Goal: Task Accomplishment & Management: Manage account settings

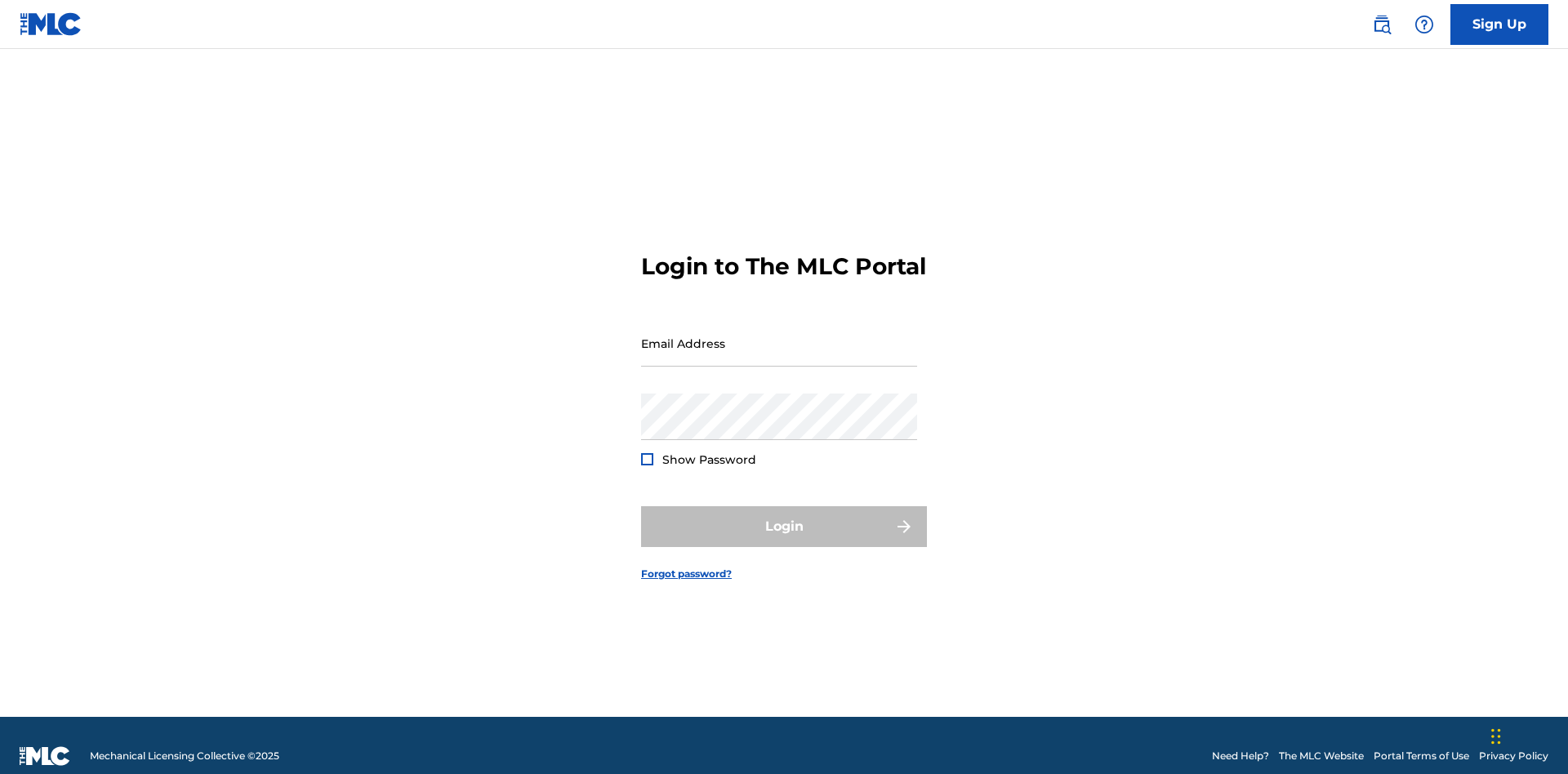
scroll to position [21, 0]
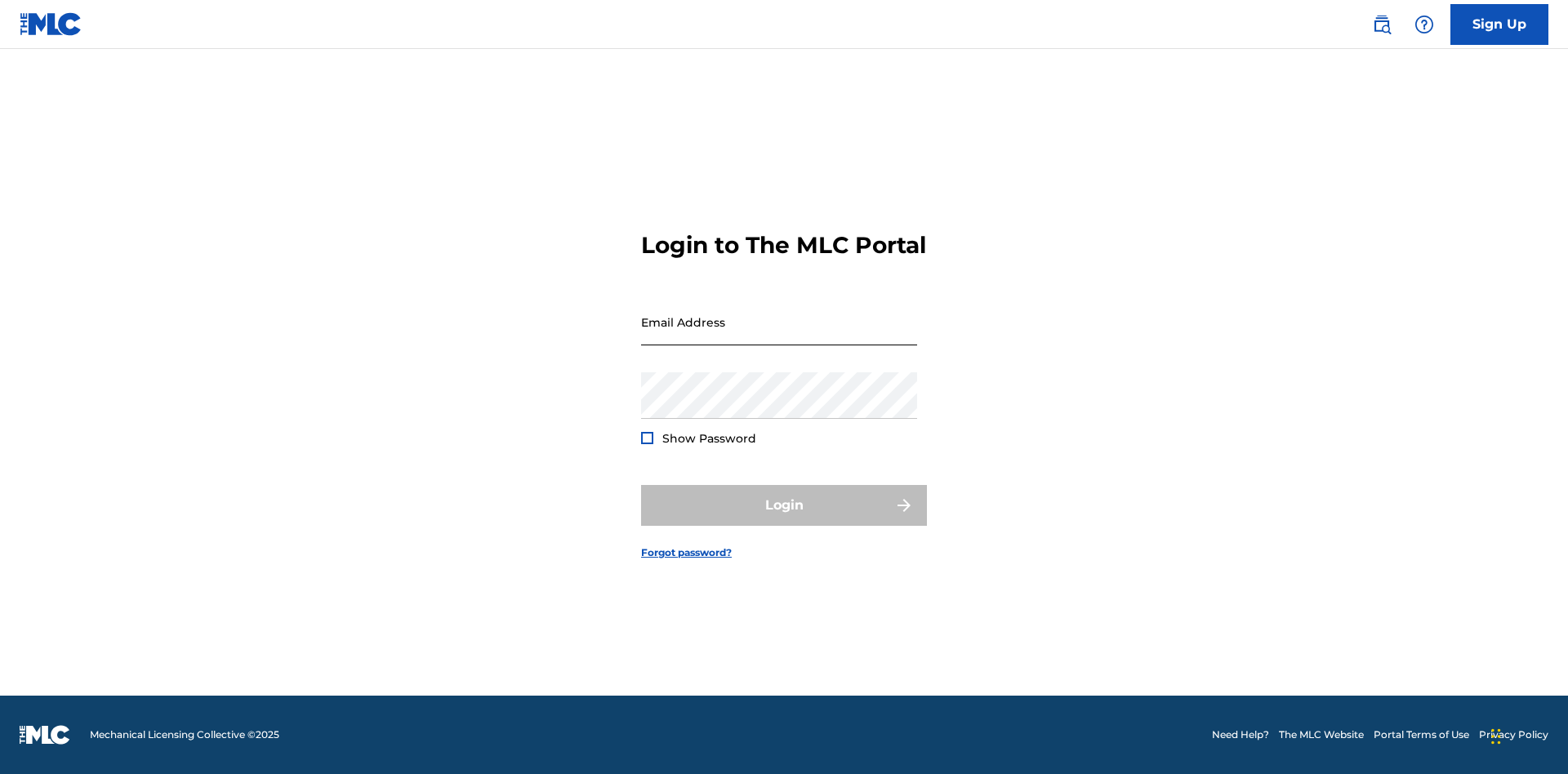
click at [779, 336] on input "Email Address" at bounding box center [779, 321] width 276 height 47
type input "[EMAIL_ADDRESS][DOMAIN_NAME]"
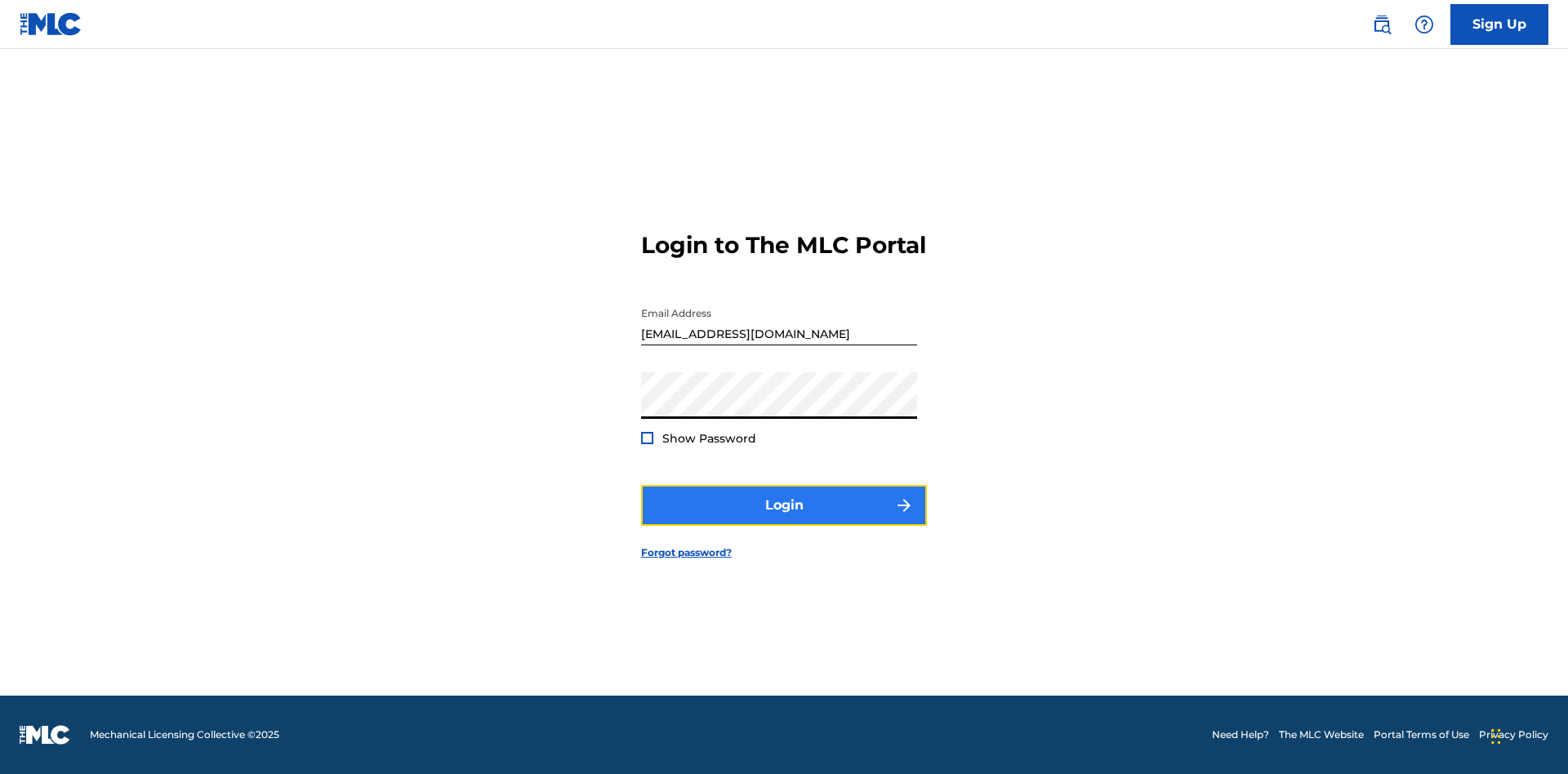
click at [784, 519] on button "Login" at bounding box center [784, 505] width 285 height 41
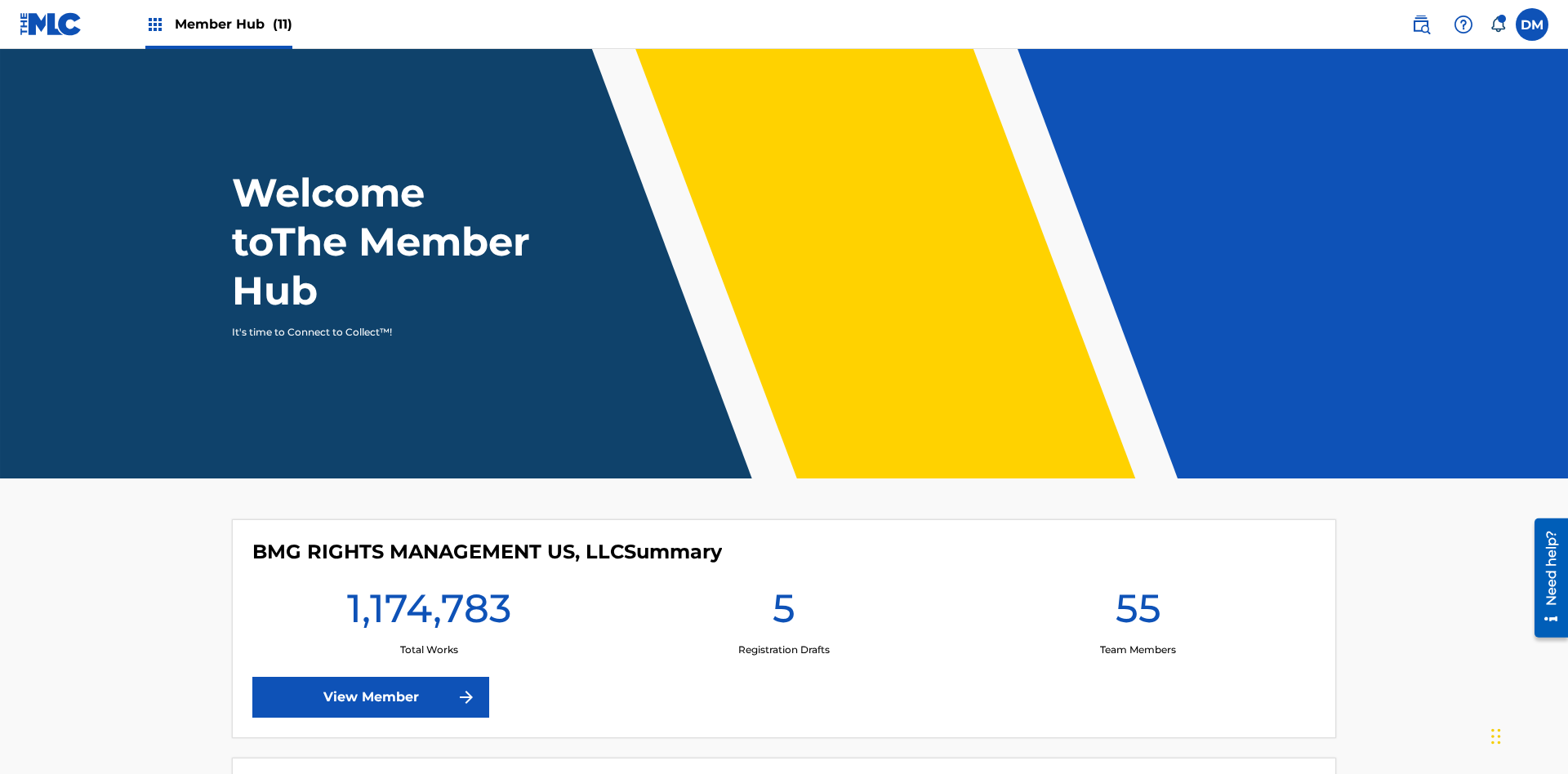
click at [233, 24] on span "Member Hub (11)" at bounding box center [234, 24] width 118 height 19
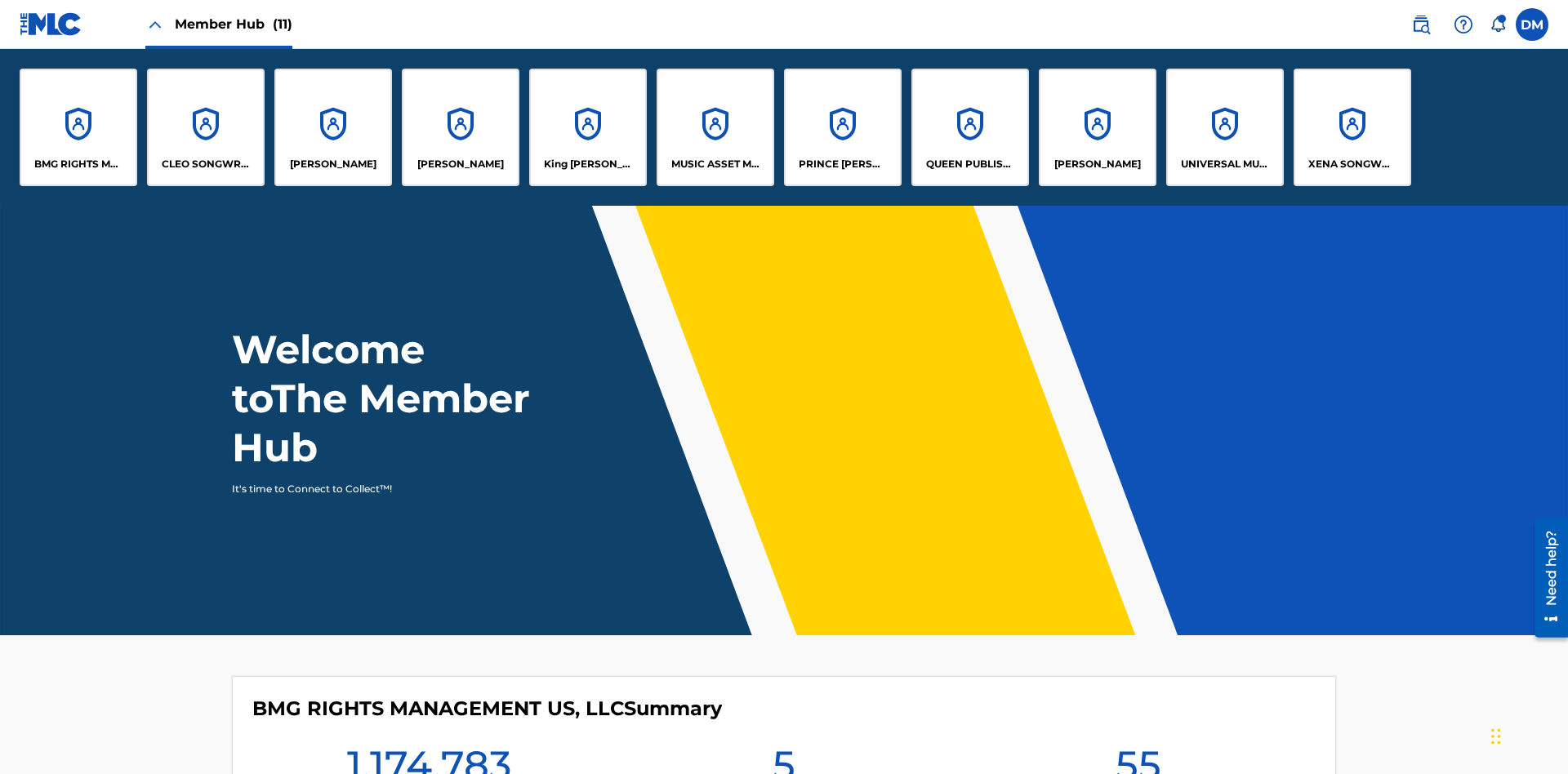
scroll to position [59, 0]
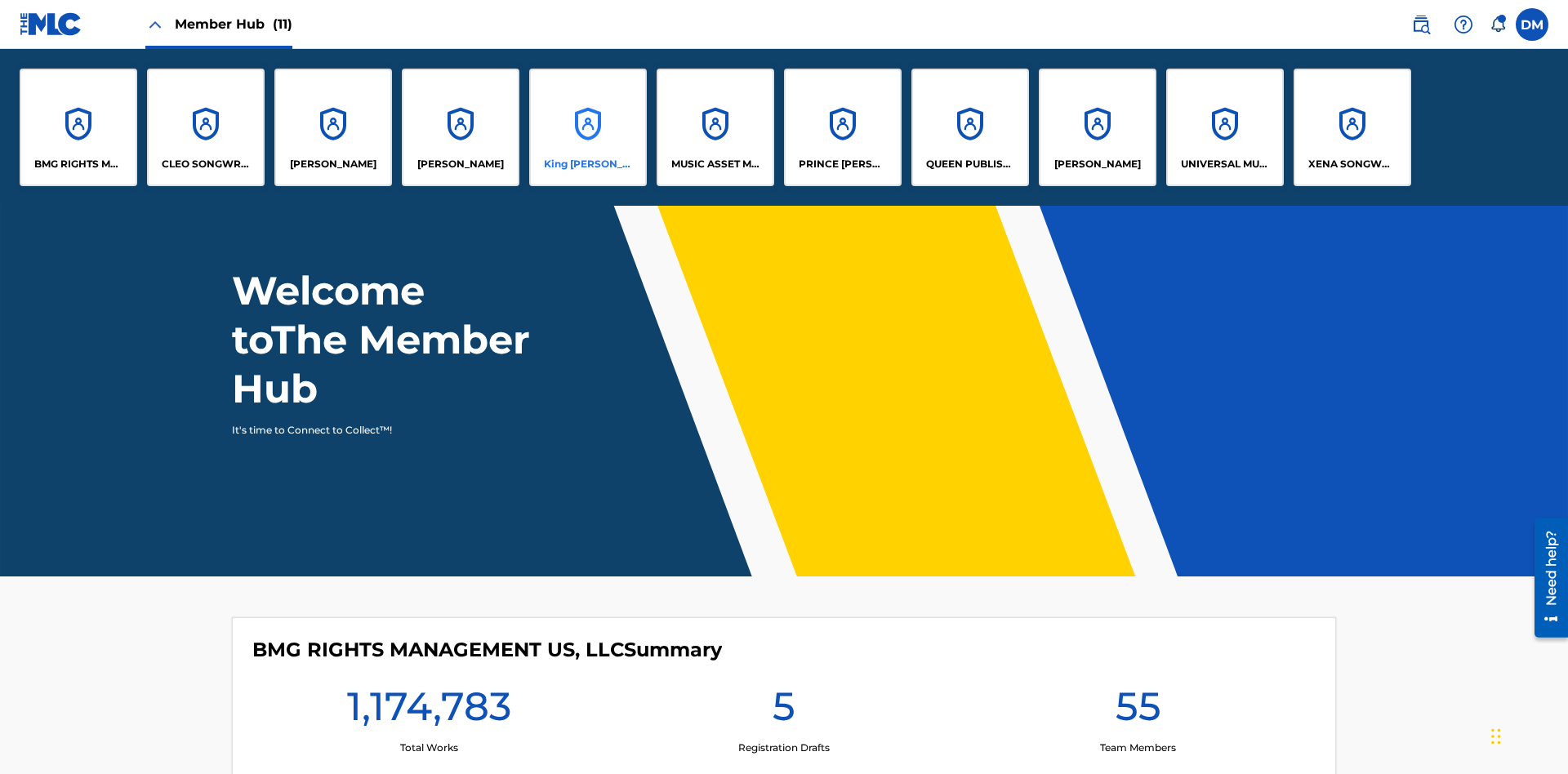
click at [587, 164] on p "King [PERSON_NAME]" at bounding box center [589, 164] width 89 height 14
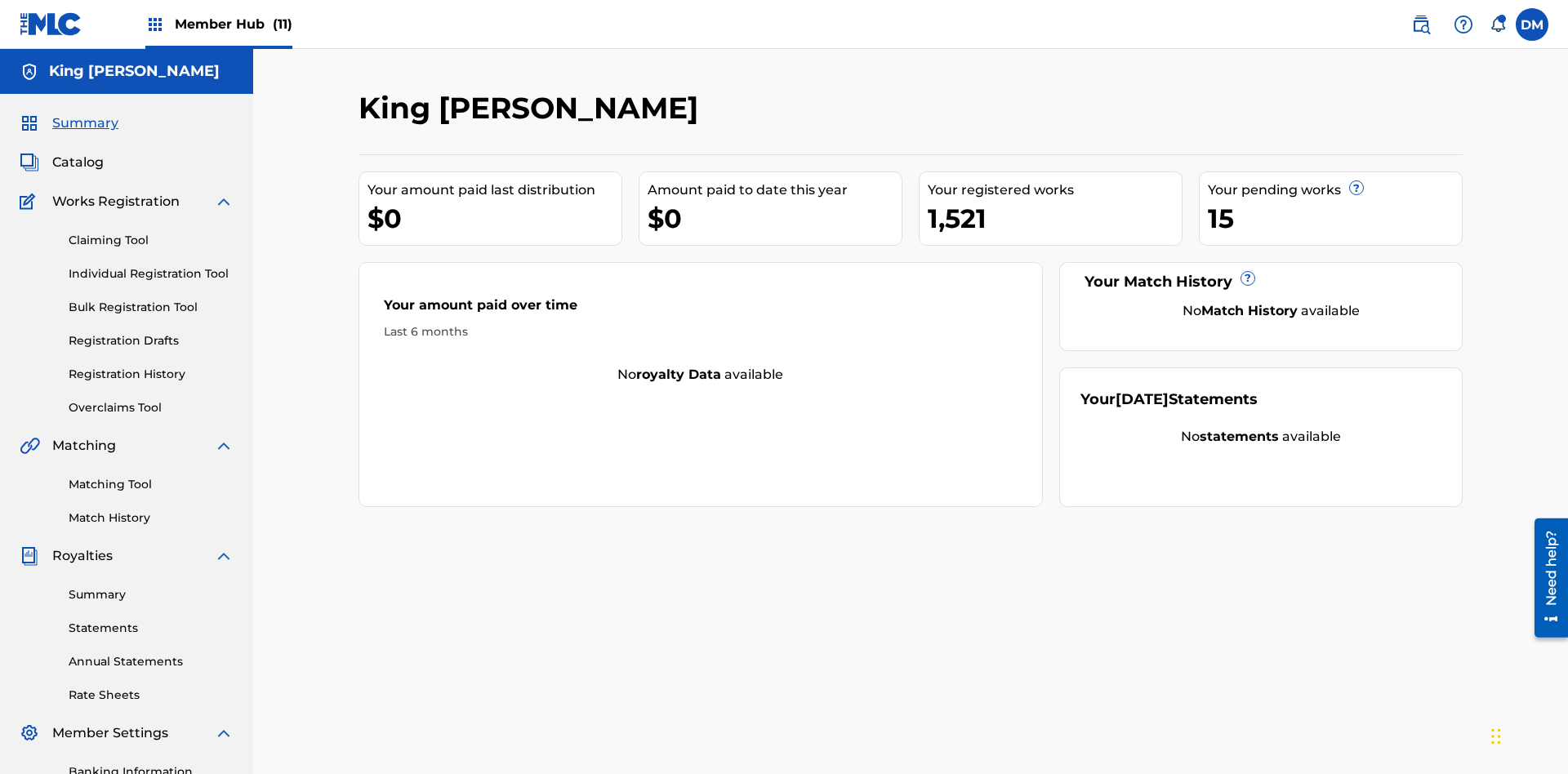
scroll to position [239, 0]
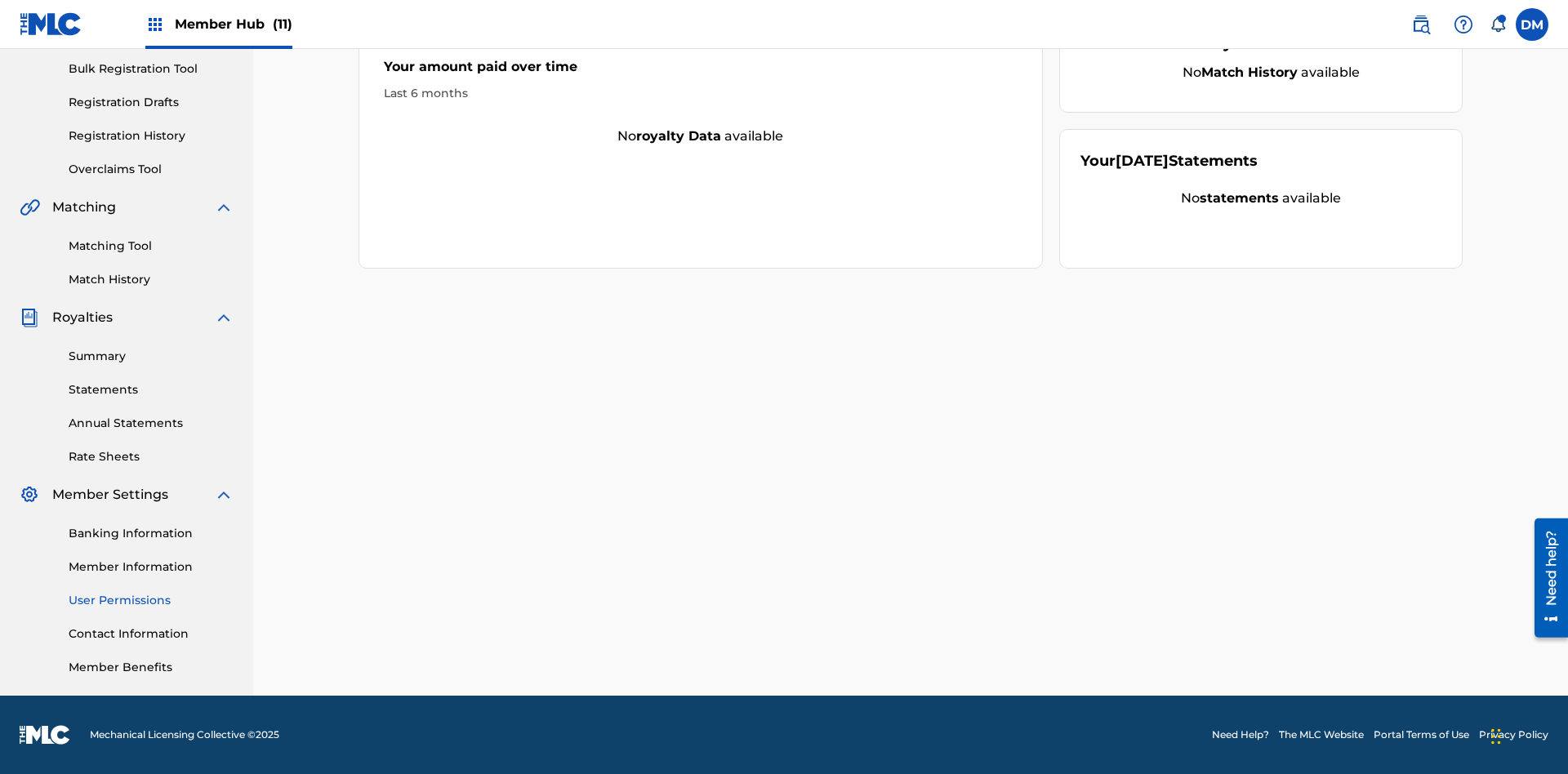
click at [151, 600] on link "User Permissions" at bounding box center [150, 600] width 165 height 17
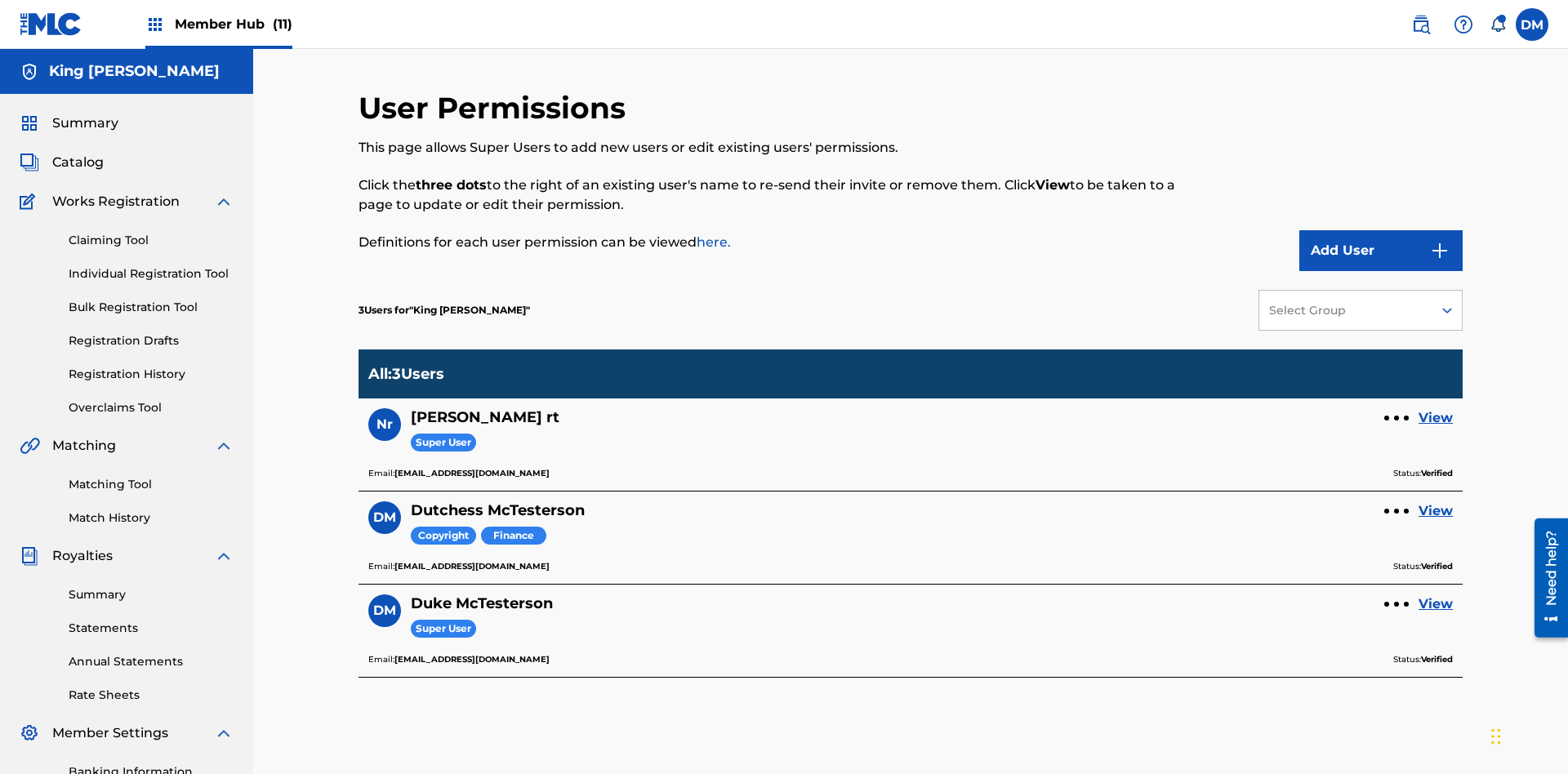
scroll to position [239, 0]
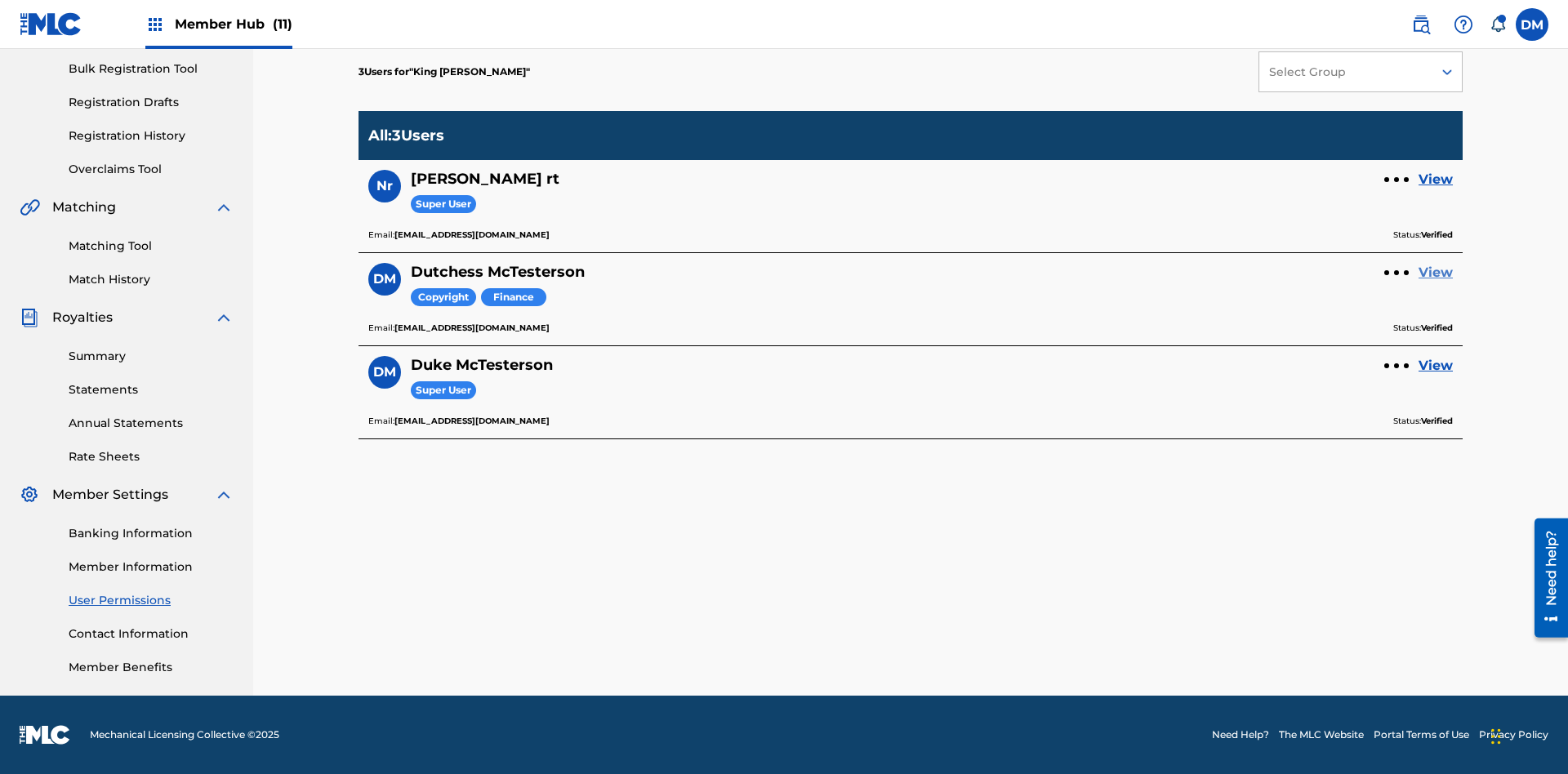
click at [1436, 273] on link "View" at bounding box center [1436, 272] width 34 height 20
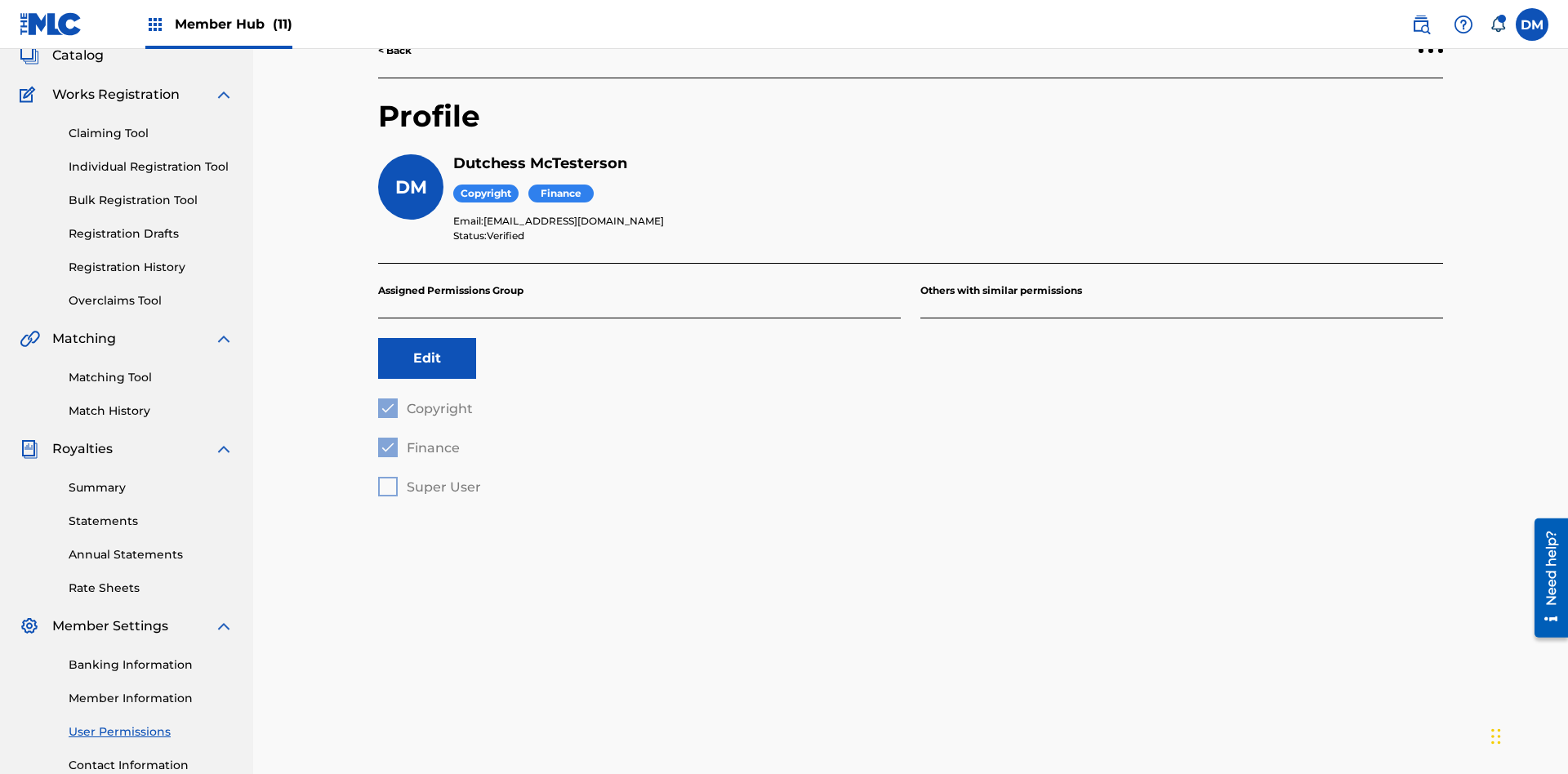
scroll to position [239, 0]
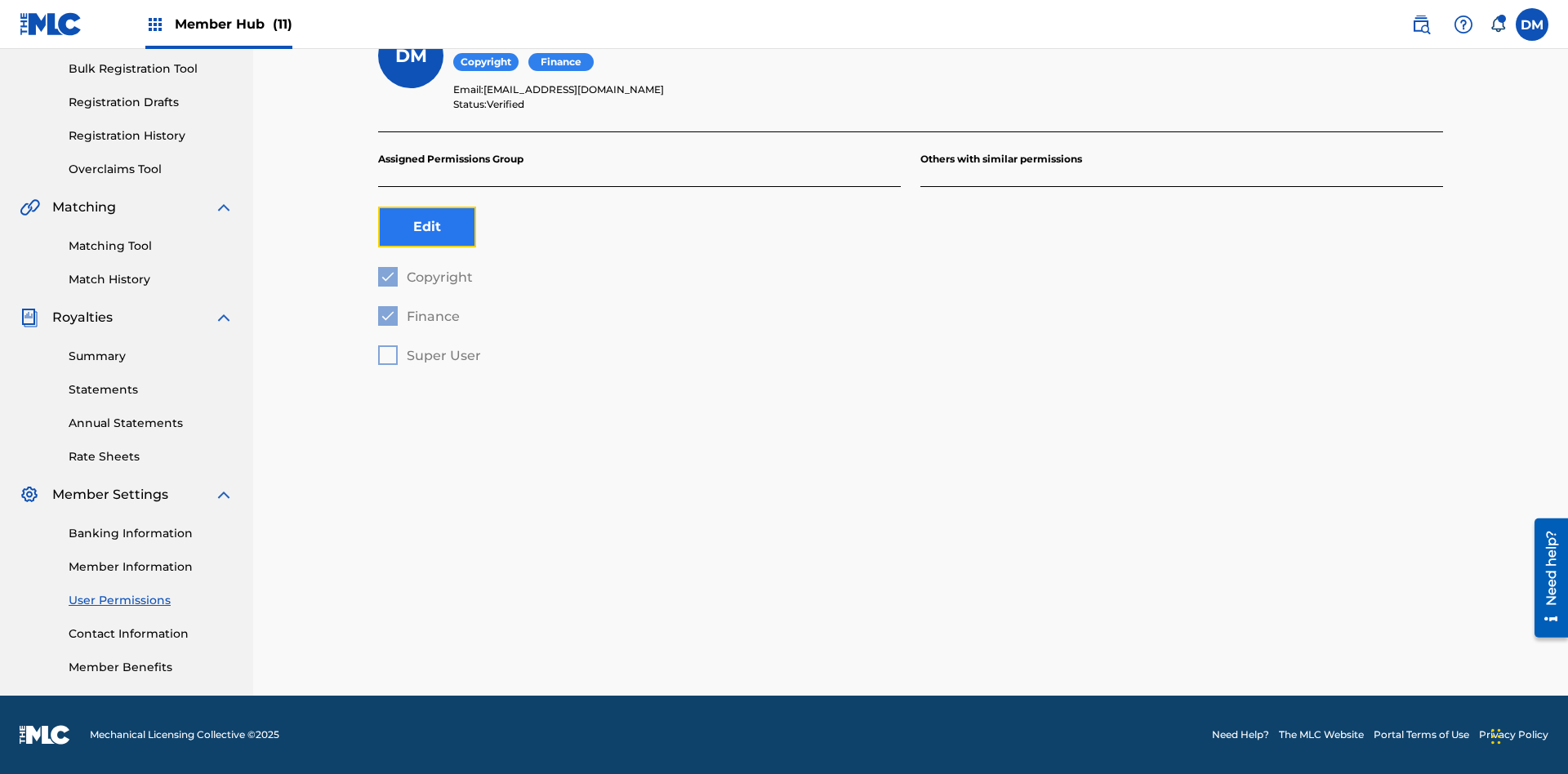
click at [427, 227] on button "Edit" at bounding box center [427, 226] width 98 height 41
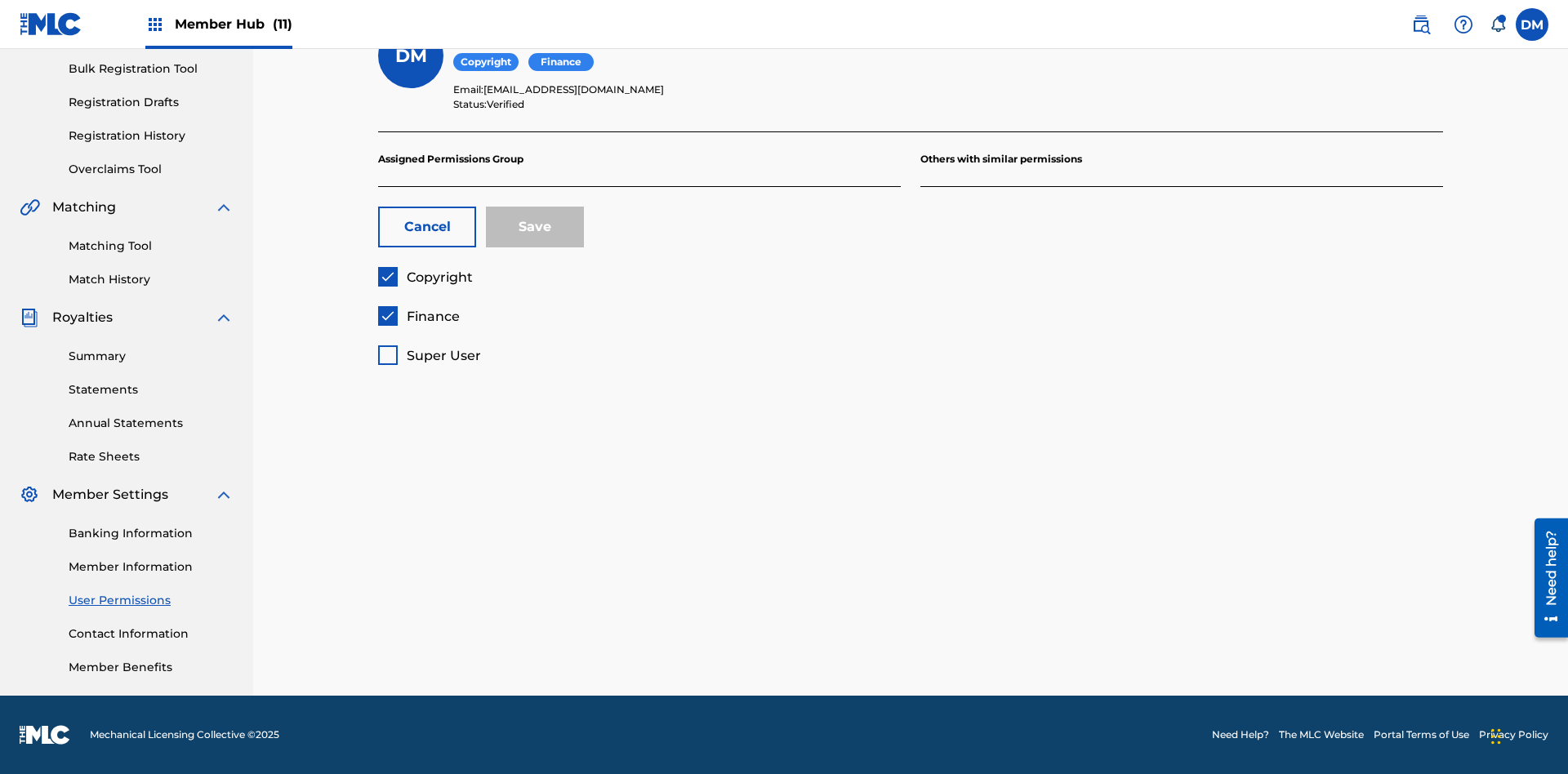
click at [424, 277] on span "Copyright" at bounding box center [441, 277] width 67 height 15
click at [419, 316] on span "Finance" at bounding box center [434, 317] width 53 height 15
click at [429, 355] on span "Super User" at bounding box center [444, 356] width 74 height 15
click at [535, 227] on button "Save" at bounding box center [535, 226] width 98 height 41
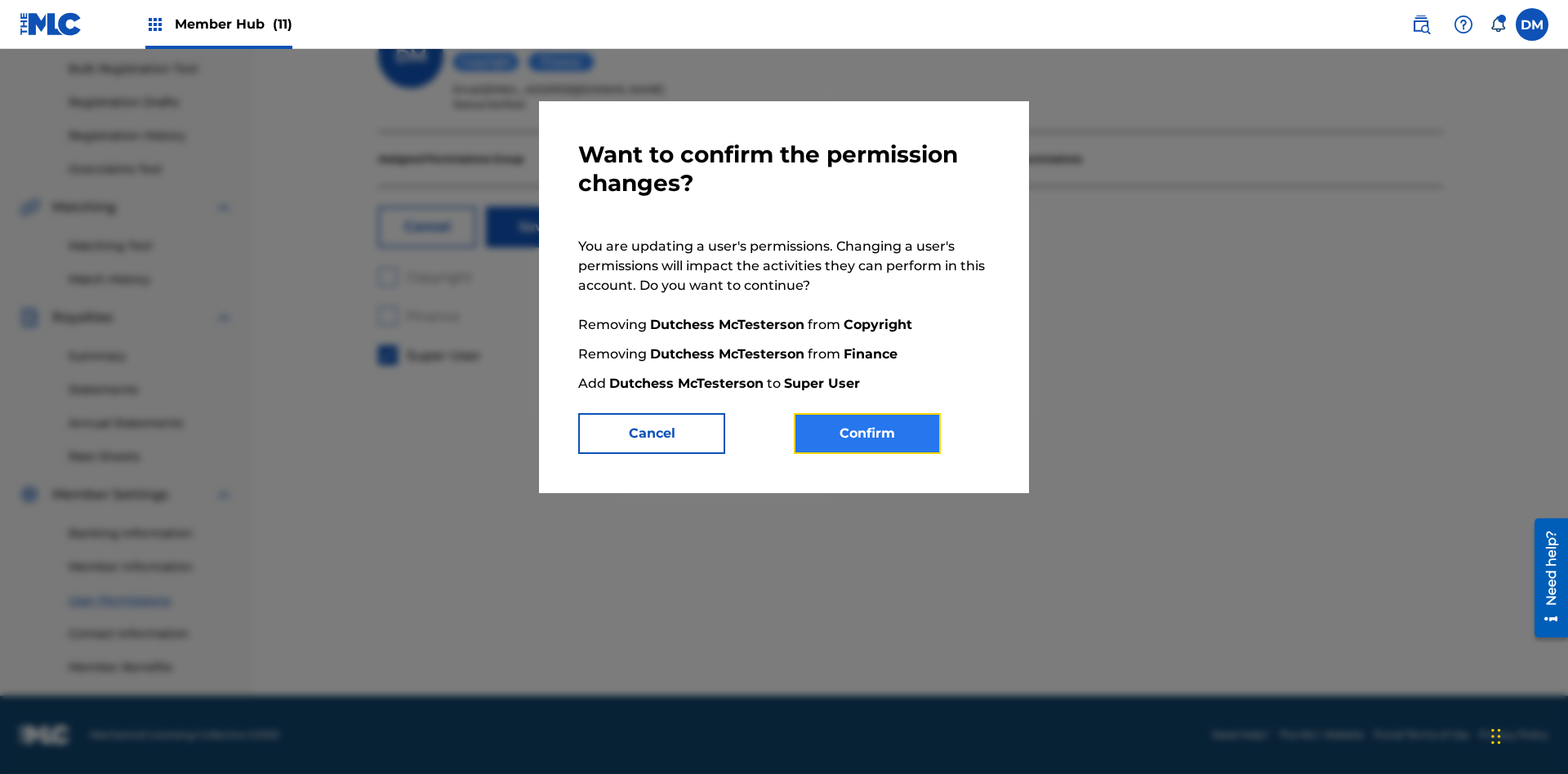
click at [868, 434] on button "Confirm" at bounding box center [867, 433] width 147 height 41
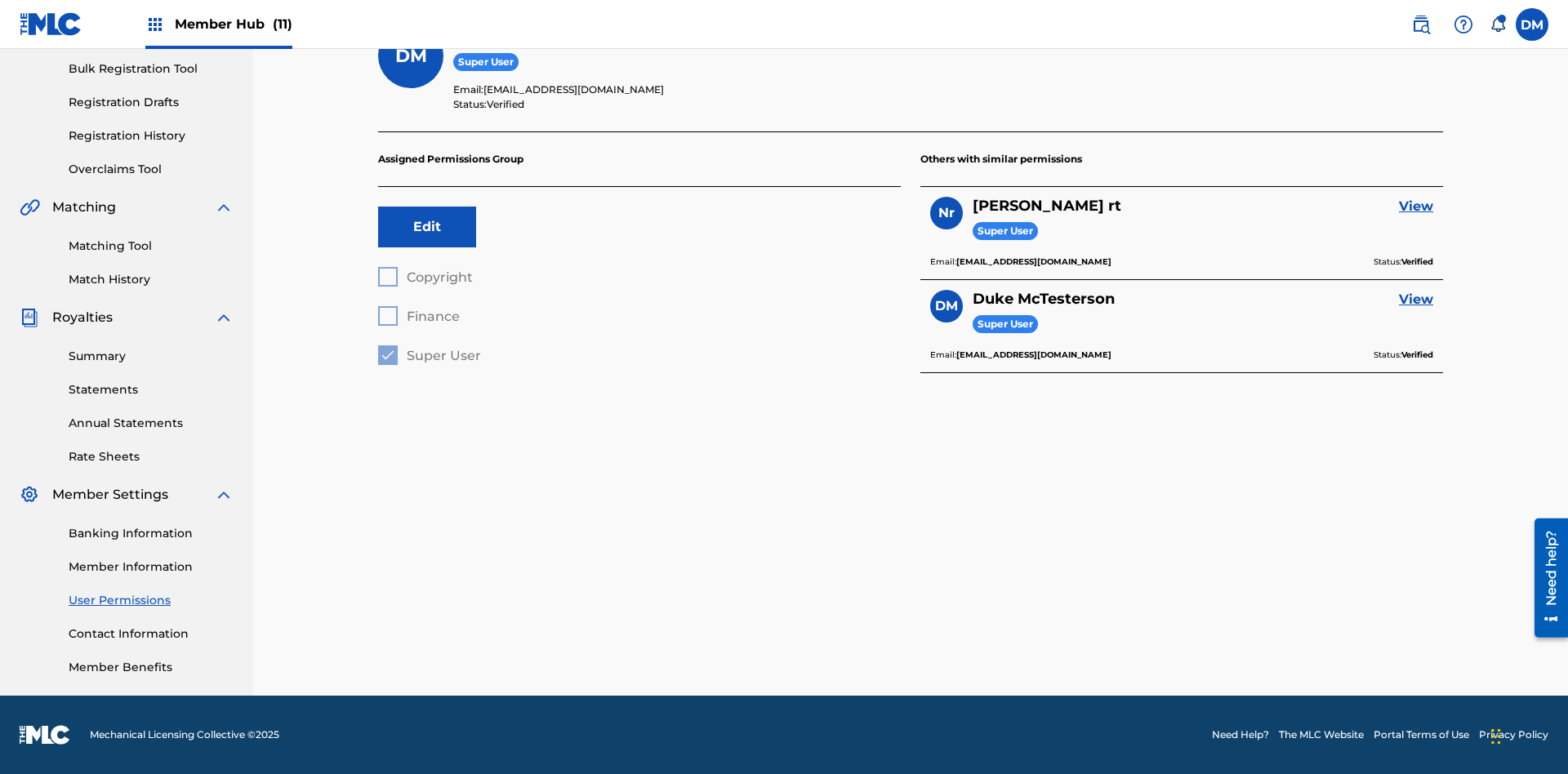
scroll to position [147, 0]
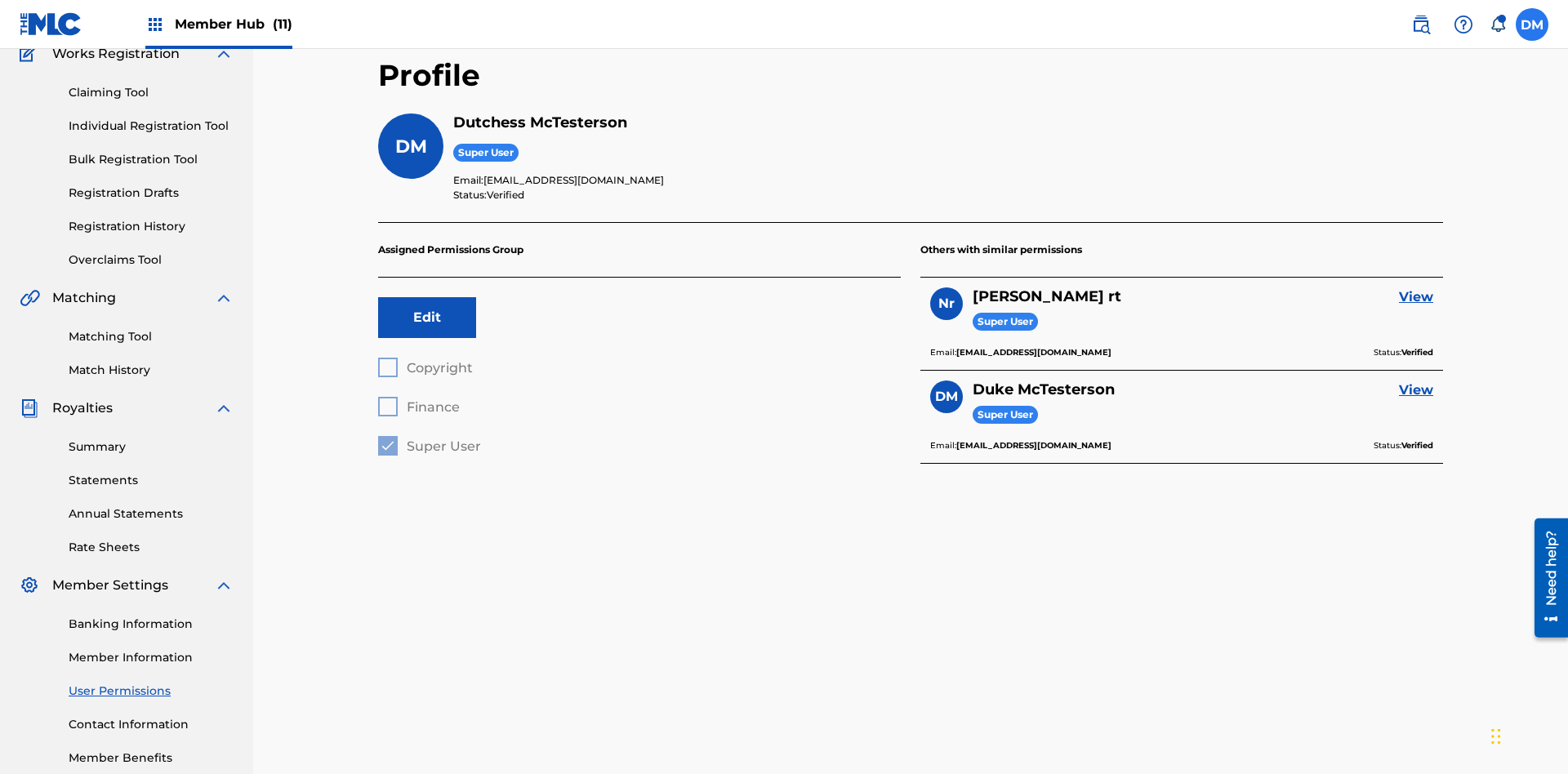
click at [1533, 24] on label at bounding box center [1532, 25] width 32 height 32
click at [1533, 25] on input "[PERSON_NAME] [PERSON_NAME] [PERSON_NAME][EMAIL_ADDRESS][DOMAIN_NAME] Notificat…" at bounding box center [1533, 25] width 0 height 0
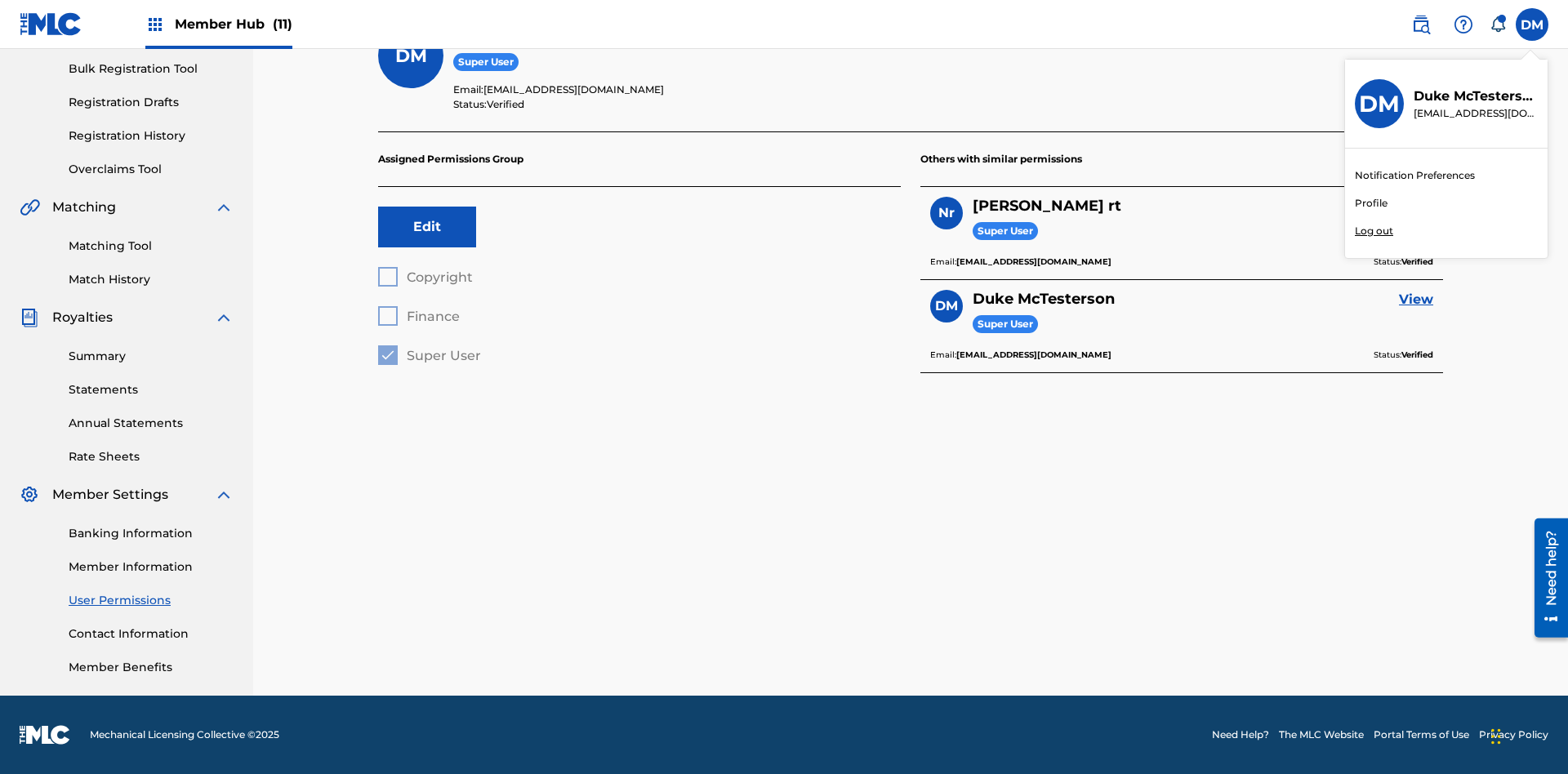
click at [1374, 231] on p "Log out" at bounding box center [1374, 230] width 38 height 14
click at [1533, 25] on input "[PERSON_NAME] [PERSON_NAME] [PERSON_NAME][EMAIL_ADDRESS][DOMAIN_NAME] Notificat…" at bounding box center [1533, 25] width 0 height 0
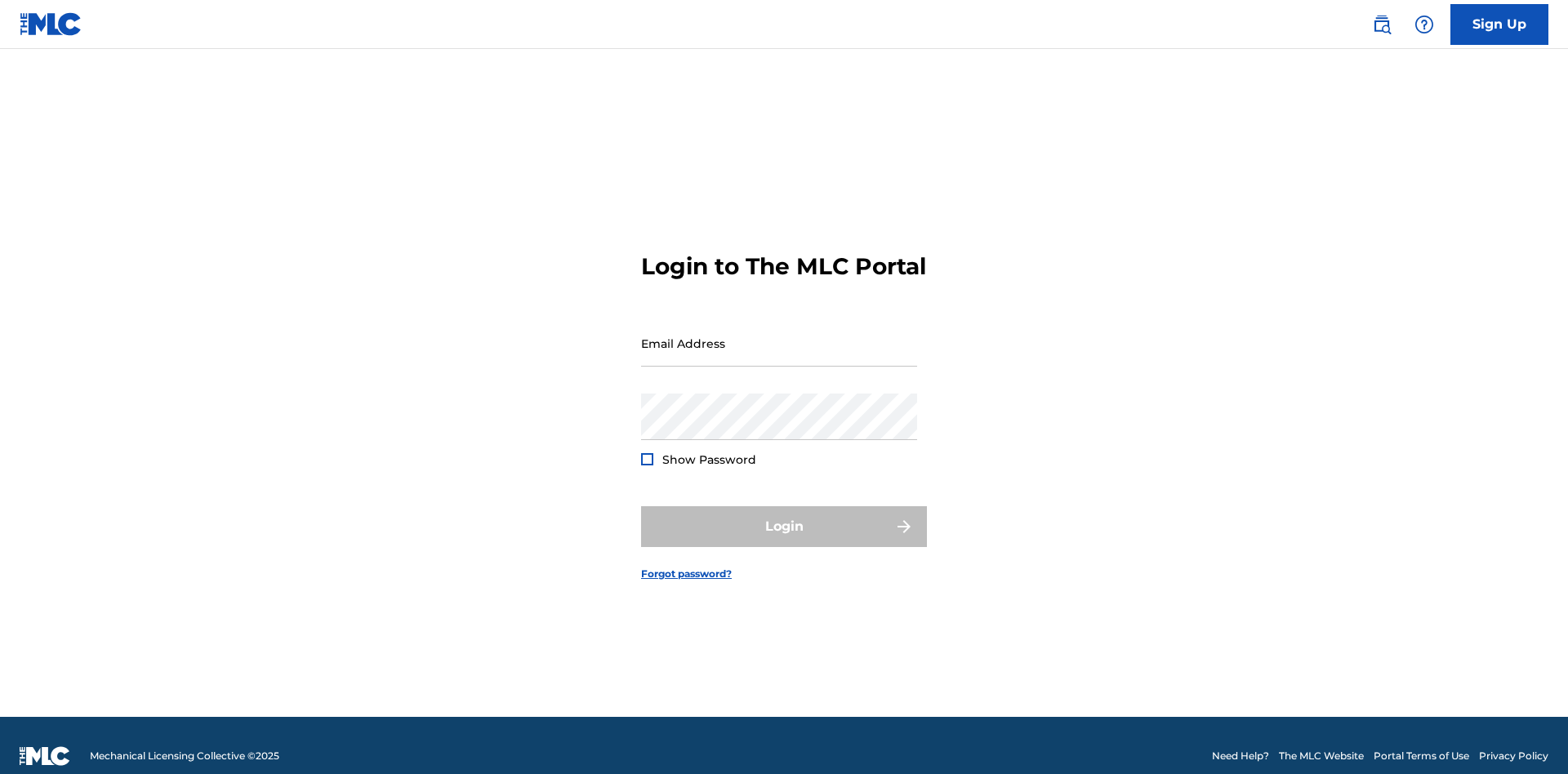
scroll to position [21, 0]
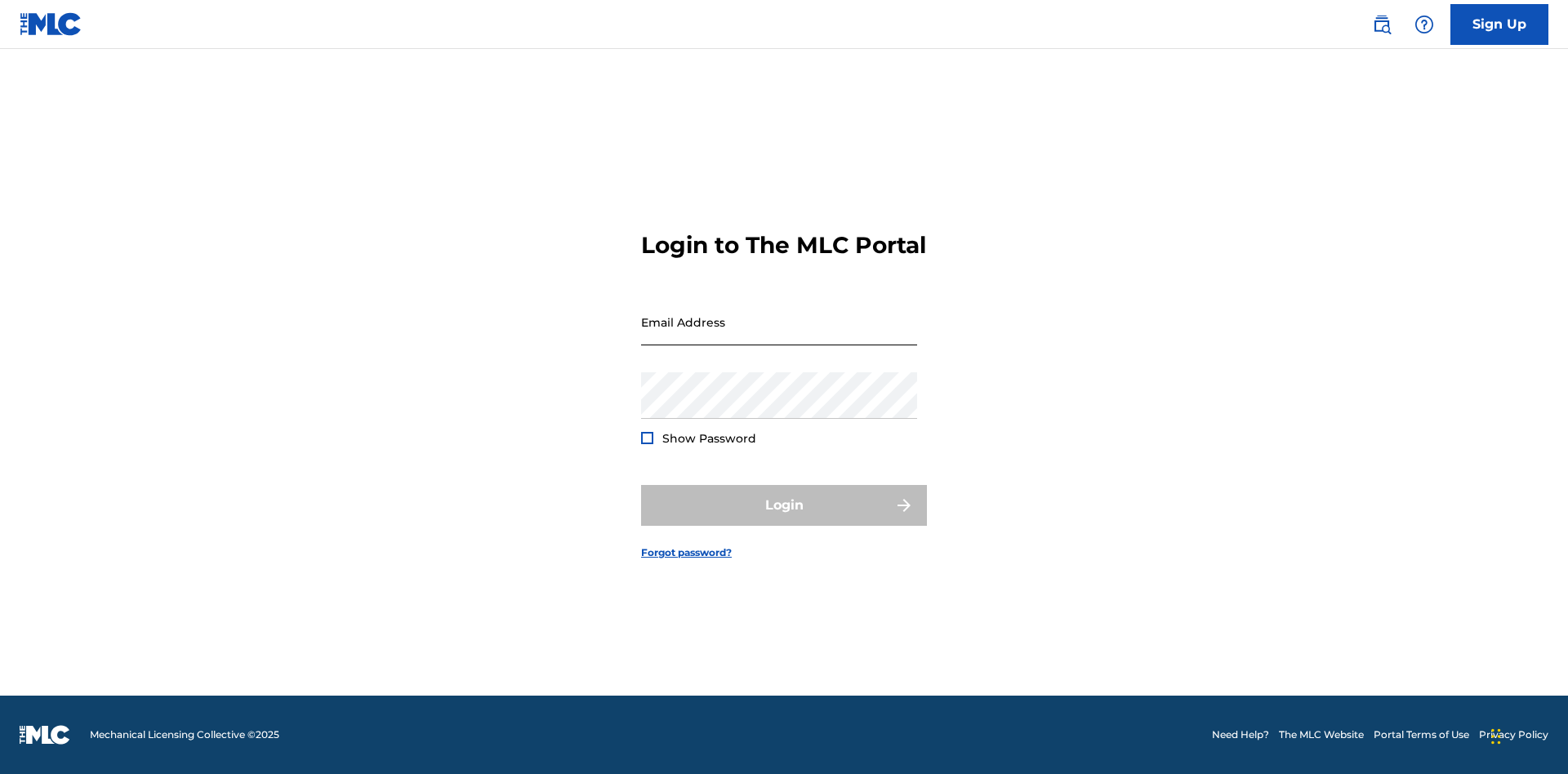
click at [779, 336] on input "Email Address" at bounding box center [779, 321] width 276 height 47
type input "Dutchess.McTesterson@gmail.com"
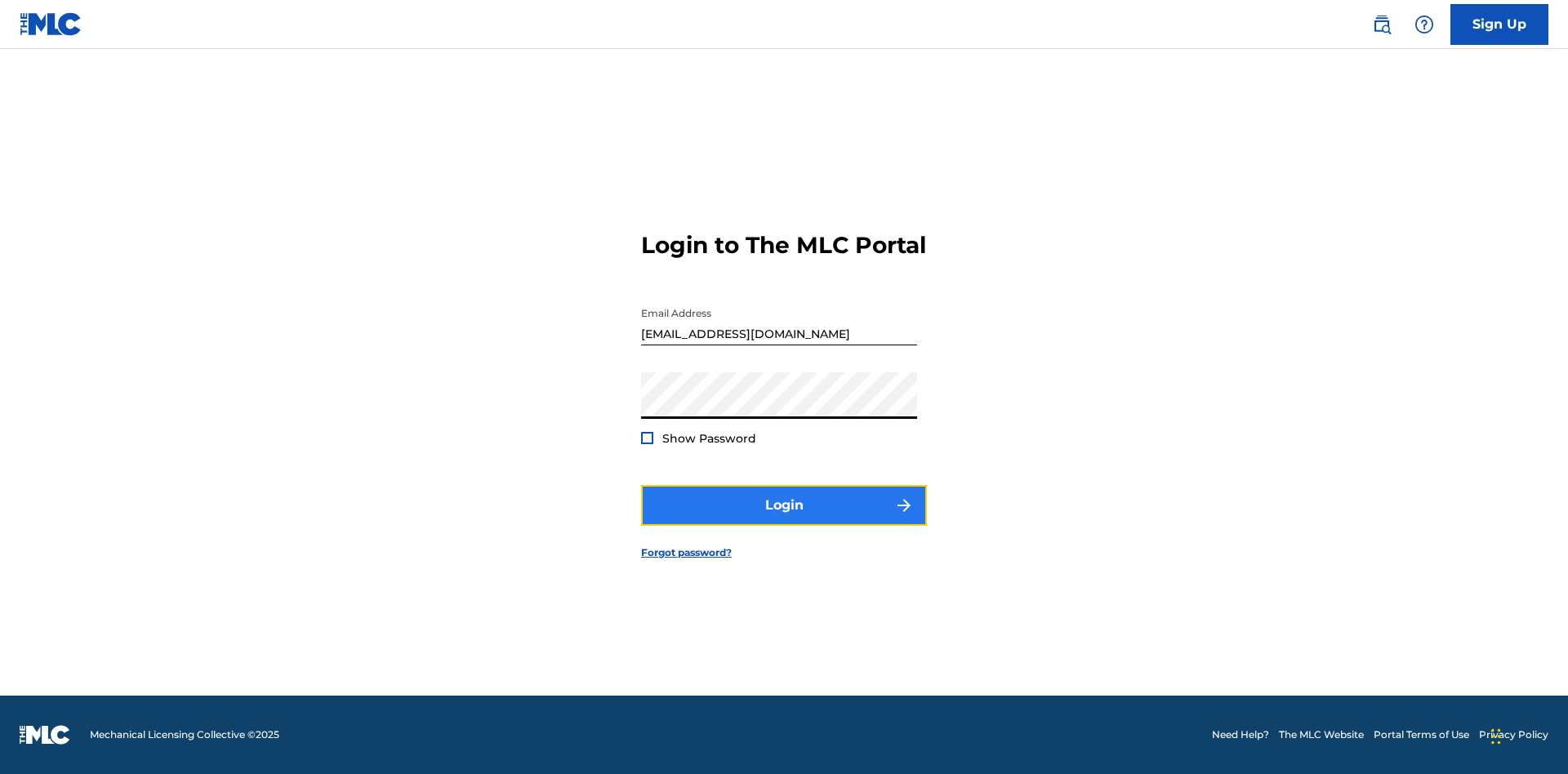
click at [784, 519] on button "Login" at bounding box center [784, 505] width 285 height 41
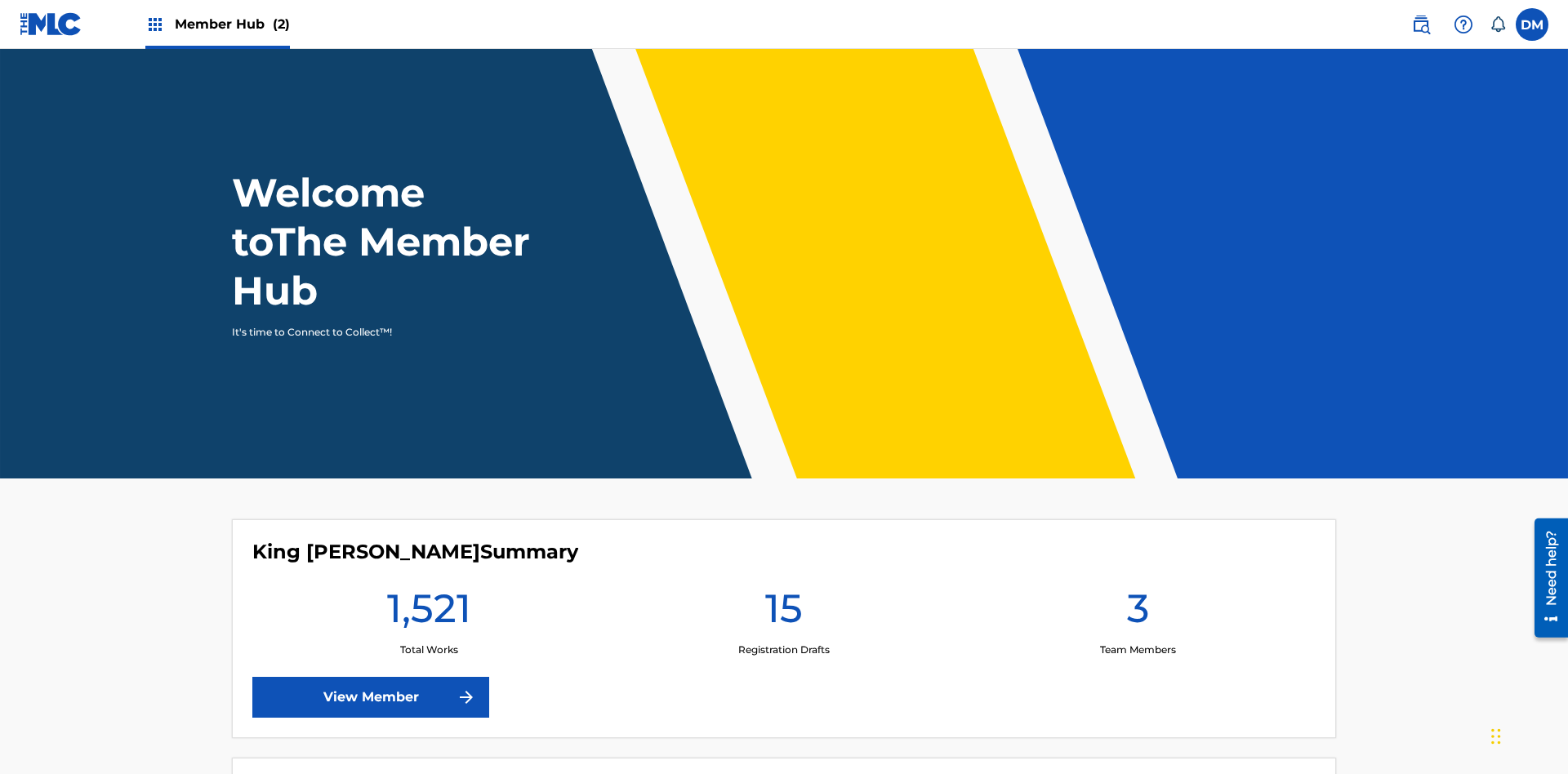
click at [231, 24] on span "Member Hub (2)" at bounding box center [232, 24] width 115 height 19
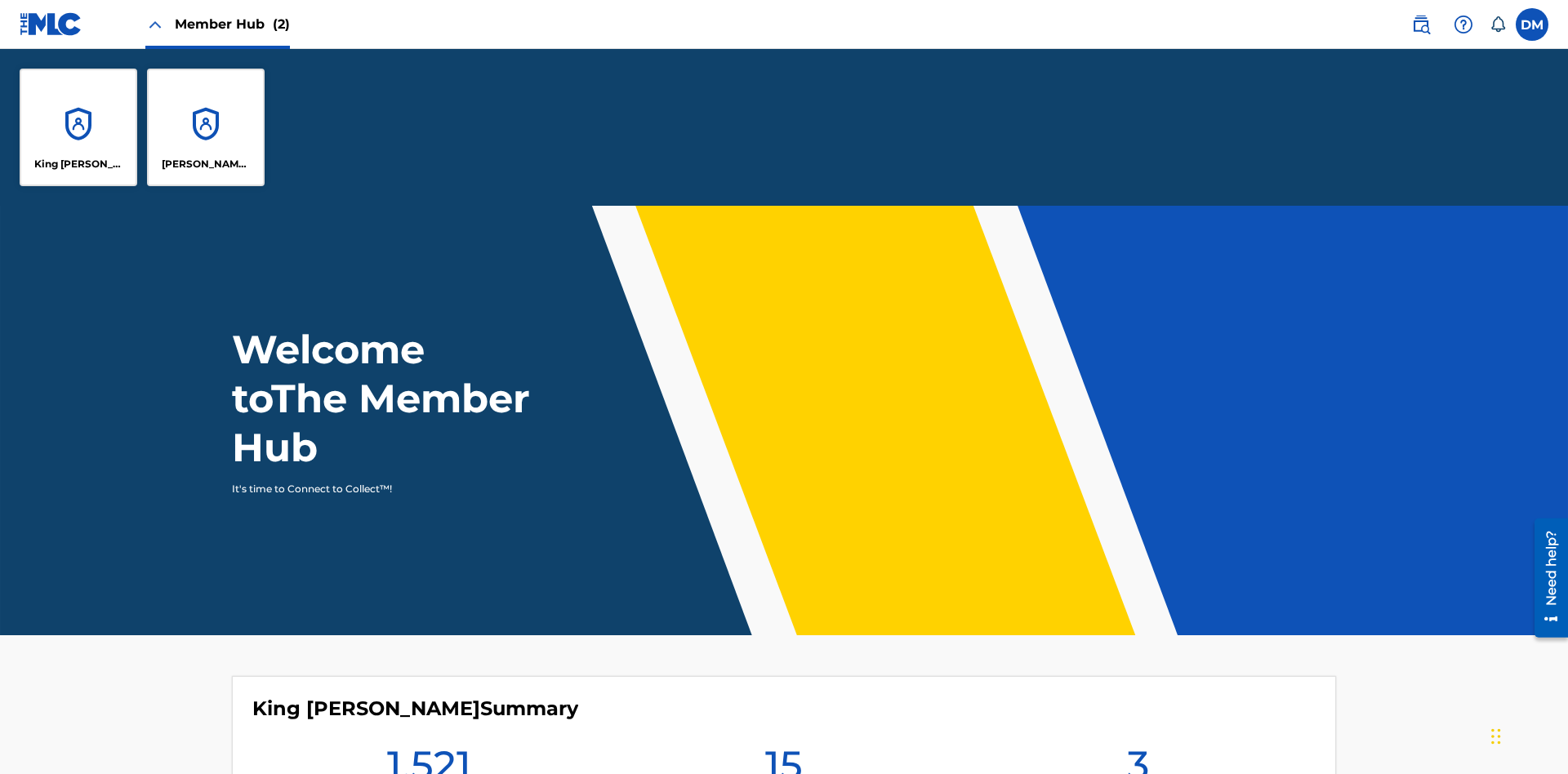
scroll to position [59, 0]
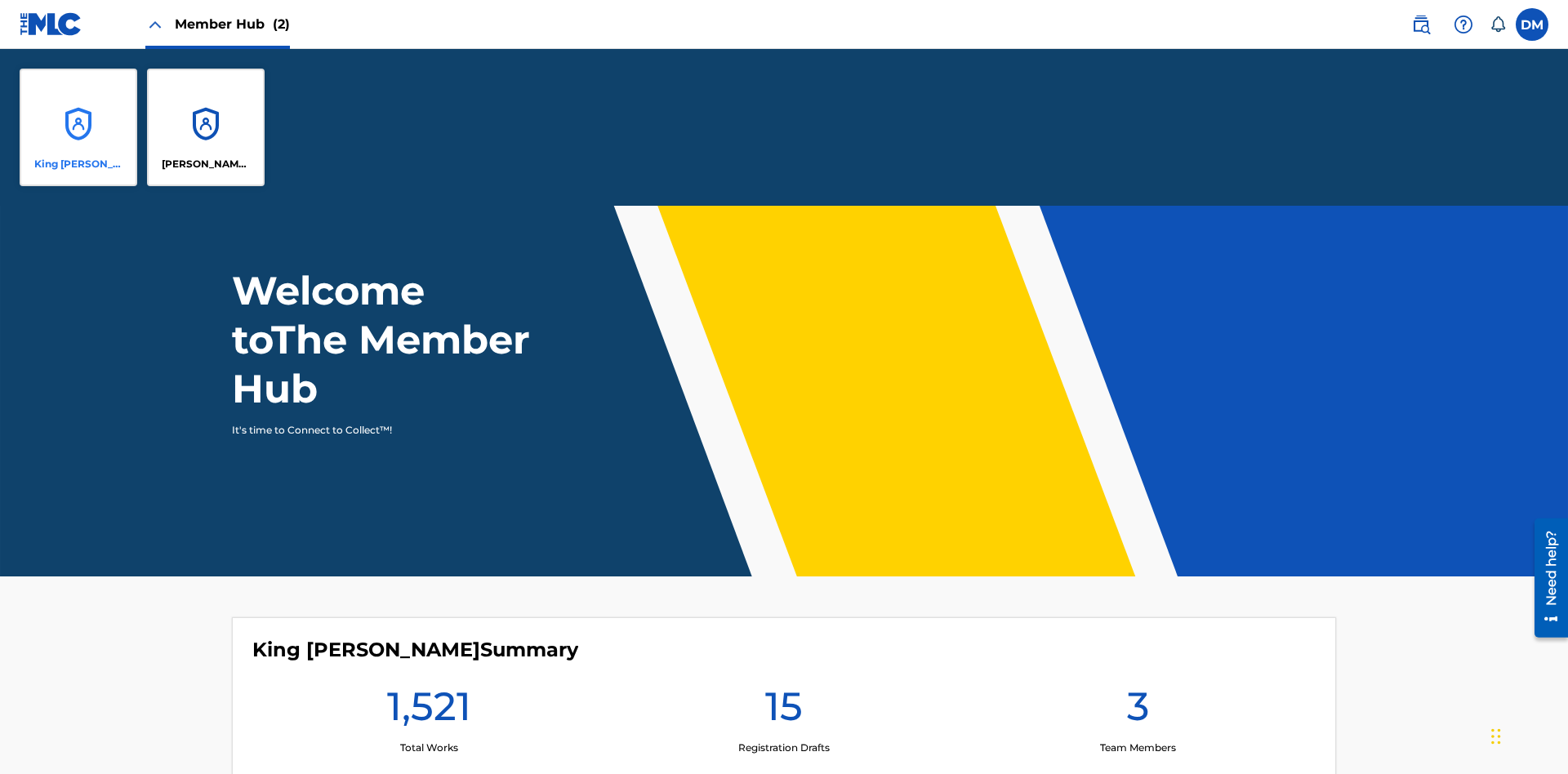
click at [78, 164] on p "King [PERSON_NAME]" at bounding box center [79, 164] width 89 height 14
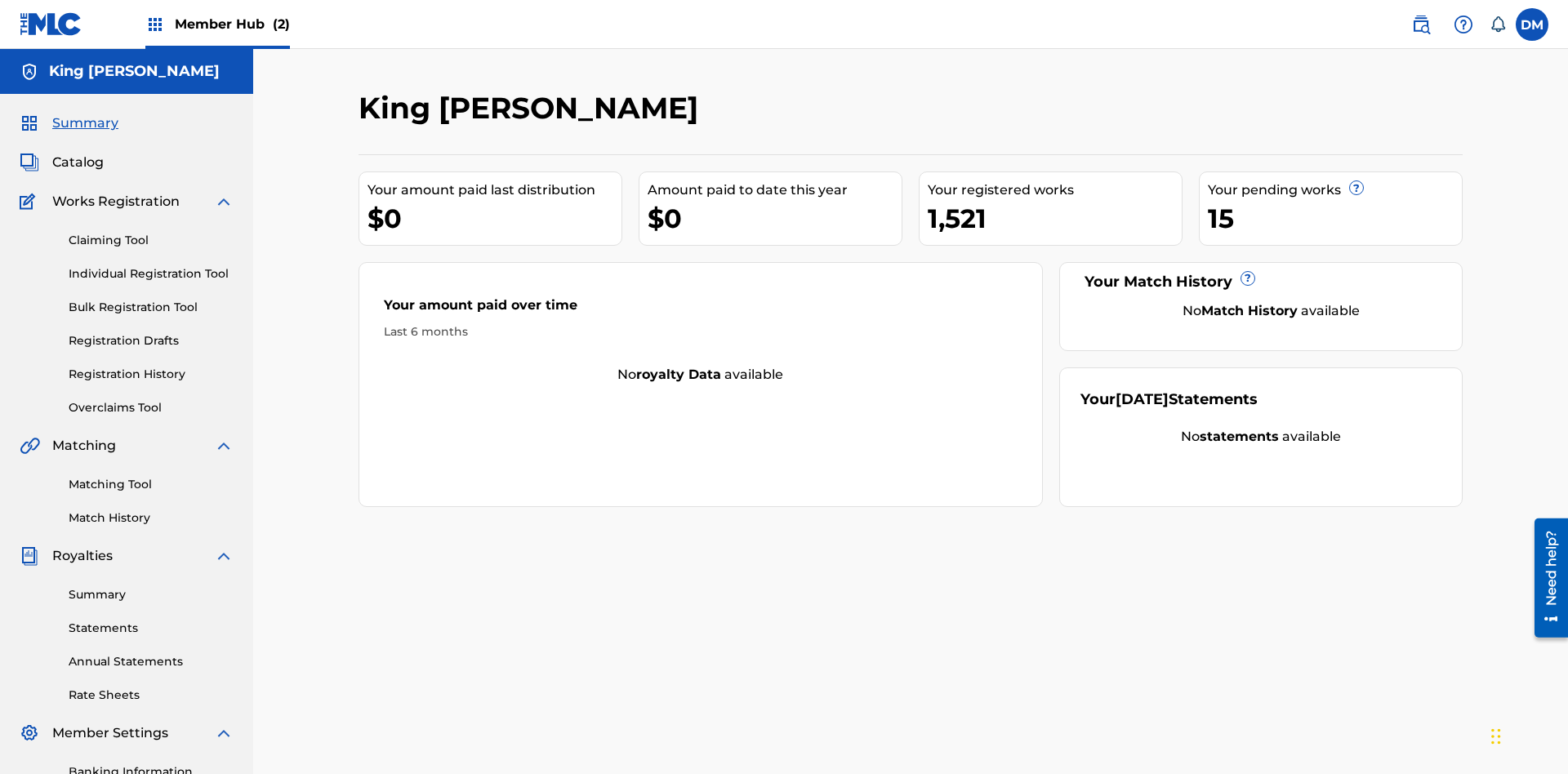
scroll to position [15, 0]
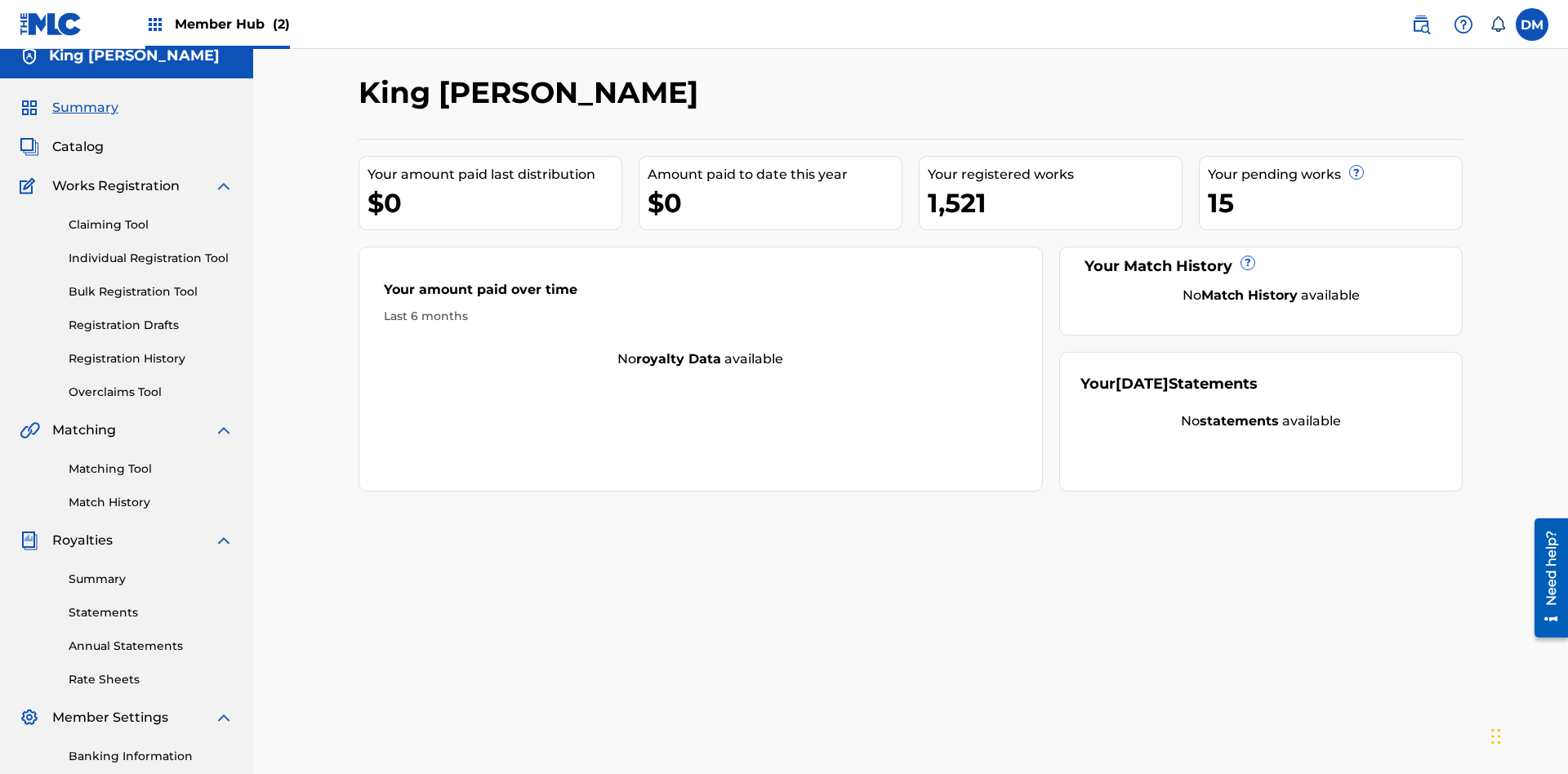
click at [84, 107] on span "Summary" at bounding box center [86, 107] width 67 height 20
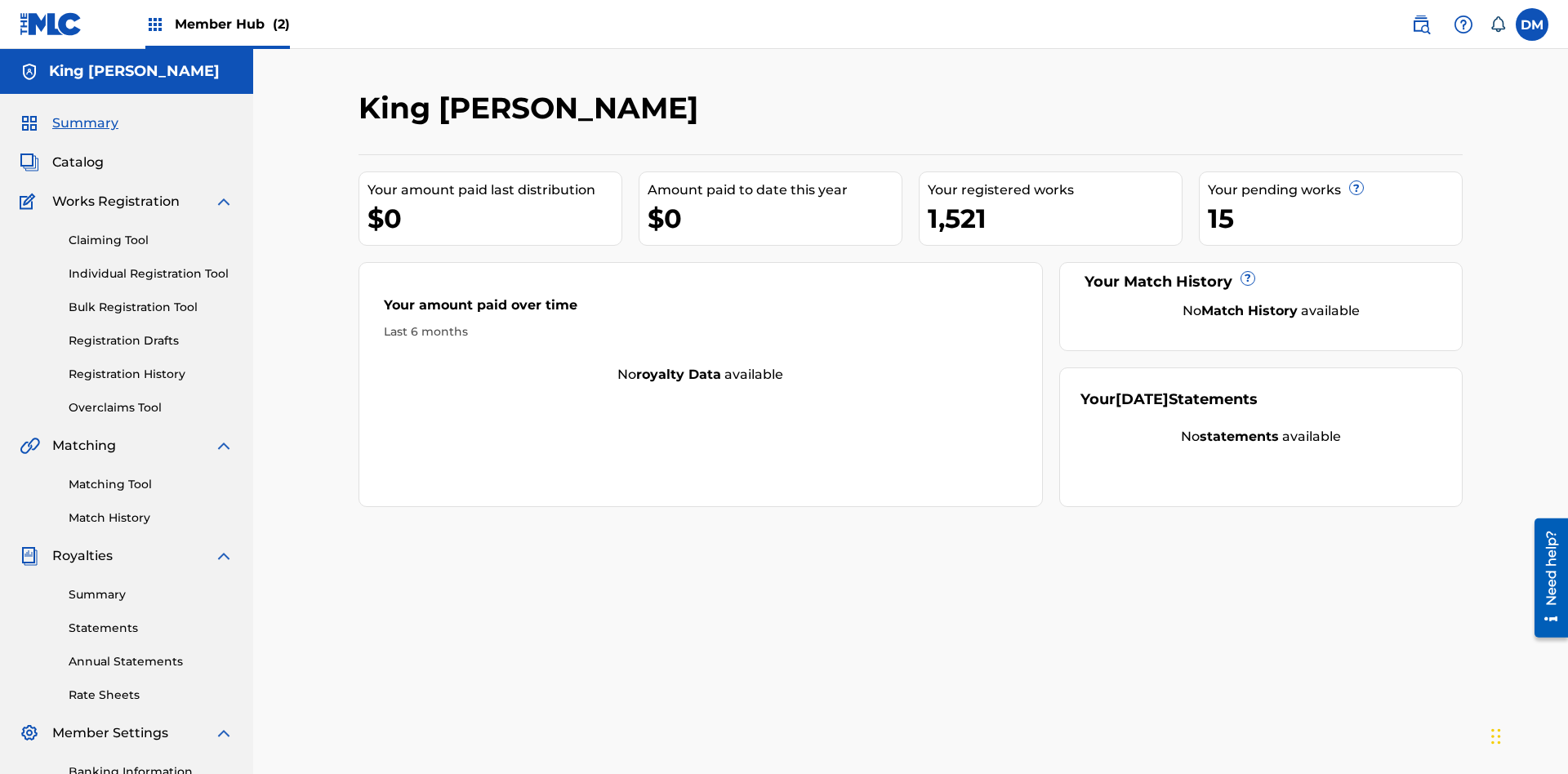
scroll to position [239, 0]
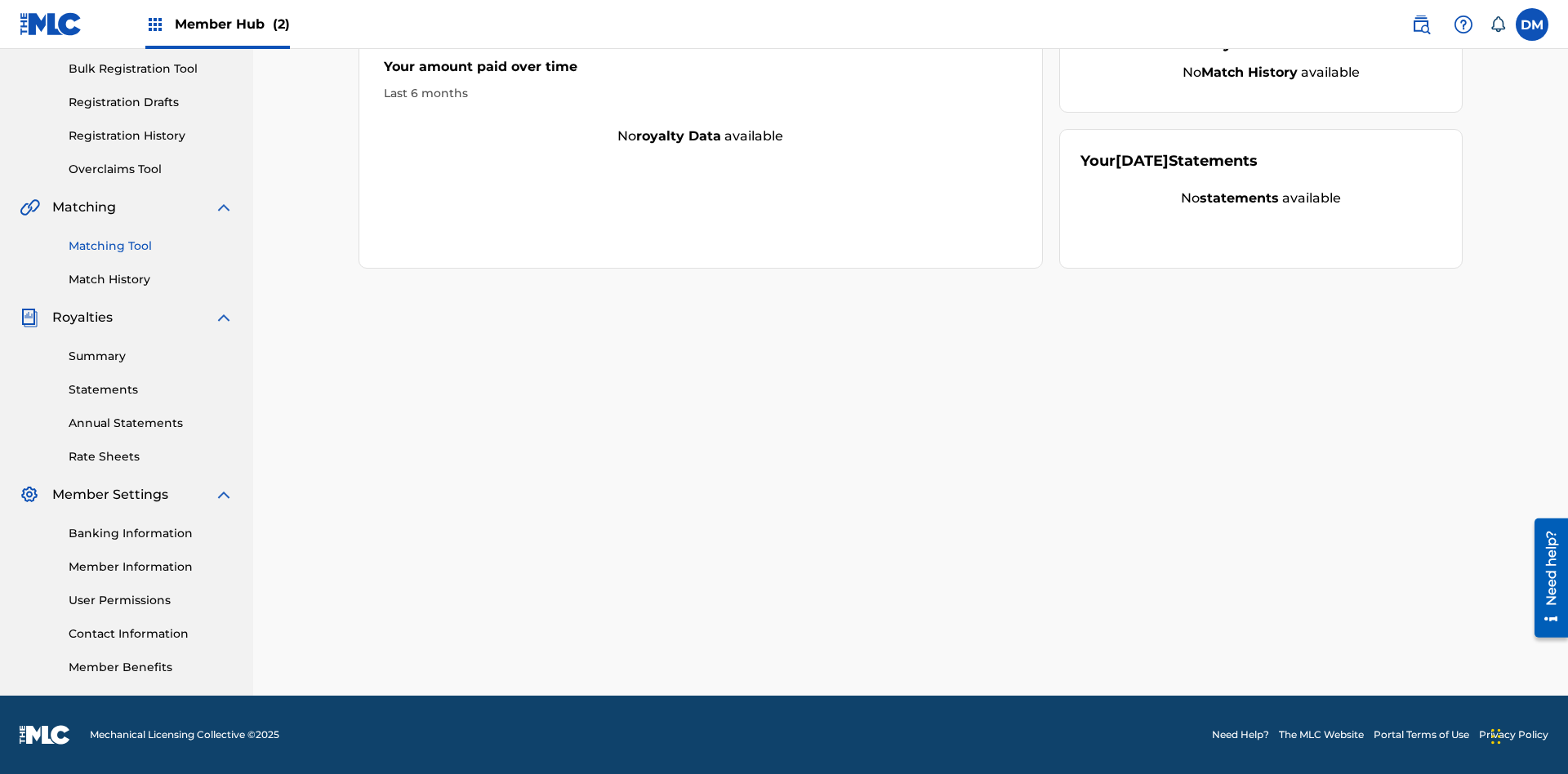
click at [151, 245] on link "Matching Tool" at bounding box center [150, 246] width 165 height 17
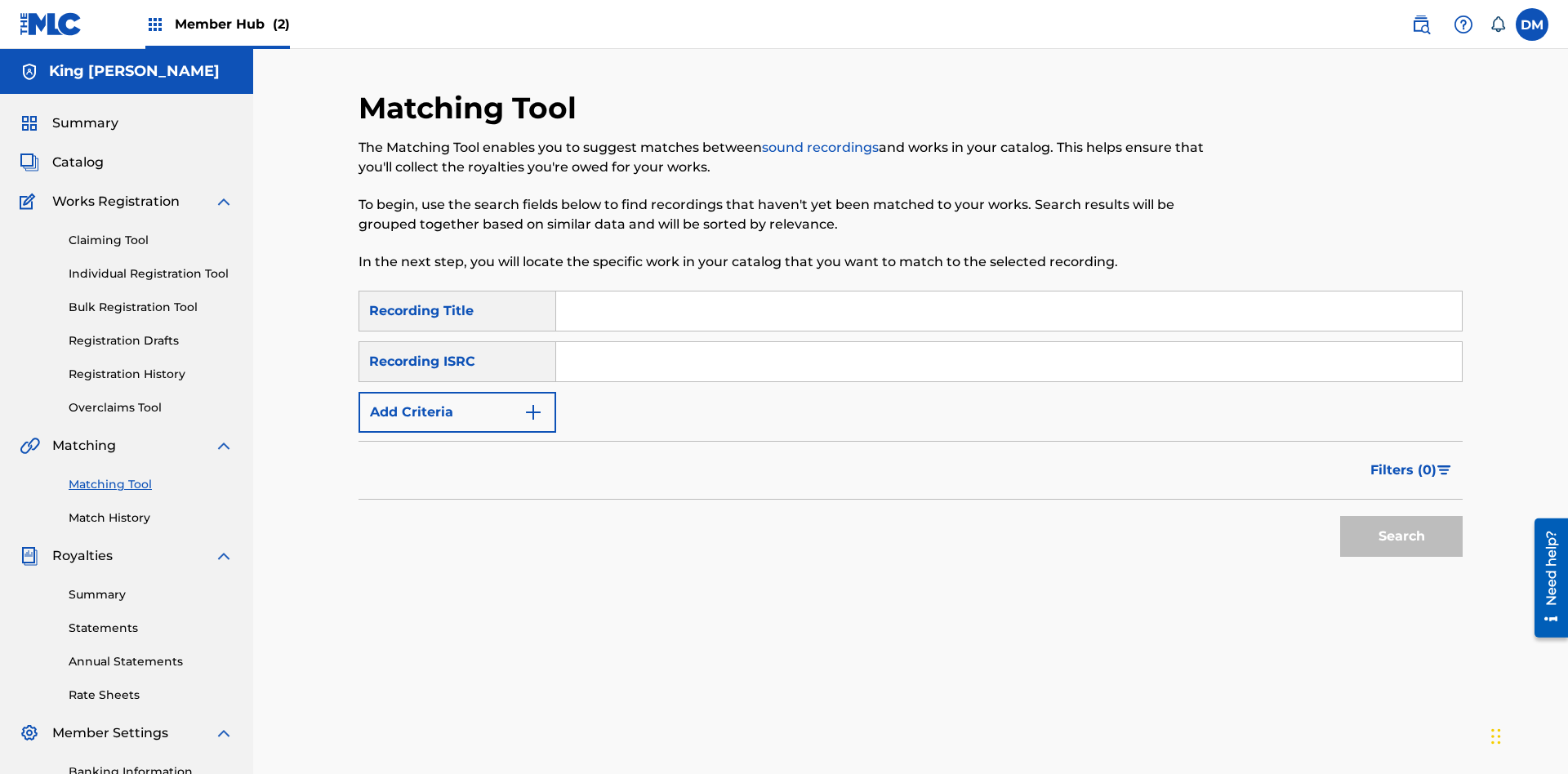
scroll to position [239, 0]
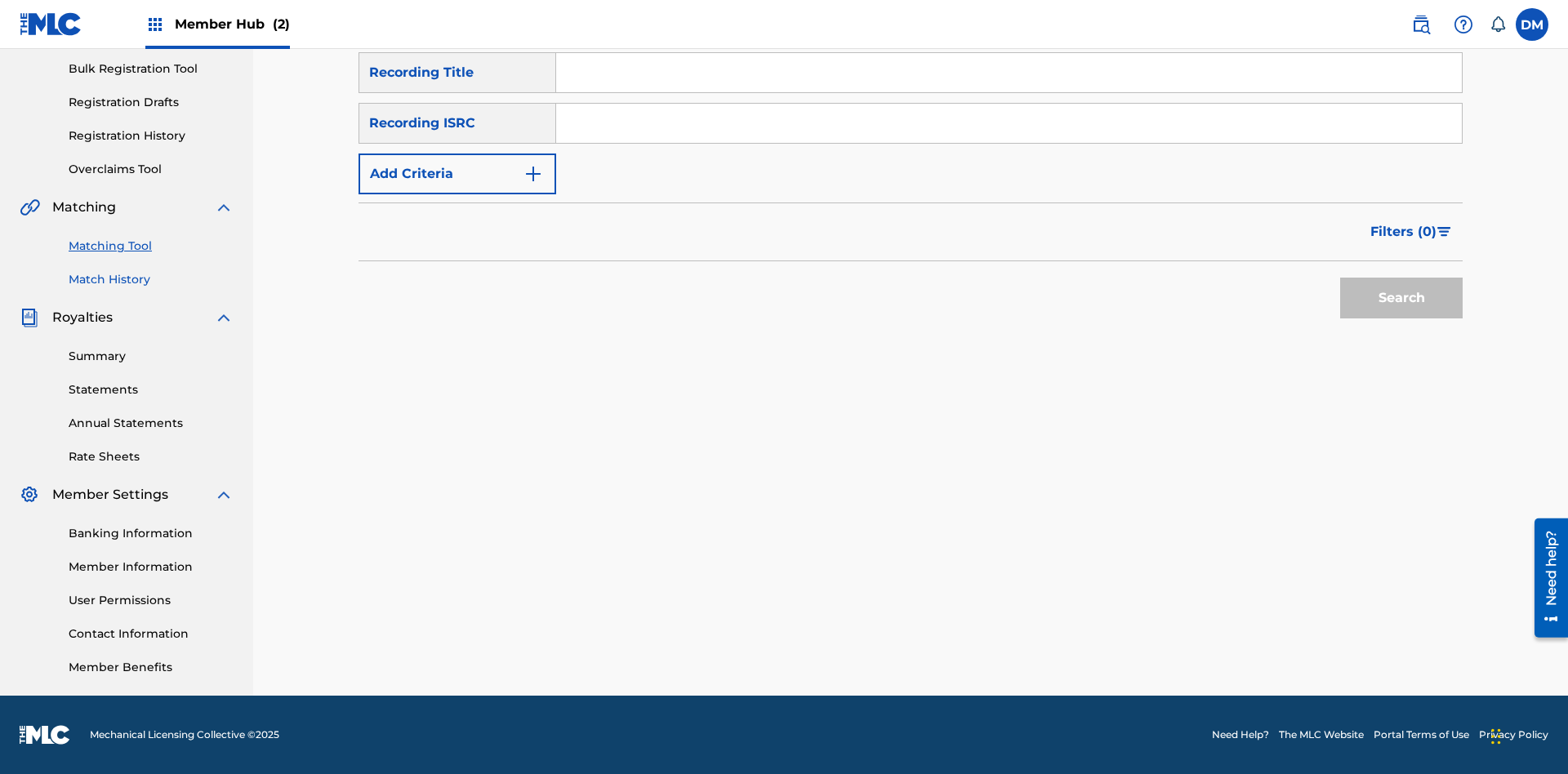
click at [151, 280] on link "Match History" at bounding box center [150, 280] width 165 height 17
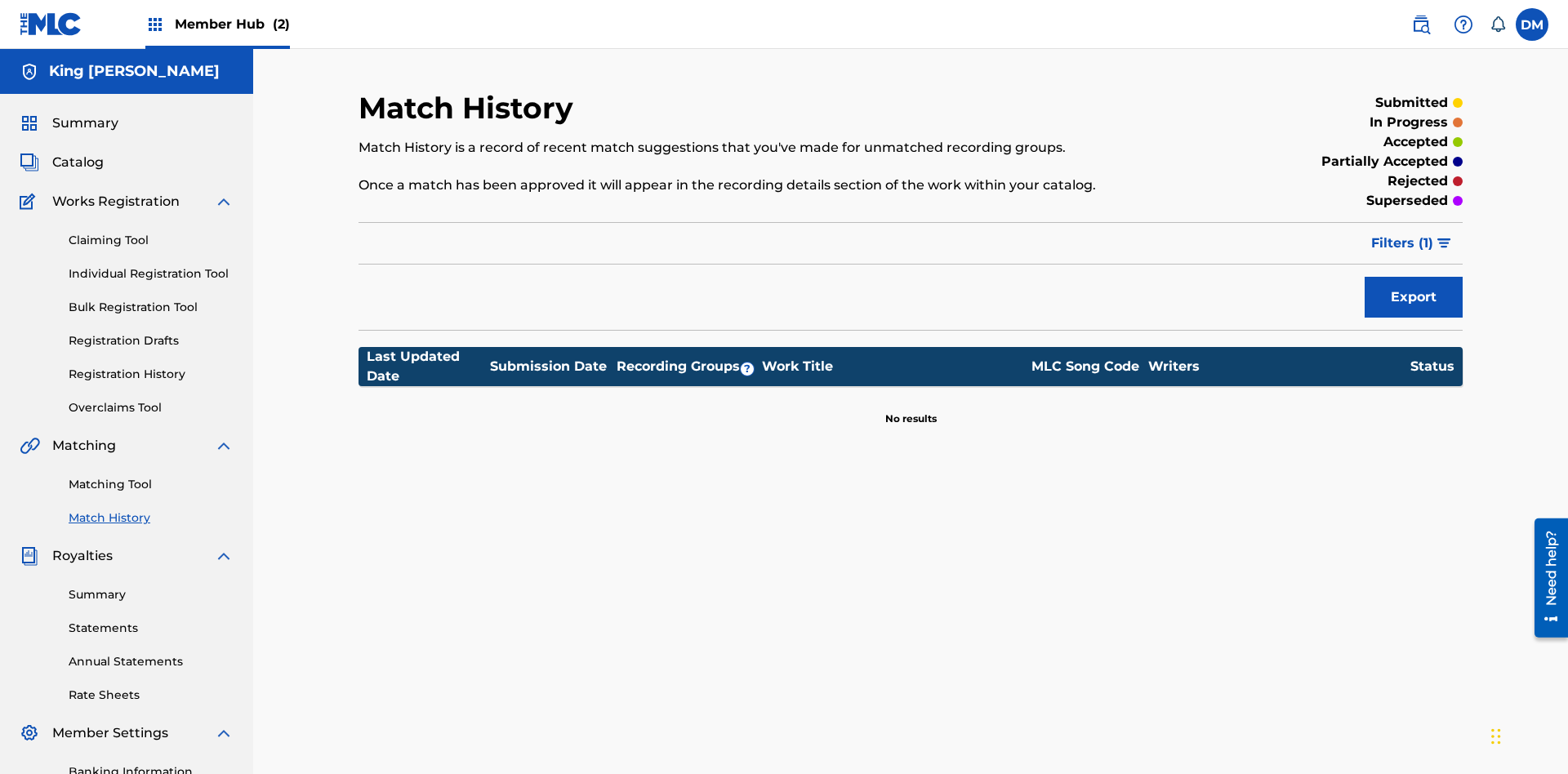
scroll to position [239, 0]
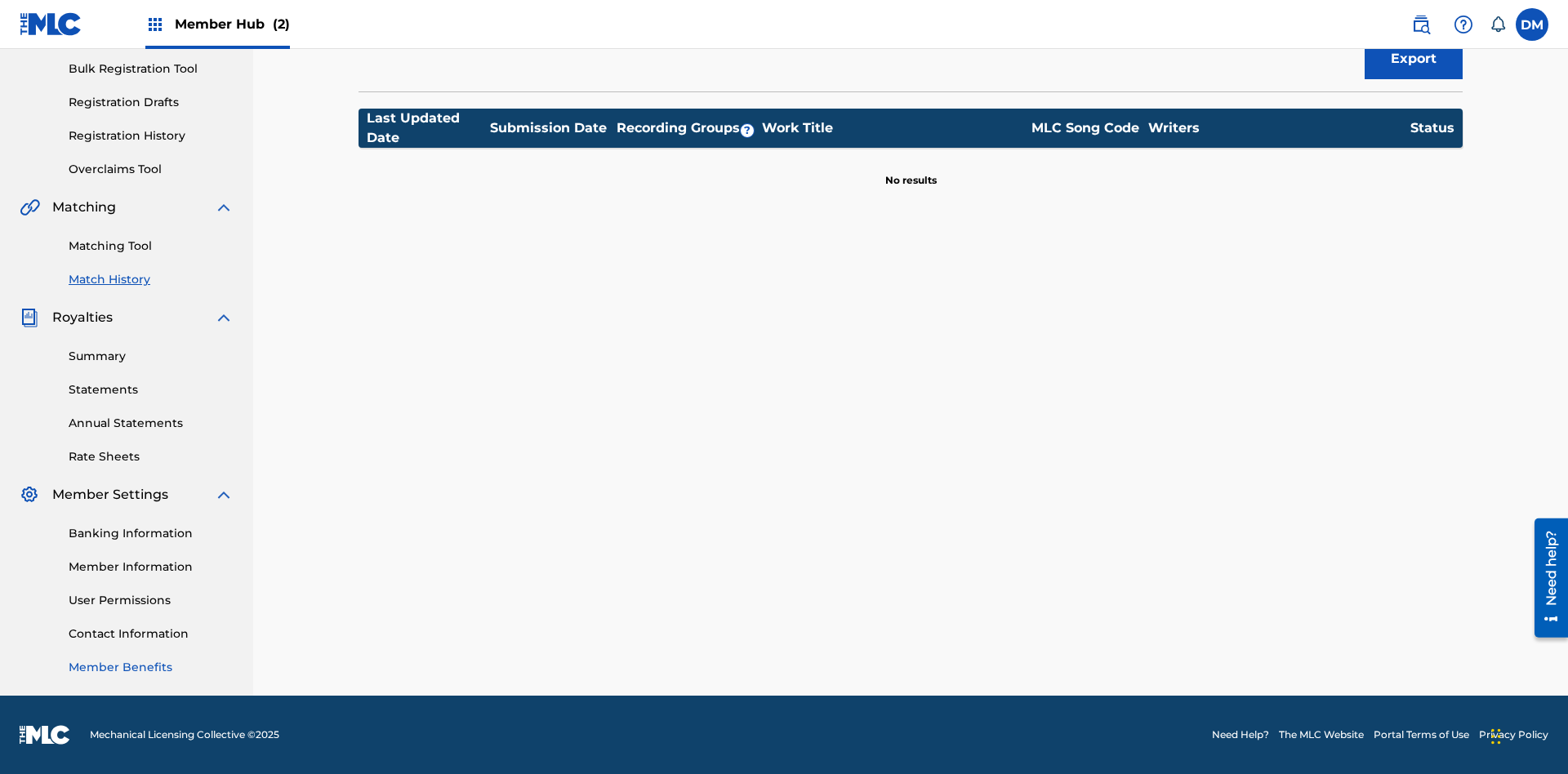
click at [151, 667] on link "Member Benefits" at bounding box center [150, 668] width 165 height 17
click at [151, 600] on link "User Permissions" at bounding box center [150, 600] width 165 height 17
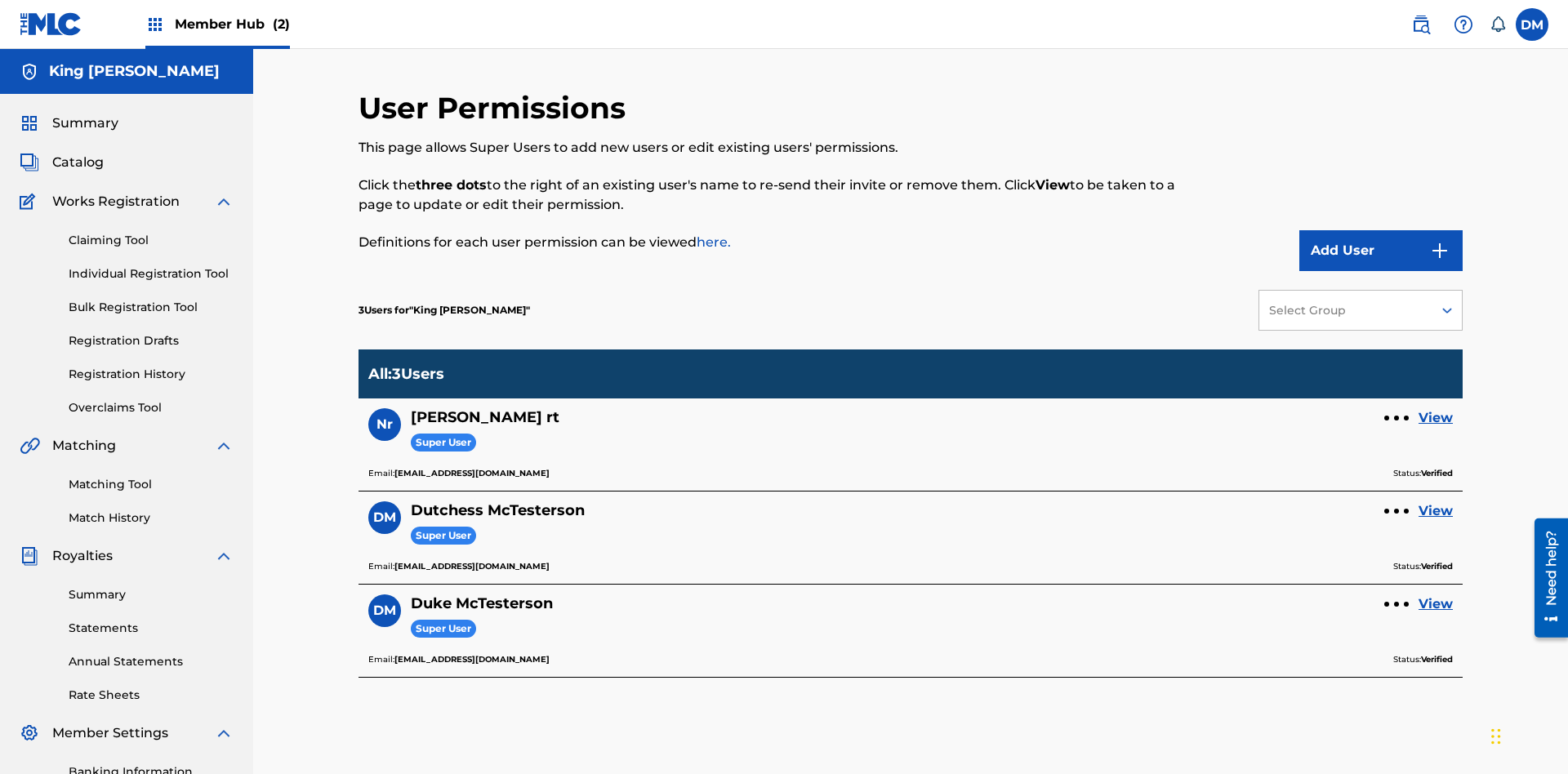
scroll to position [239, 0]
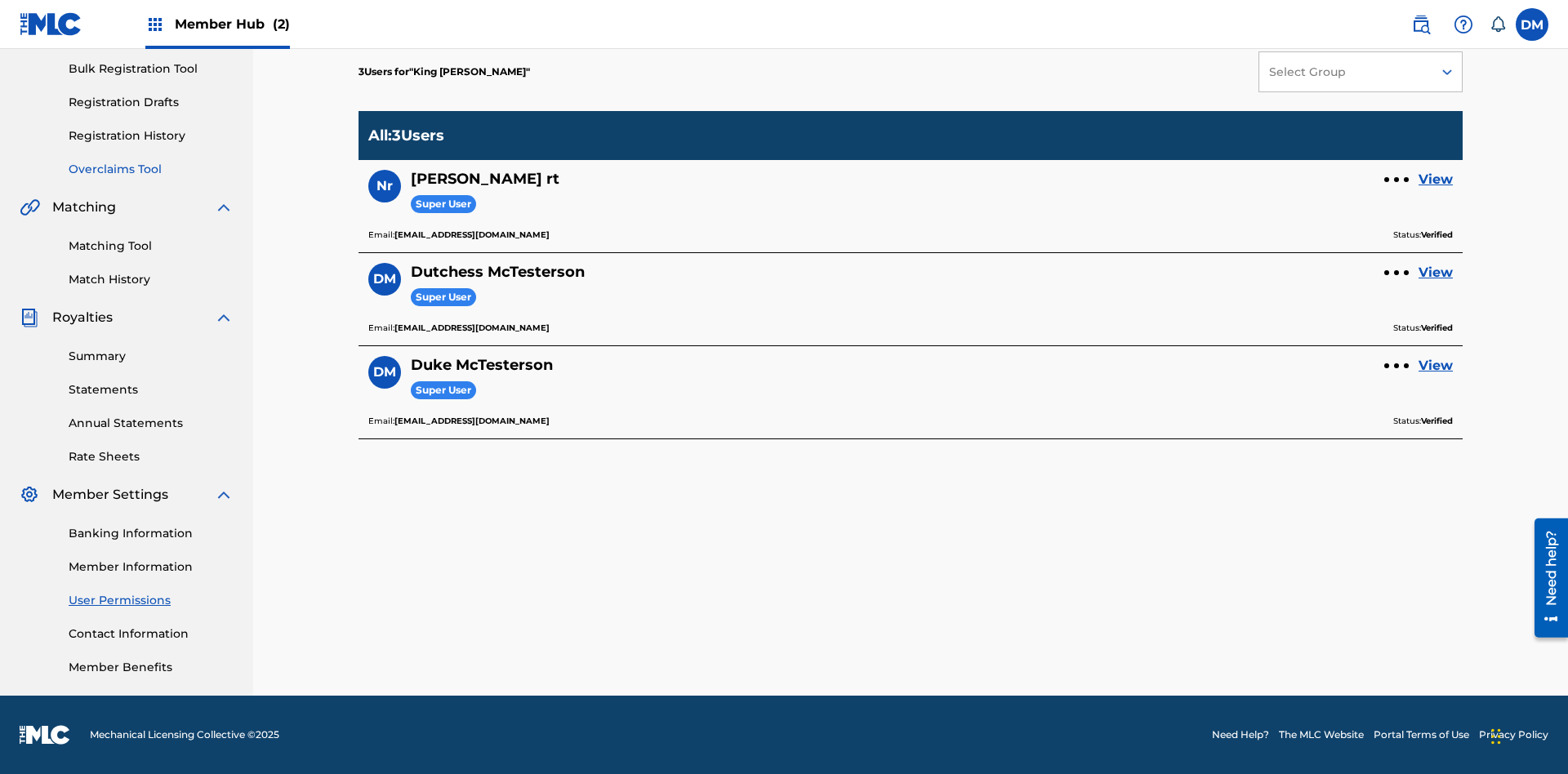
click at [151, 169] on link "Overclaims Tool" at bounding box center [150, 169] width 165 height 17
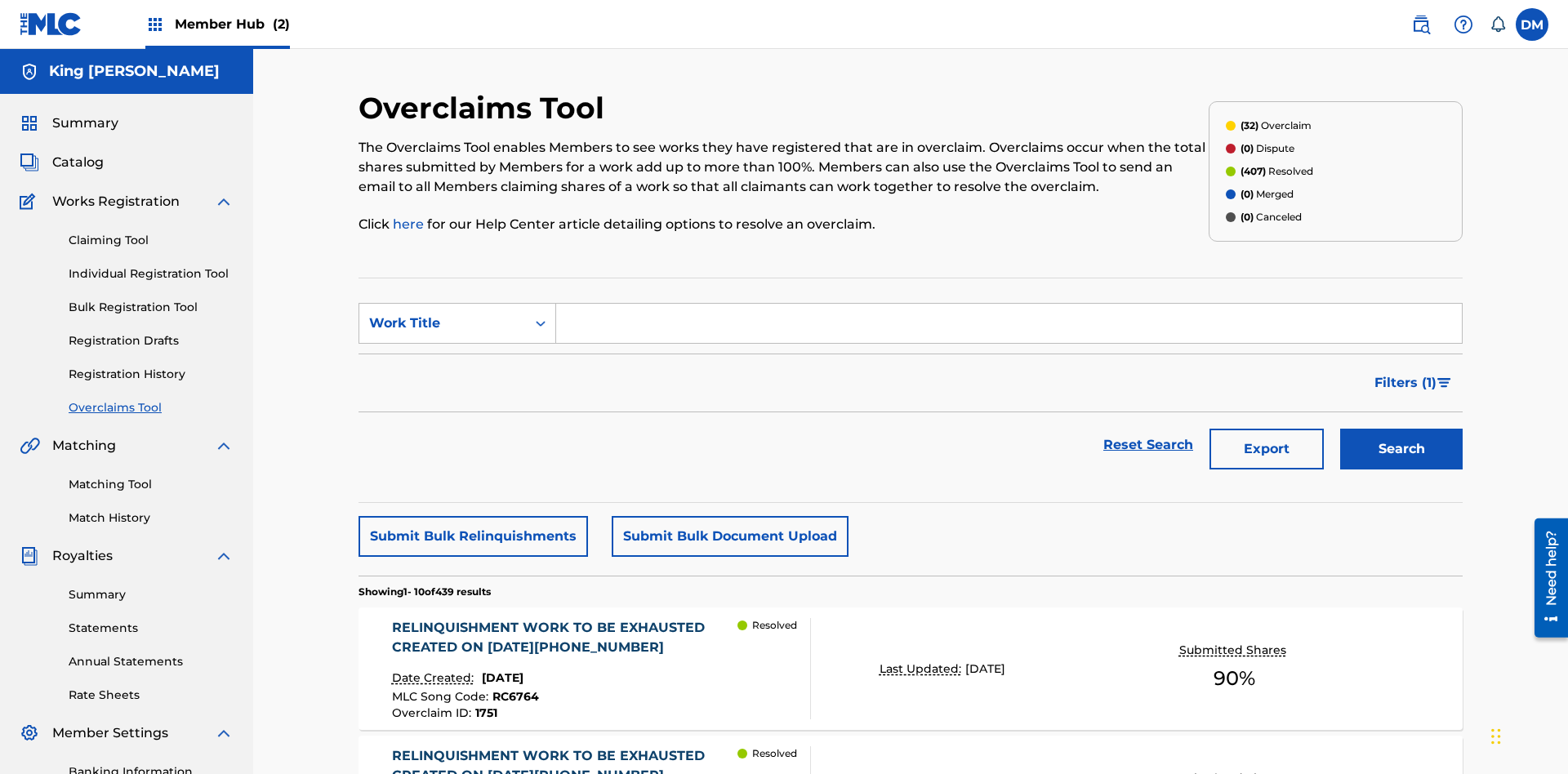
scroll to position [55, 0]
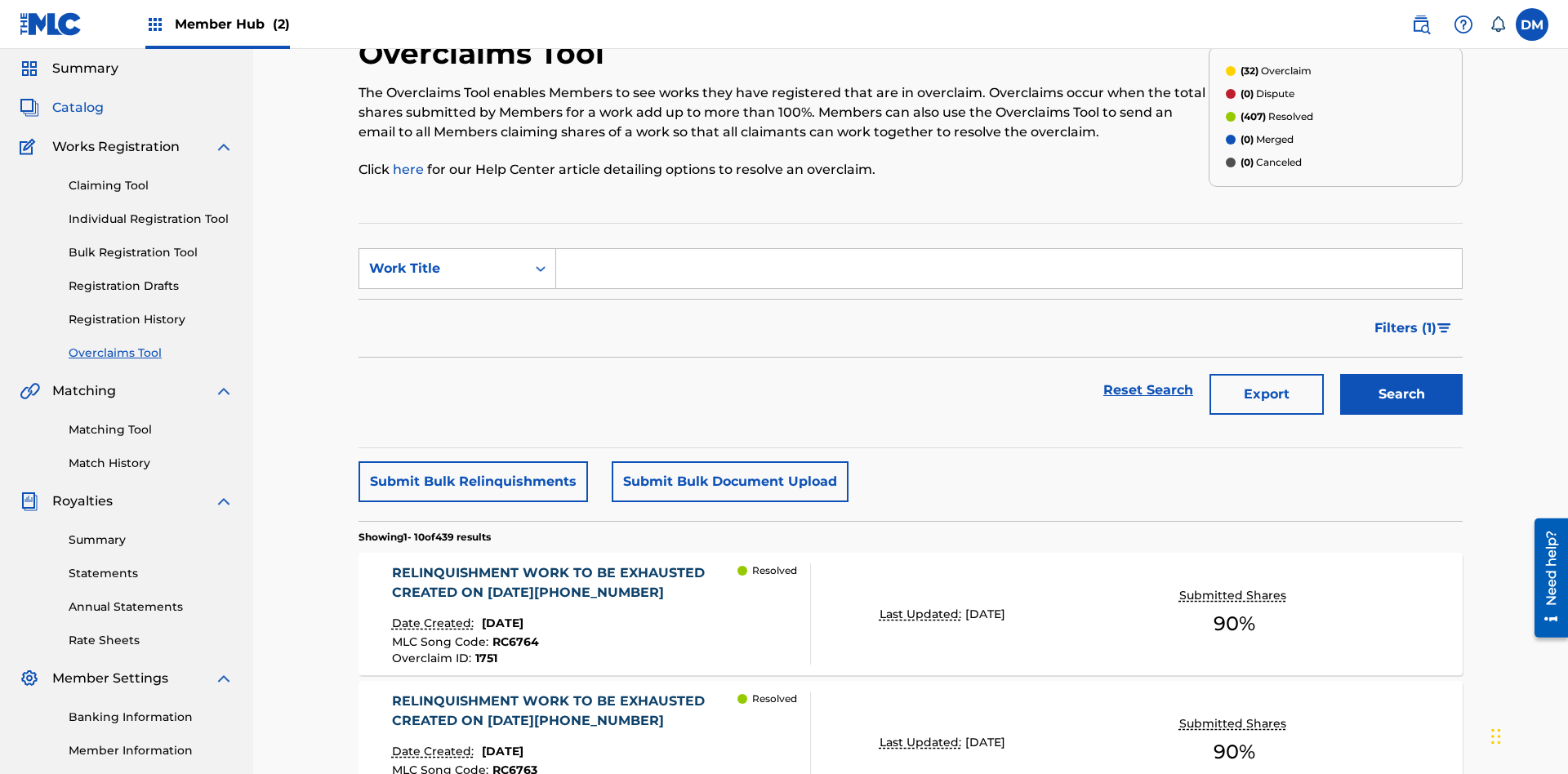
click at [78, 107] on span "Catalog" at bounding box center [78, 107] width 51 height 20
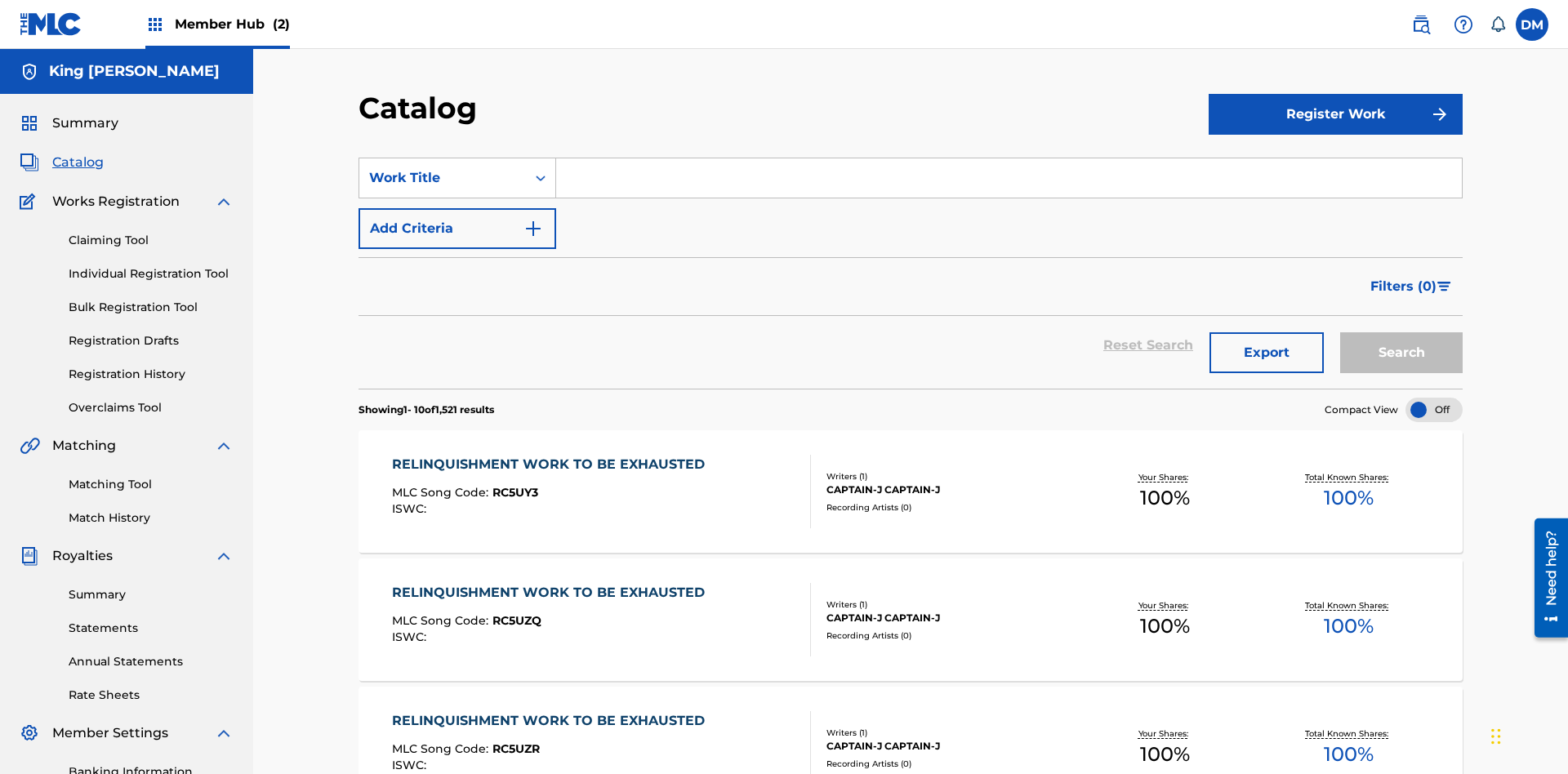
scroll to position [134, 0]
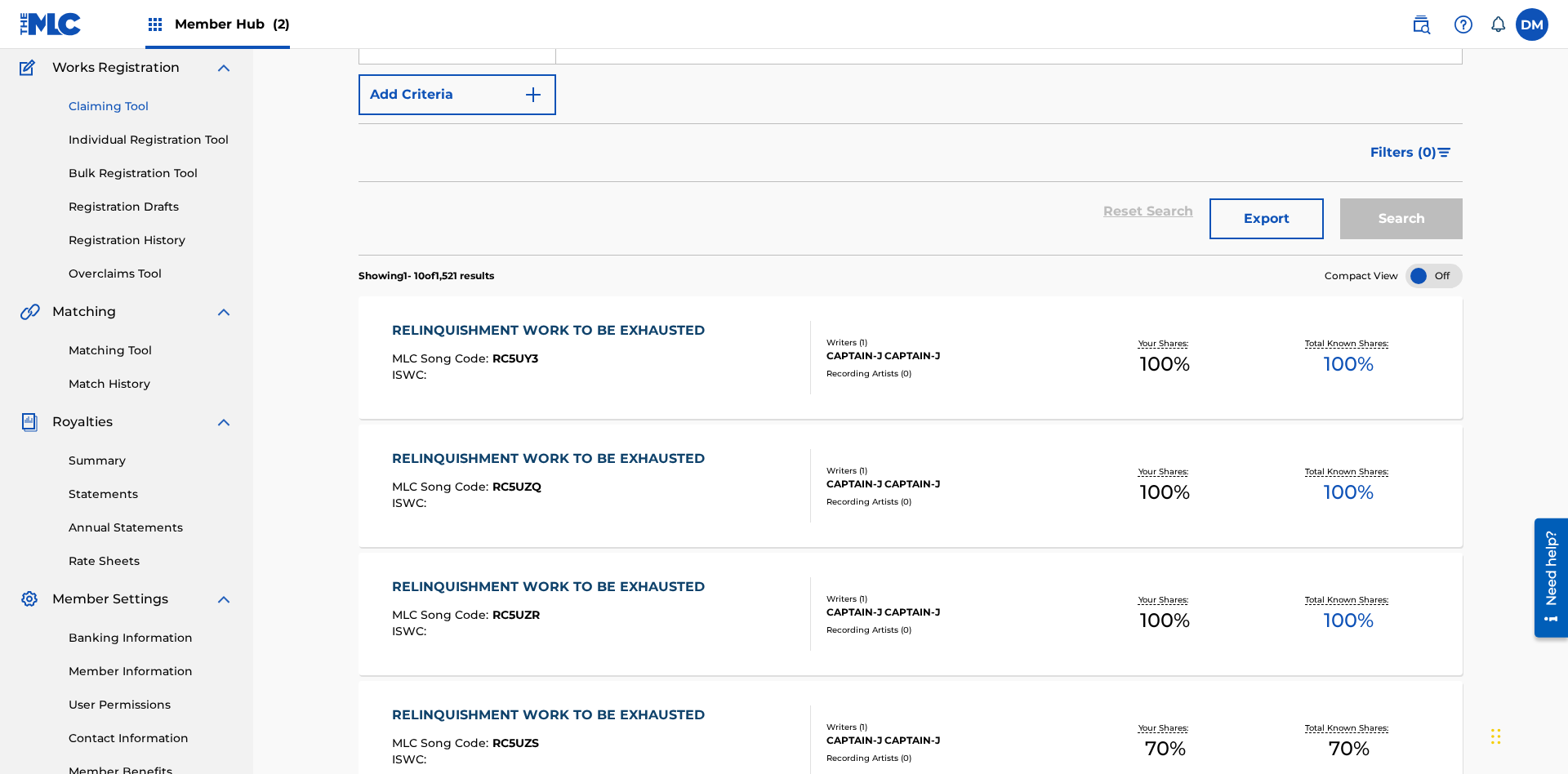
click at [151, 106] on link "Claiming Tool" at bounding box center [150, 106] width 165 height 17
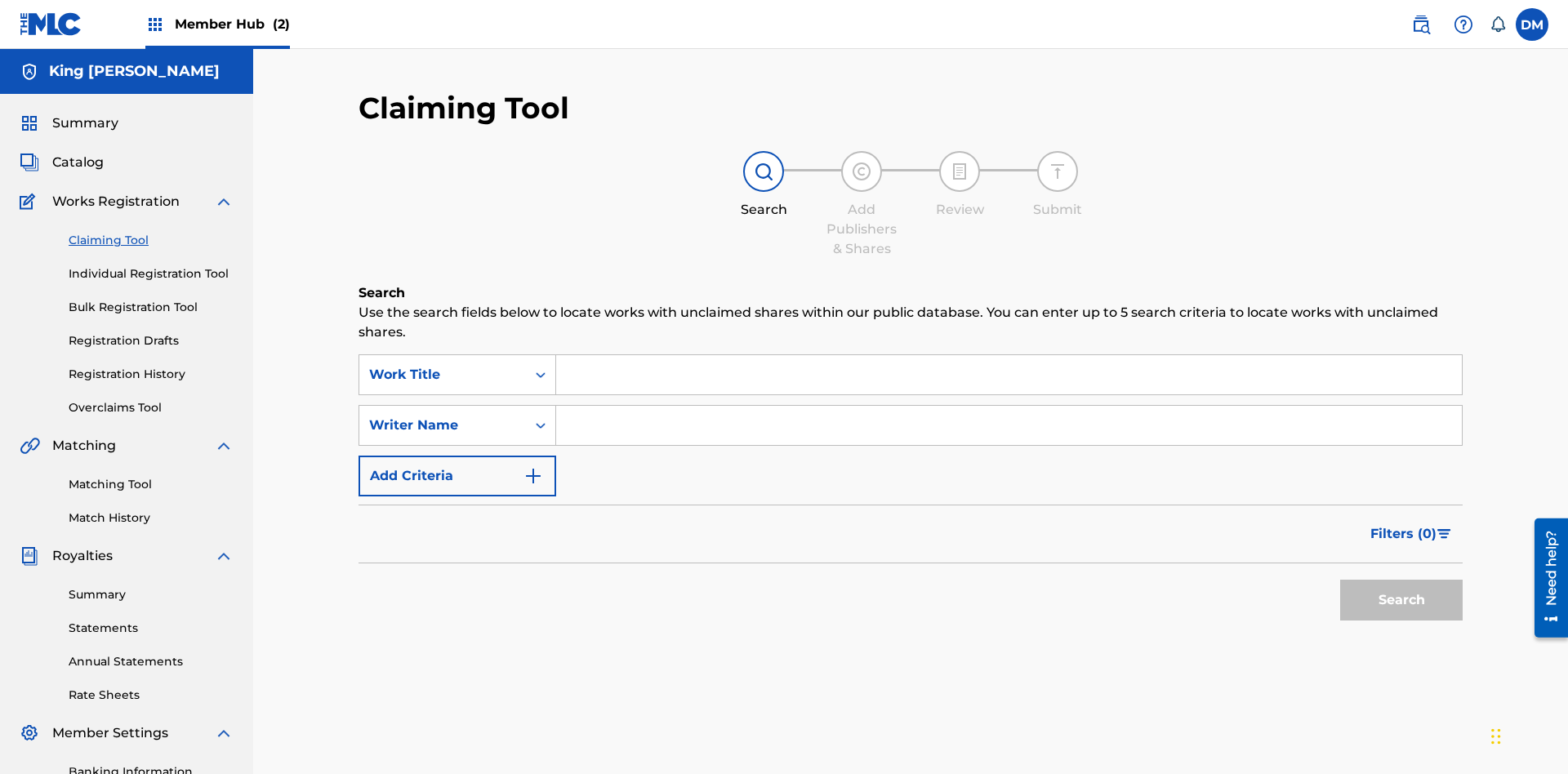
scroll to position [167, 0]
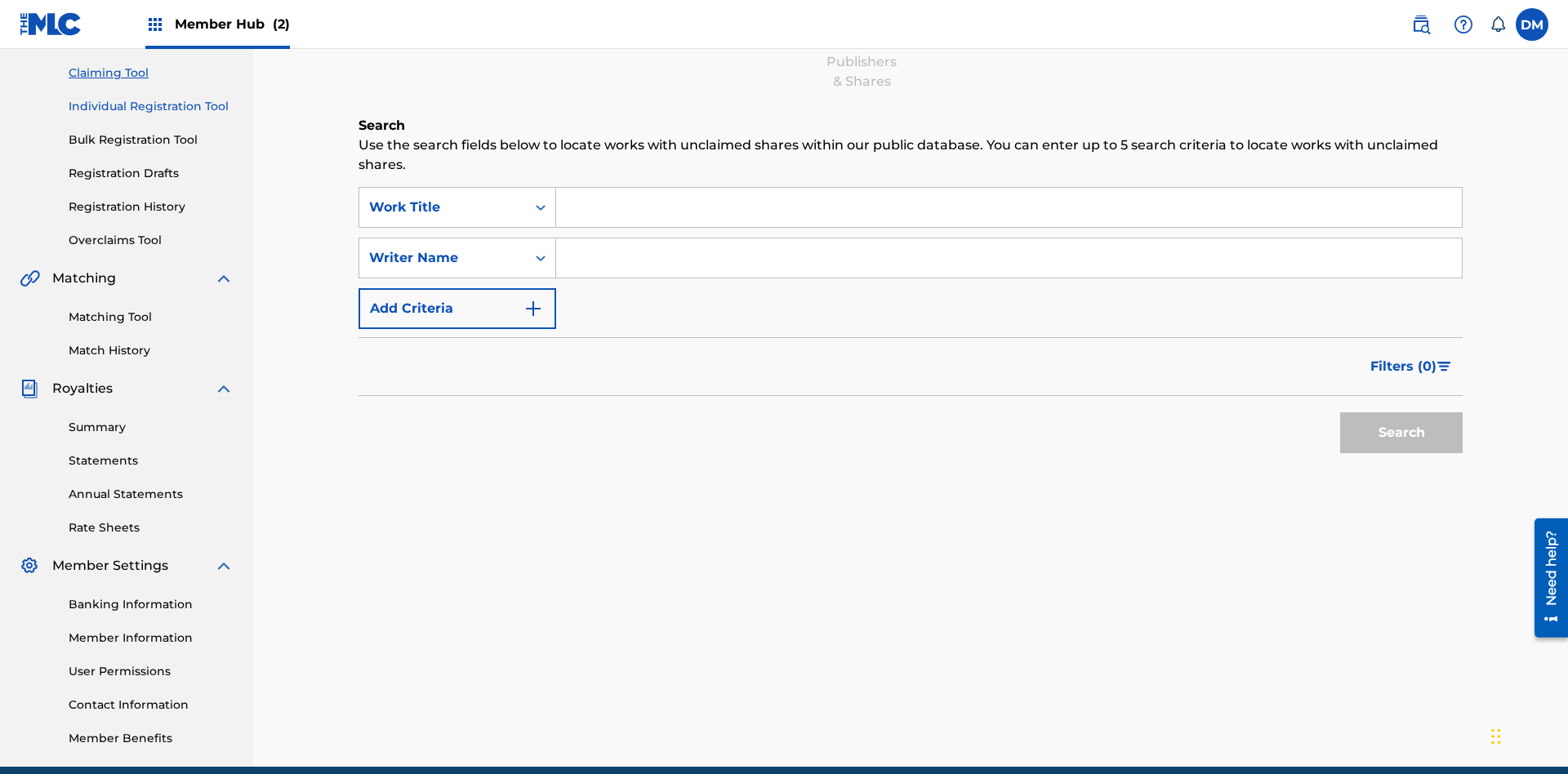
click at [151, 106] on link "Individual Registration Tool" at bounding box center [150, 106] width 165 height 17
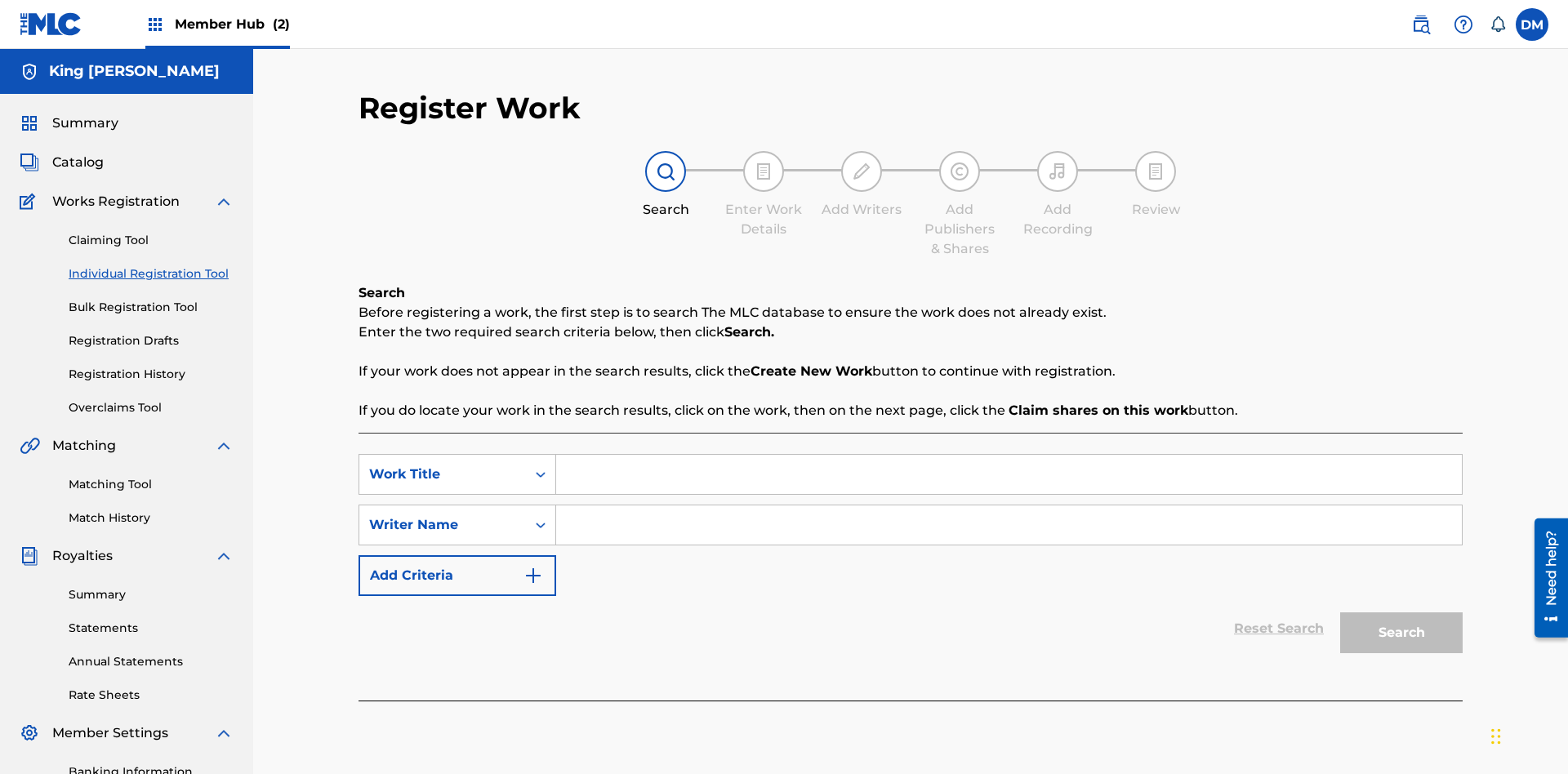
scroll to position [201, 0]
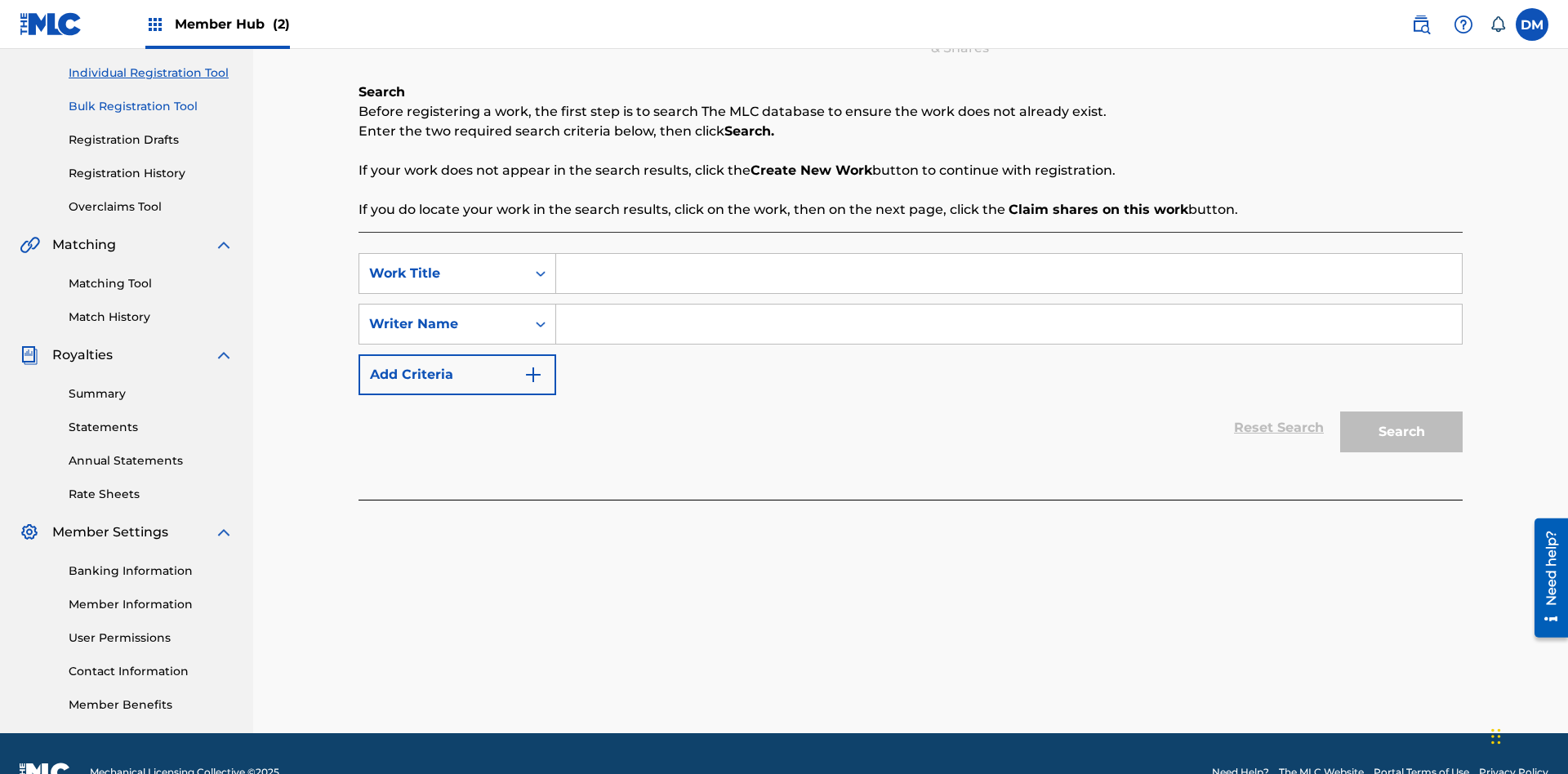
click at [151, 106] on link "Bulk Registration Tool" at bounding box center [150, 106] width 165 height 17
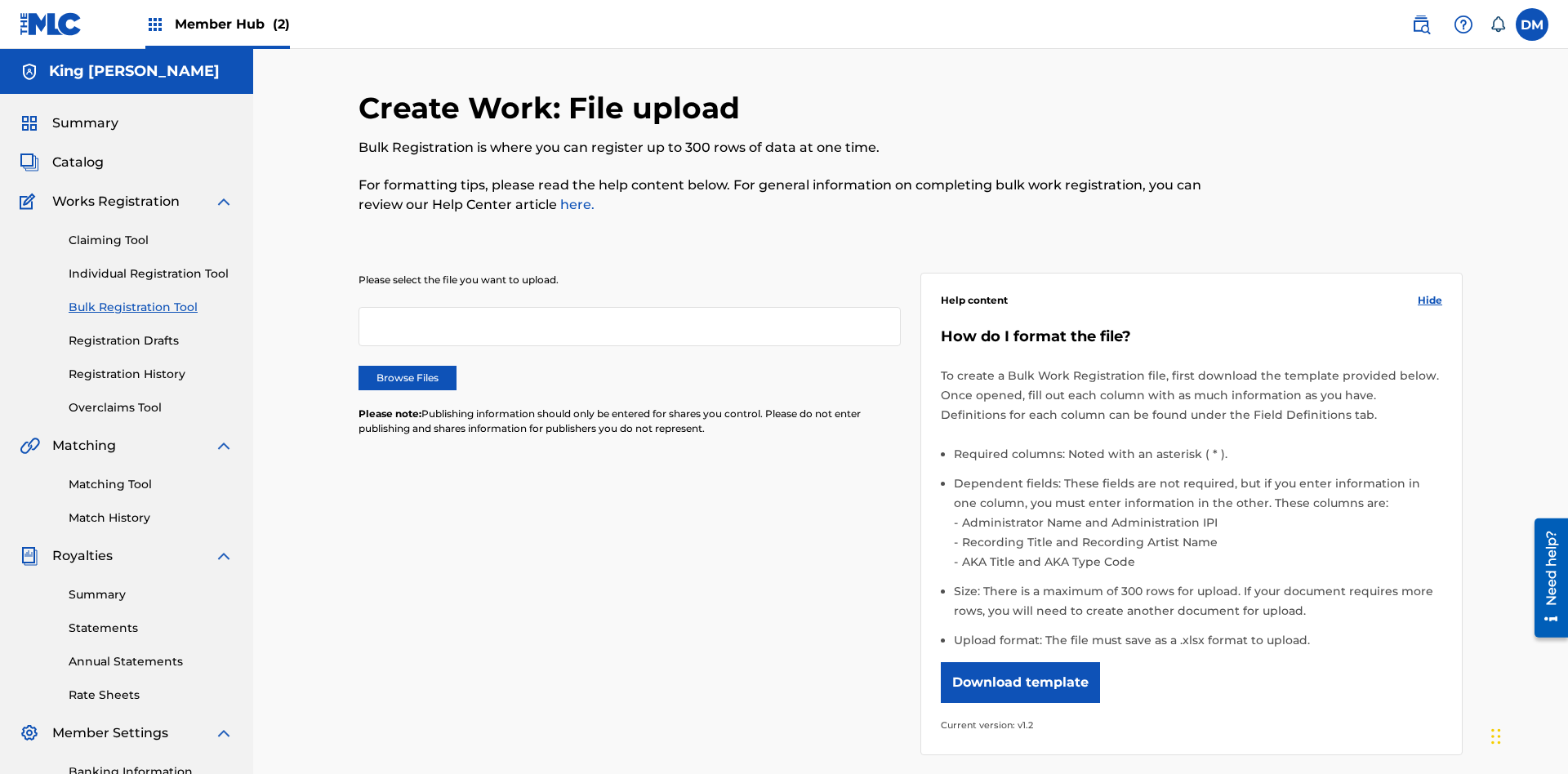
scroll to position [0, 359]
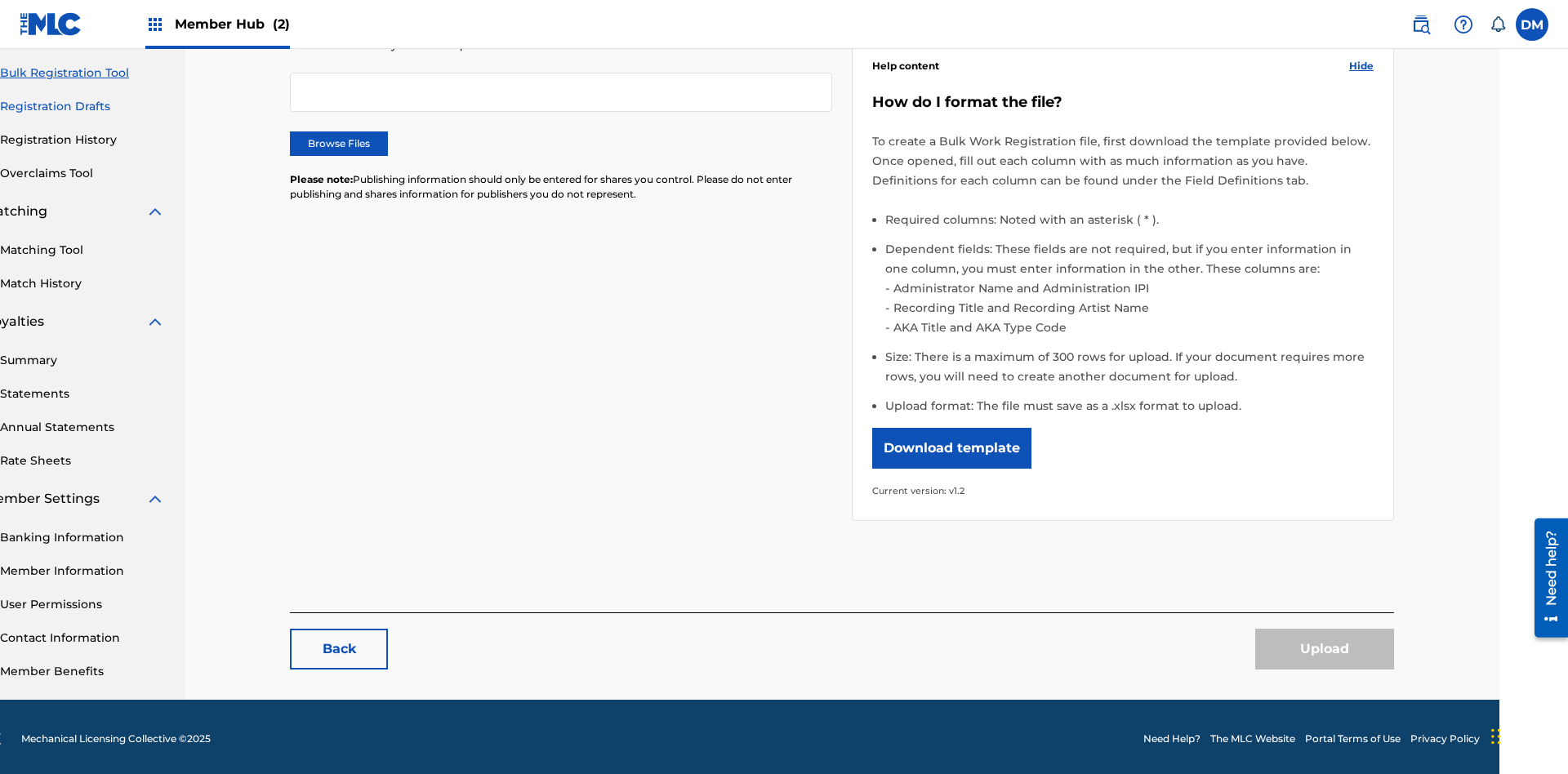
click at [83, 106] on link "Registration Drafts" at bounding box center [82, 106] width 165 height 17
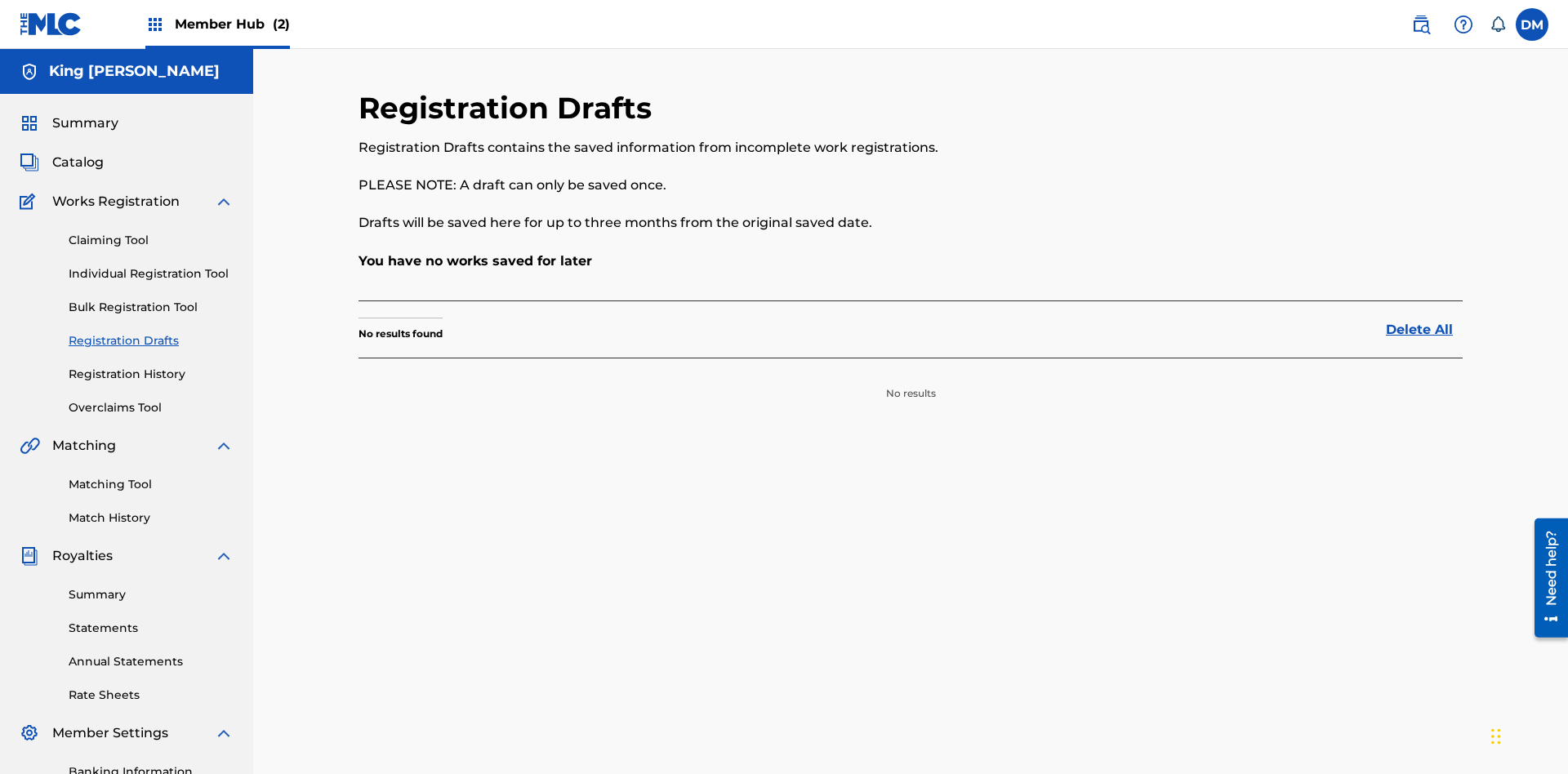
scroll to position [239, 0]
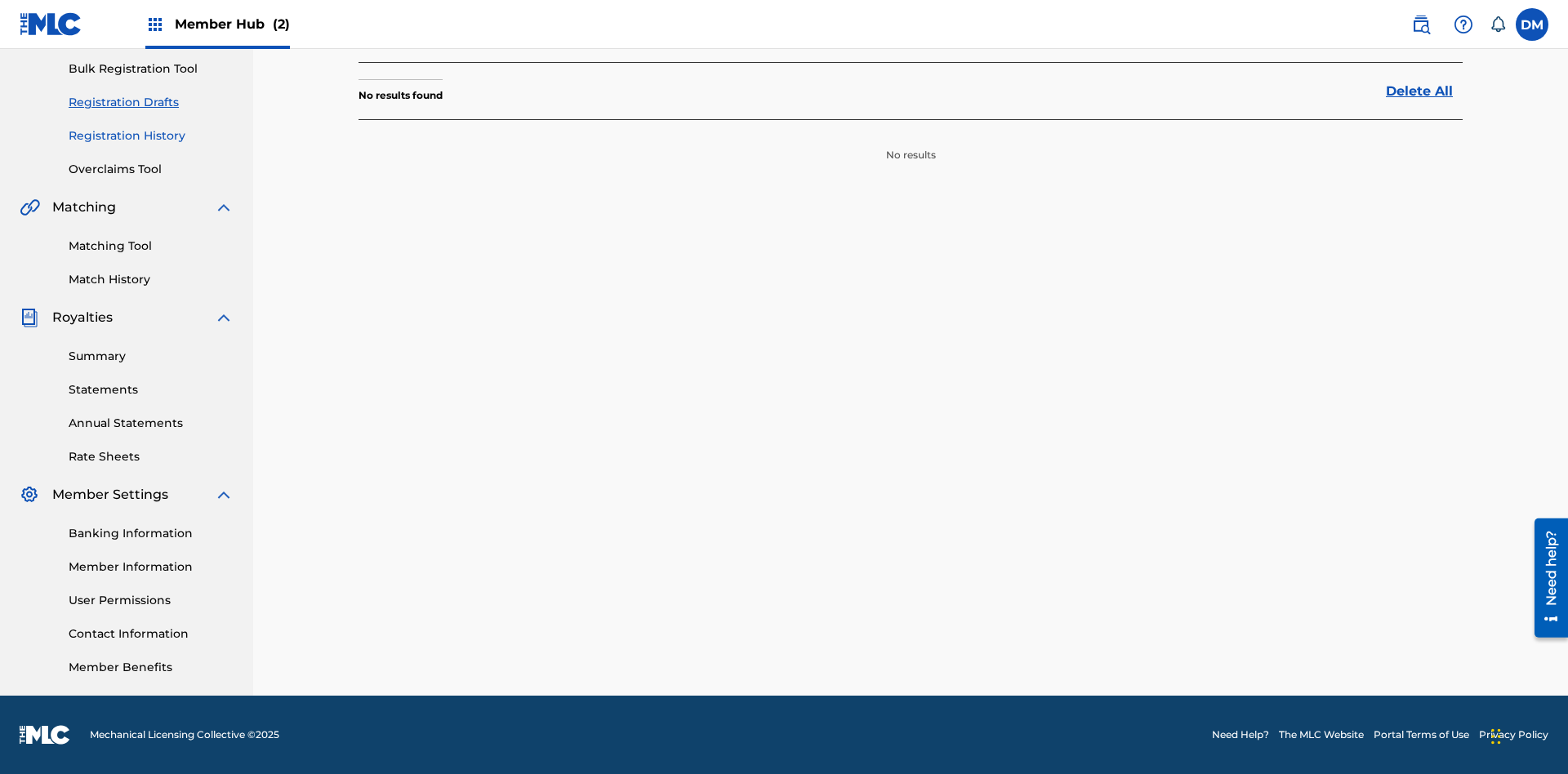
click at [151, 136] on link "Registration History" at bounding box center [150, 136] width 165 height 17
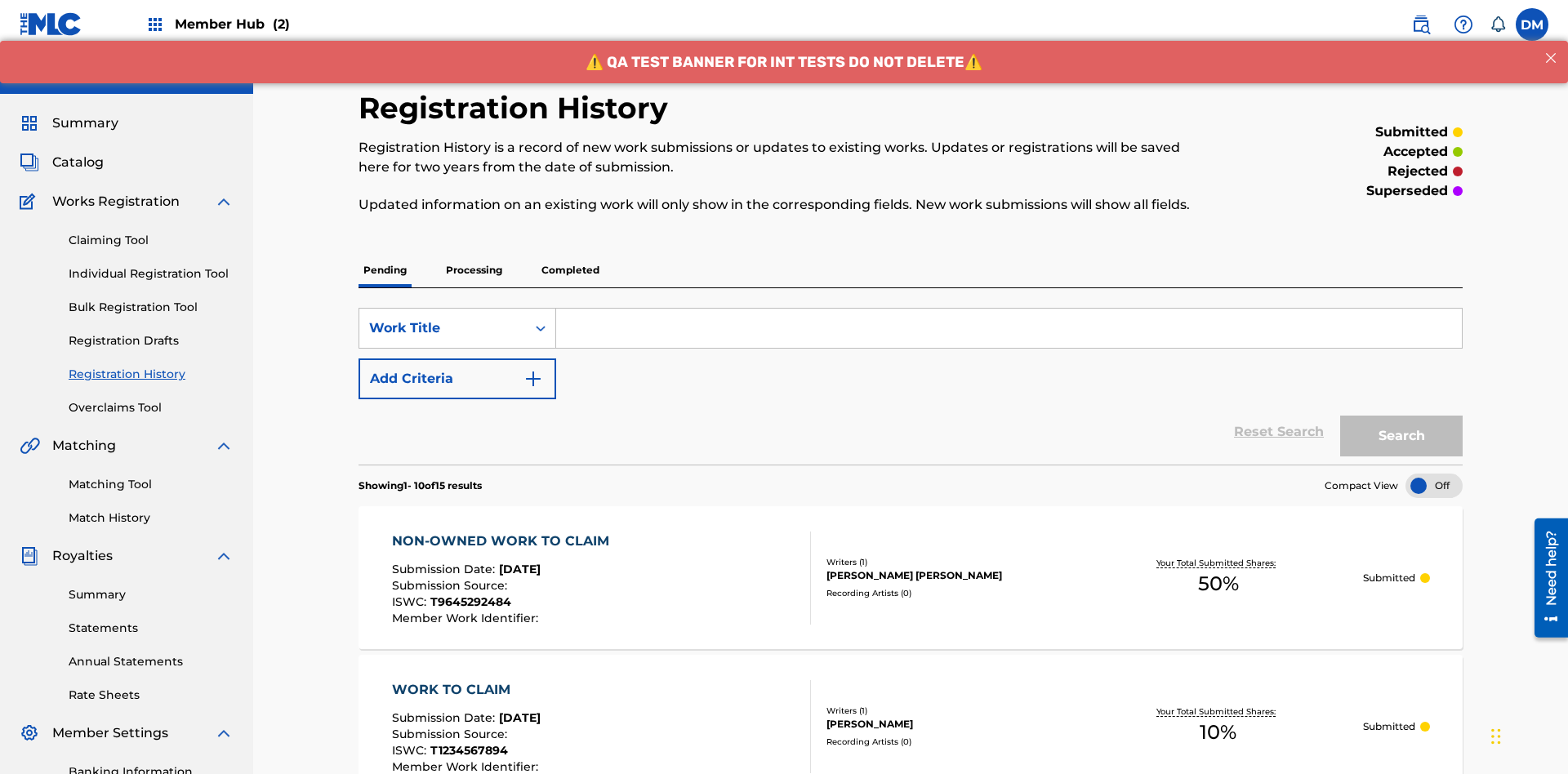
scroll to position [488, 0]
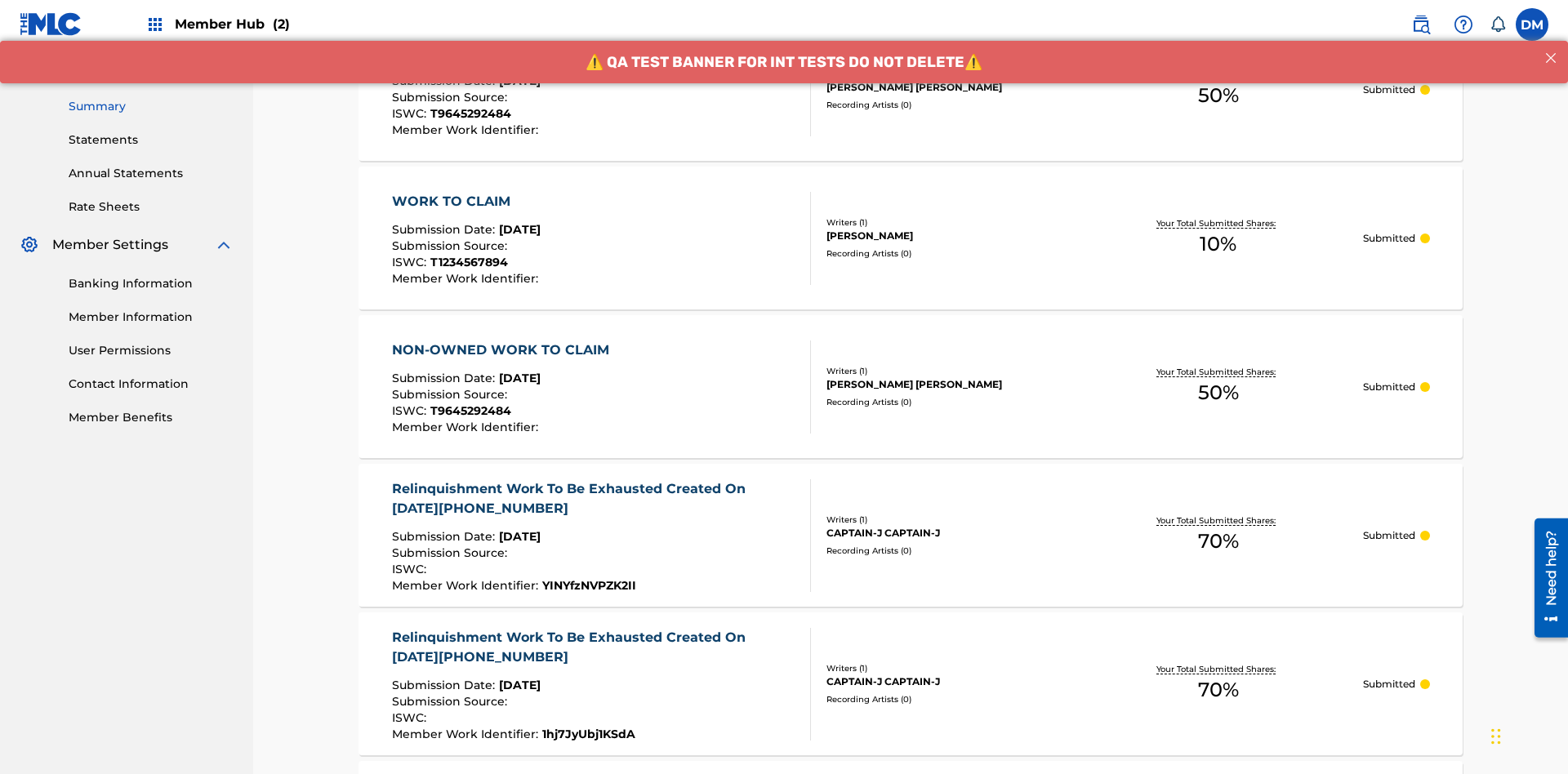
click at [151, 106] on link "Summary" at bounding box center [150, 106] width 165 height 17
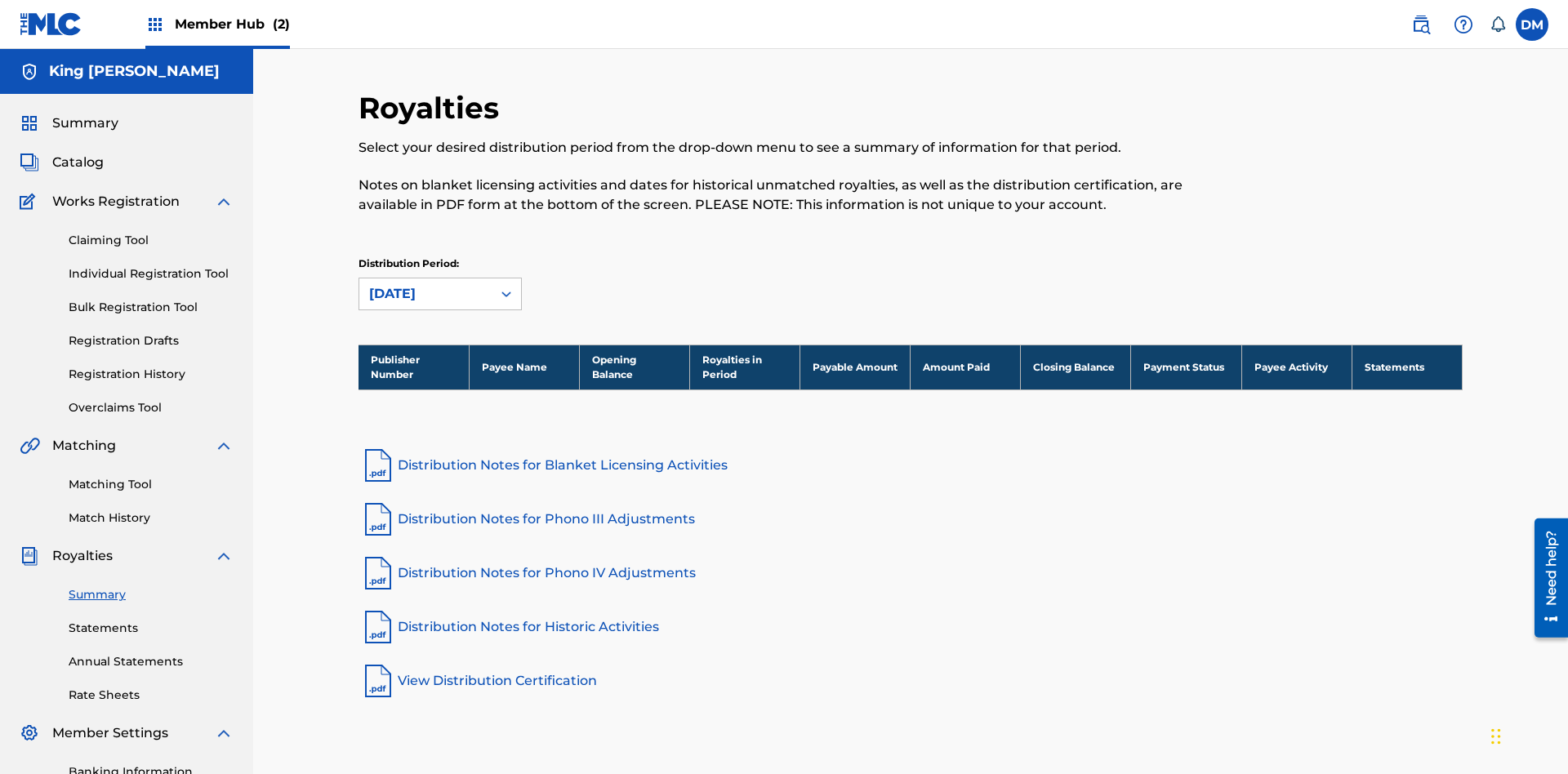
scroll to position [239, 0]
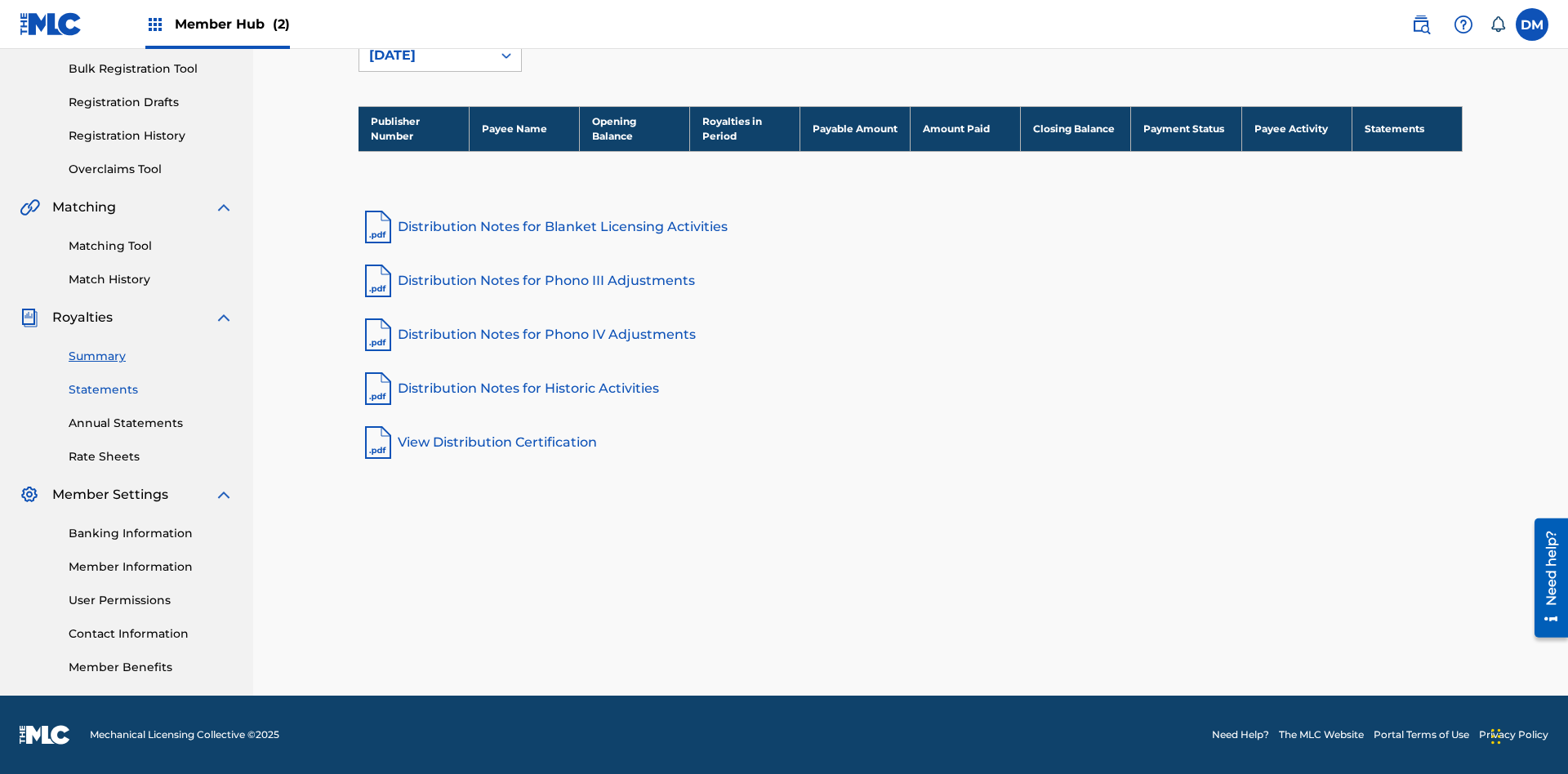
click at [151, 390] on link "Statements" at bounding box center [150, 390] width 165 height 17
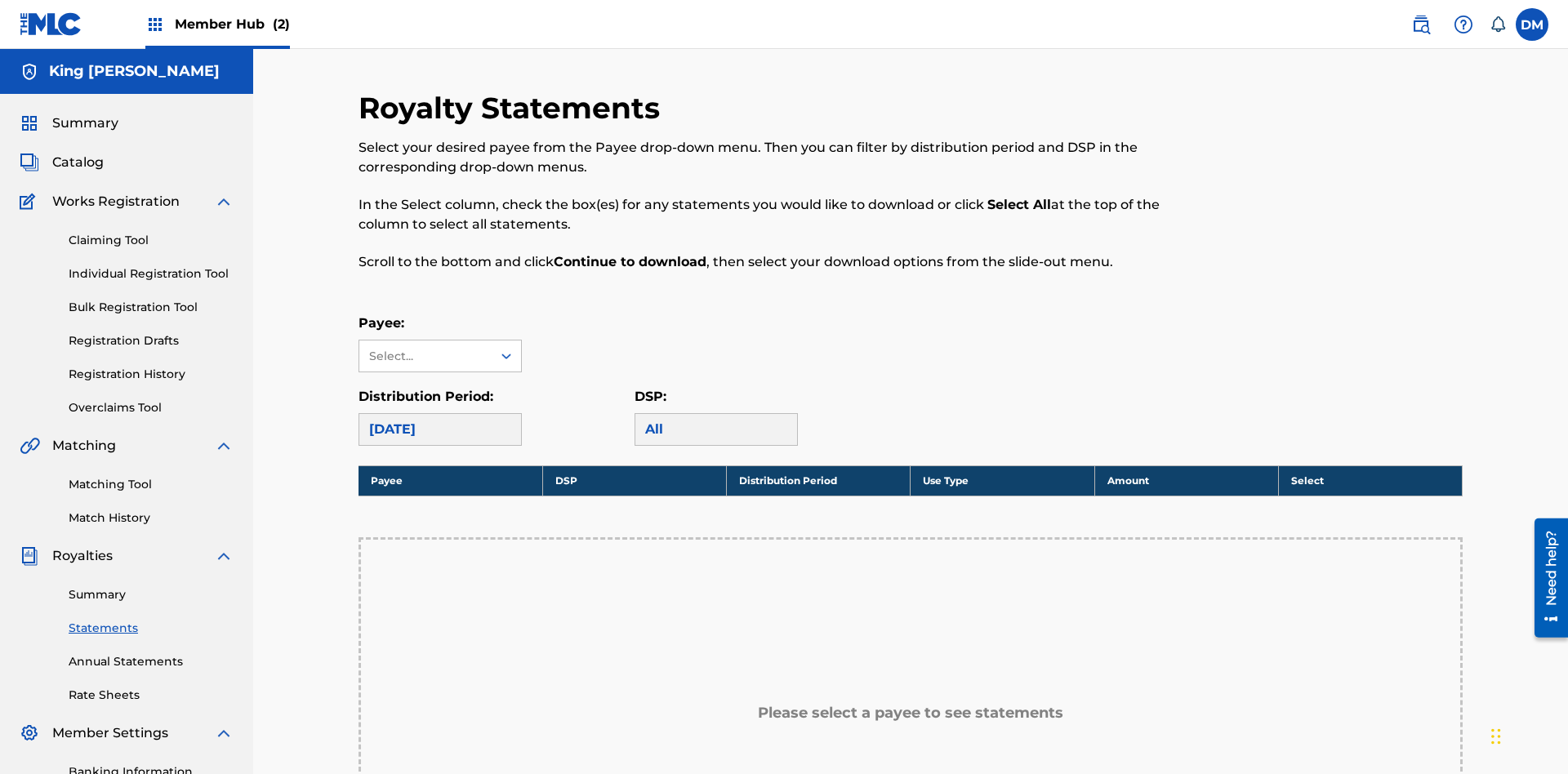
scroll to position [366, 0]
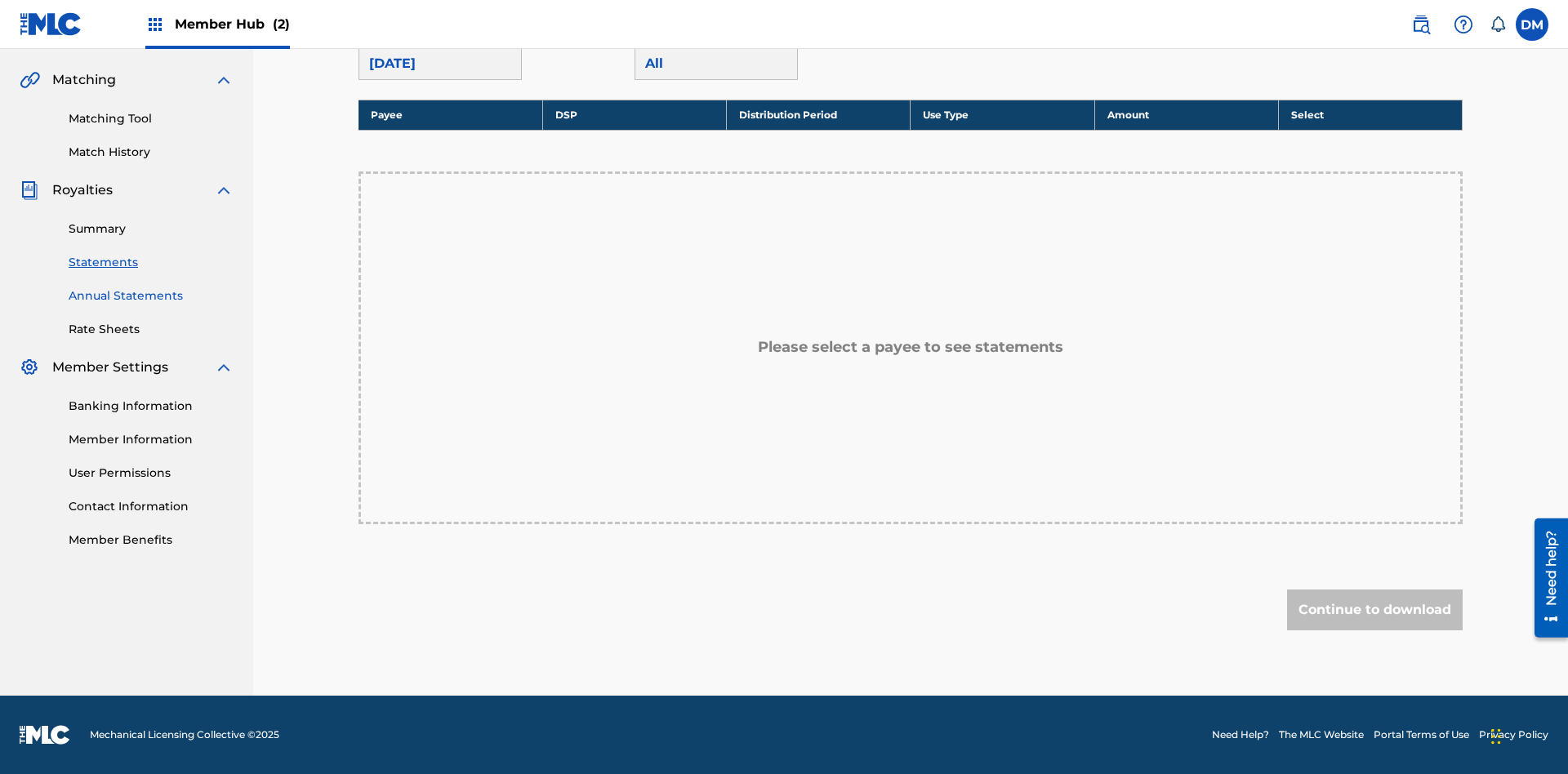
click at [151, 296] on link "Annual Statements" at bounding box center [150, 296] width 165 height 17
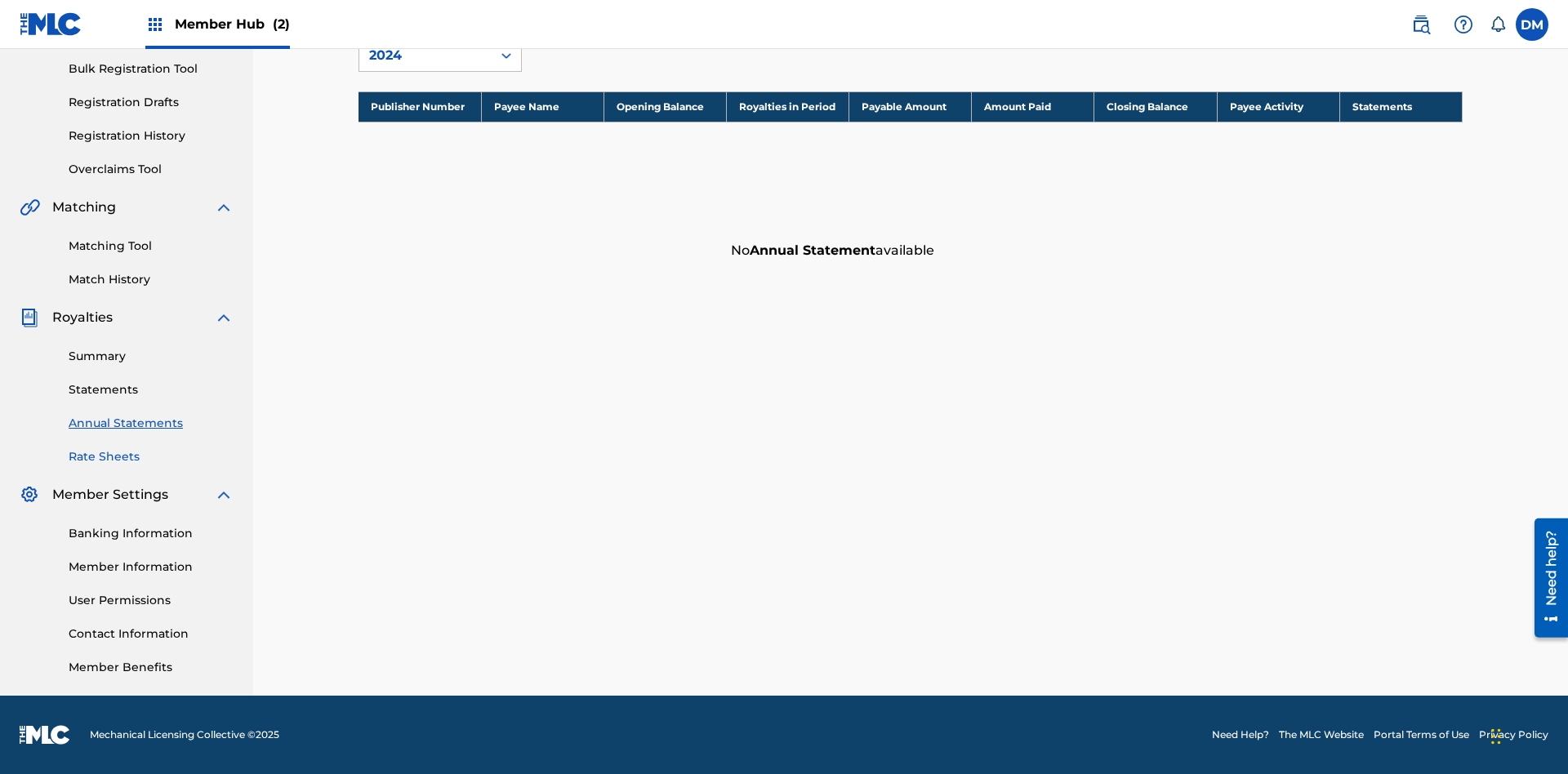
click at [151, 456] on link "Rate Sheets" at bounding box center [150, 456] width 165 height 17
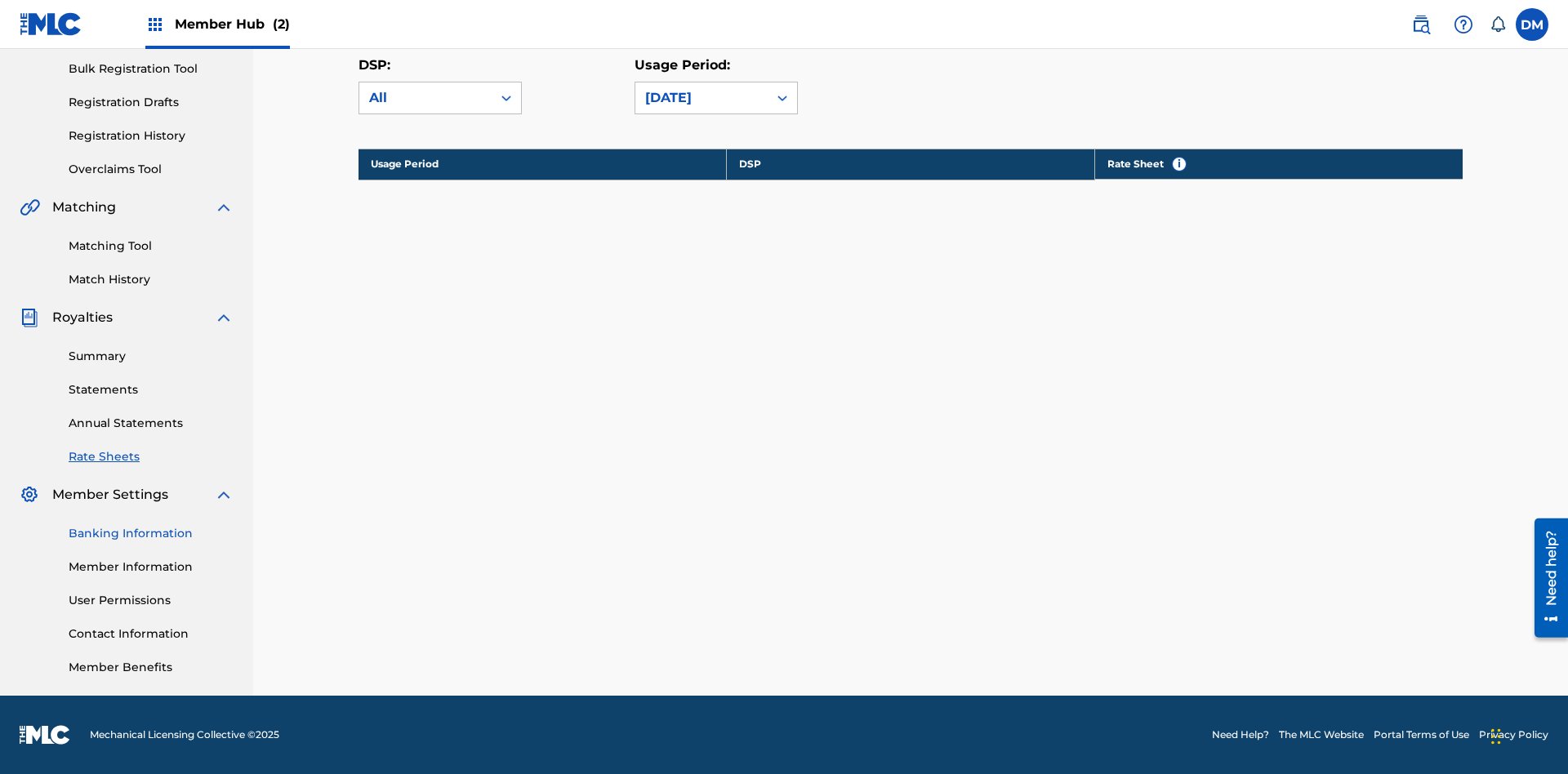
click at [151, 533] on link "Banking Information" at bounding box center [150, 533] width 165 height 17
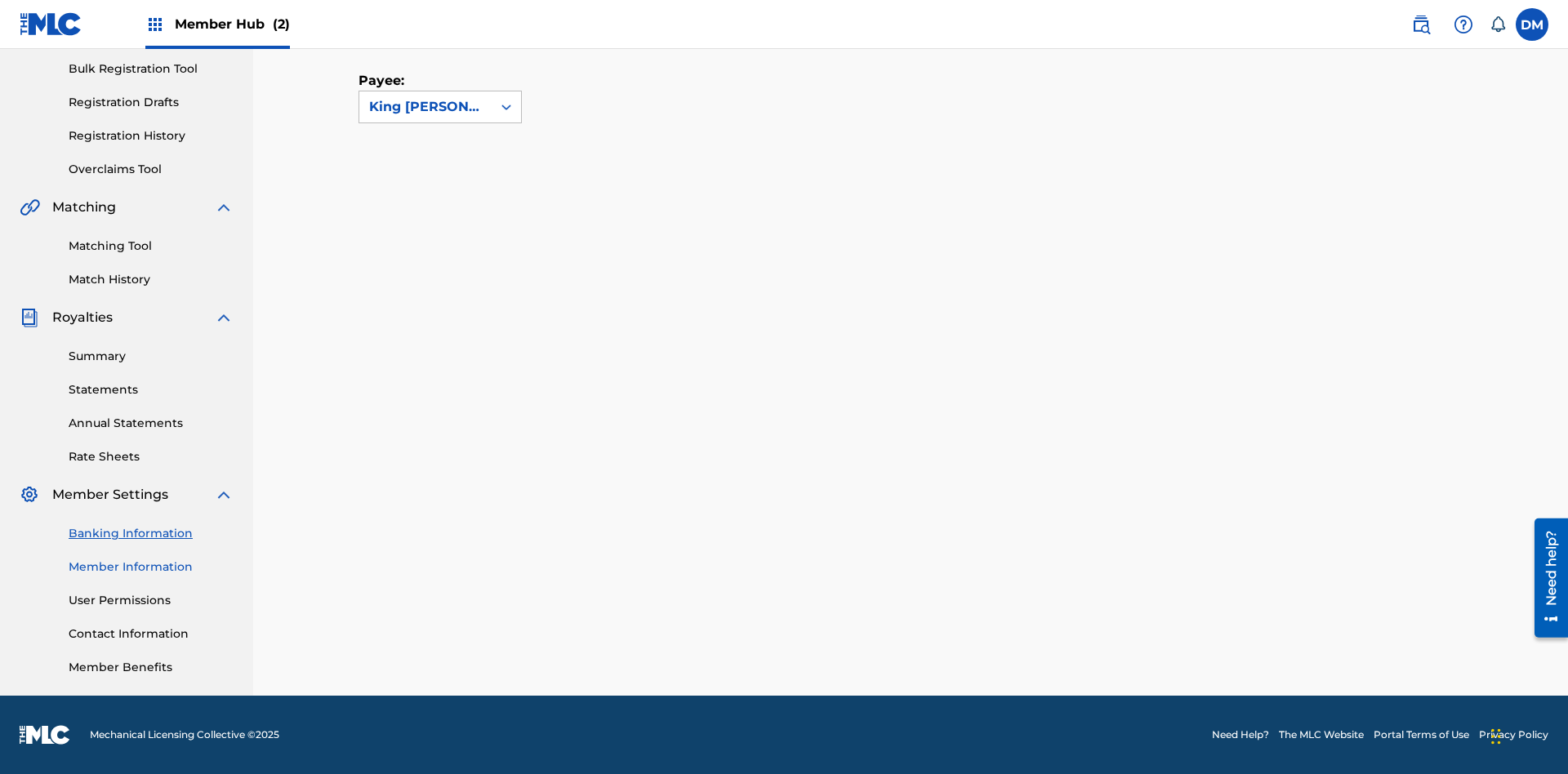
click at [151, 567] on link "Member Information" at bounding box center [150, 567] width 165 height 17
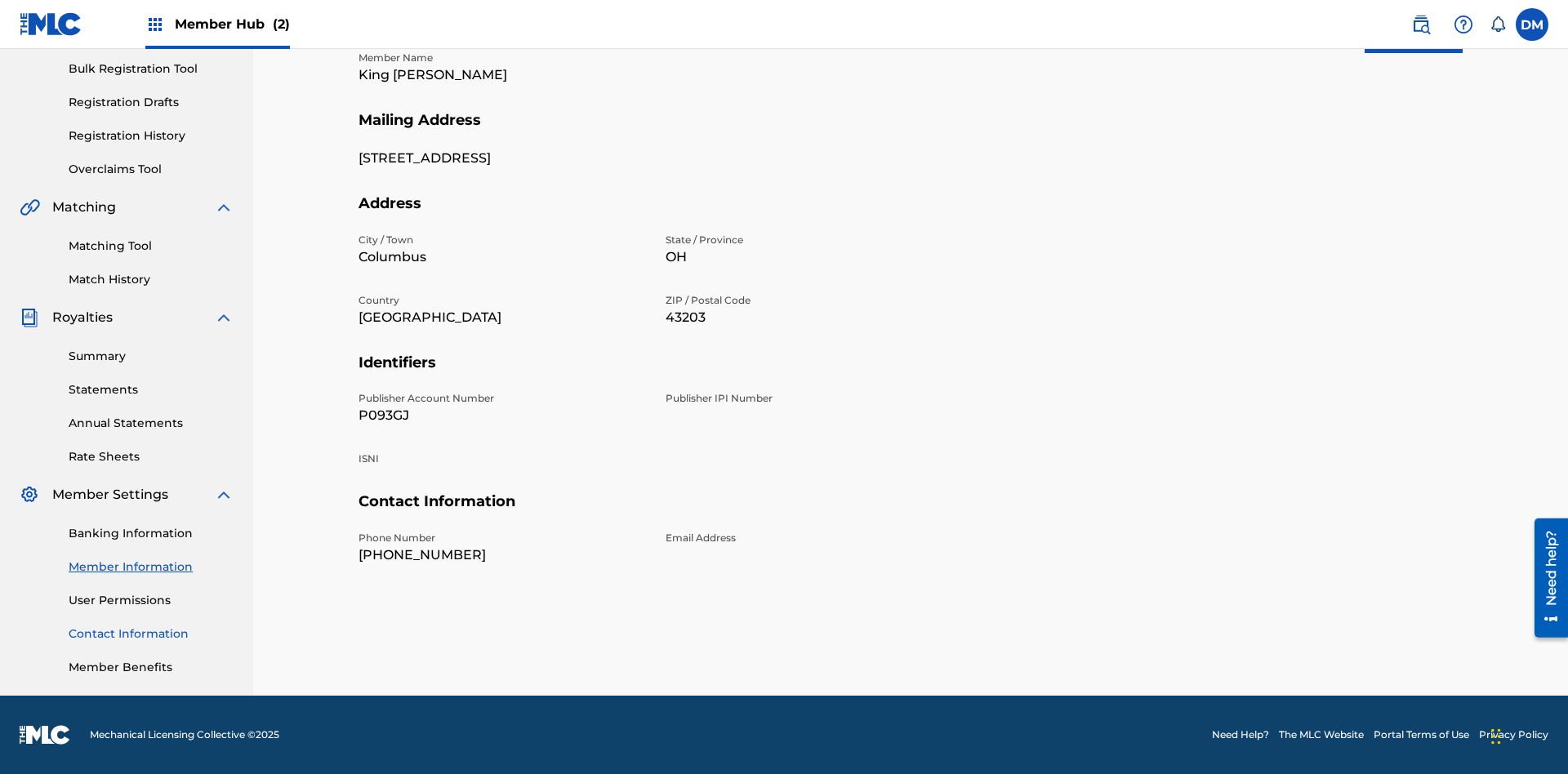
click at [151, 633] on link "Contact Information" at bounding box center [150, 634] width 165 height 17
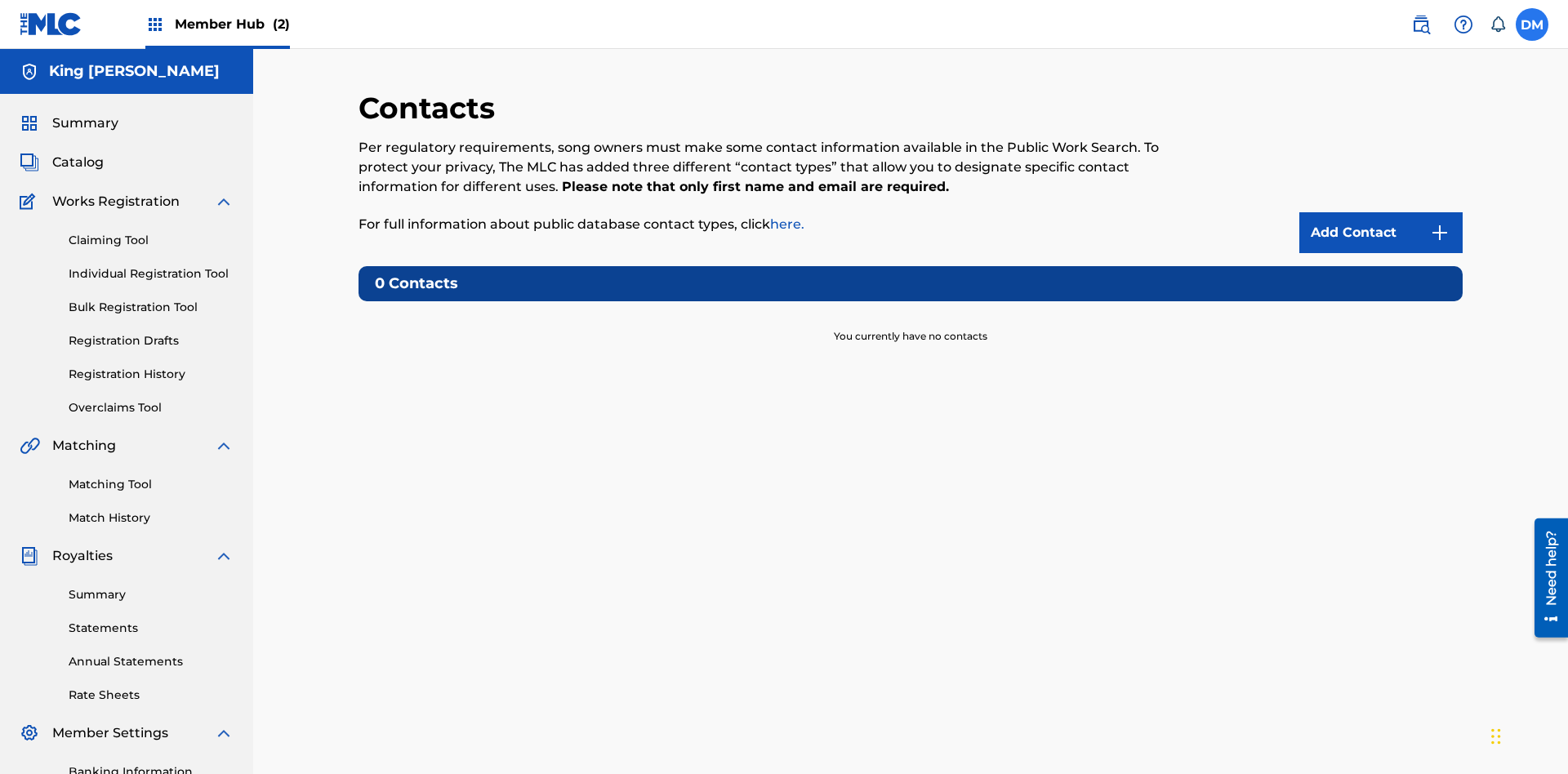
click at [1533, 24] on label at bounding box center [1532, 25] width 32 height 32
click at [1533, 25] on input "DM Dutchess McTesterson dutchess.mctesterson@gmail.com Notification Preferences…" at bounding box center [1533, 25] width 0 height 0
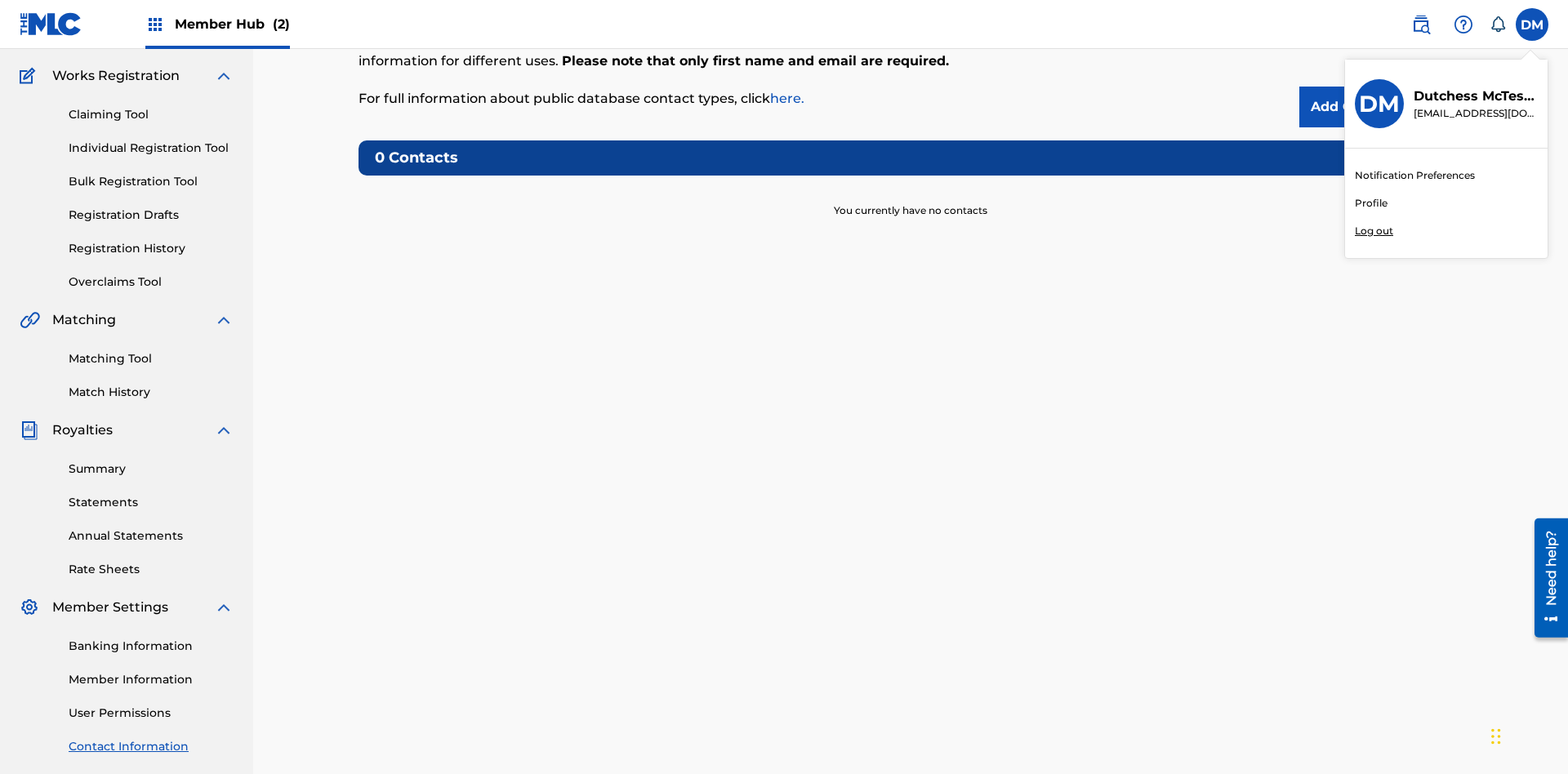
click at [1374, 231] on p "Log out" at bounding box center [1374, 230] width 38 height 14
click at [1533, 25] on input "DM Dutchess McTesterson dutchess.mctesterson@gmail.com Notification Preferences…" at bounding box center [1533, 25] width 0 height 0
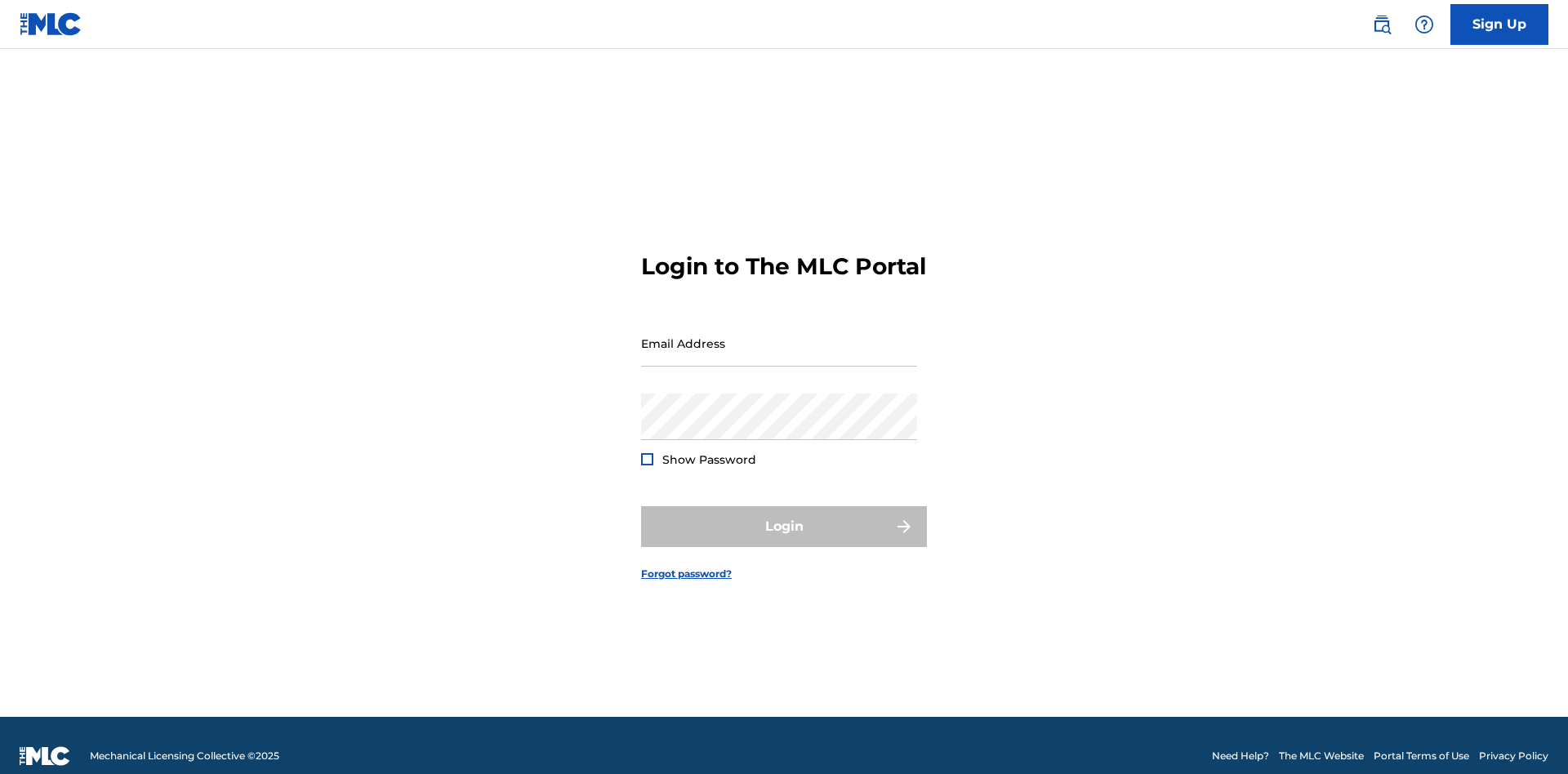
scroll to position [21, 0]
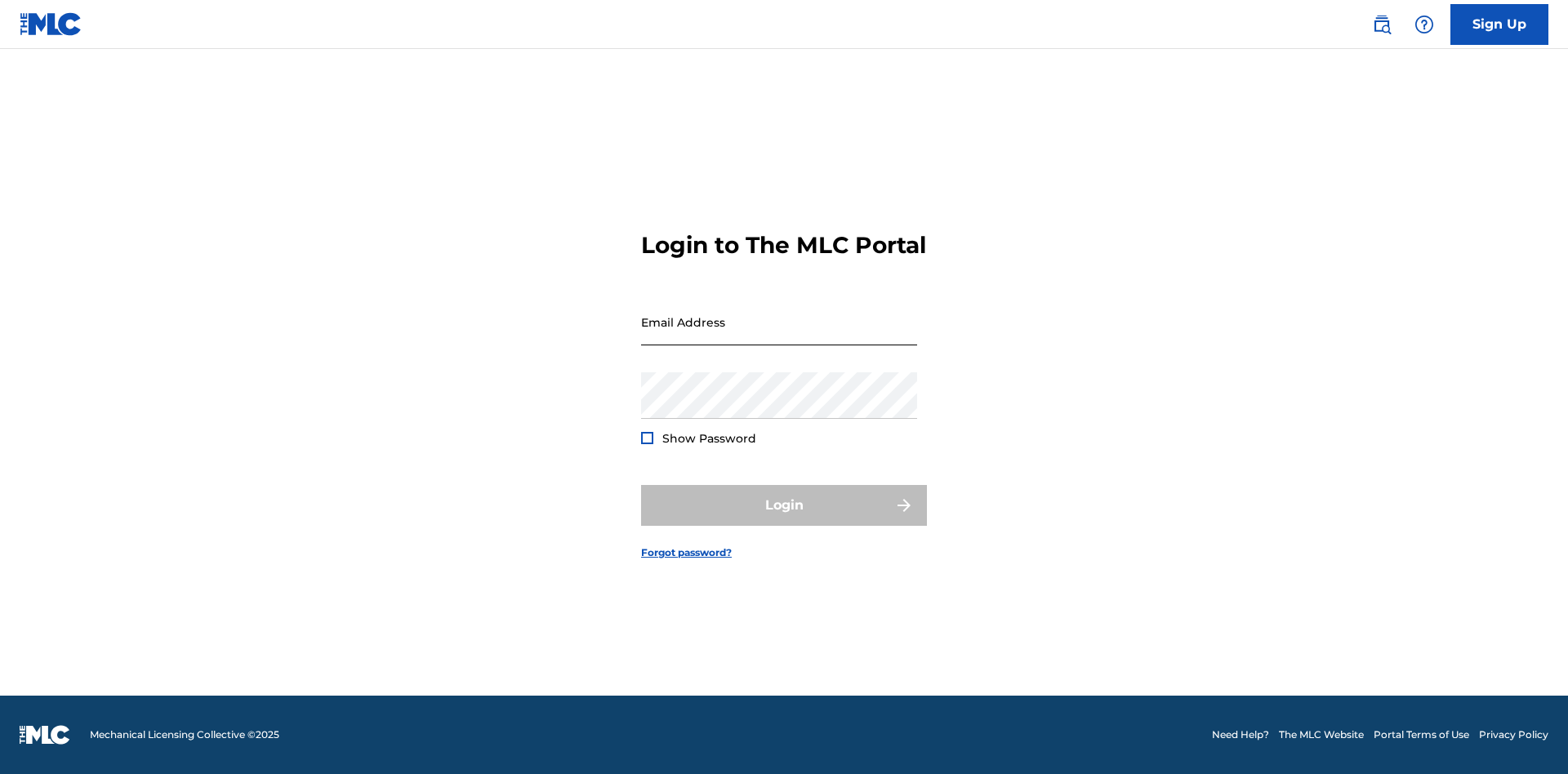
click at [779, 336] on input "Email Address" at bounding box center [779, 321] width 276 height 47
type input "[EMAIL_ADDRESS][DOMAIN_NAME]"
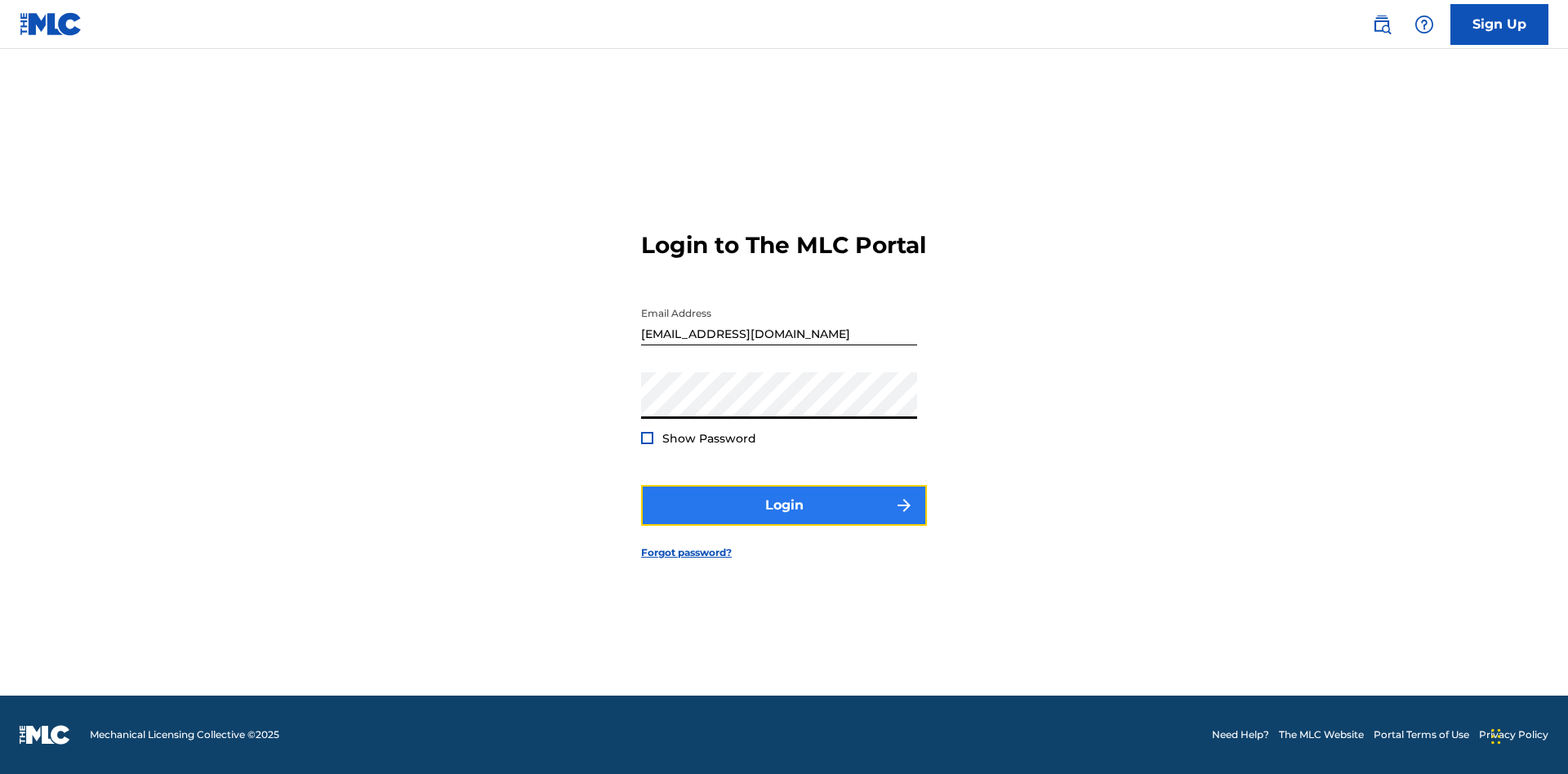
click at [784, 519] on button "Login" at bounding box center [784, 505] width 285 height 41
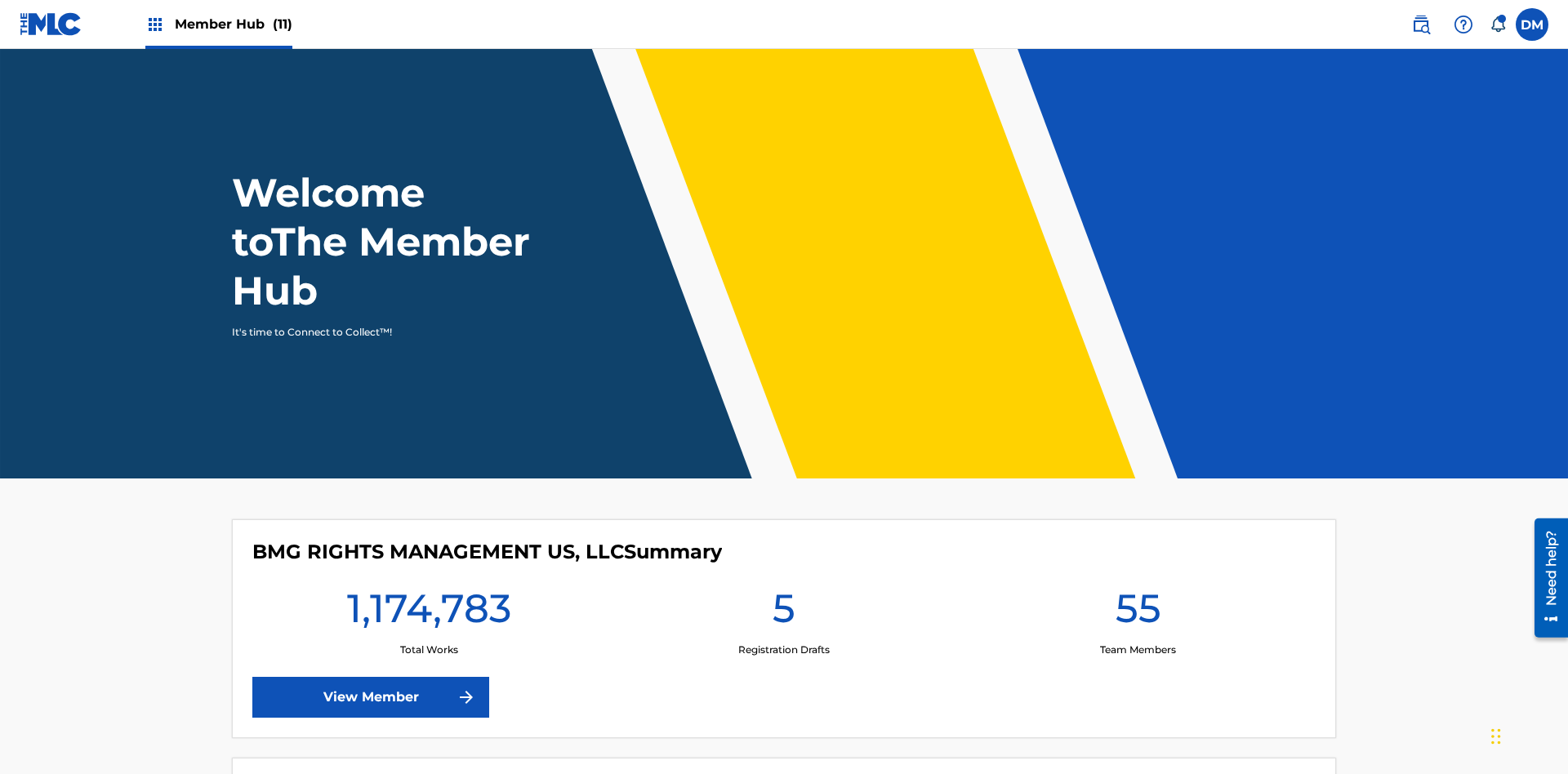
click at [233, 24] on span "Member Hub (11)" at bounding box center [234, 24] width 118 height 19
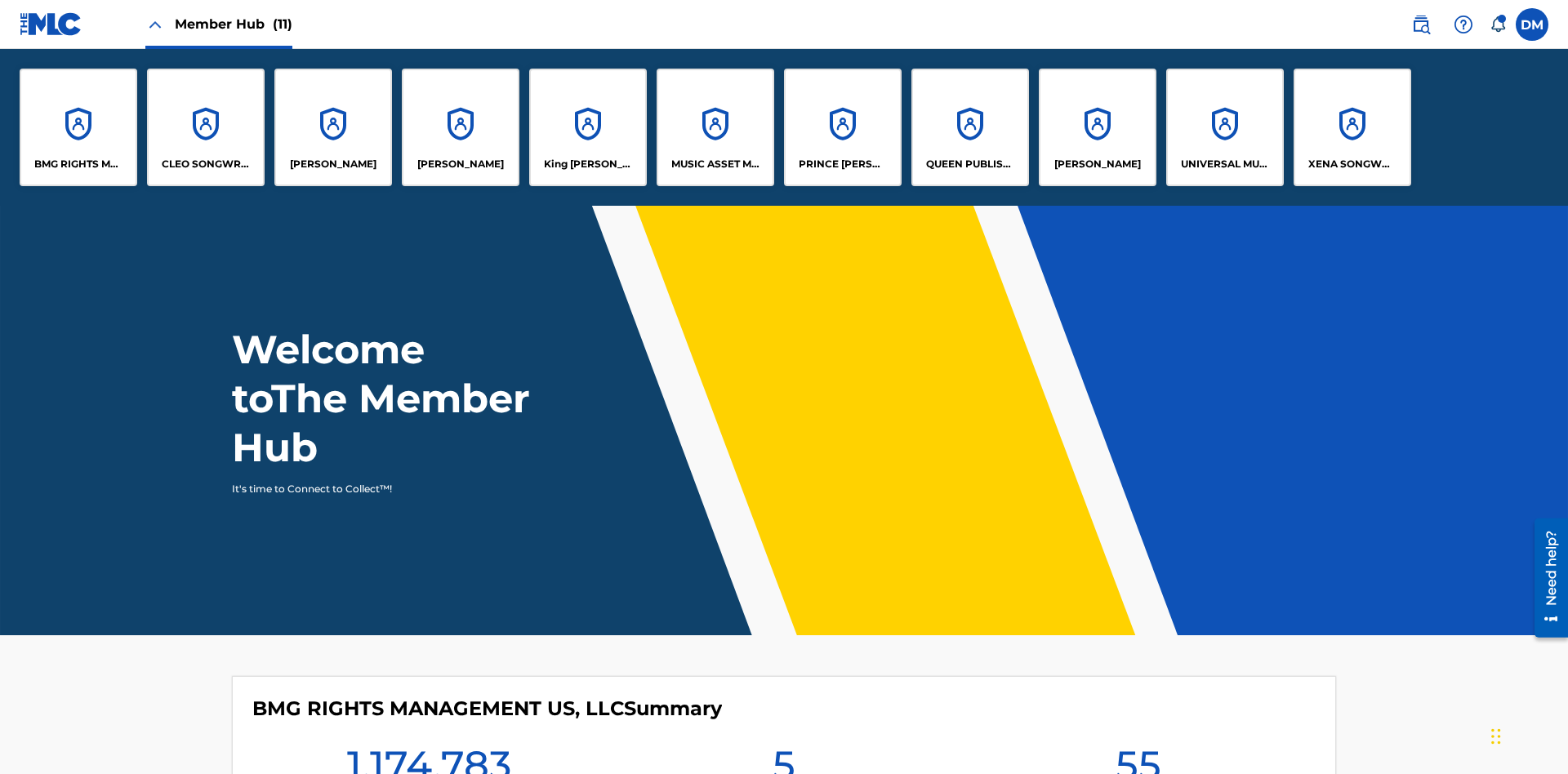
scroll to position [59, 0]
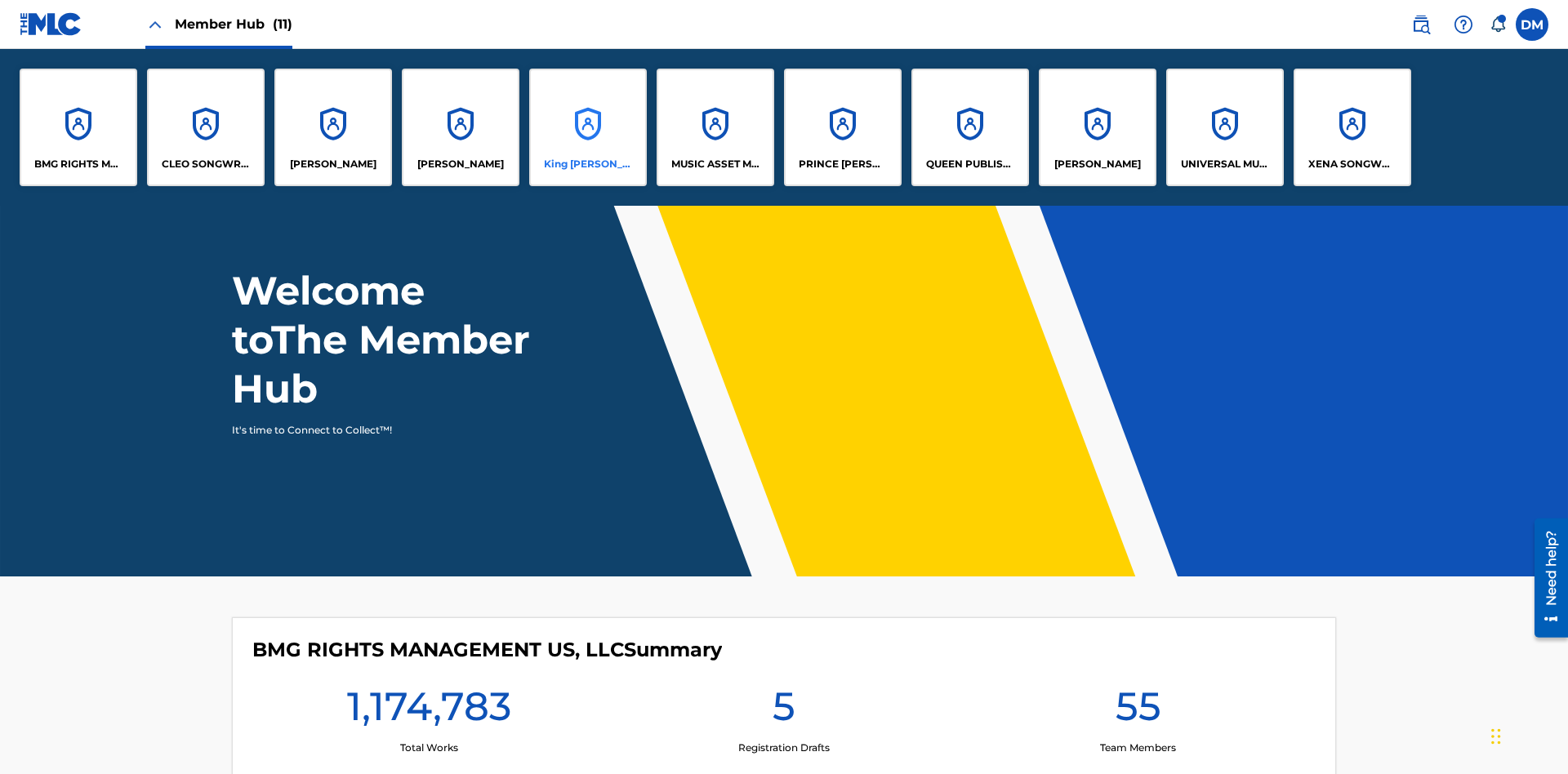
click at [587, 164] on p "King [PERSON_NAME]" at bounding box center [589, 164] width 89 height 14
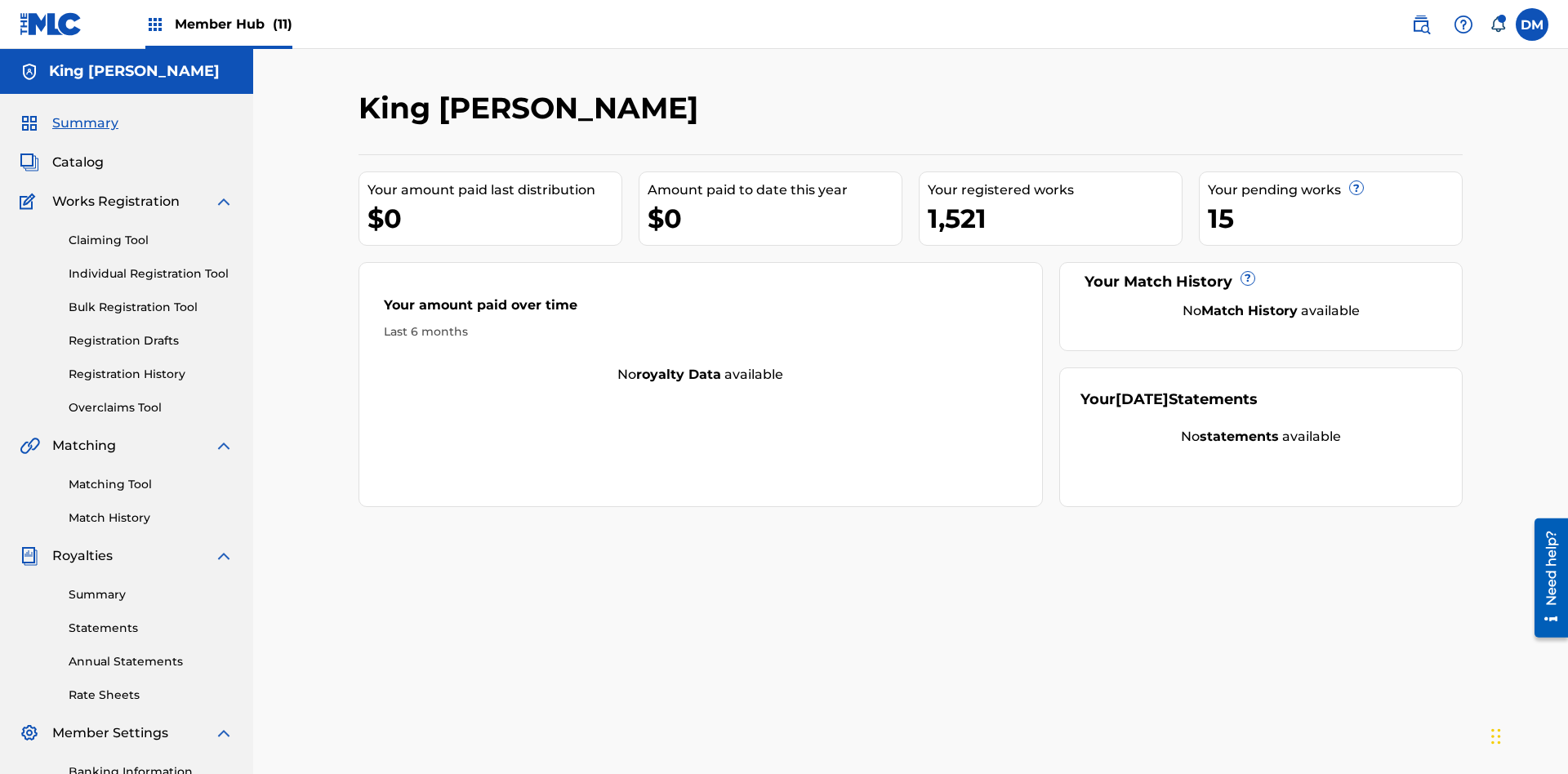
scroll to position [239, 0]
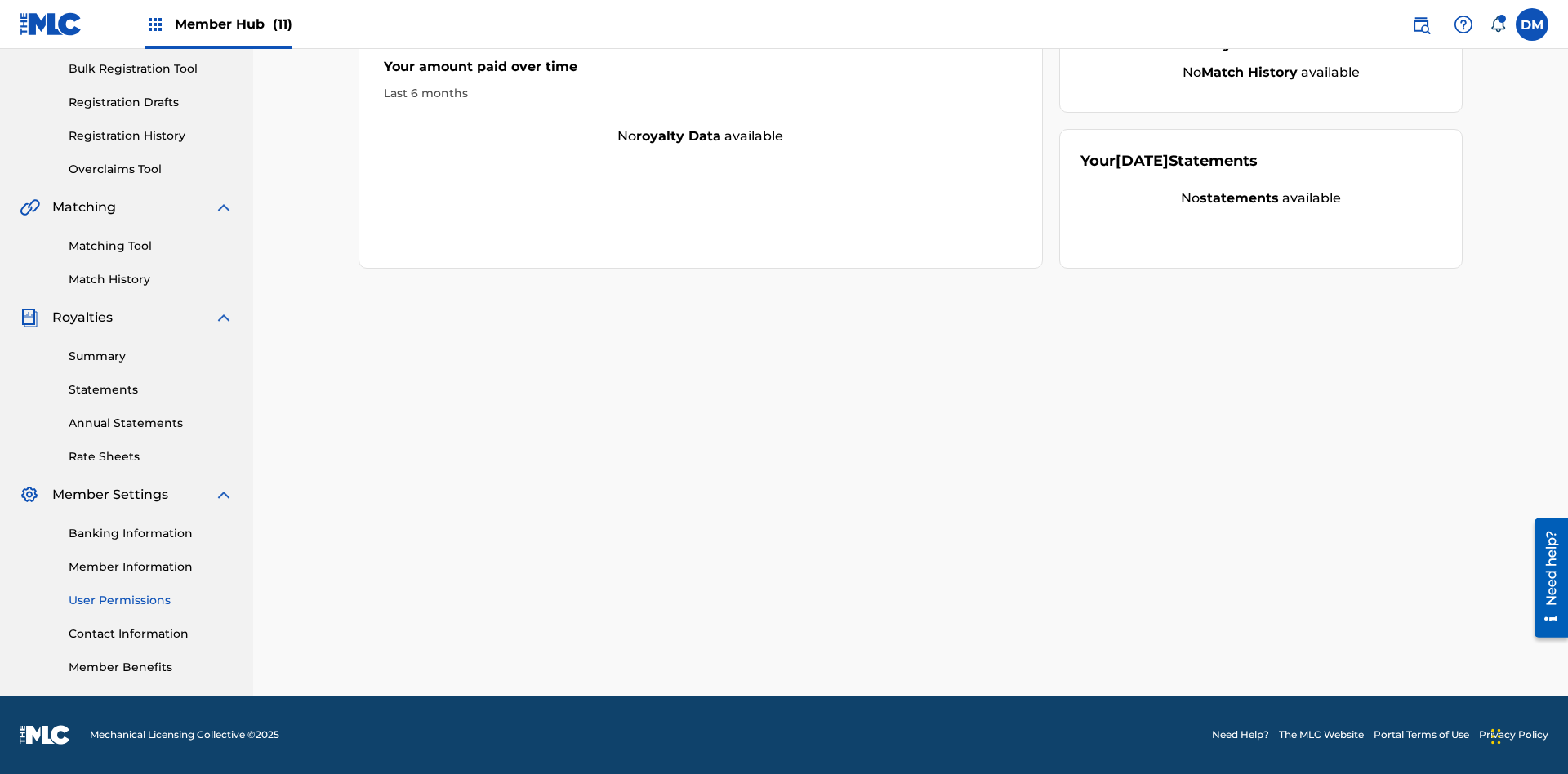
click at [151, 600] on link "User Permissions" at bounding box center [150, 600] width 165 height 17
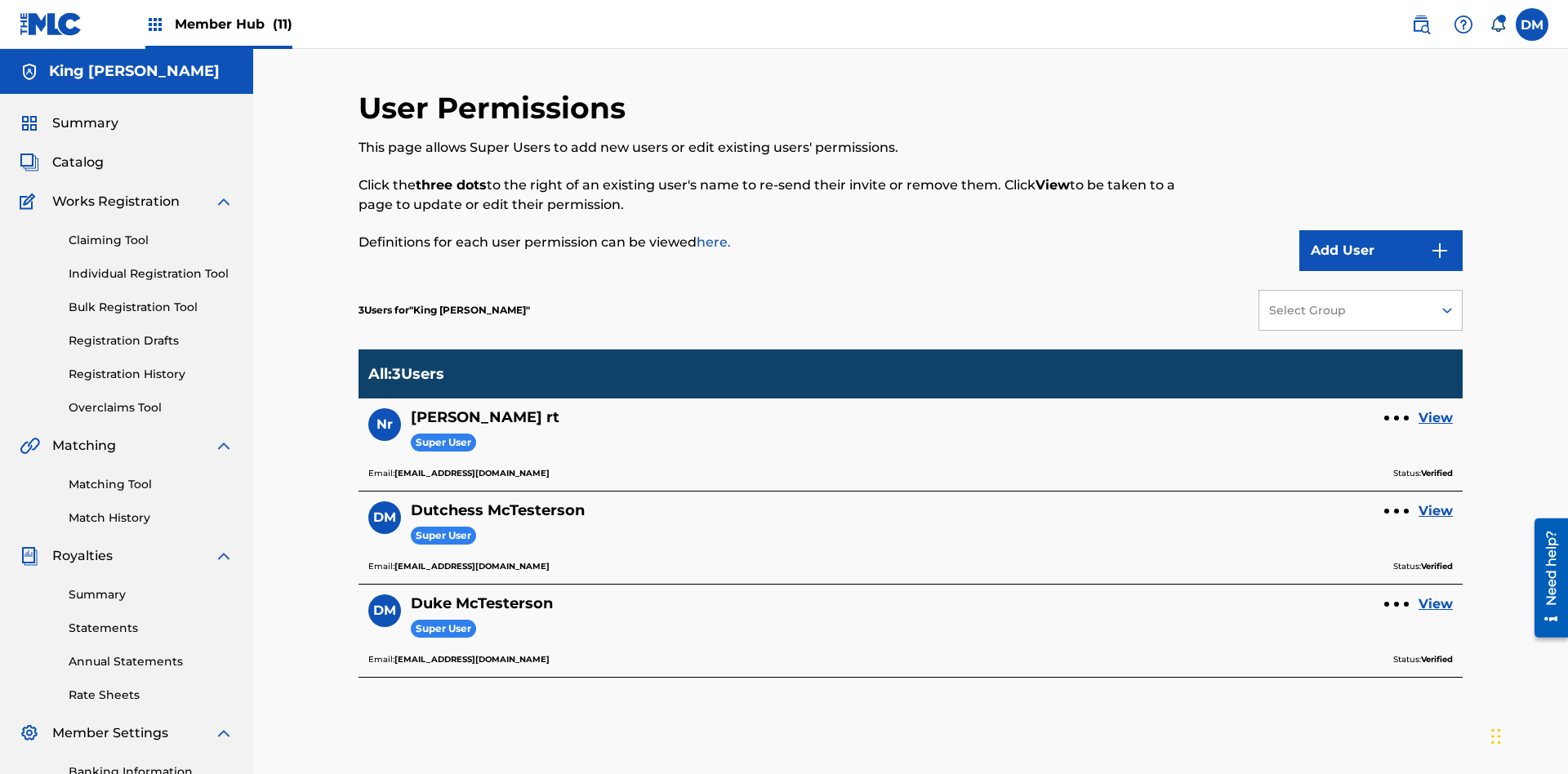
scroll to position [239, 0]
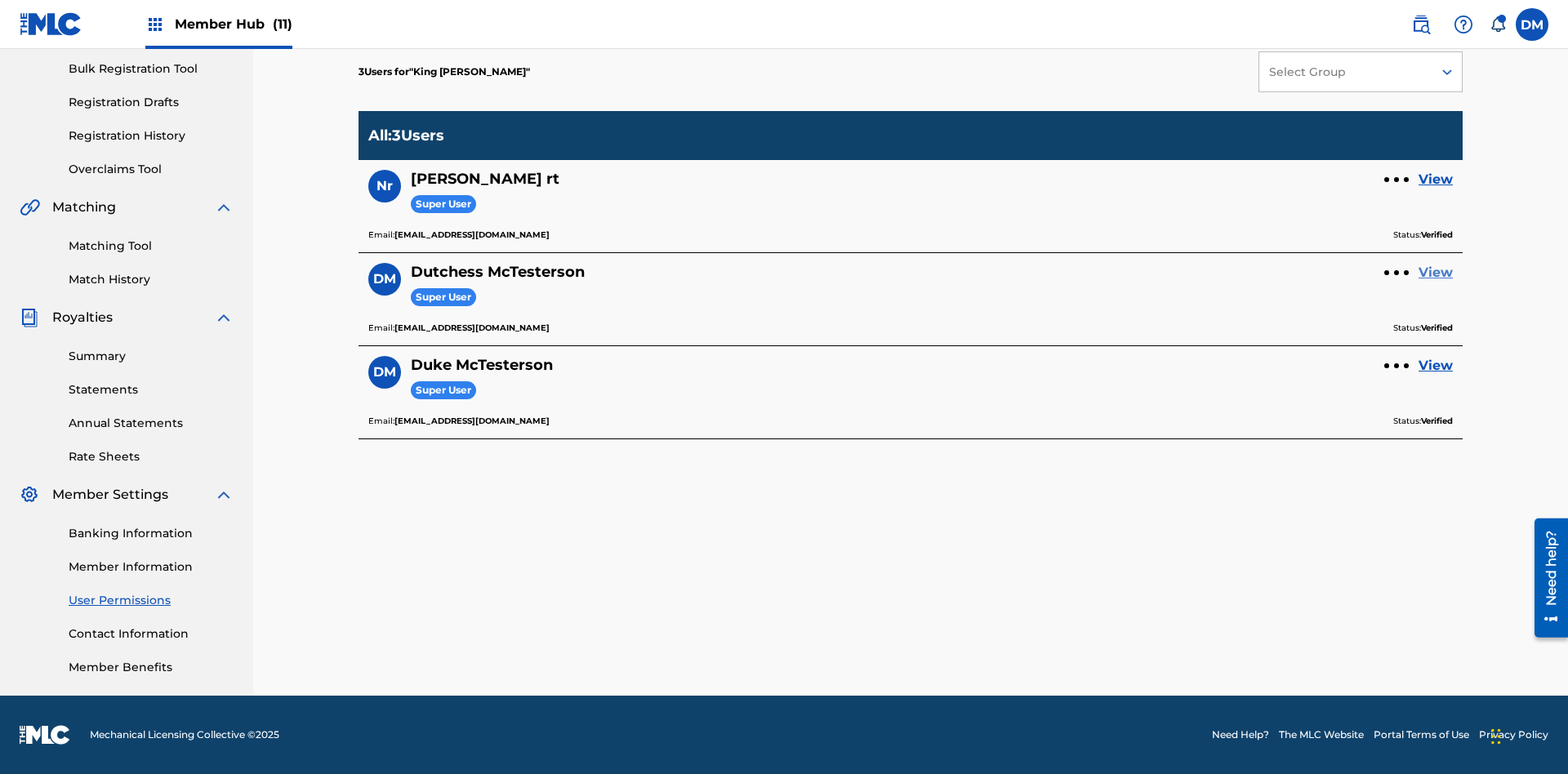
click at [1436, 273] on link "View" at bounding box center [1436, 272] width 34 height 20
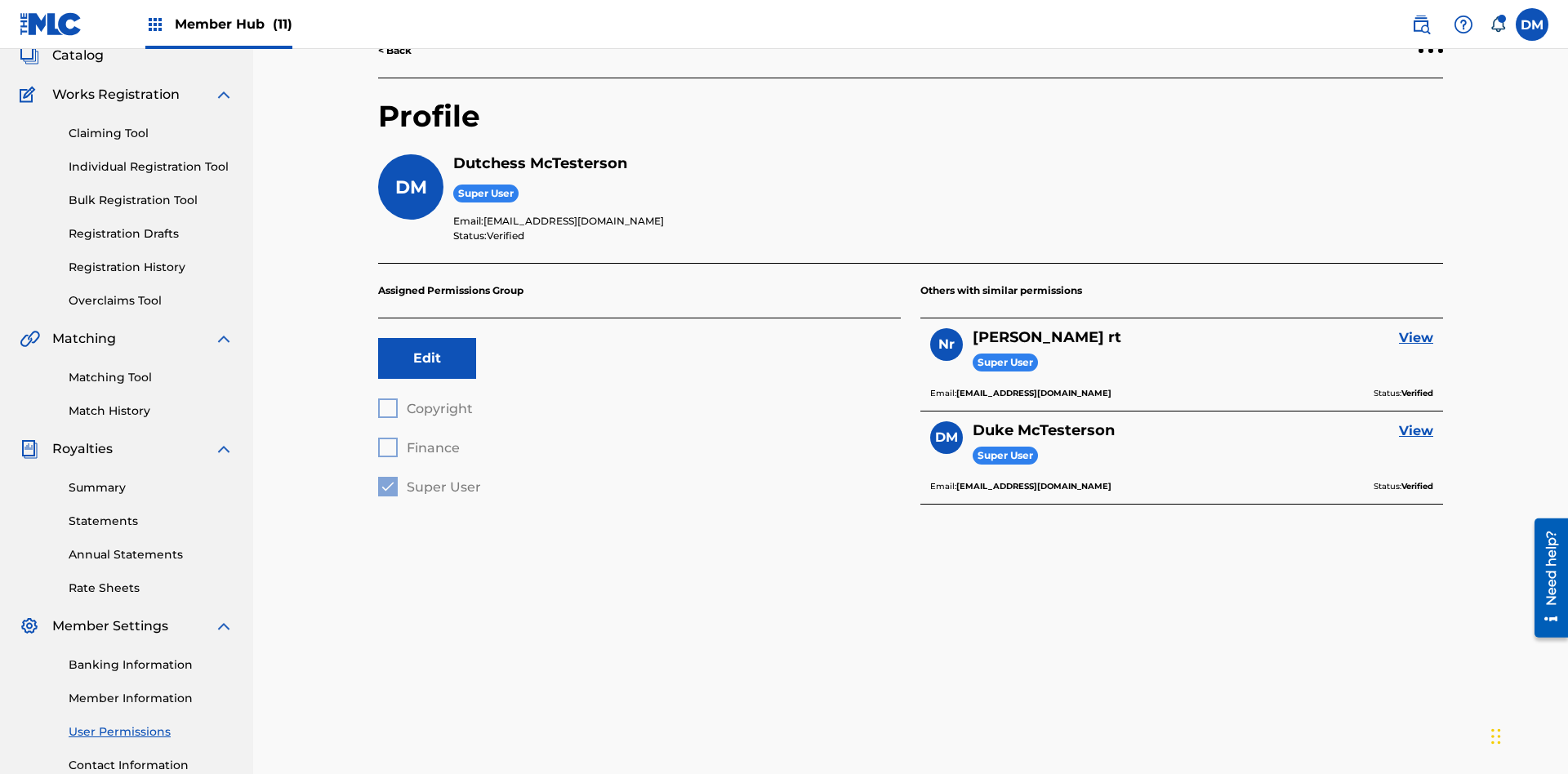
scroll to position [239, 0]
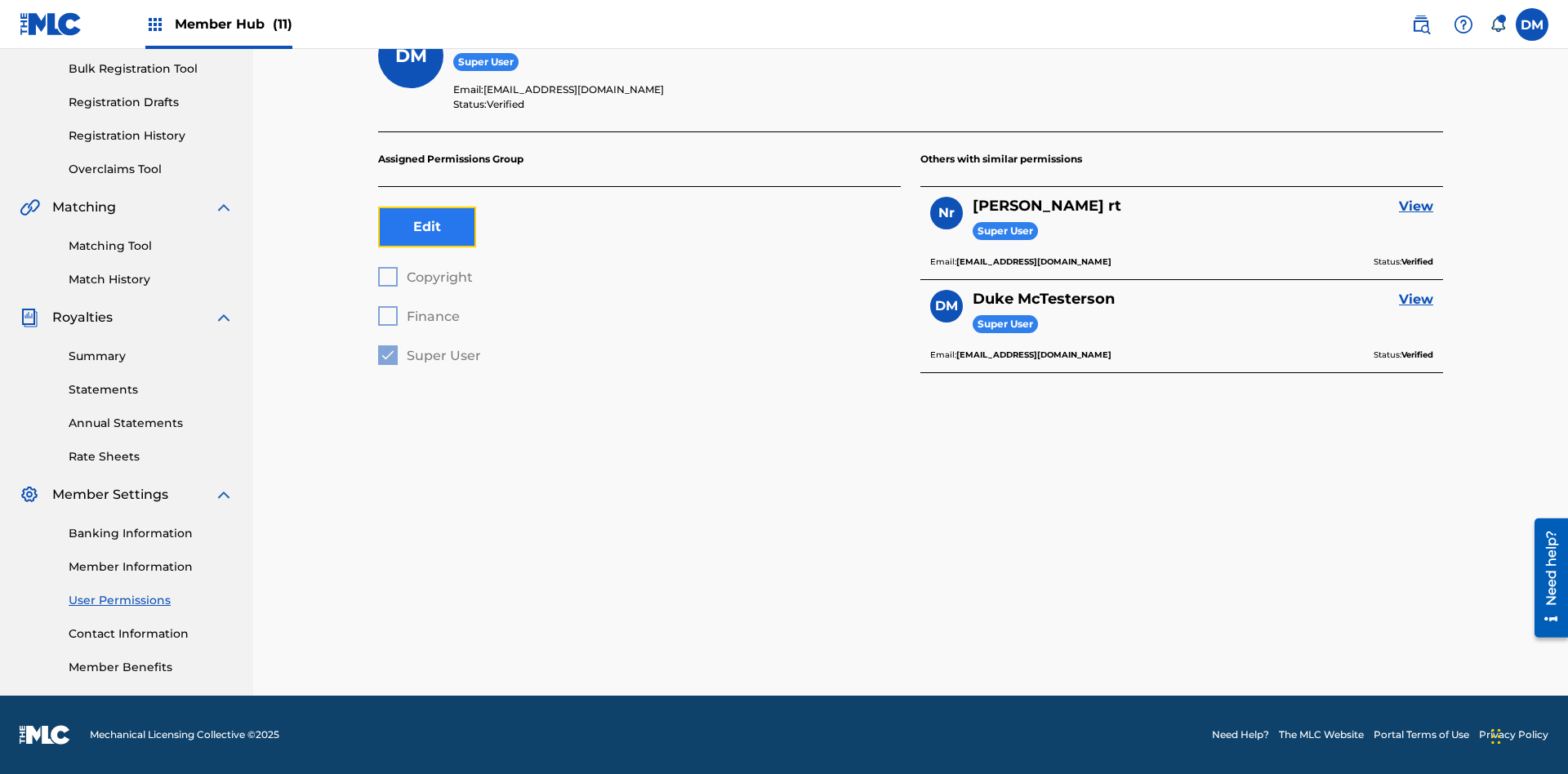
click at [427, 227] on button "Edit" at bounding box center [427, 226] width 98 height 41
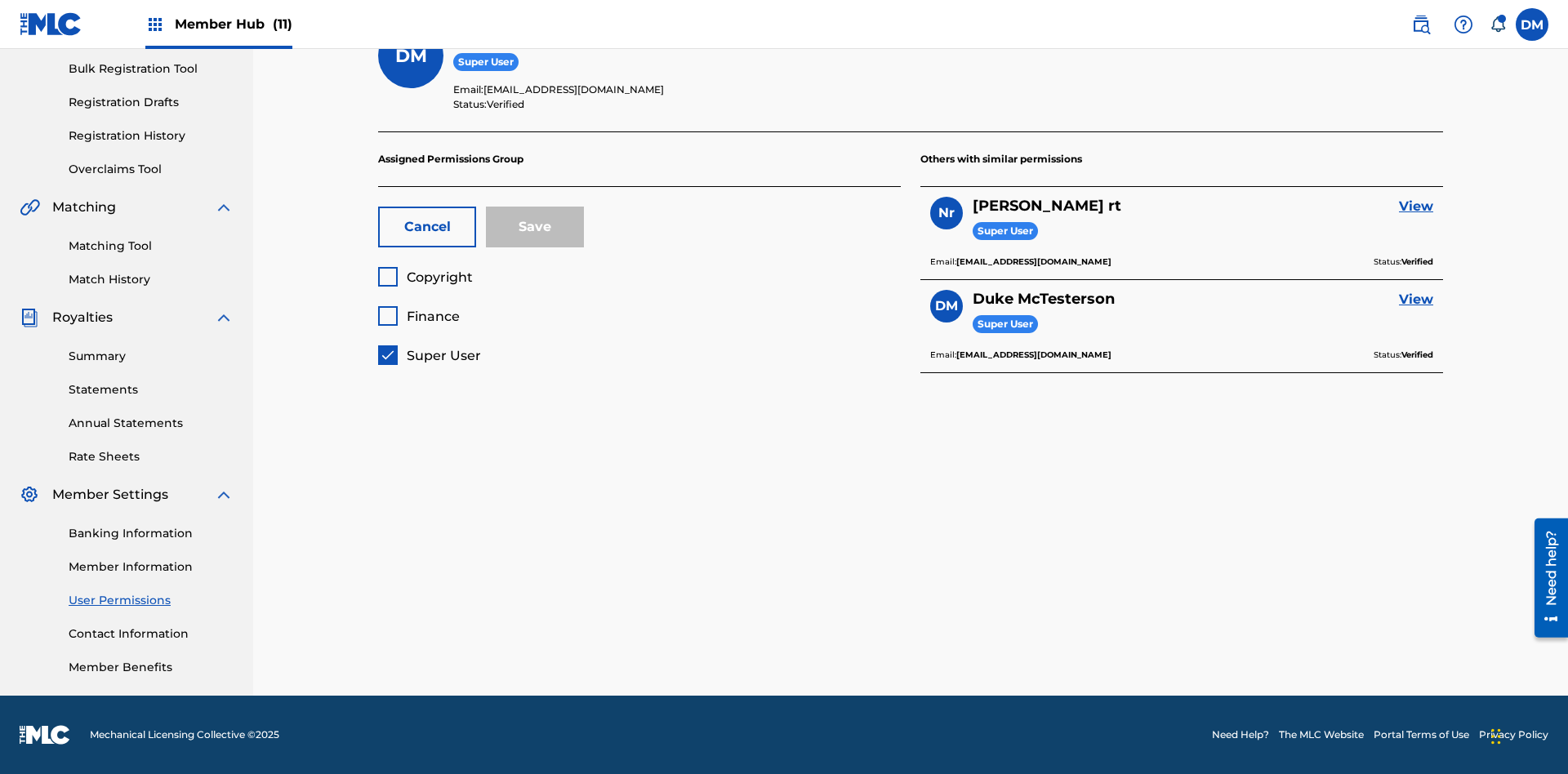
click at [429, 355] on span "Super User" at bounding box center [444, 356] width 74 height 15
click at [419, 316] on span "Finance" at bounding box center [434, 317] width 53 height 15
click at [535, 227] on button "Save" at bounding box center [535, 226] width 98 height 41
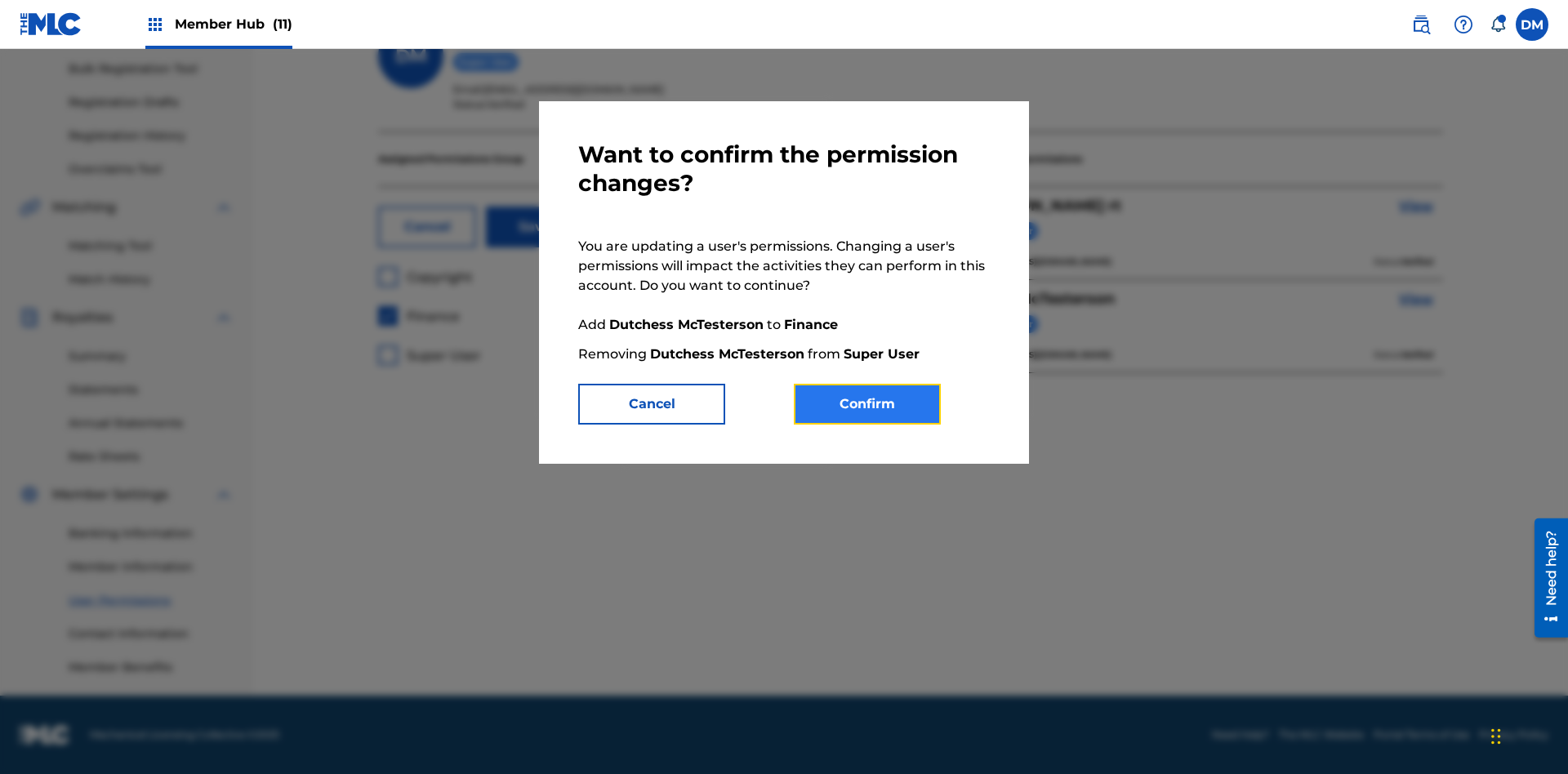
click at [868, 404] on button "Confirm" at bounding box center [867, 404] width 147 height 41
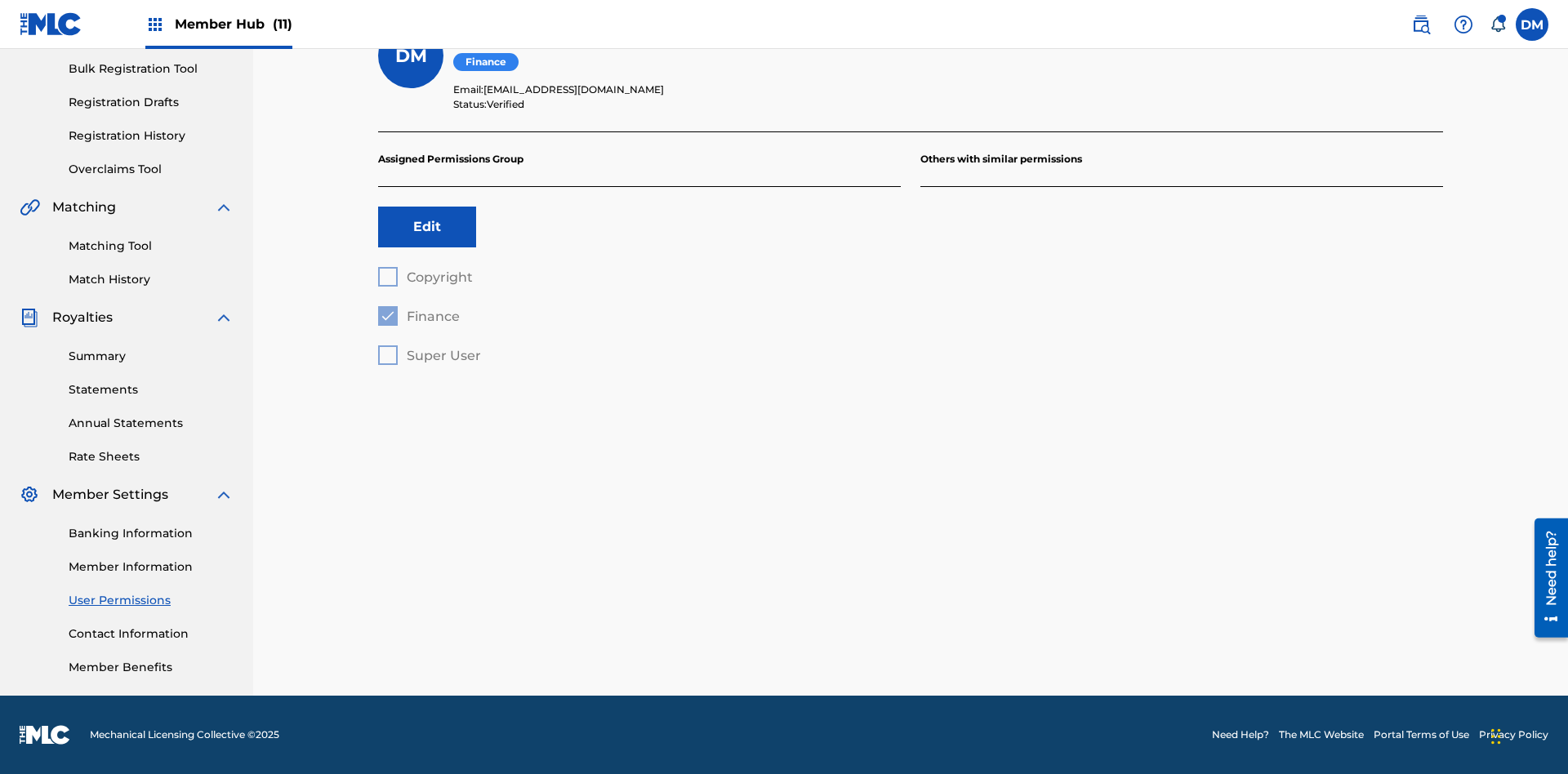
scroll to position [147, 0]
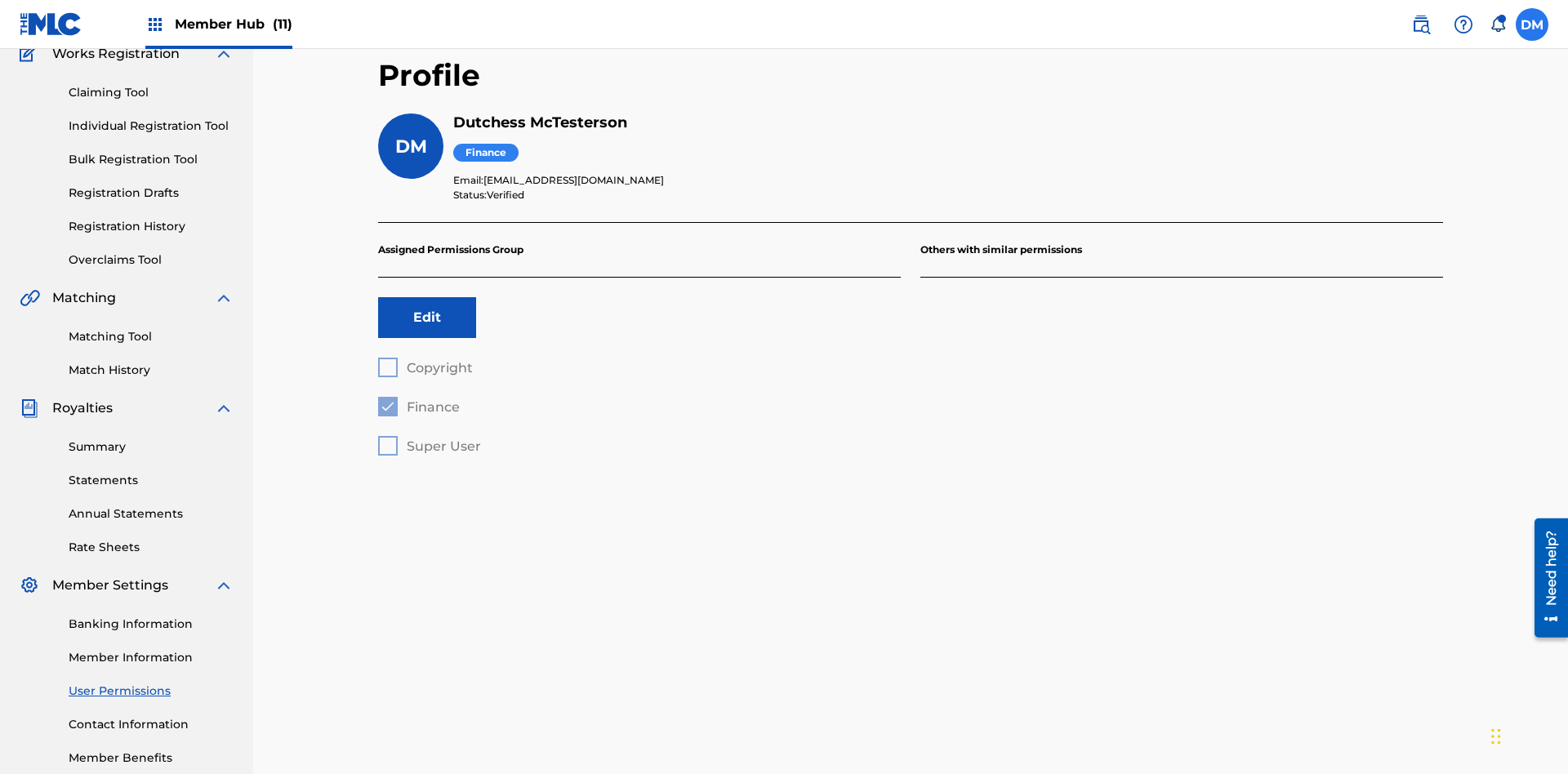
click at [1533, 24] on label at bounding box center [1532, 25] width 32 height 32
click at [1533, 25] on input "DM Duke McTesterson duke.mctesterson@gmail.com Notification Preferences Profile…" at bounding box center [1533, 25] width 0 height 0
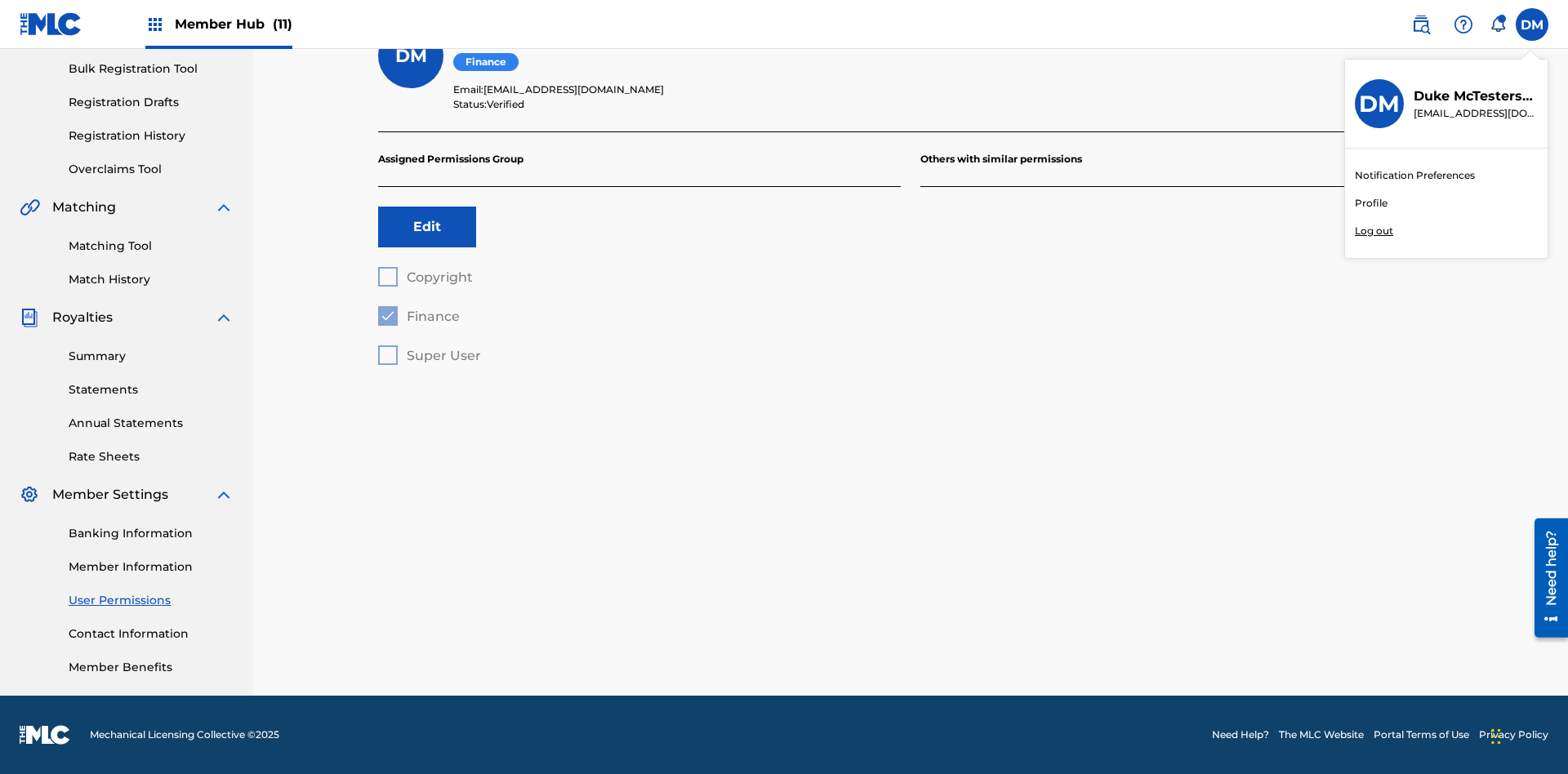
click at [1374, 231] on p "Log out" at bounding box center [1374, 230] width 38 height 14
click at [1533, 25] on input "DM Duke McTesterson duke.mctesterson@gmail.com Notification Preferences Profile…" at bounding box center [1533, 25] width 0 height 0
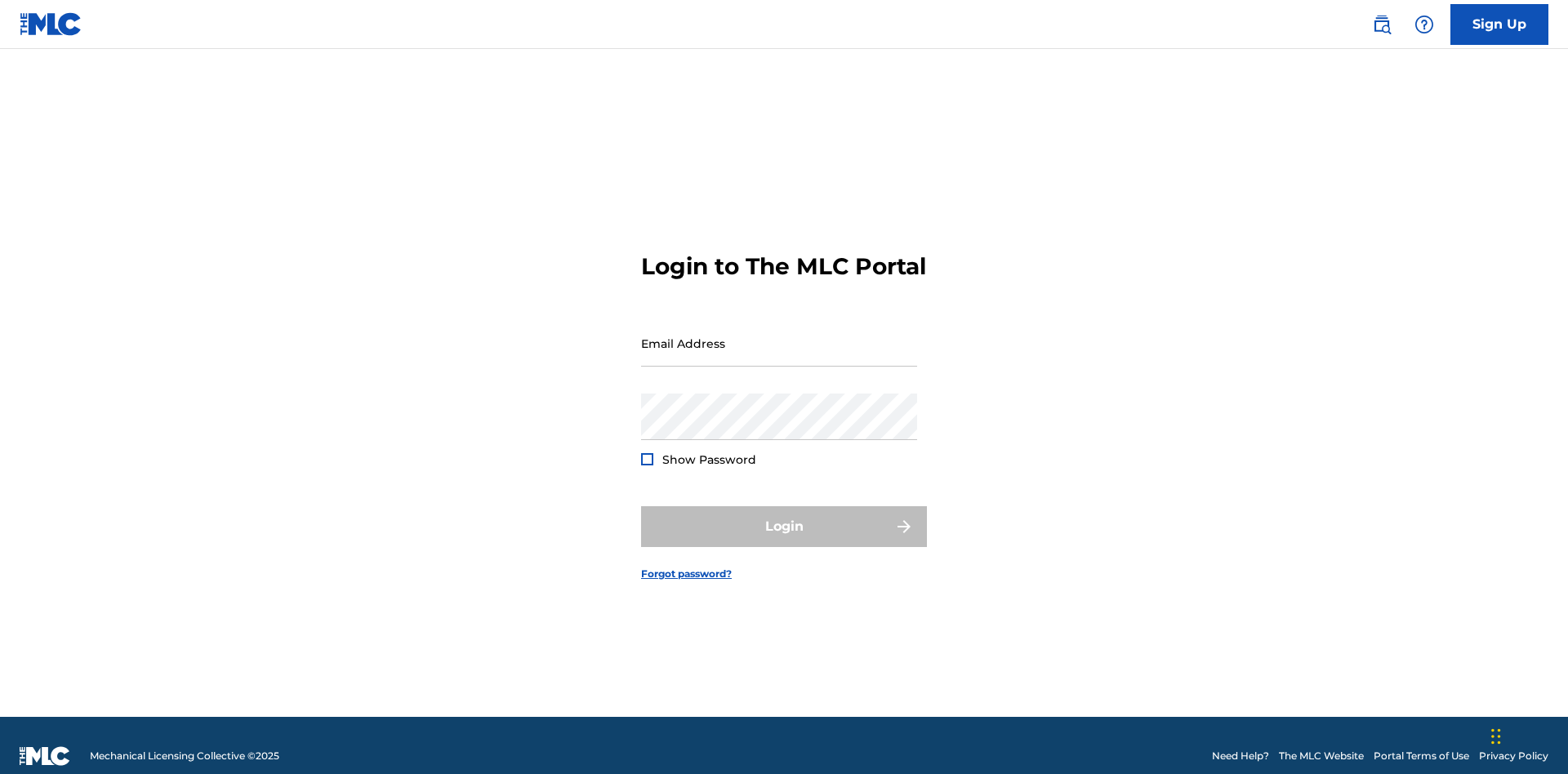
scroll to position [21, 0]
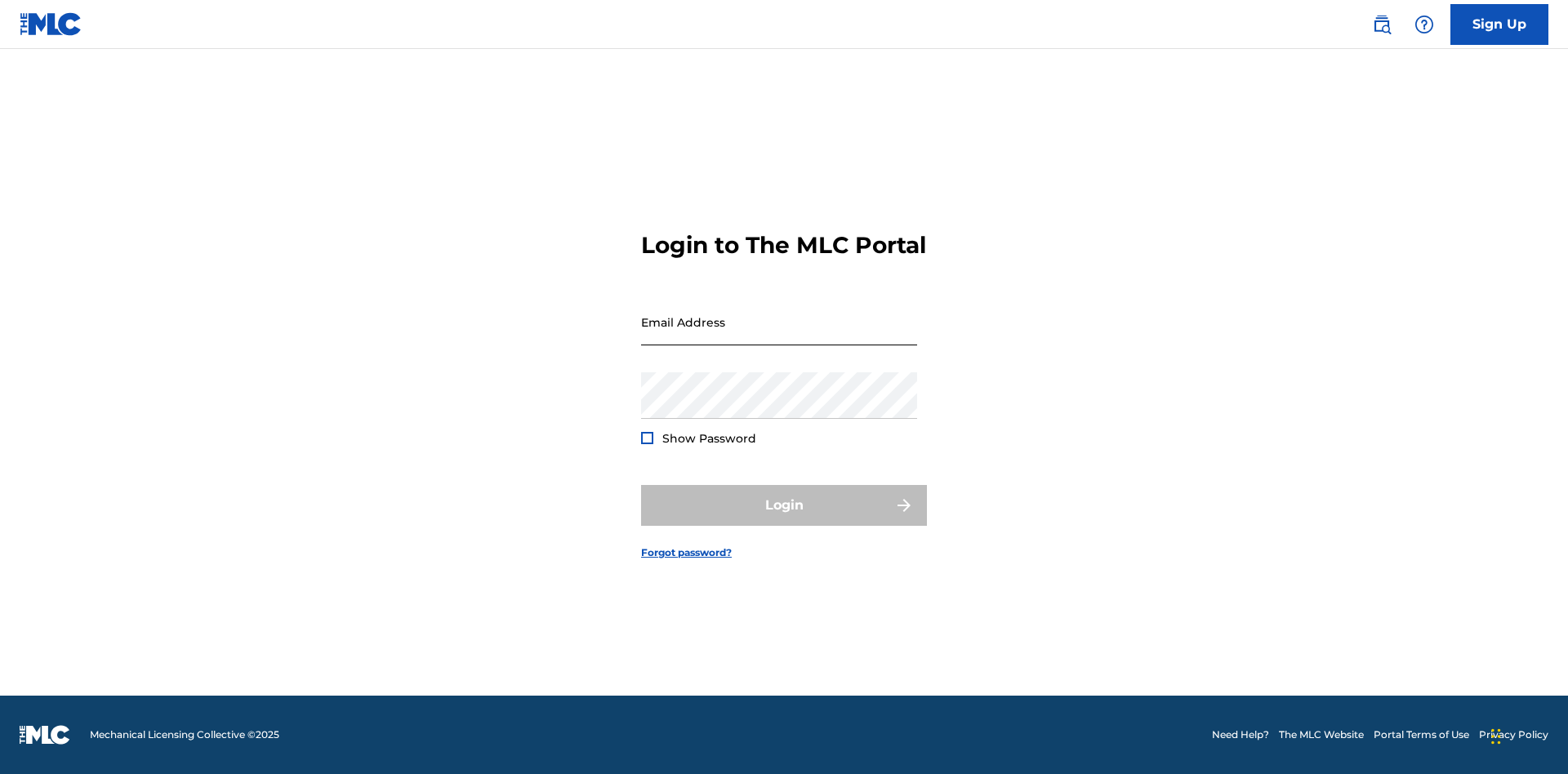
click at [779, 336] on input "Email Address" at bounding box center [779, 321] width 276 height 47
type input "Dutchess.McTesterson@gmail.com"
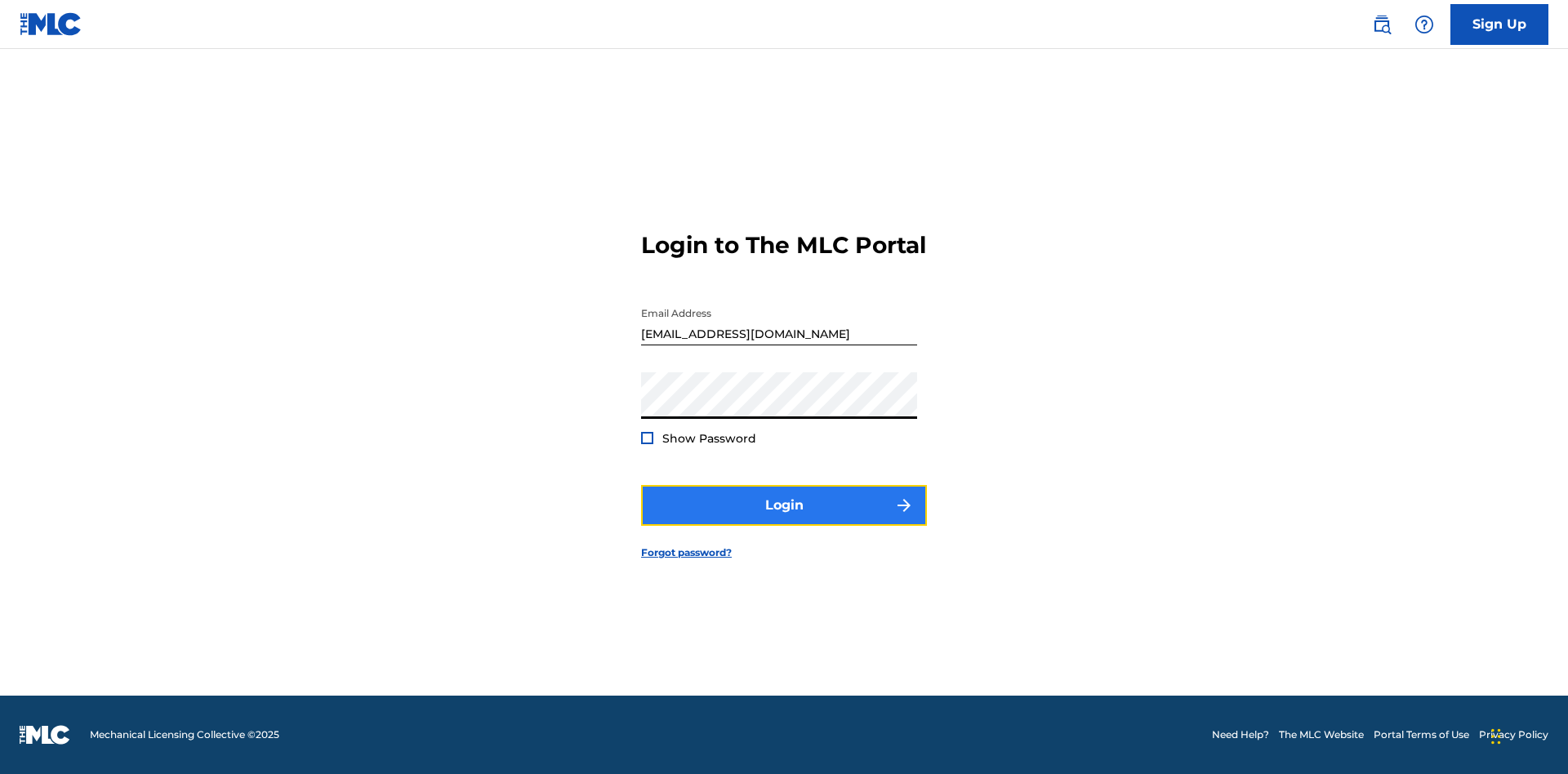
click at [784, 519] on button "Login" at bounding box center [784, 505] width 285 height 41
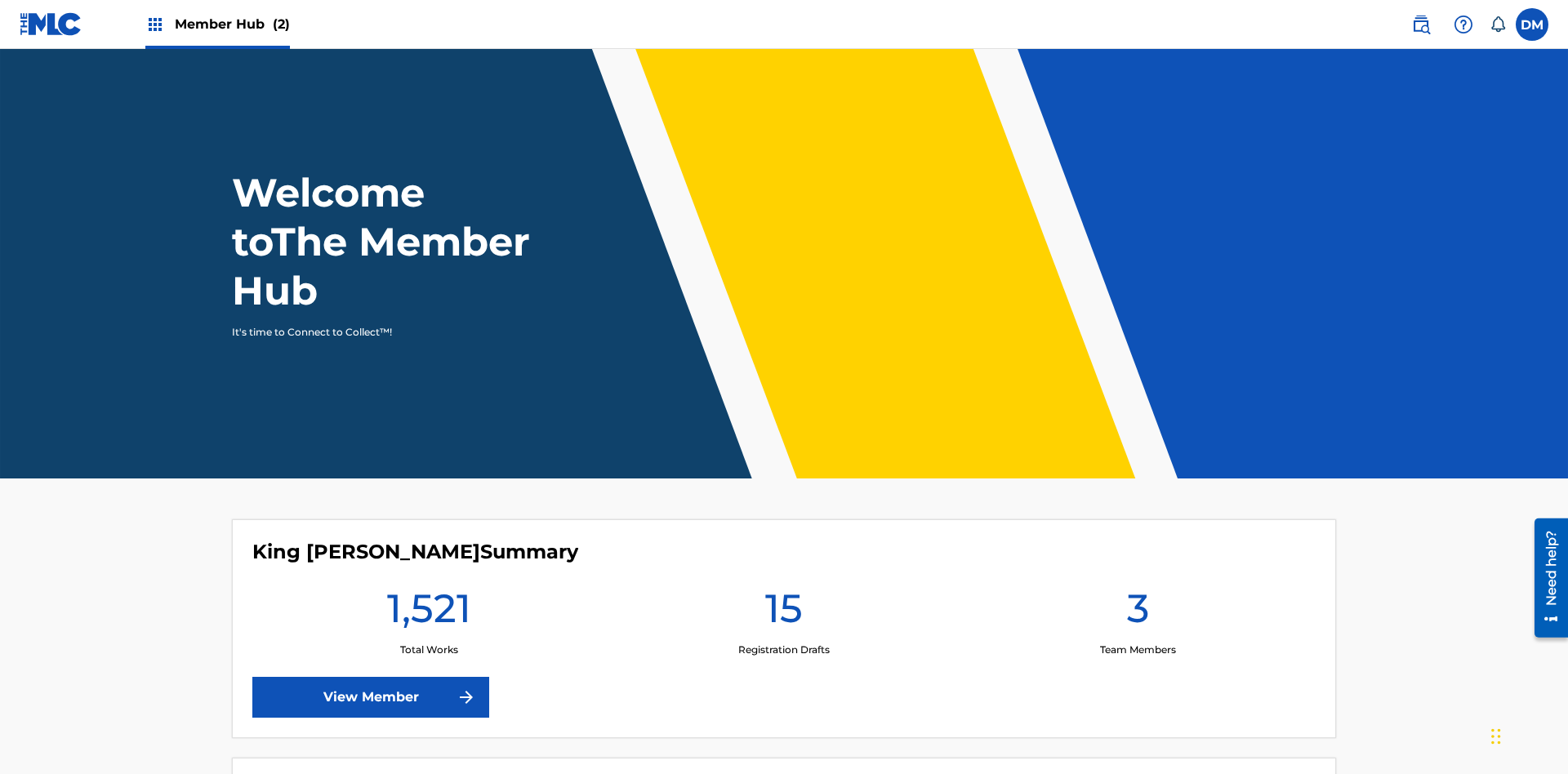
click at [231, 24] on span "Member Hub (2)" at bounding box center [232, 24] width 115 height 19
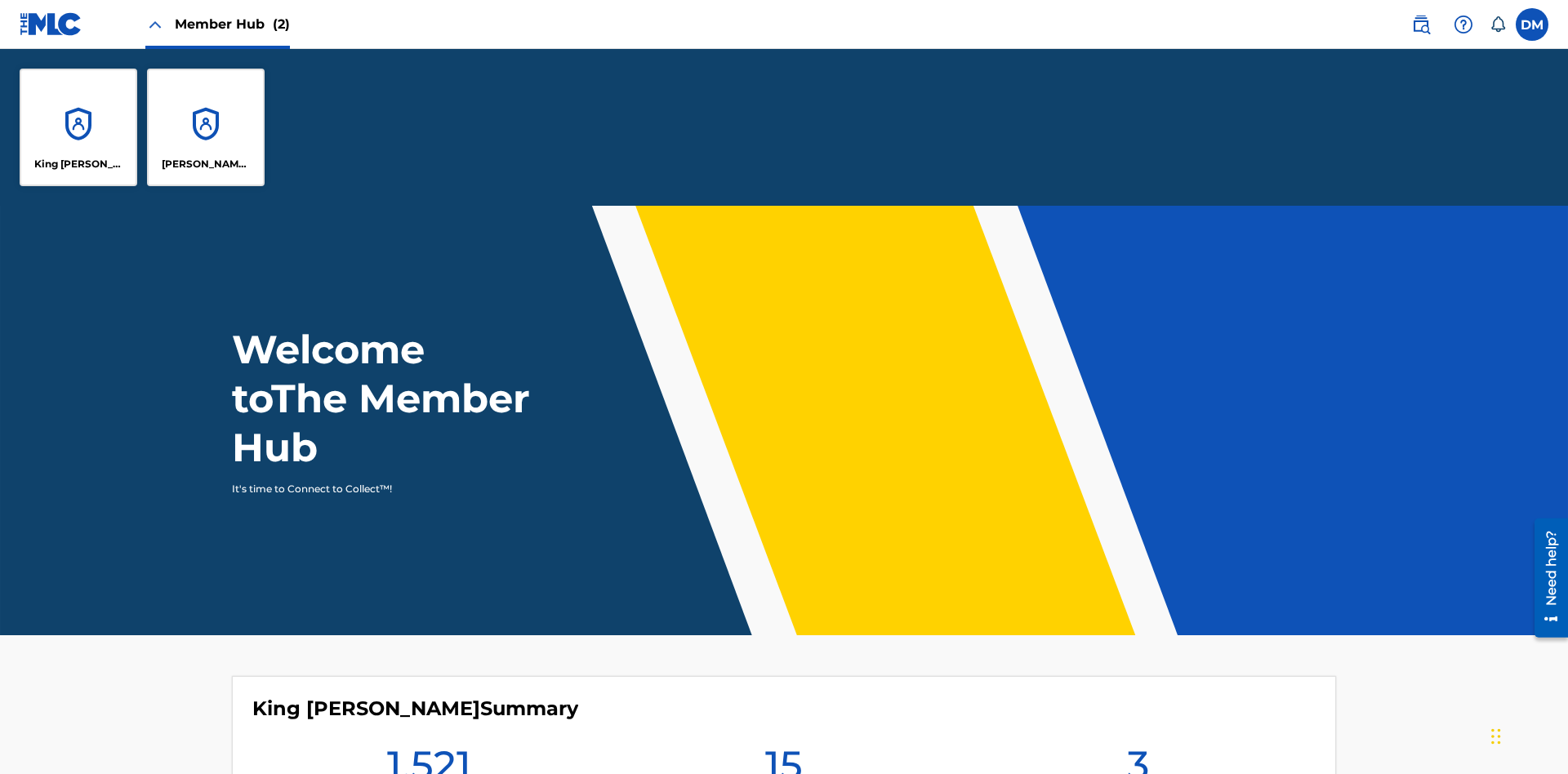
scroll to position [59, 0]
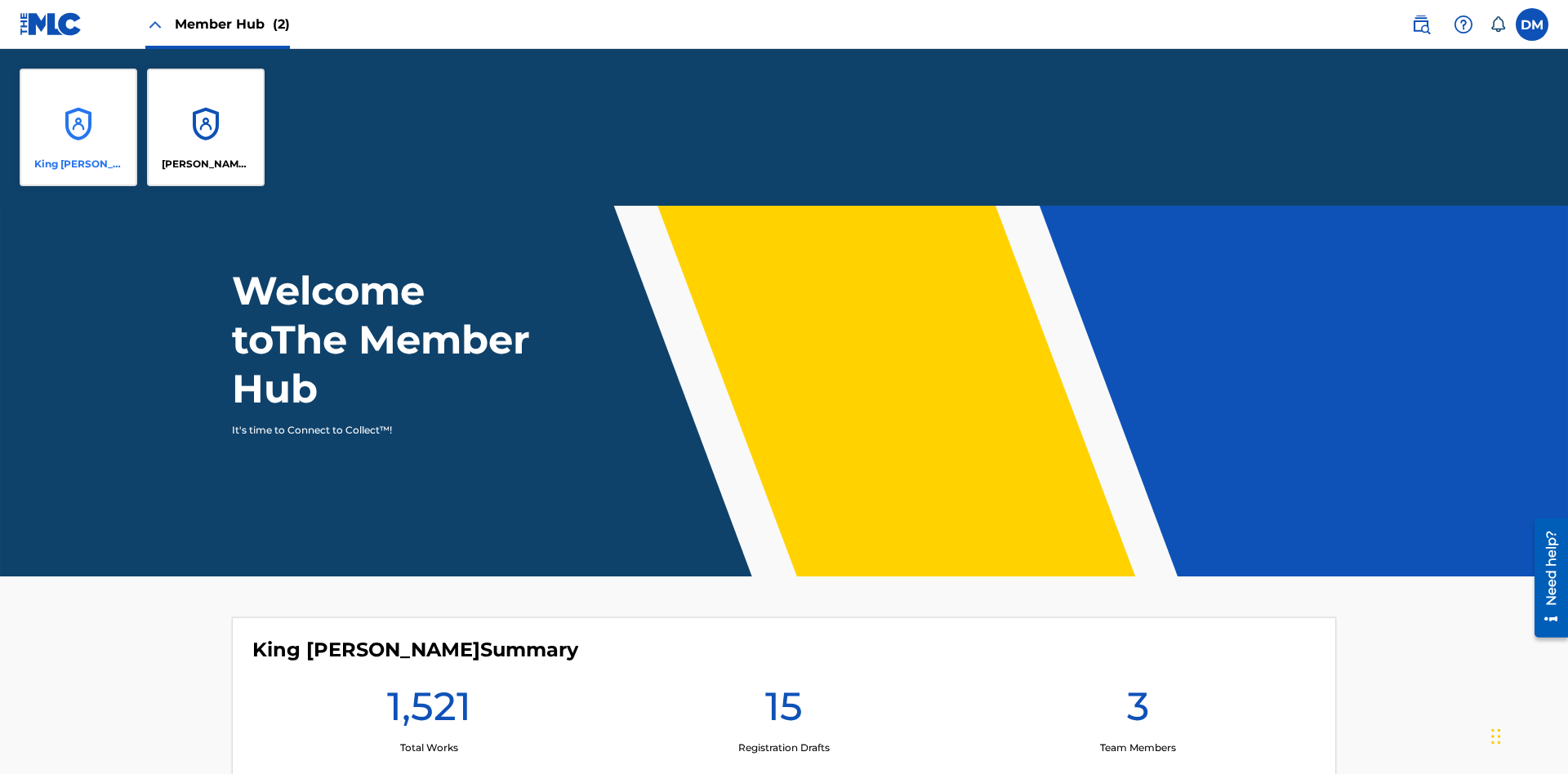
click at [78, 164] on p "King [PERSON_NAME]" at bounding box center [79, 164] width 89 height 14
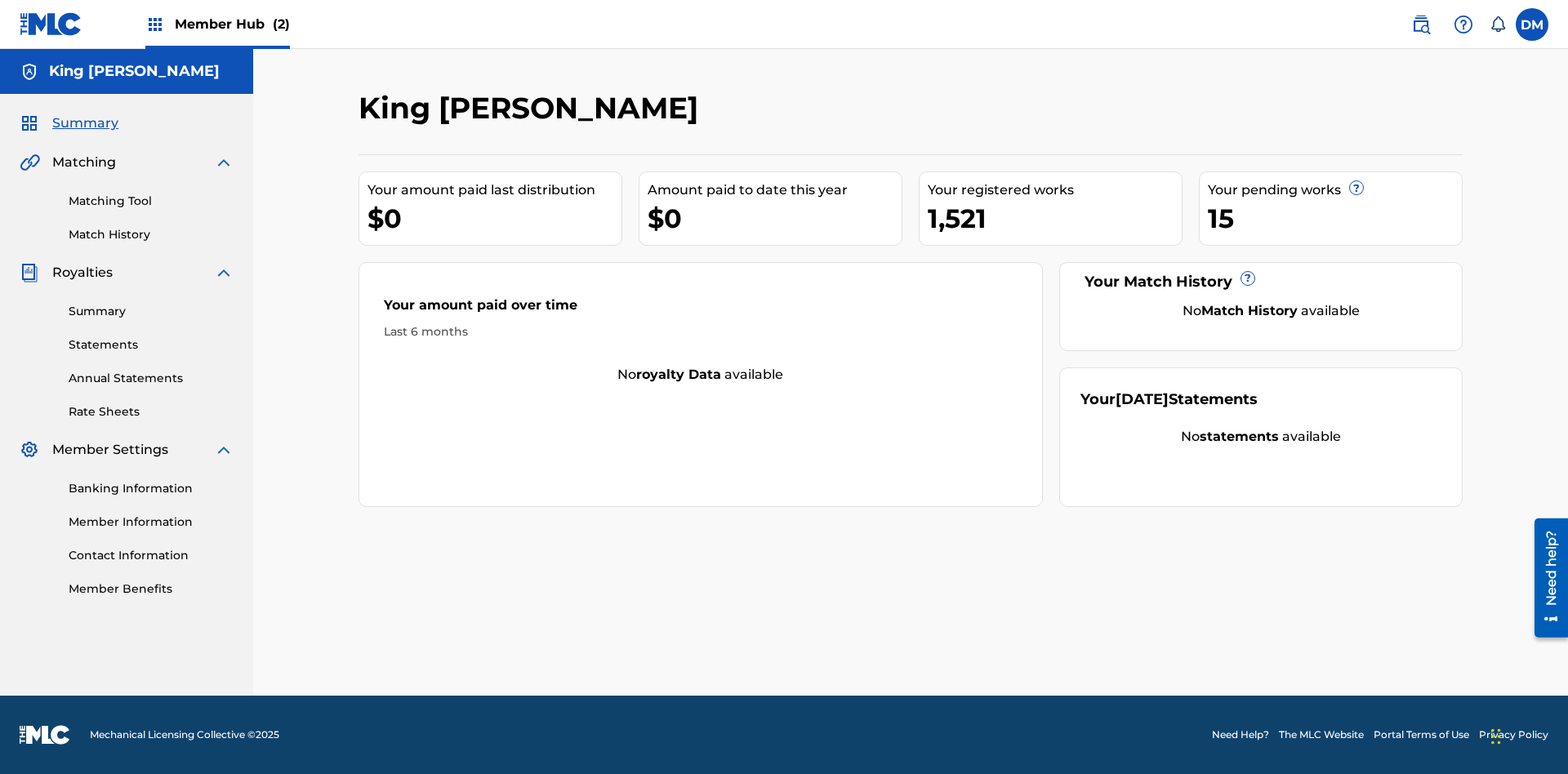
click at [84, 124] on span "Summary" at bounding box center [86, 123] width 67 height 20
click at [151, 201] on link "Matching Tool" at bounding box center [150, 202] width 165 height 17
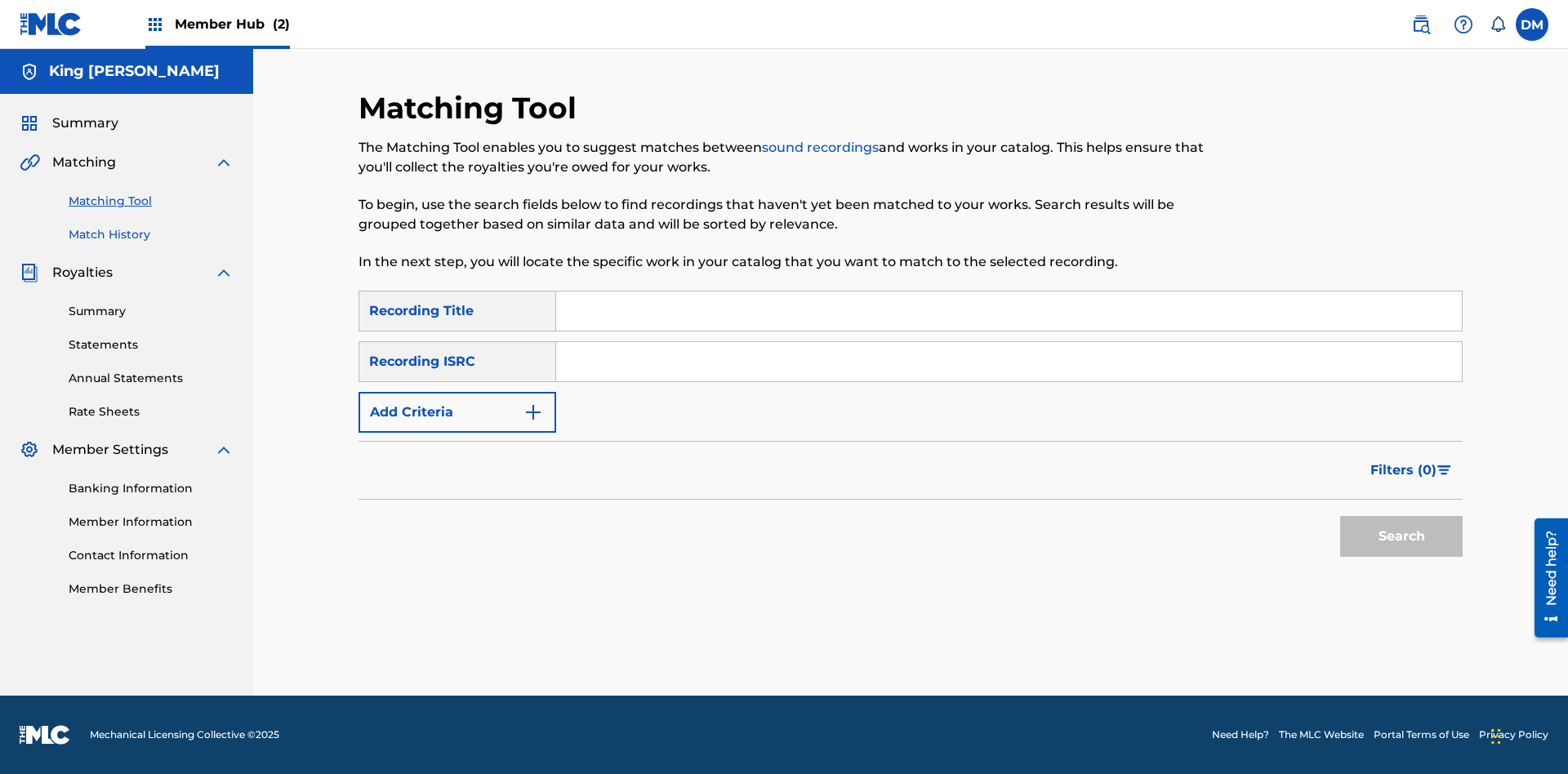
click at [151, 234] on link "Match History" at bounding box center [150, 235] width 165 height 17
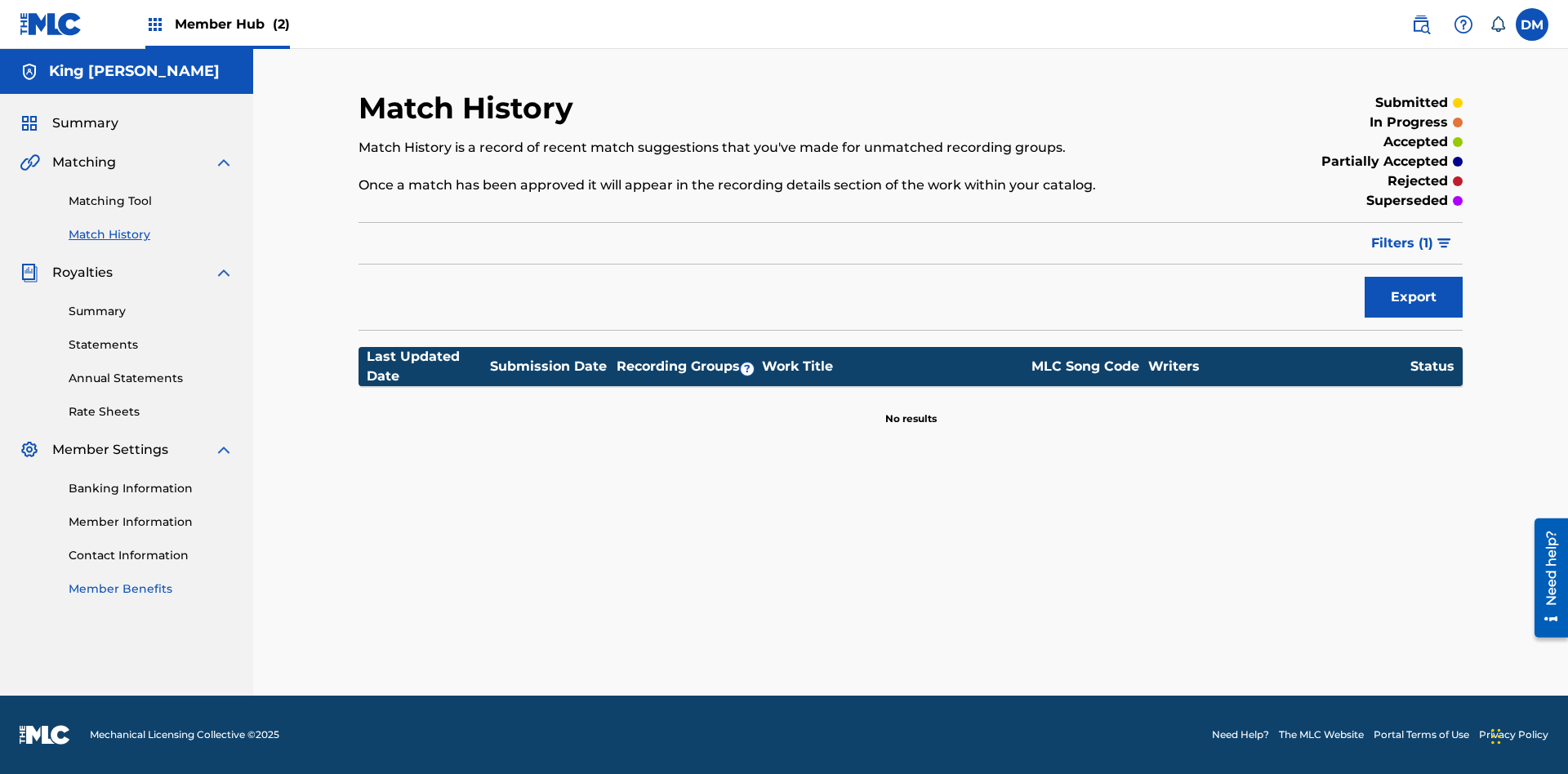
click at [151, 589] on link "Member Benefits" at bounding box center [150, 589] width 165 height 17
click at [151, 311] on link "Summary" at bounding box center [150, 312] width 165 height 17
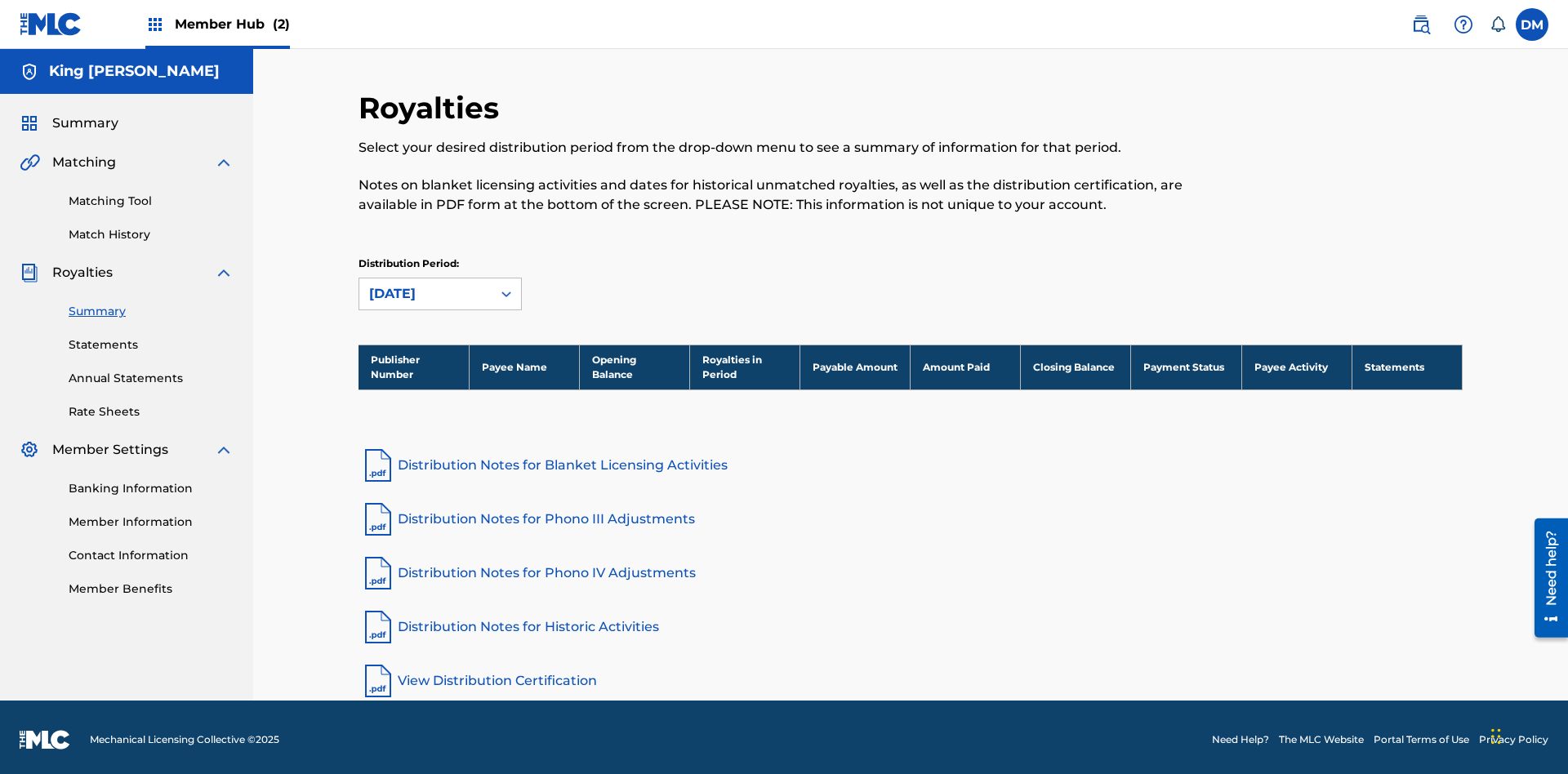
scroll to position [5, 0]
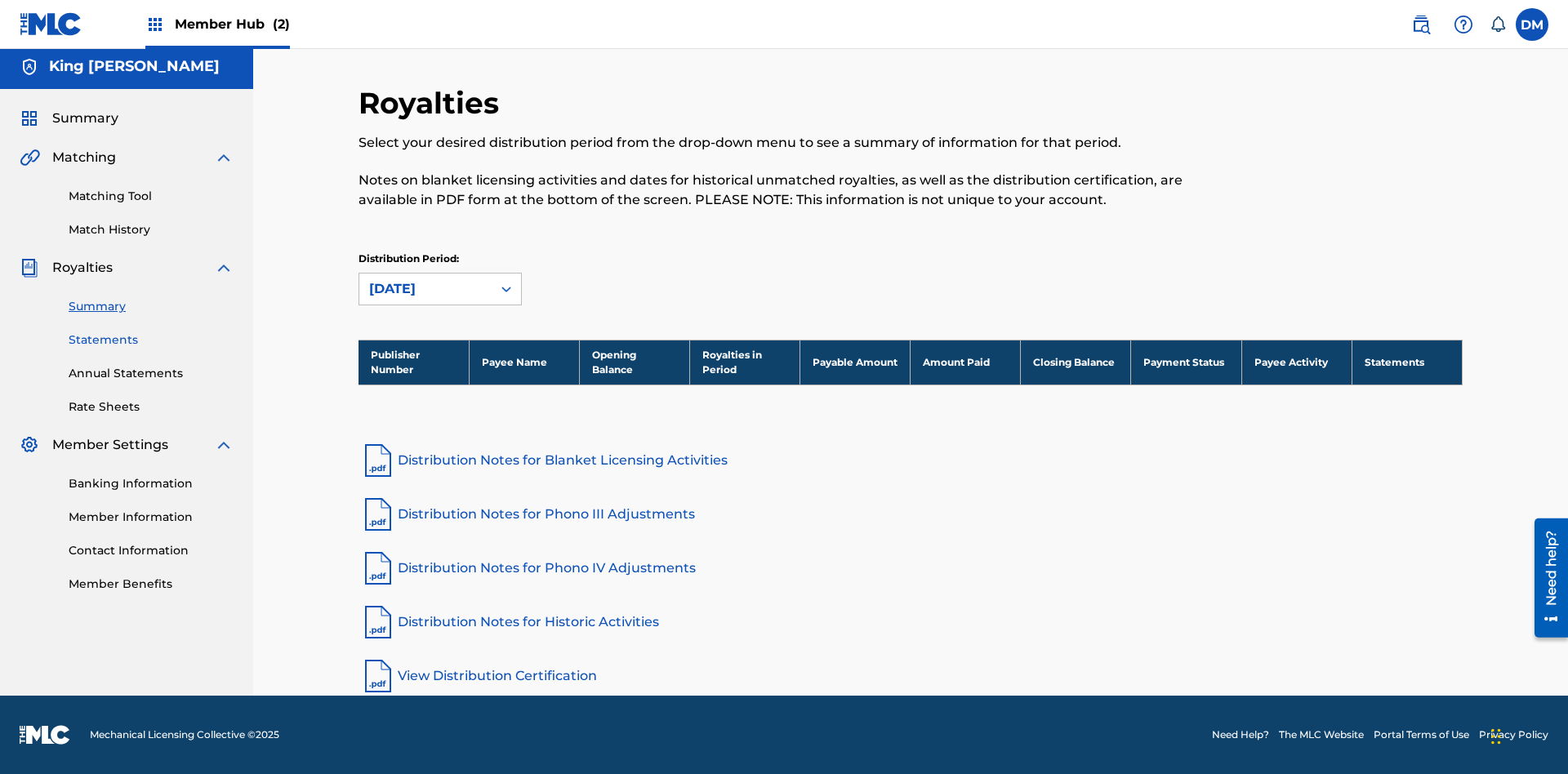
click at [151, 339] on link "Statements" at bounding box center [150, 340] width 165 height 17
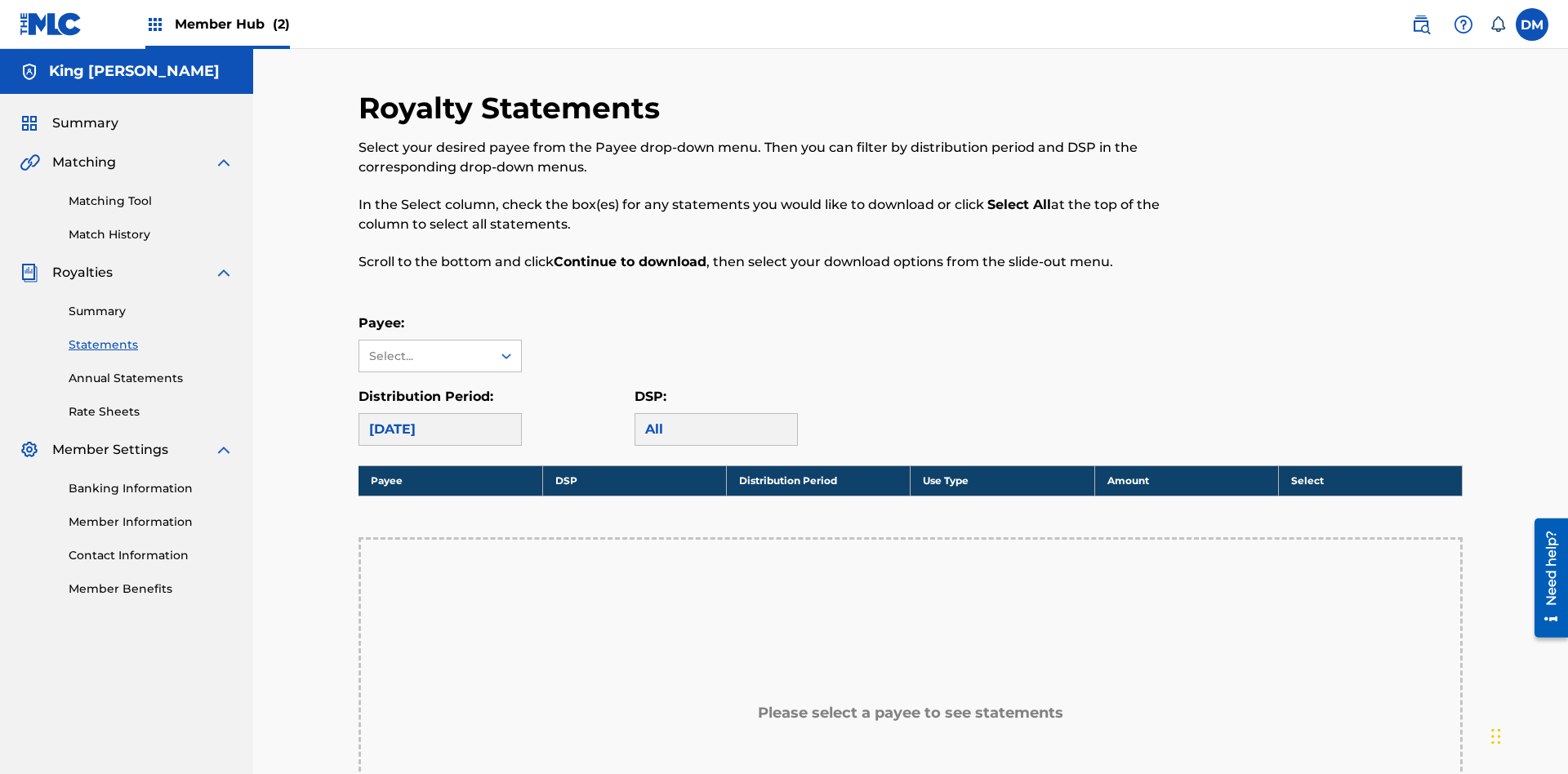
scroll to position [272, 0]
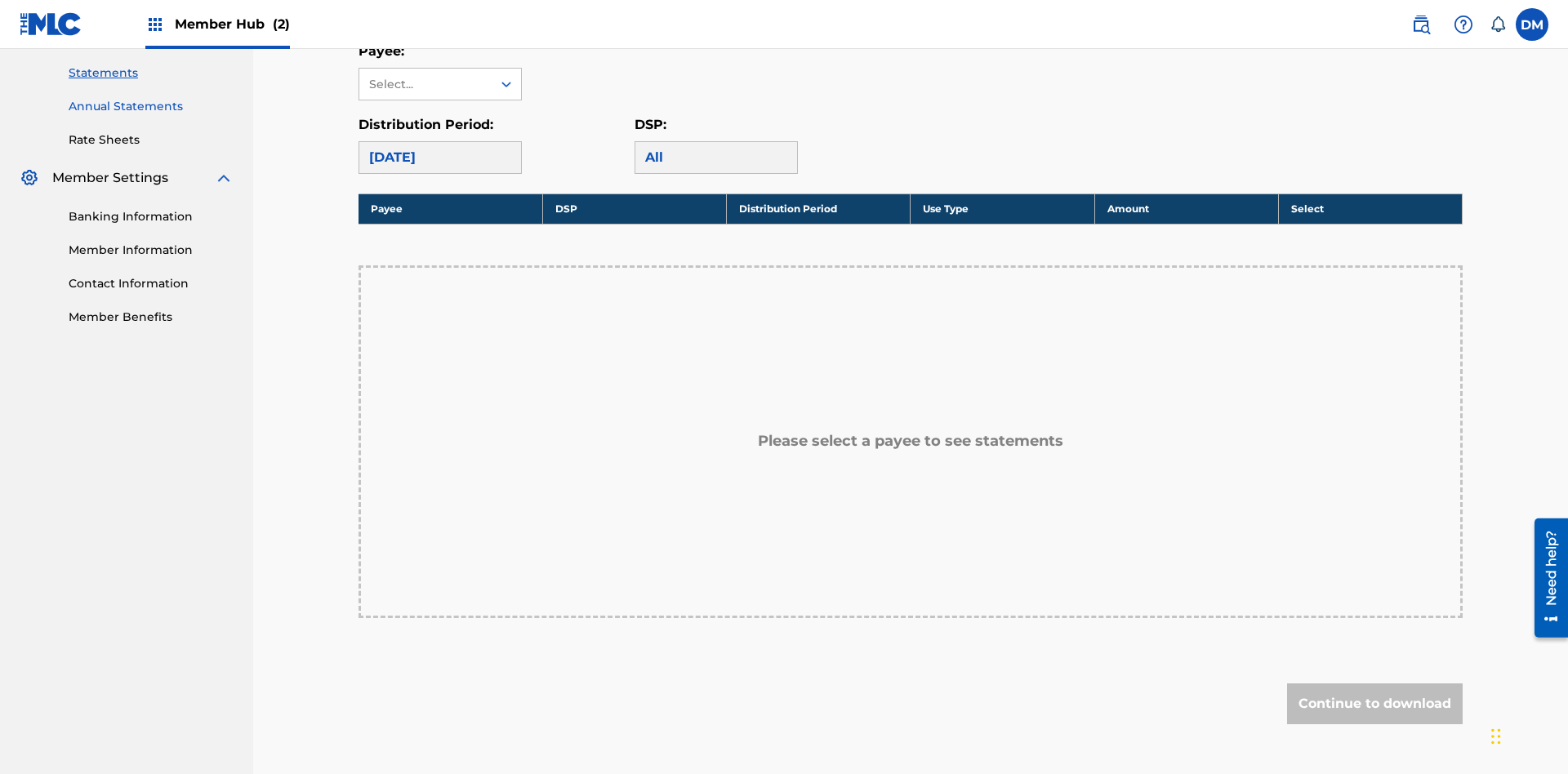
click at [151, 106] on link "Annual Statements" at bounding box center [150, 106] width 165 height 17
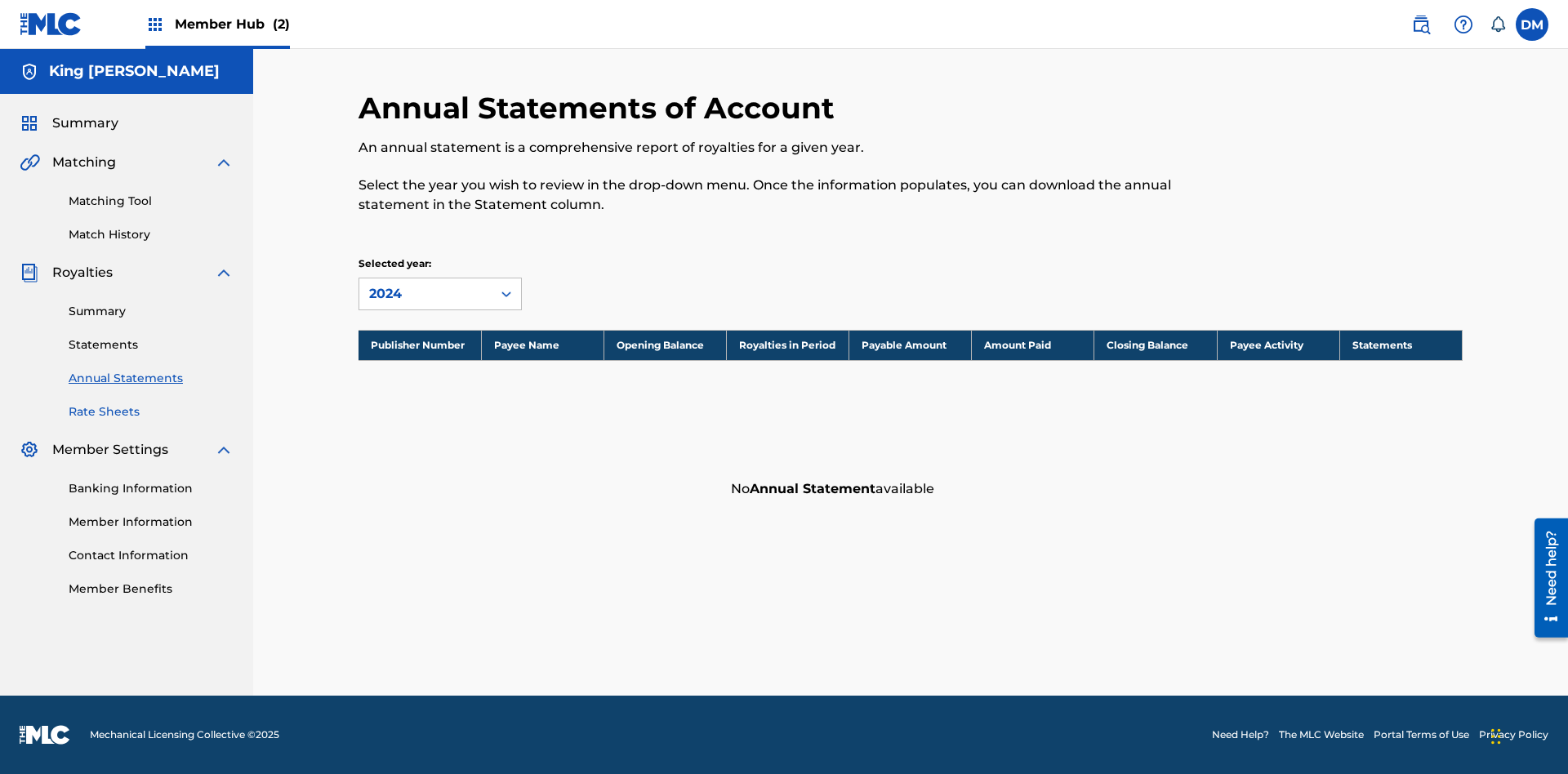
click at [151, 412] on link "Rate Sheets" at bounding box center [150, 412] width 165 height 17
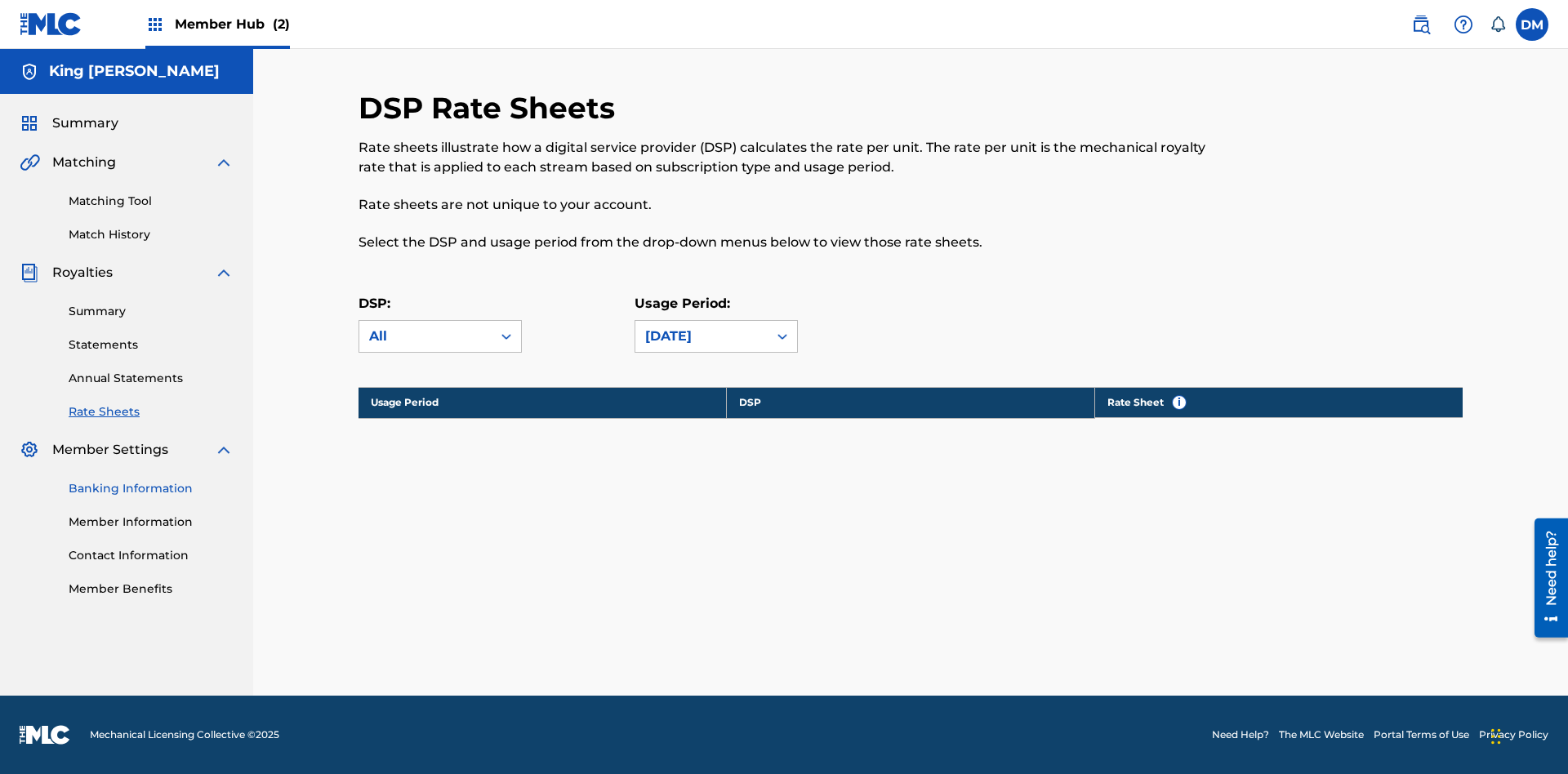
click at [151, 488] on link "Banking Information" at bounding box center [150, 489] width 165 height 17
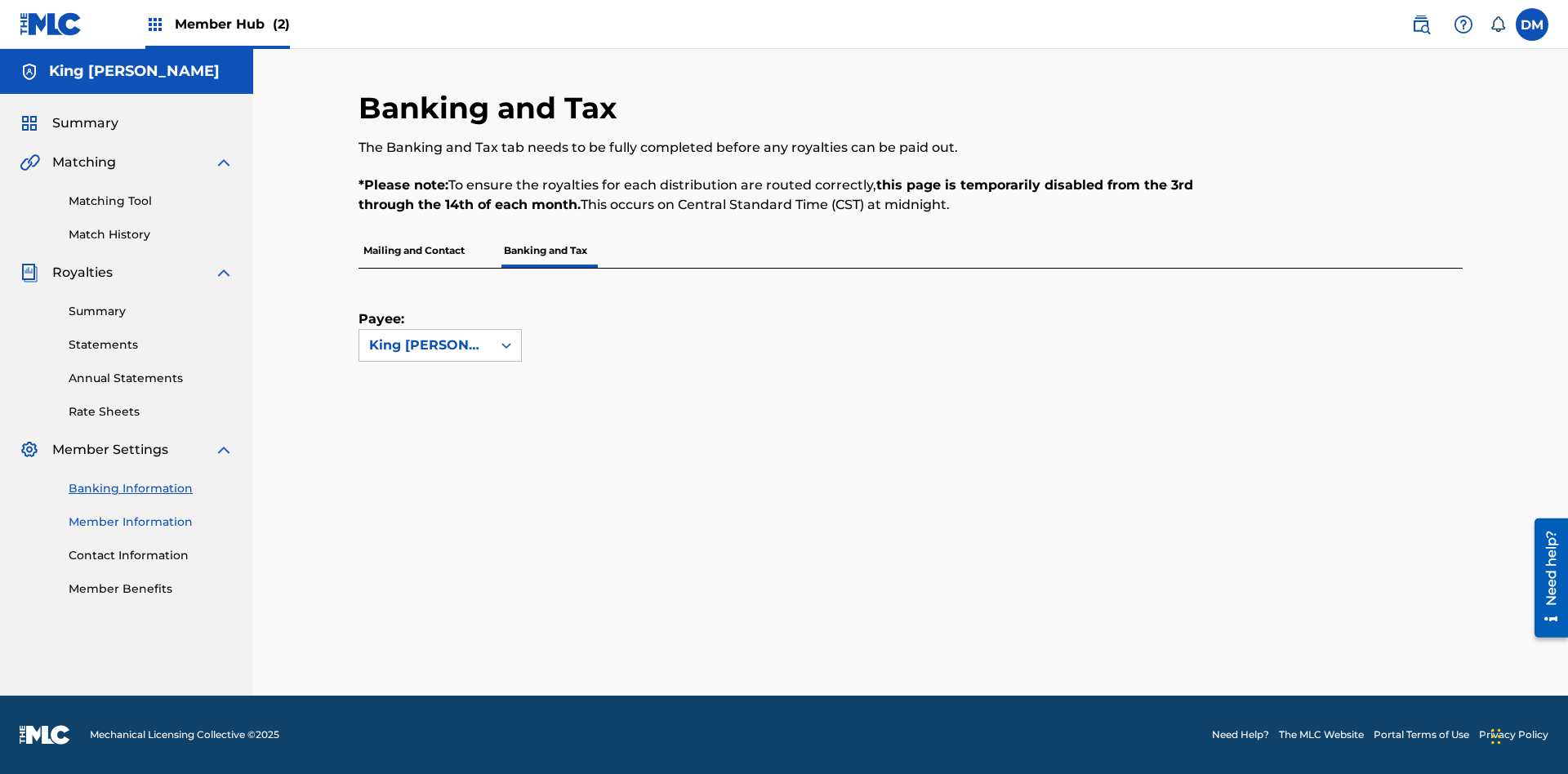
click at [151, 522] on link "Member Information" at bounding box center [150, 522] width 165 height 17
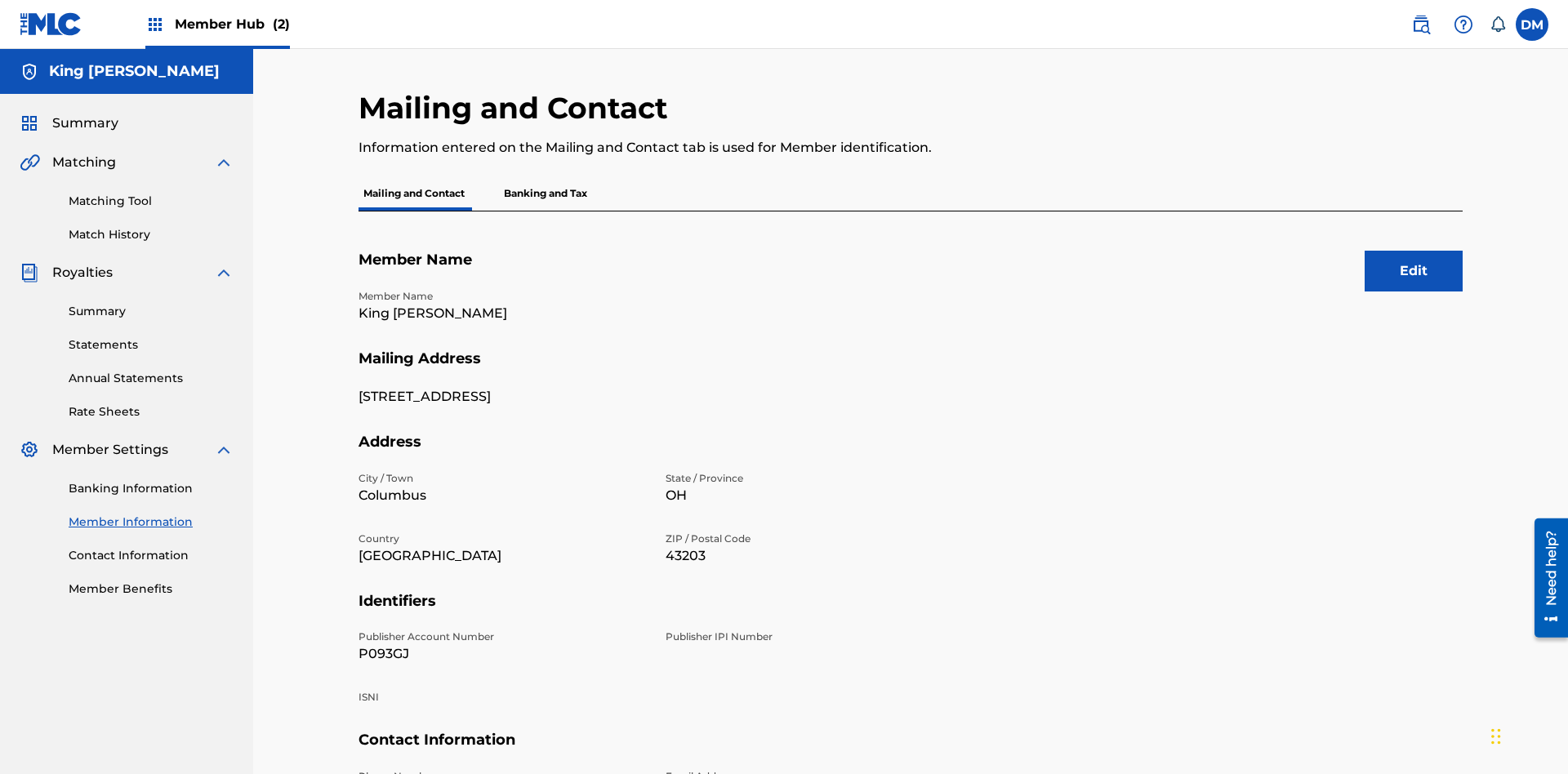
scroll to position [173, 0]
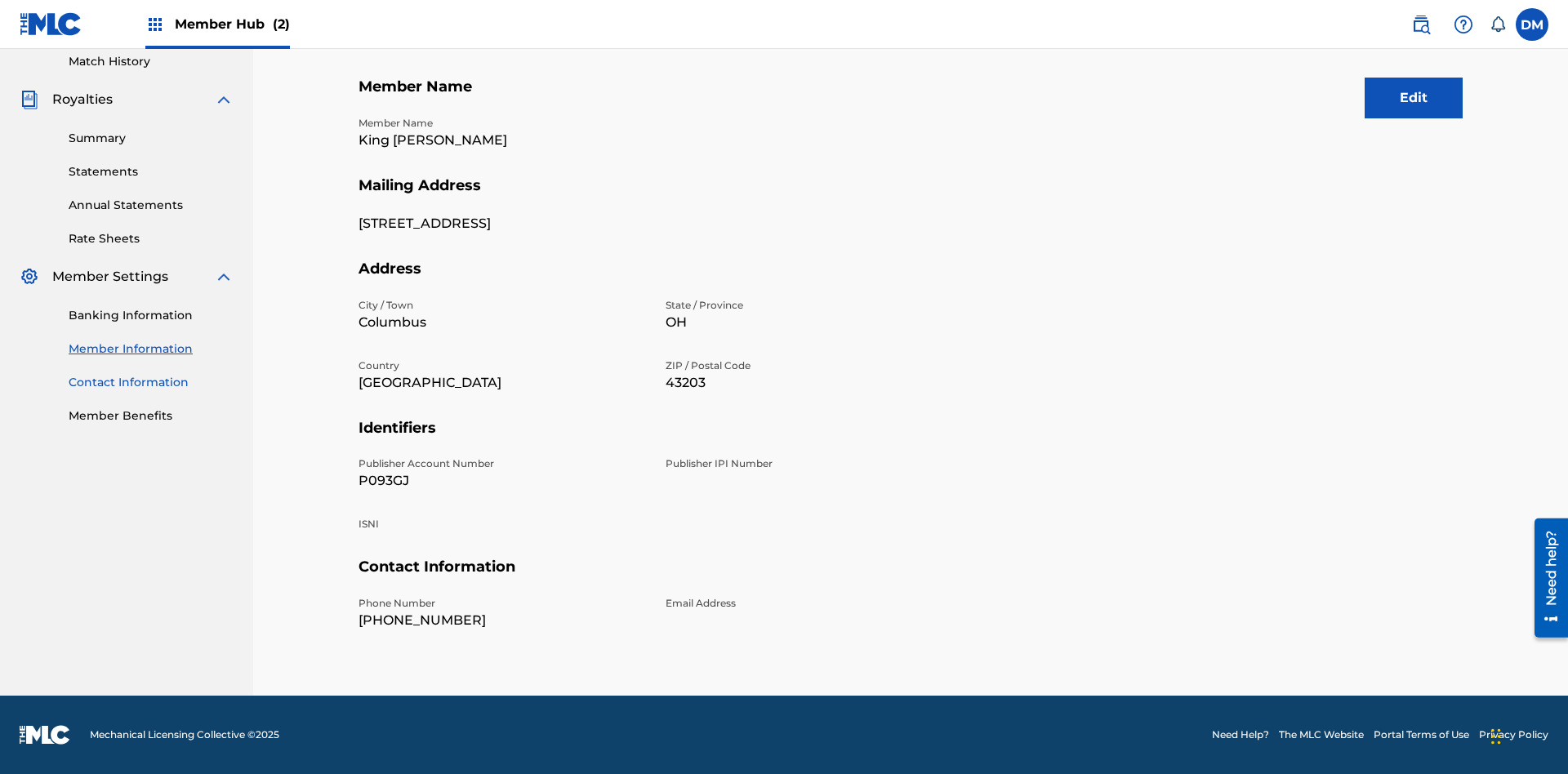
click at [151, 382] on link "Contact Information" at bounding box center [150, 382] width 165 height 17
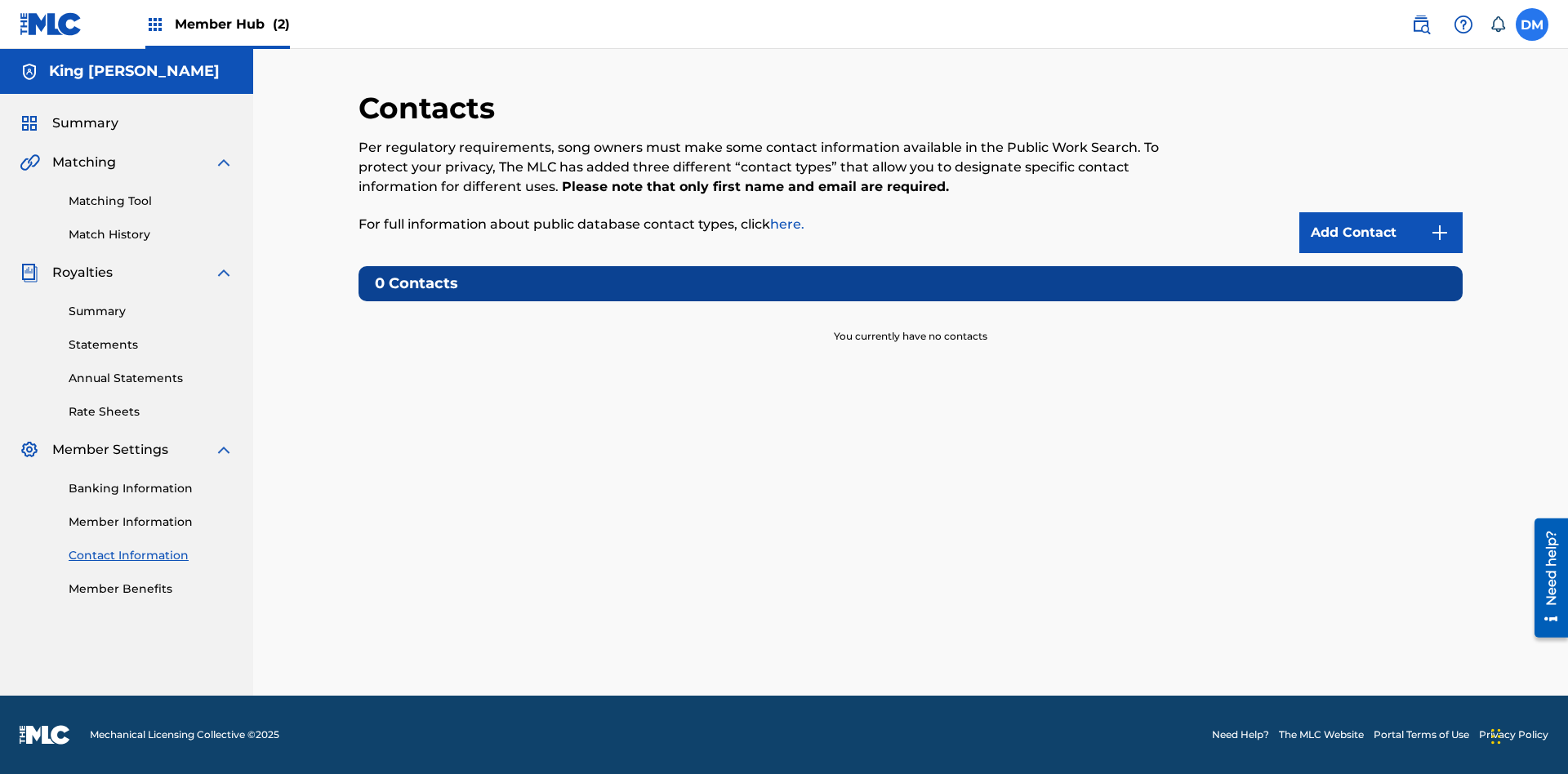
click at [1533, 24] on label at bounding box center [1532, 25] width 32 height 32
click at [1533, 25] on input "DM Dutchess McTesterson dutchess.mctesterson@gmail.com Notification Preferences…" at bounding box center [1533, 25] width 0 height 0
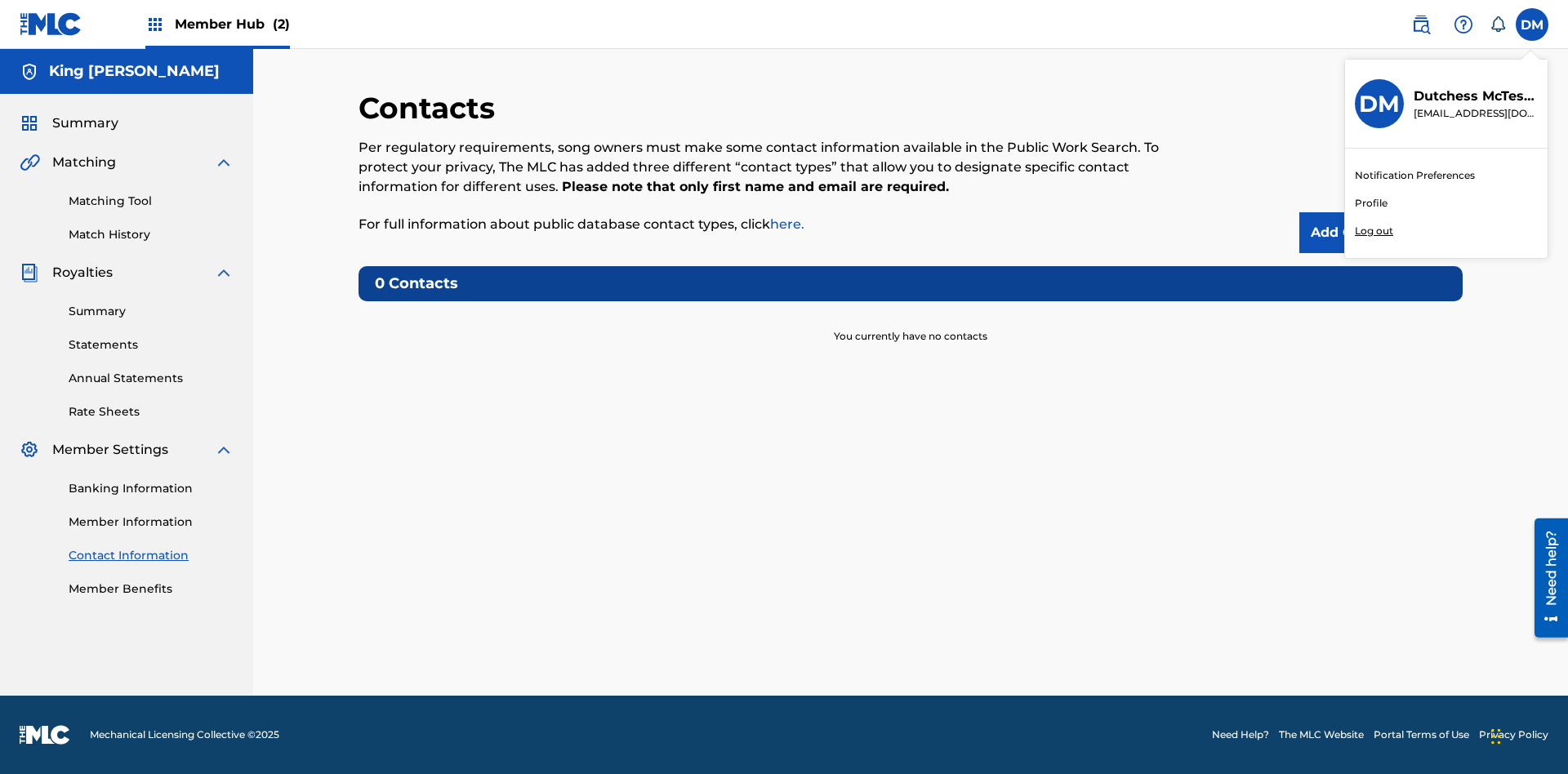
click at [1374, 231] on p "Log out" at bounding box center [1374, 230] width 38 height 14
click at [1533, 25] on input "DM Dutchess McTesterson dutchess.mctesterson@gmail.com Notification Preferences…" at bounding box center [1533, 25] width 0 height 0
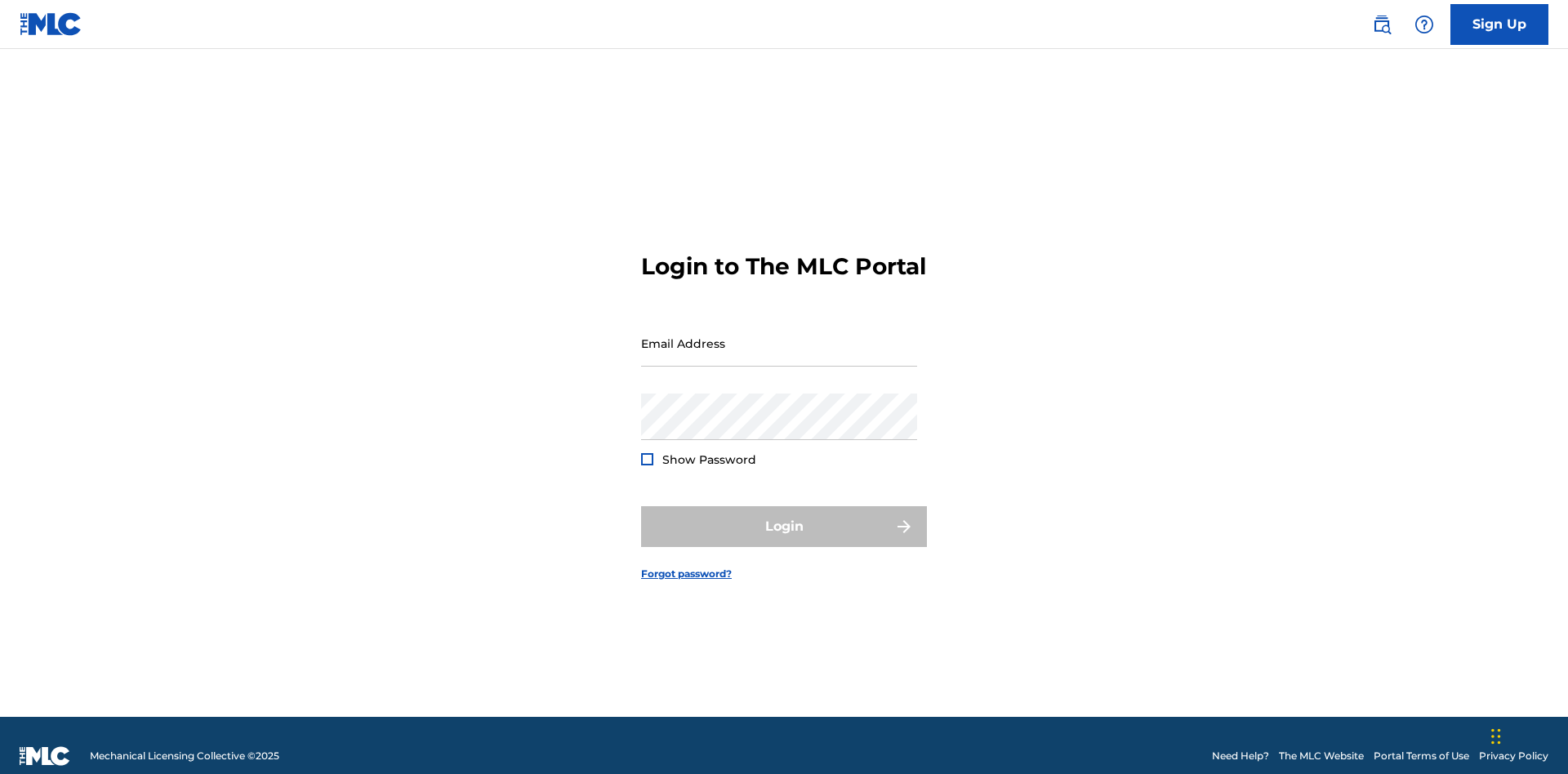
scroll to position [21, 0]
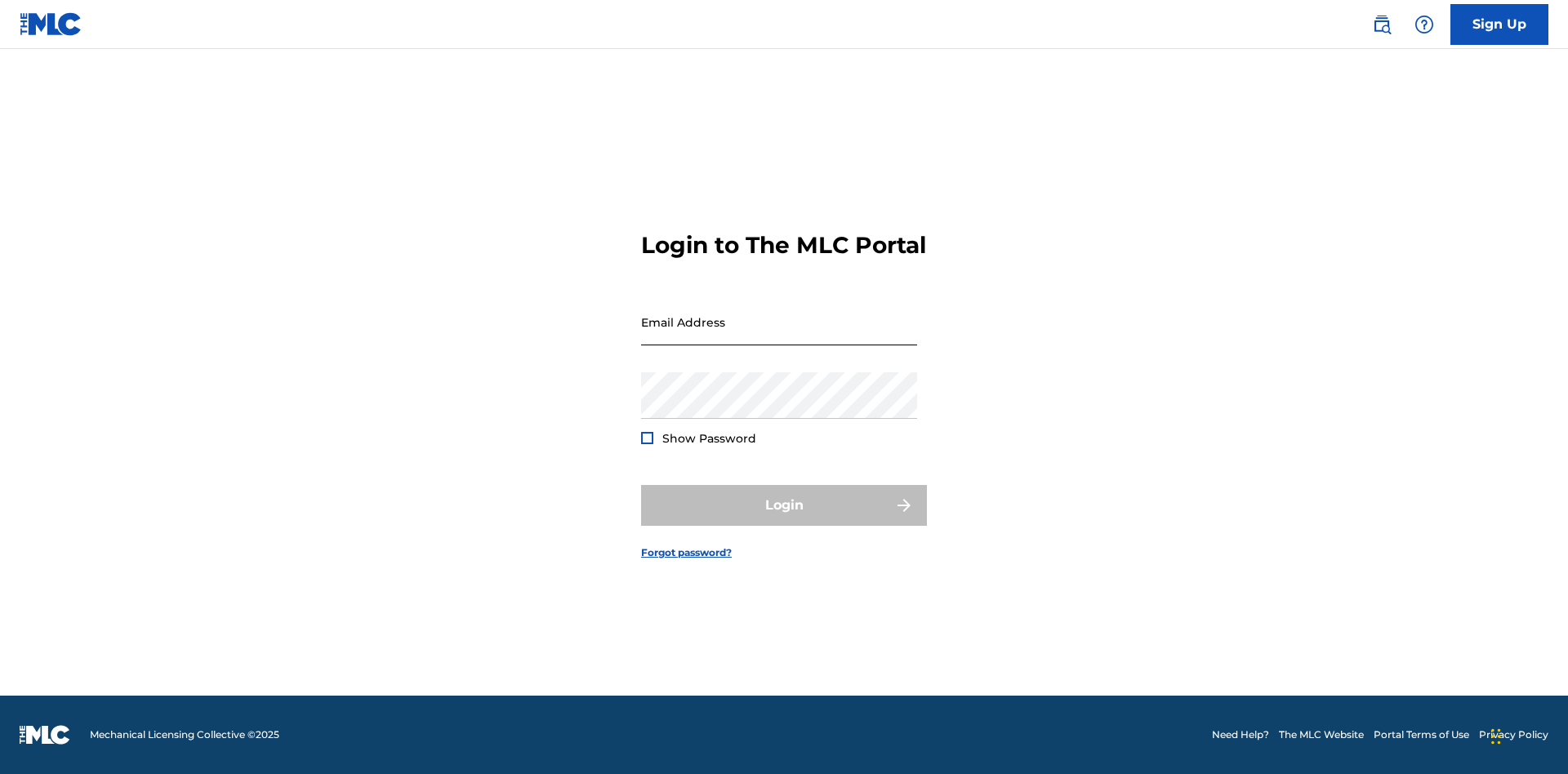
click at [779, 336] on input "Email Address" at bounding box center [779, 321] width 276 height 47
type input "[EMAIL_ADDRESS][DOMAIN_NAME]"
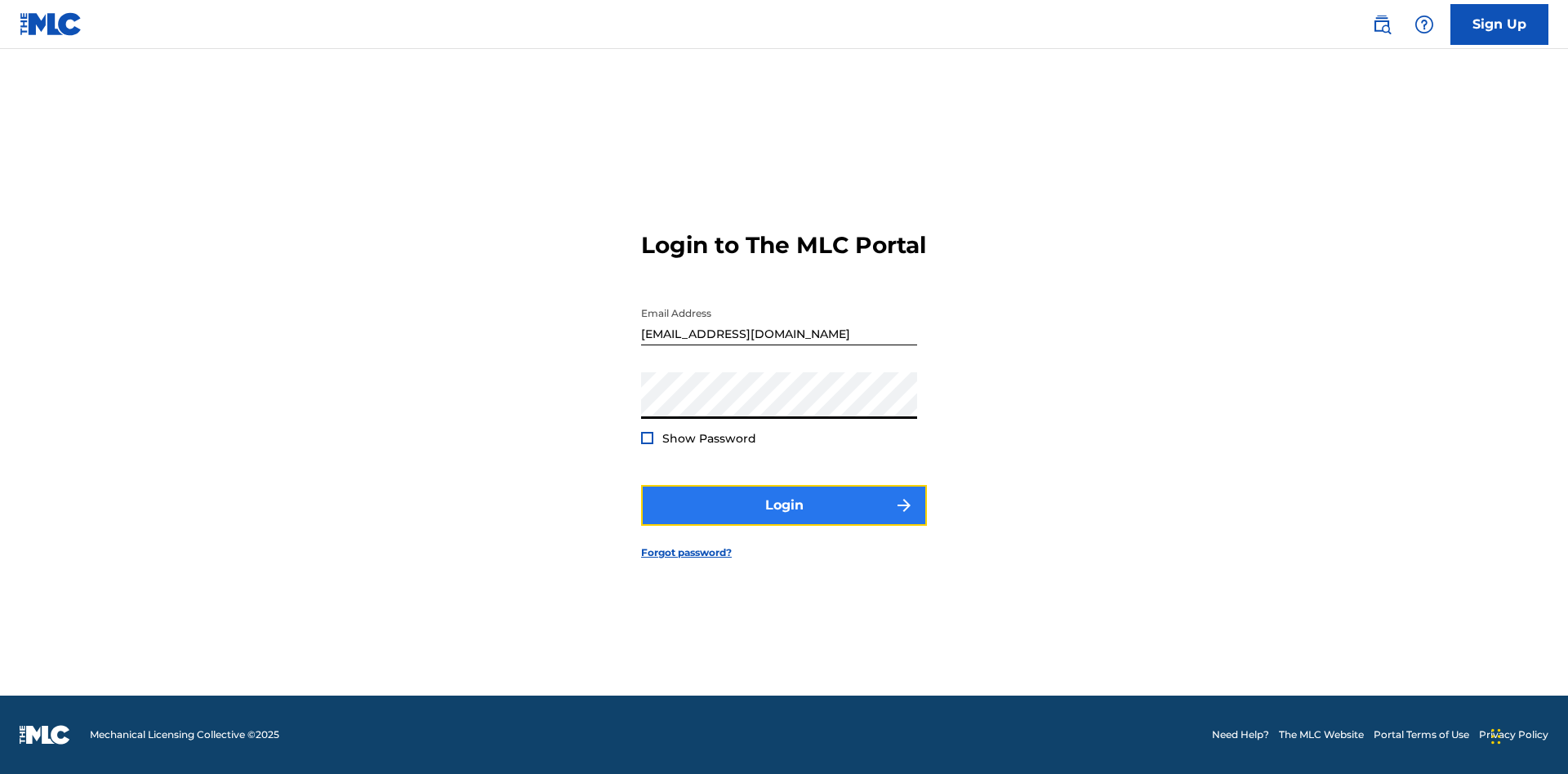
click at [784, 519] on button "Login" at bounding box center [784, 505] width 285 height 41
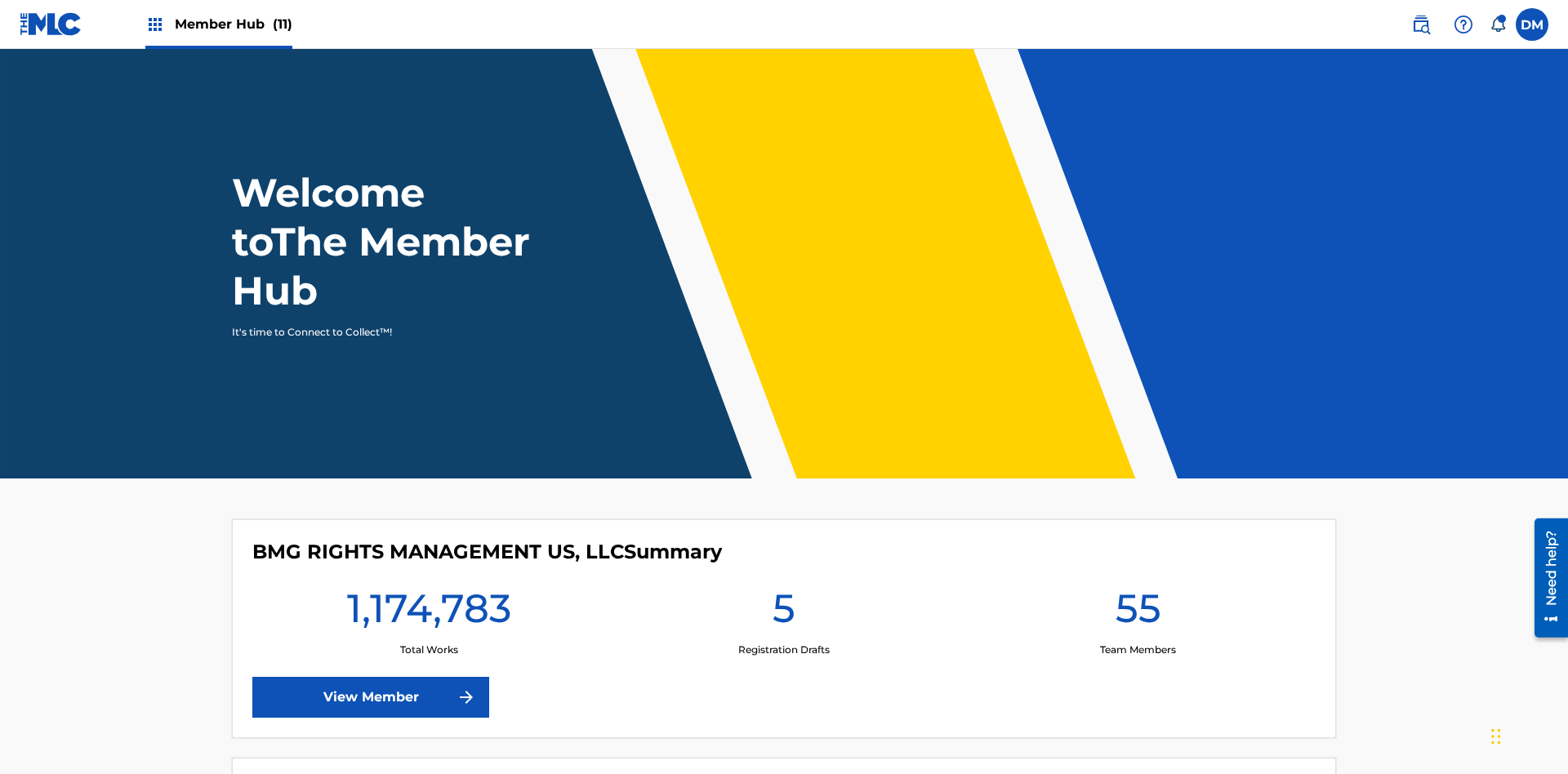
click at [233, 24] on span "Member Hub (11)" at bounding box center [234, 24] width 118 height 19
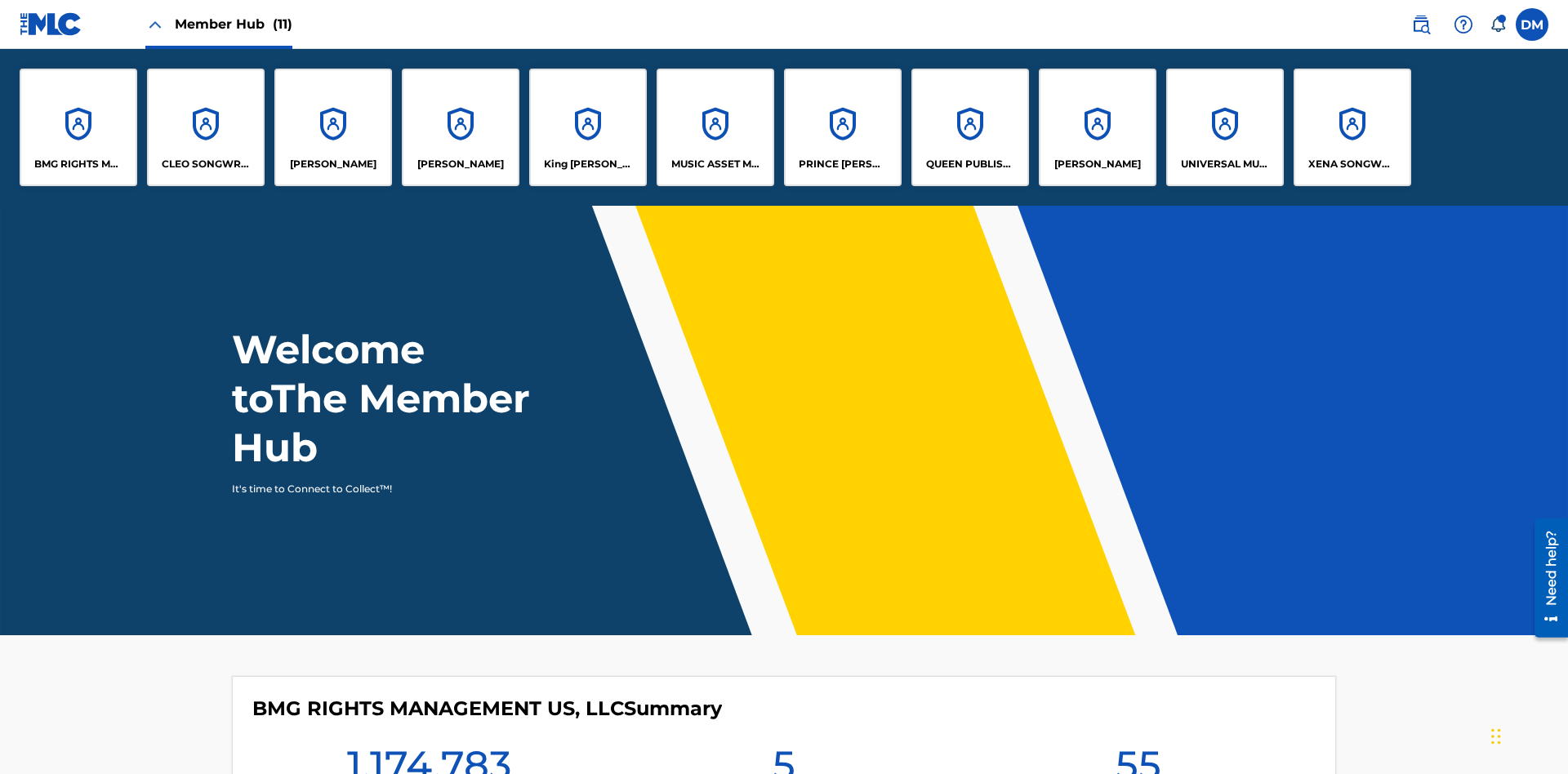
scroll to position [59, 0]
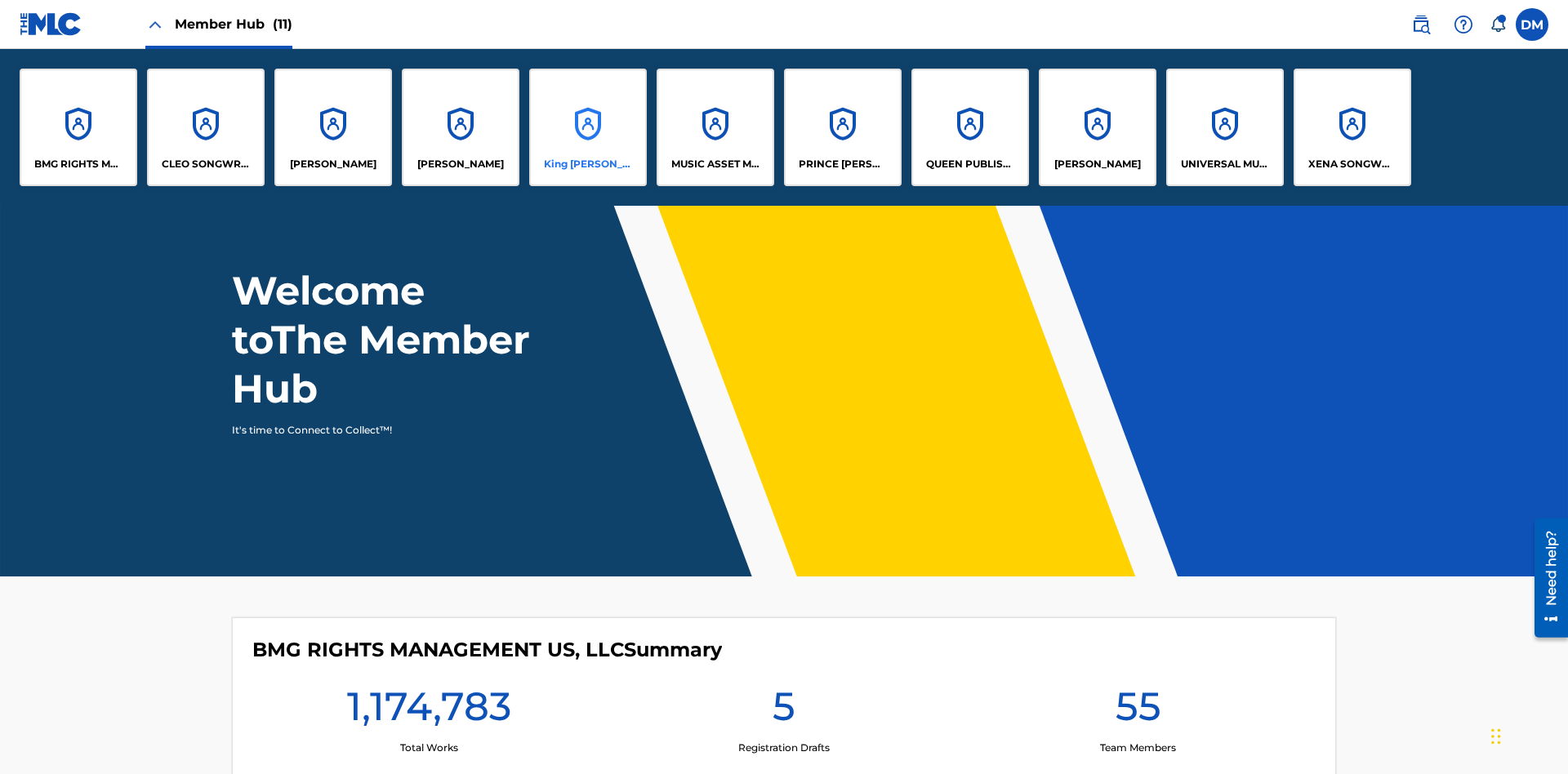
click at [587, 164] on p "King [PERSON_NAME]" at bounding box center [589, 164] width 89 height 14
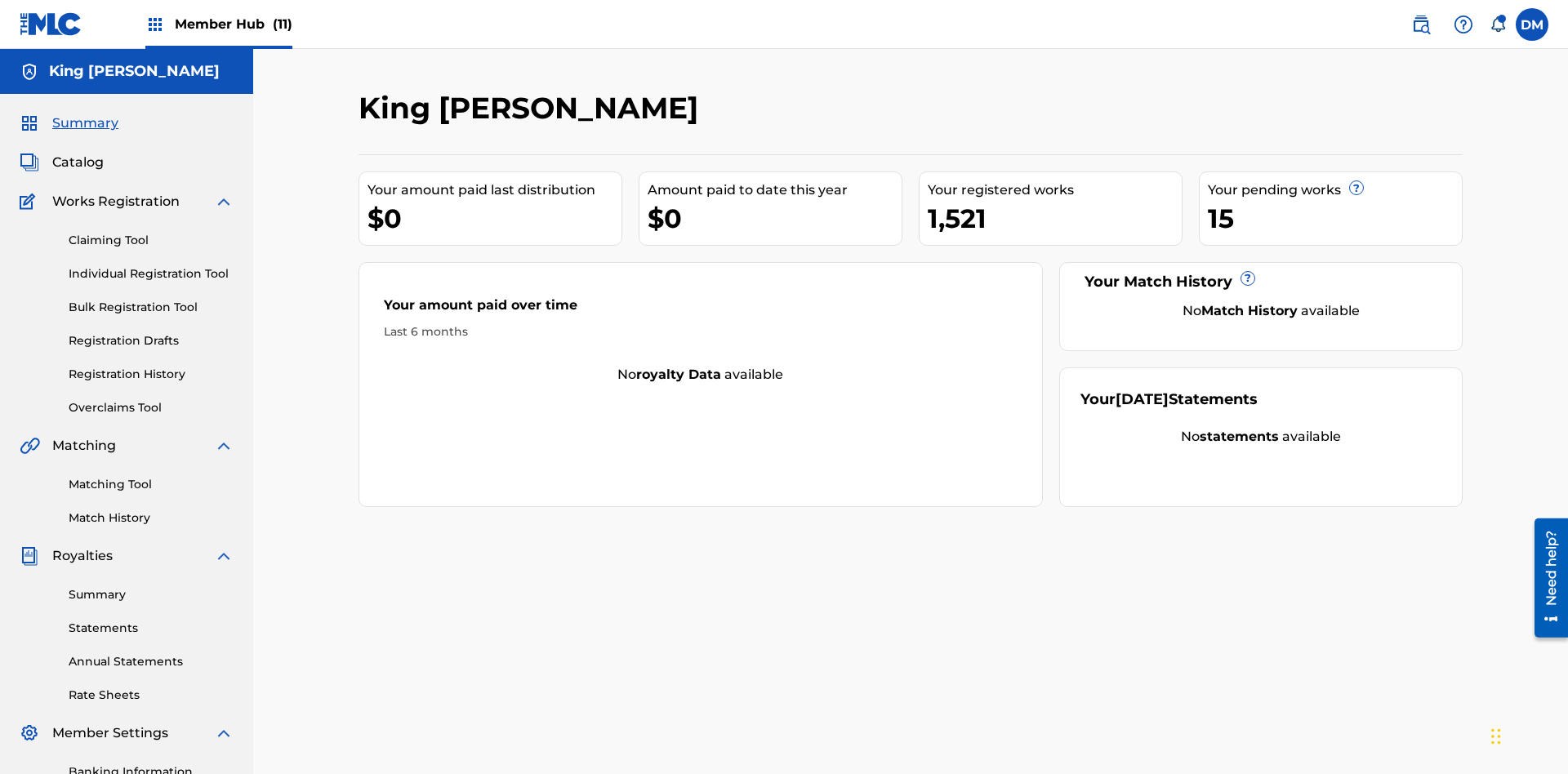
scroll to position [239, 0]
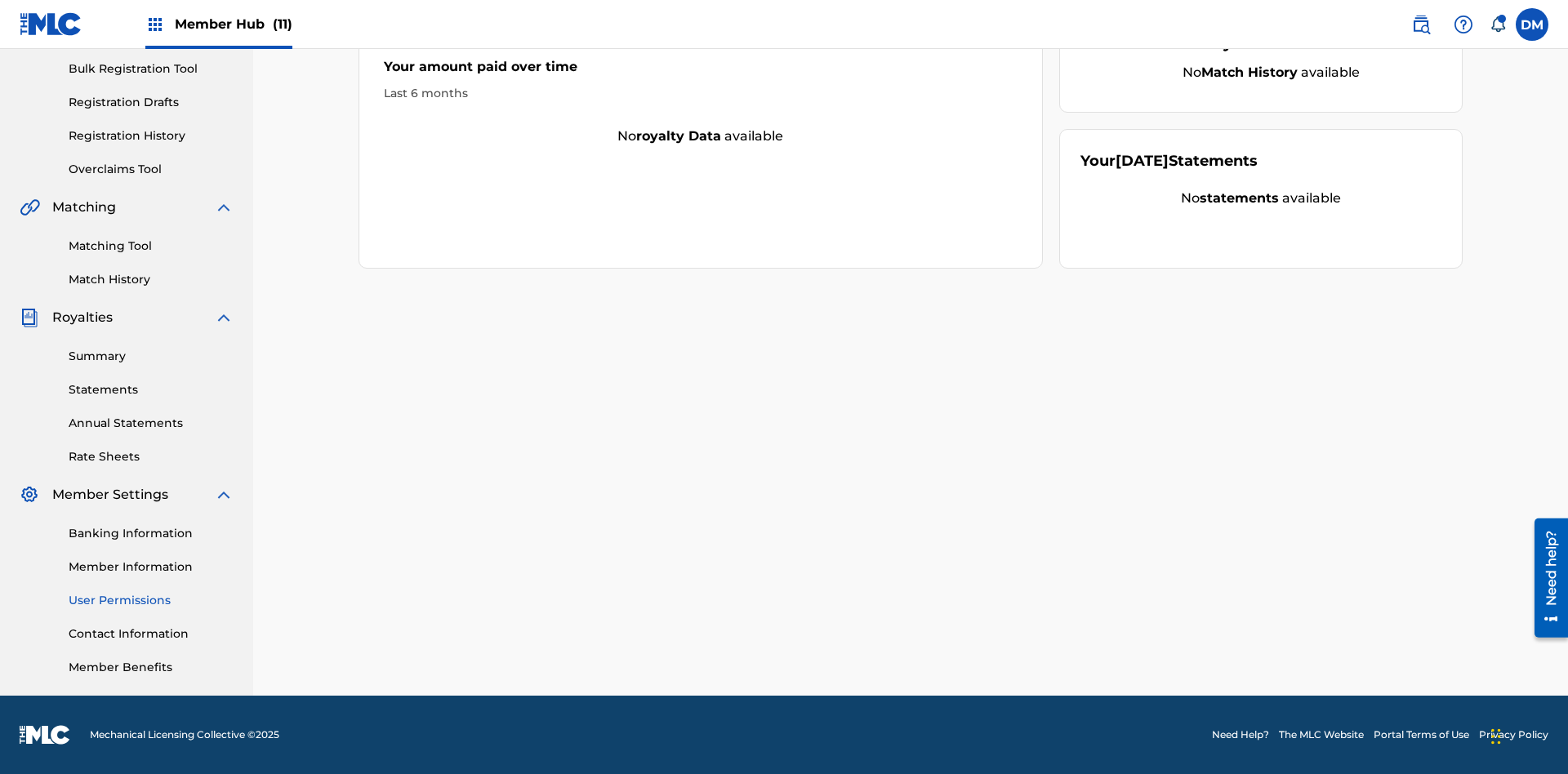
click at [151, 600] on link "User Permissions" at bounding box center [150, 600] width 165 height 17
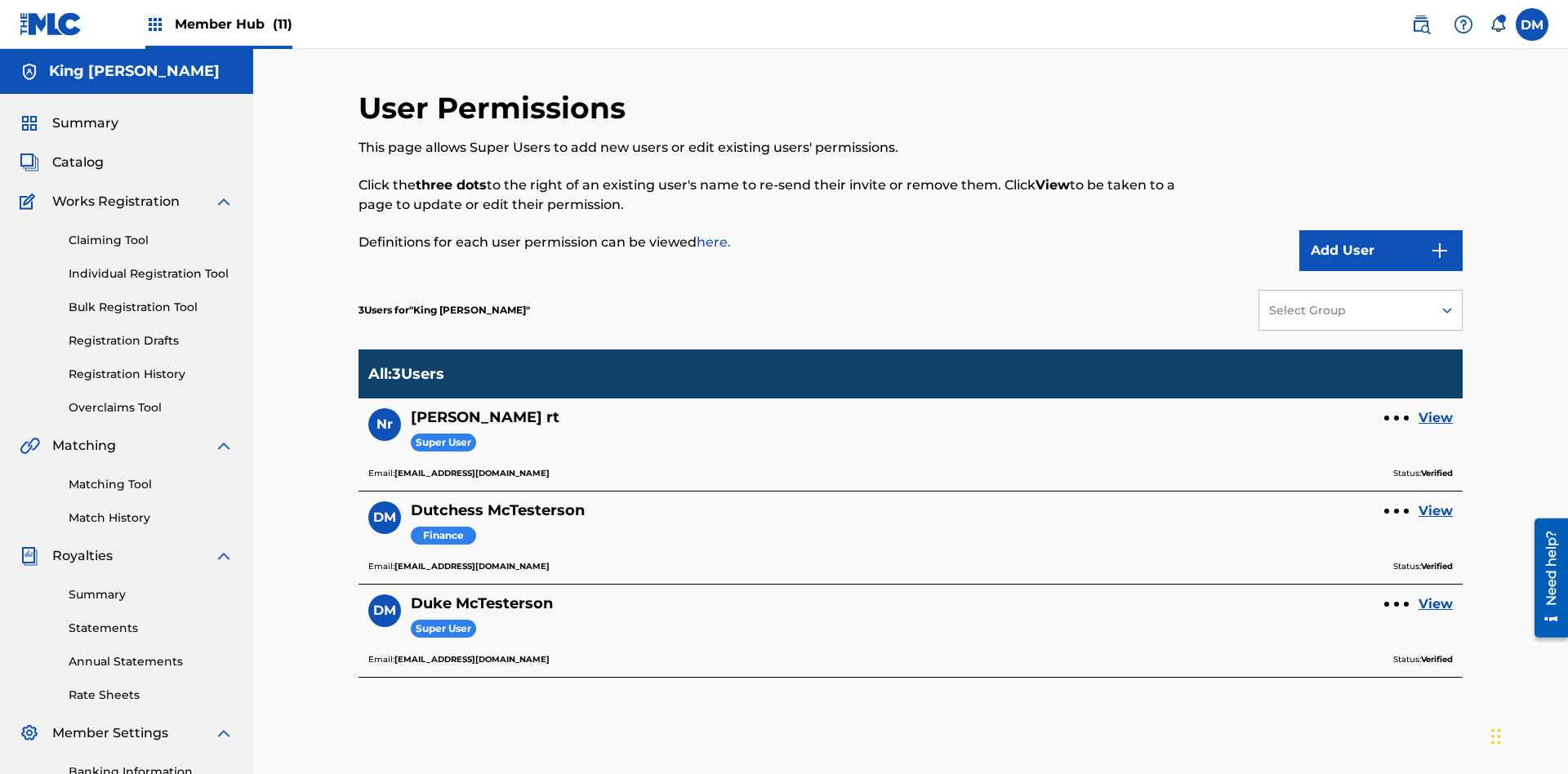
scroll to position [239, 0]
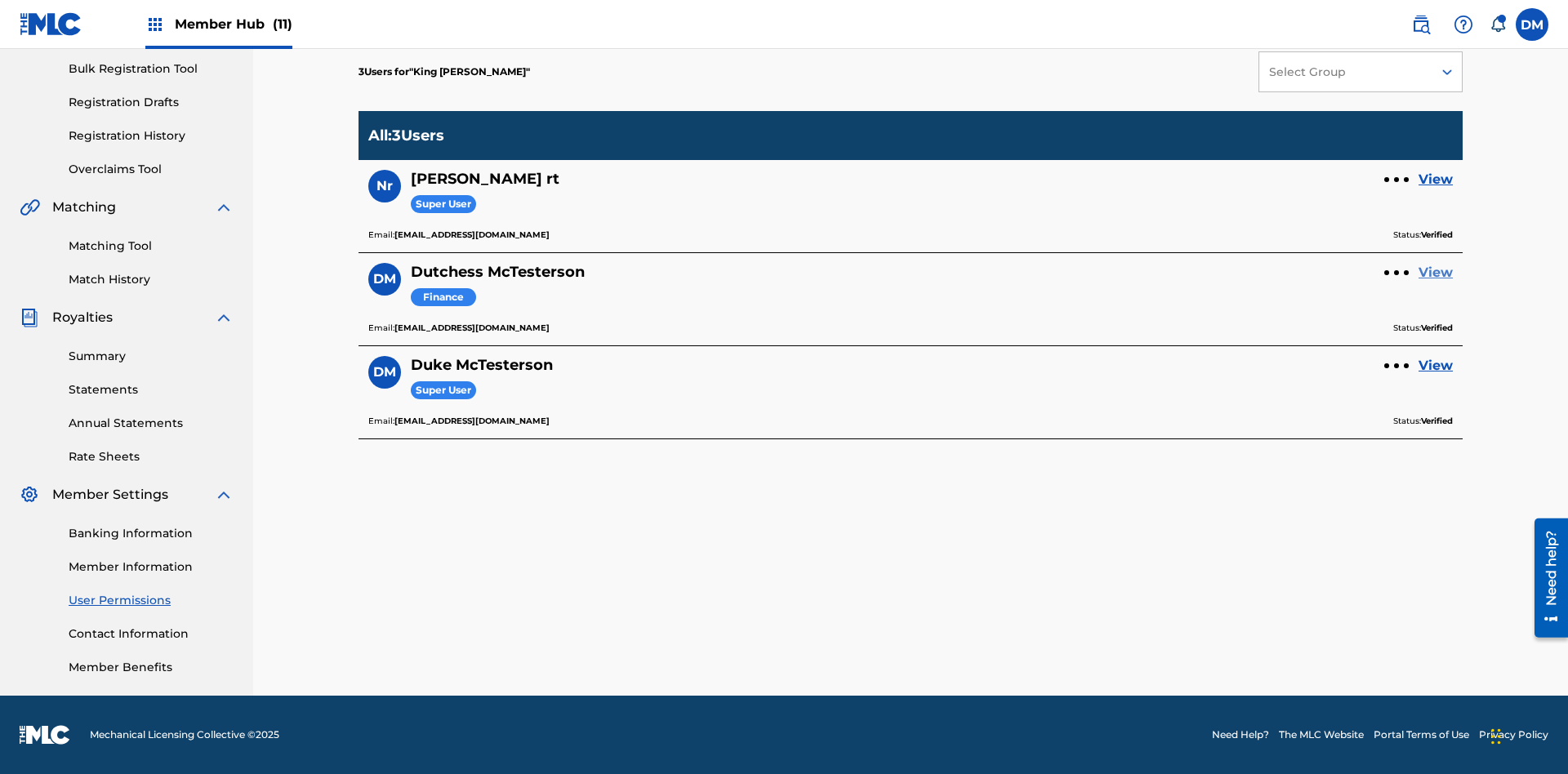
click at [1436, 273] on link "View" at bounding box center [1436, 272] width 34 height 20
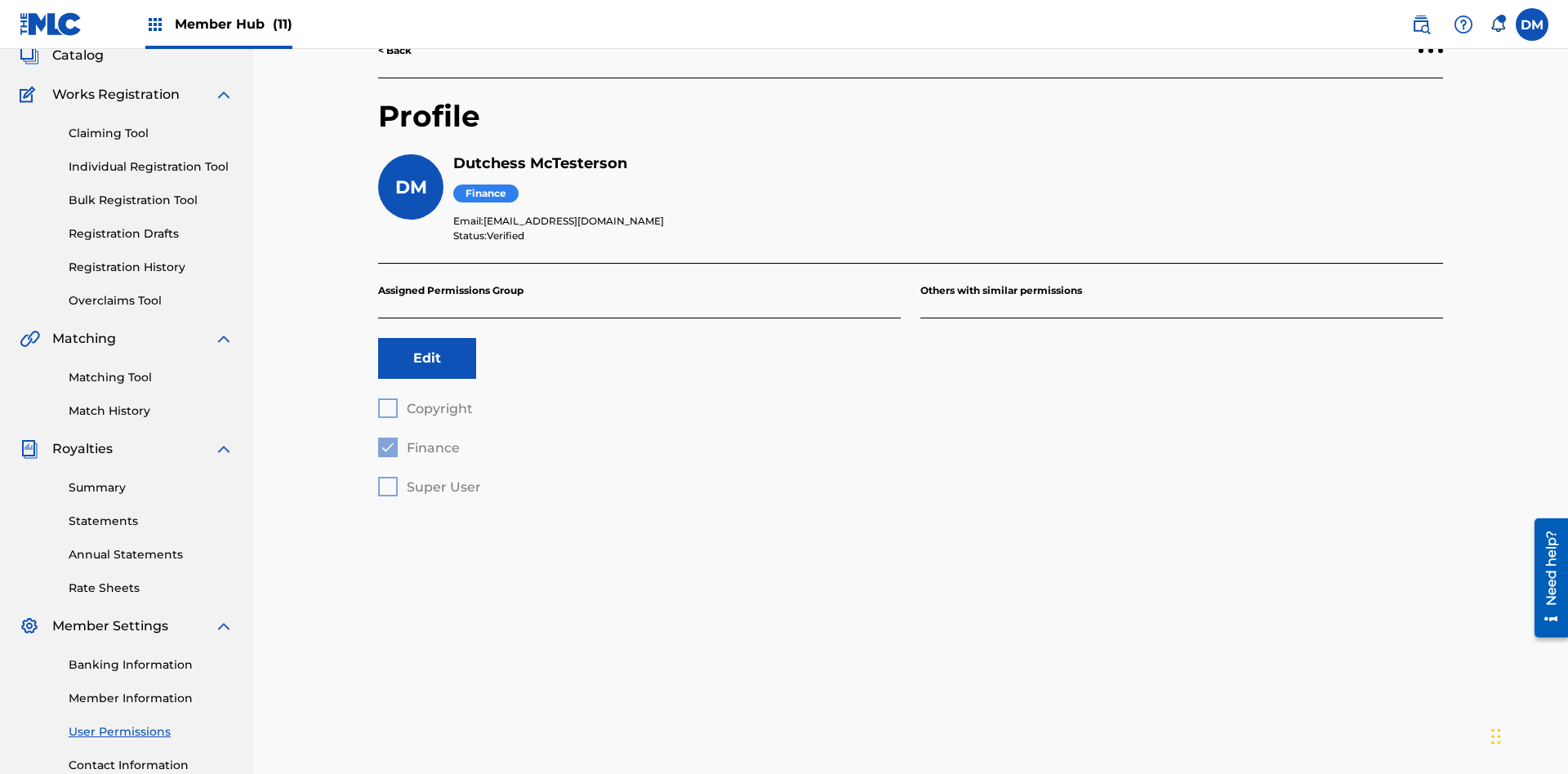
scroll to position [239, 0]
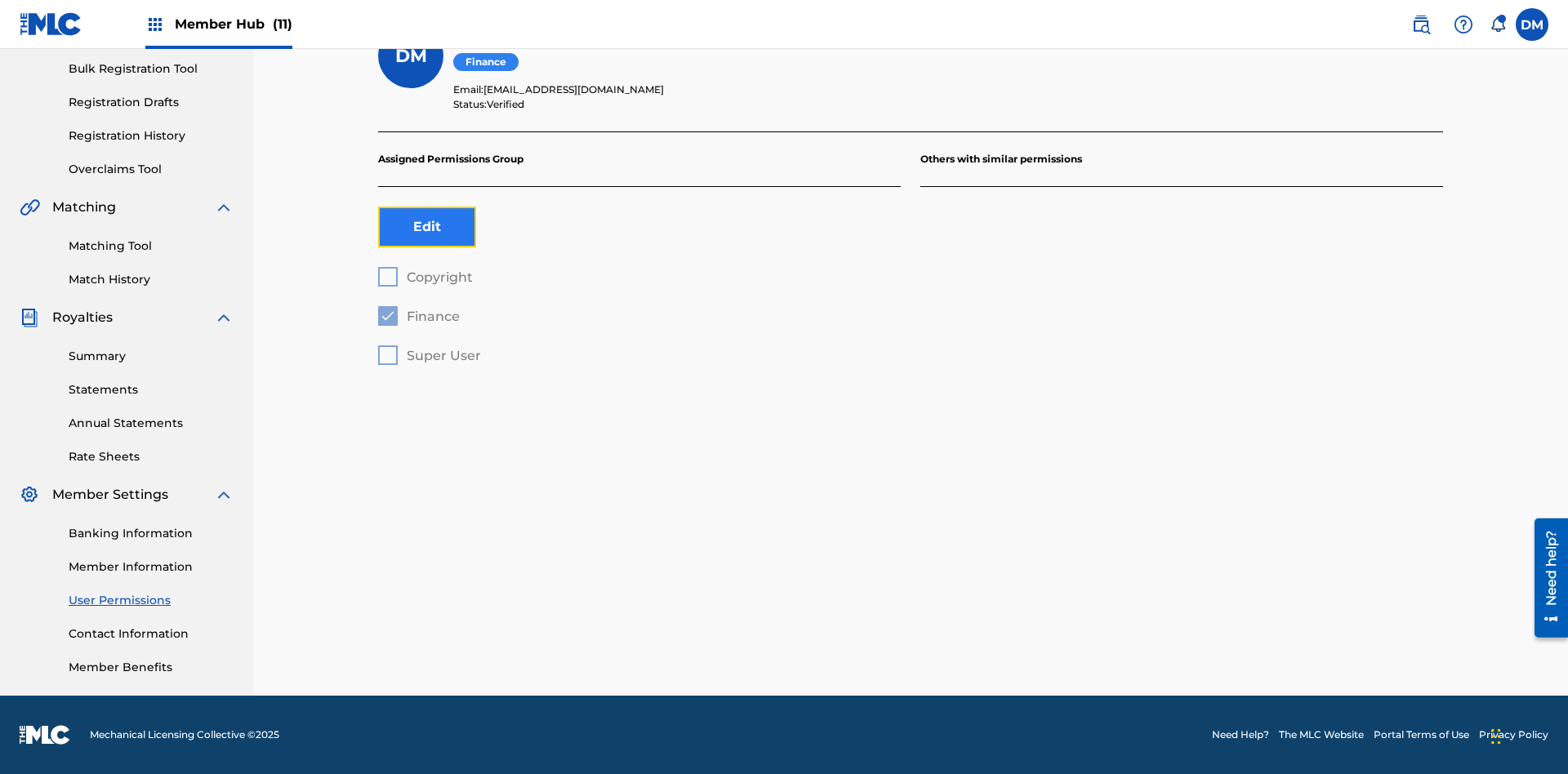
click at [427, 227] on button "Edit" at bounding box center [427, 226] width 98 height 41
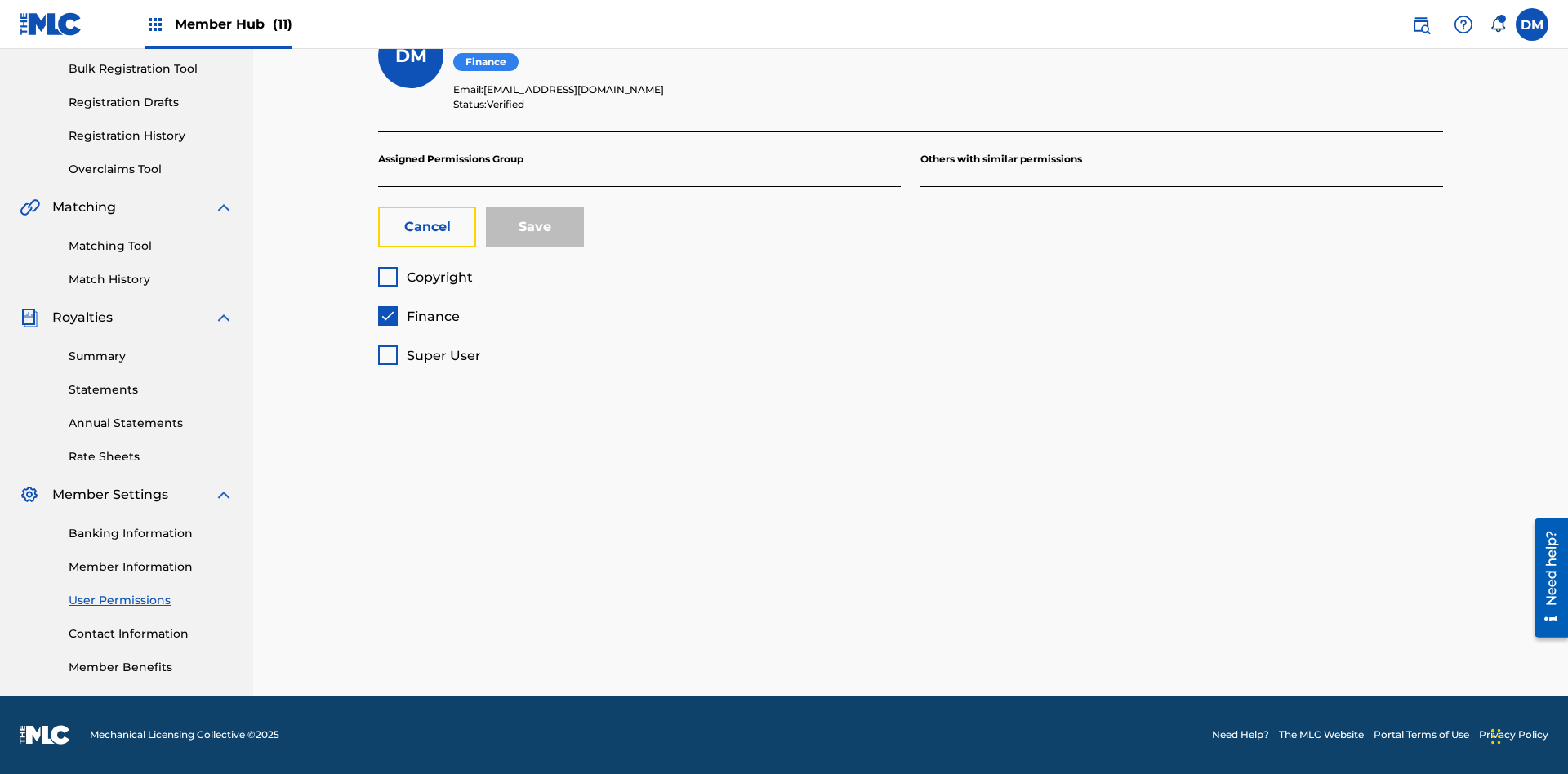
click at [419, 316] on span "Finance" at bounding box center [434, 317] width 53 height 15
click at [424, 277] on span "Copyright" at bounding box center [441, 277] width 67 height 15
click at [535, 227] on button "Save" at bounding box center [535, 226] width 98 height 41
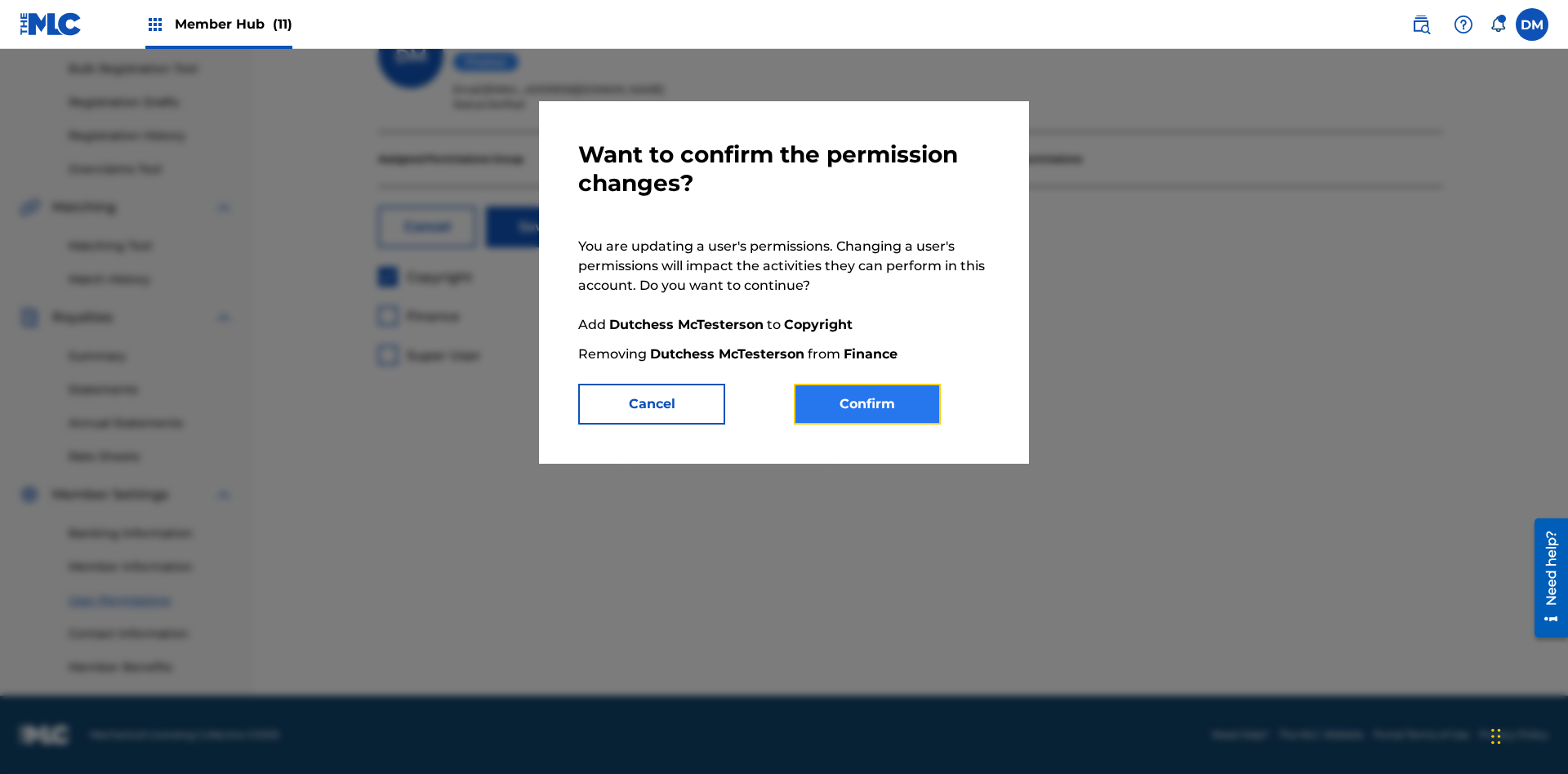
click at [868, 404] on button "Confirm" at bounding box center [867, 404] width 147 height 41
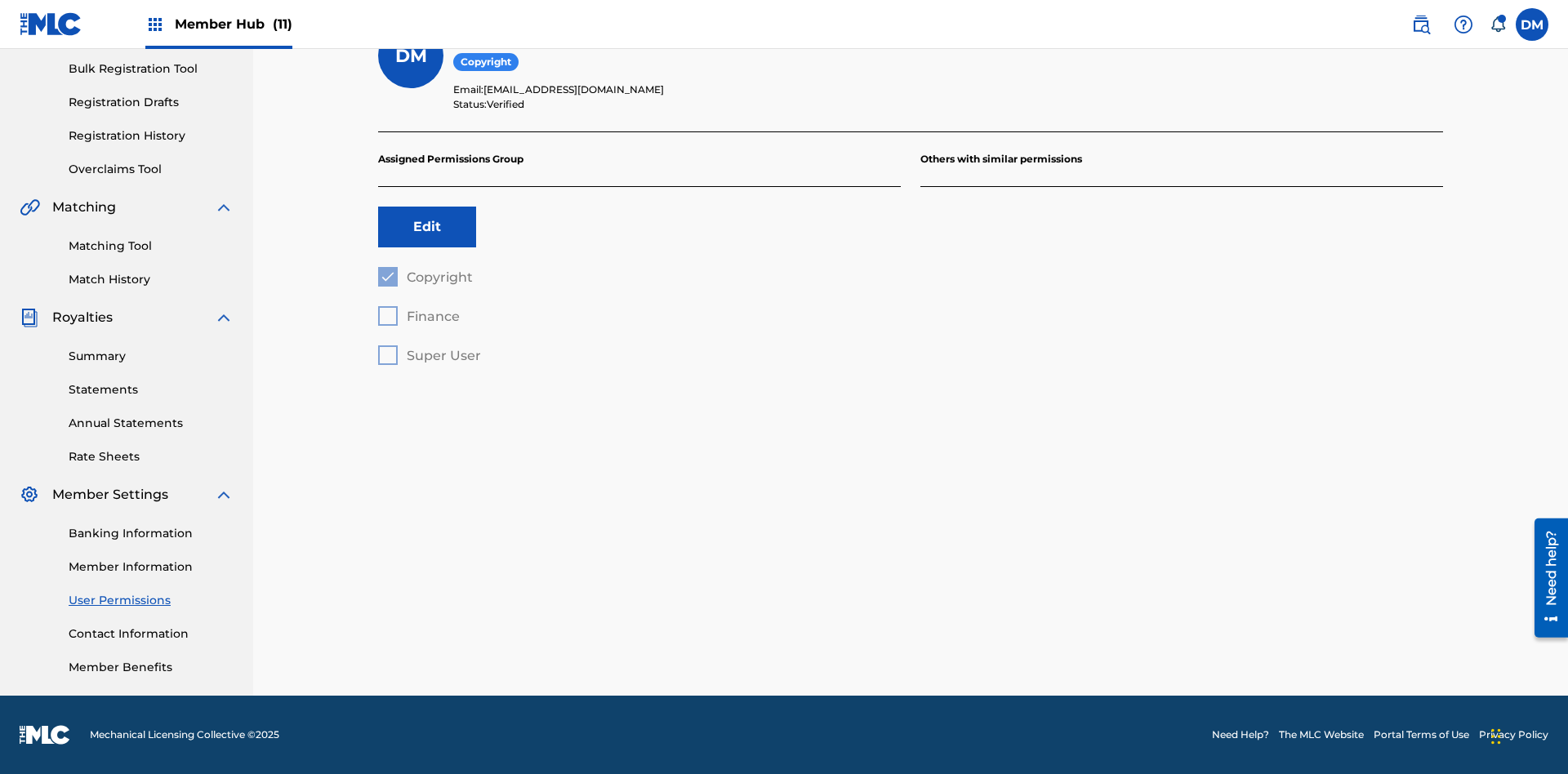
scroll to position [147, 0]
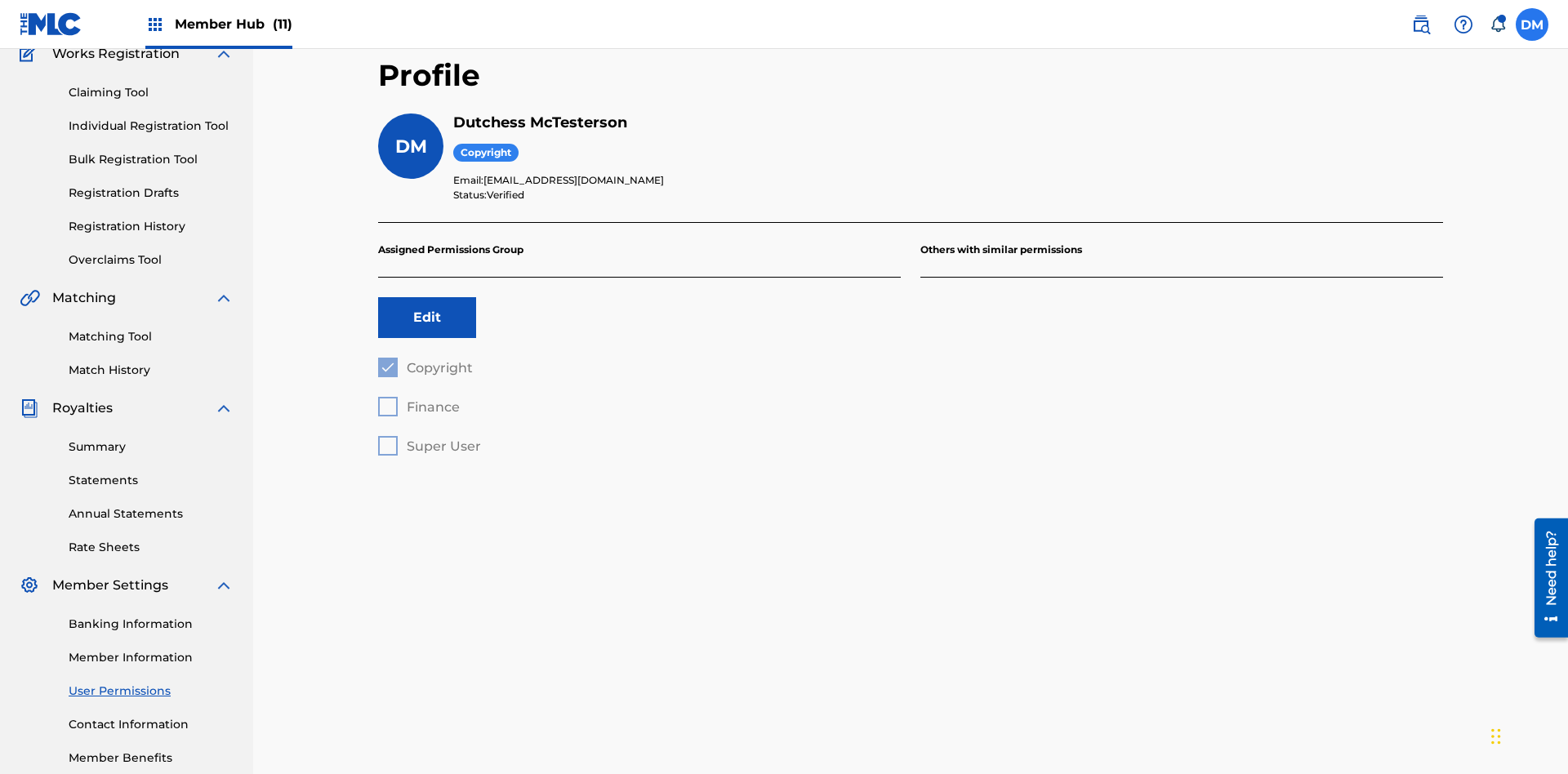
click at [1533, 24] on label at bounding box center [1532, 25] width 32 height 32
click at [1533, 25] on input "DM Duke McTesterson duke.mctesterson@gmail.com Notification Preferences Profile…" at bounding box center [1533, 25] width 0 height 0
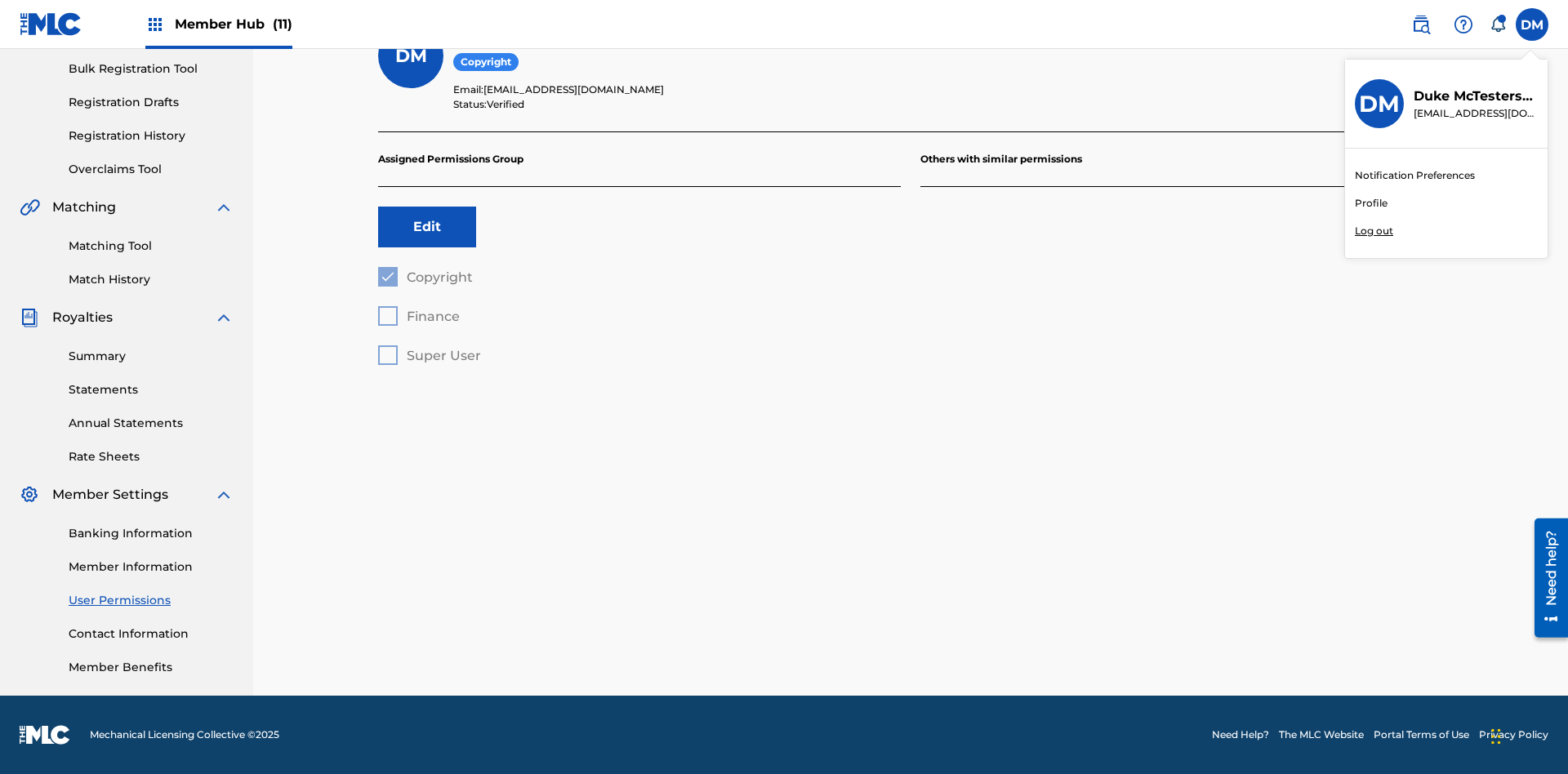
click at [1374, 231] on p "Log out" at bounding box center [1374, 230] width 38 height 14
click at [1533, 25] on input "DM Duke McTesterson duke.mctesterson@gmail.com Notification Preferences Profile…" at bounding box center [1533, 25] width 0 height 0
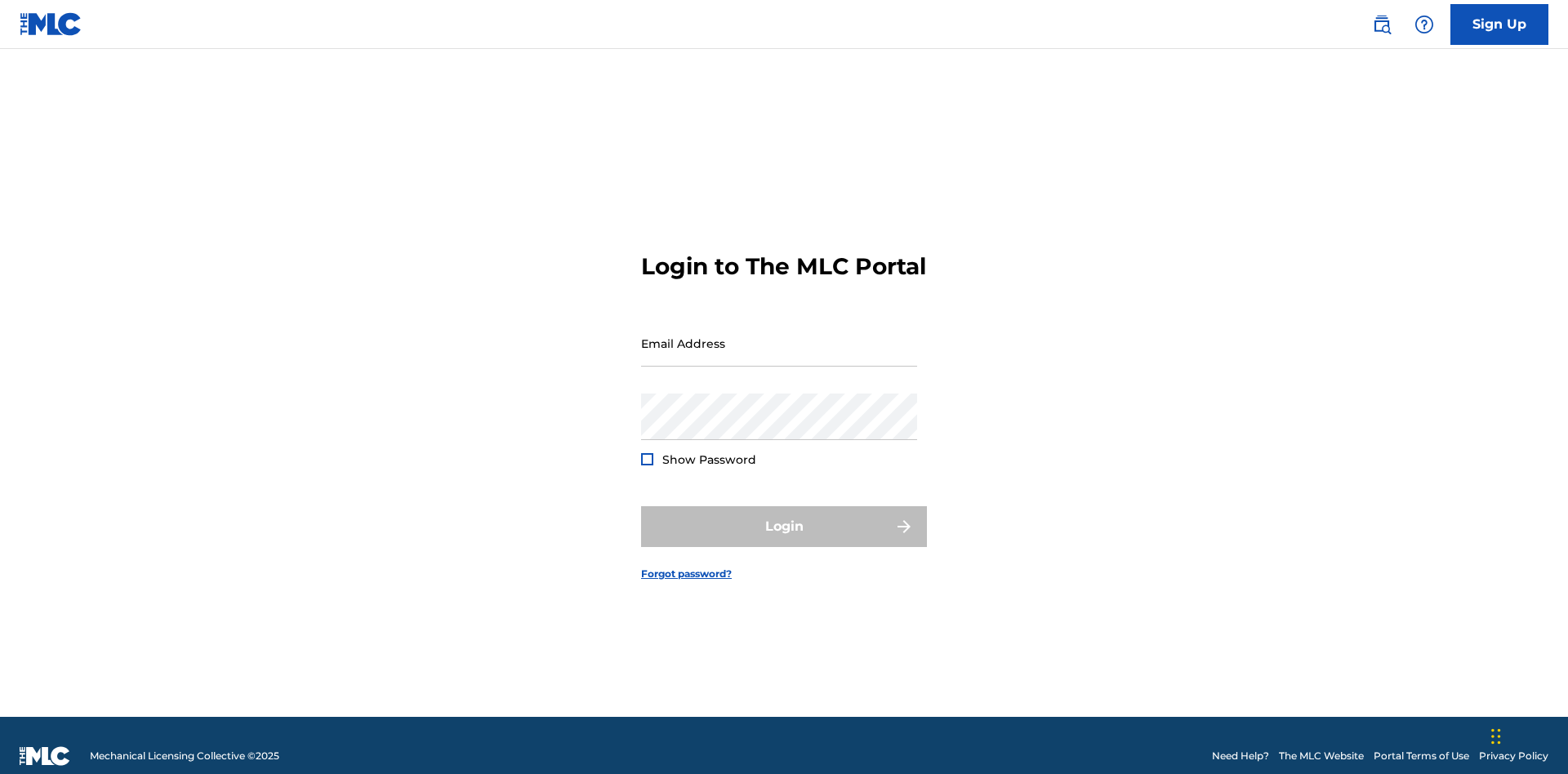
scroll to position [21, 0]
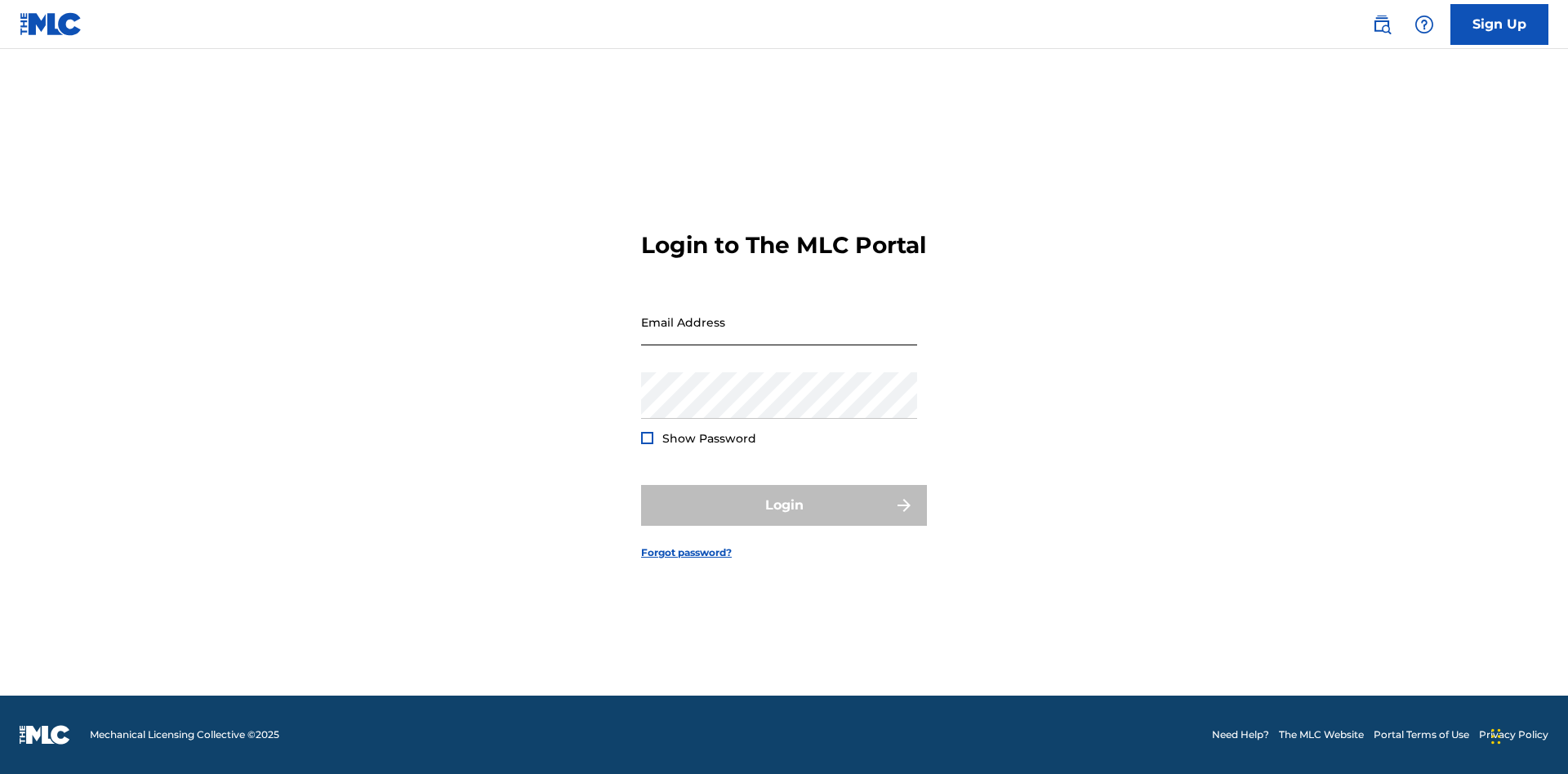
click at [779, 336] on input "Email Address" at bounding box center [779, 321] width 276 height 47
type input "[EMAIL_ADDRESS][DOMAIN_NAME]"
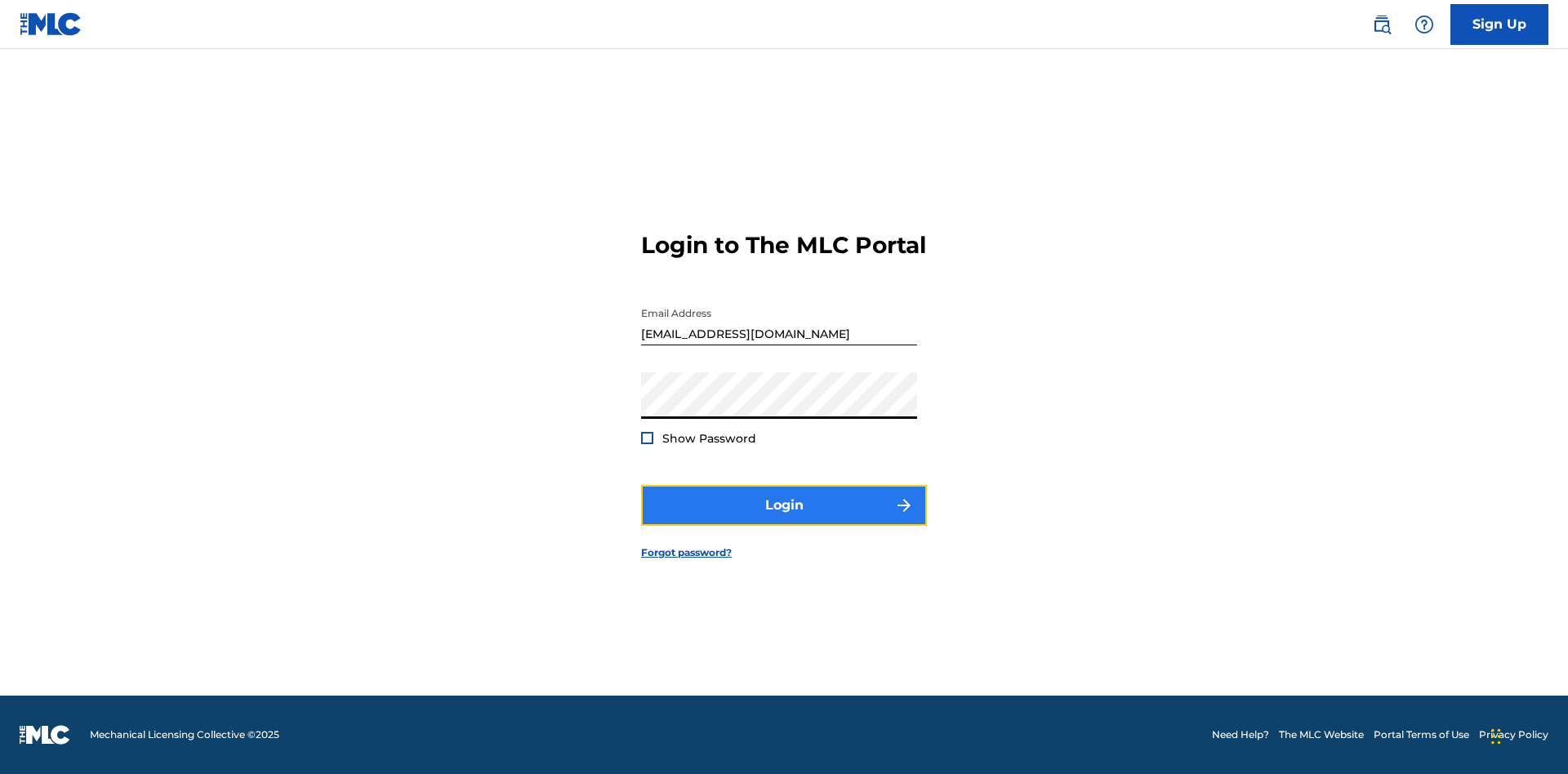
click at [784, 519] on button "Login" at bounding box center [784, 505] width 285 height 41
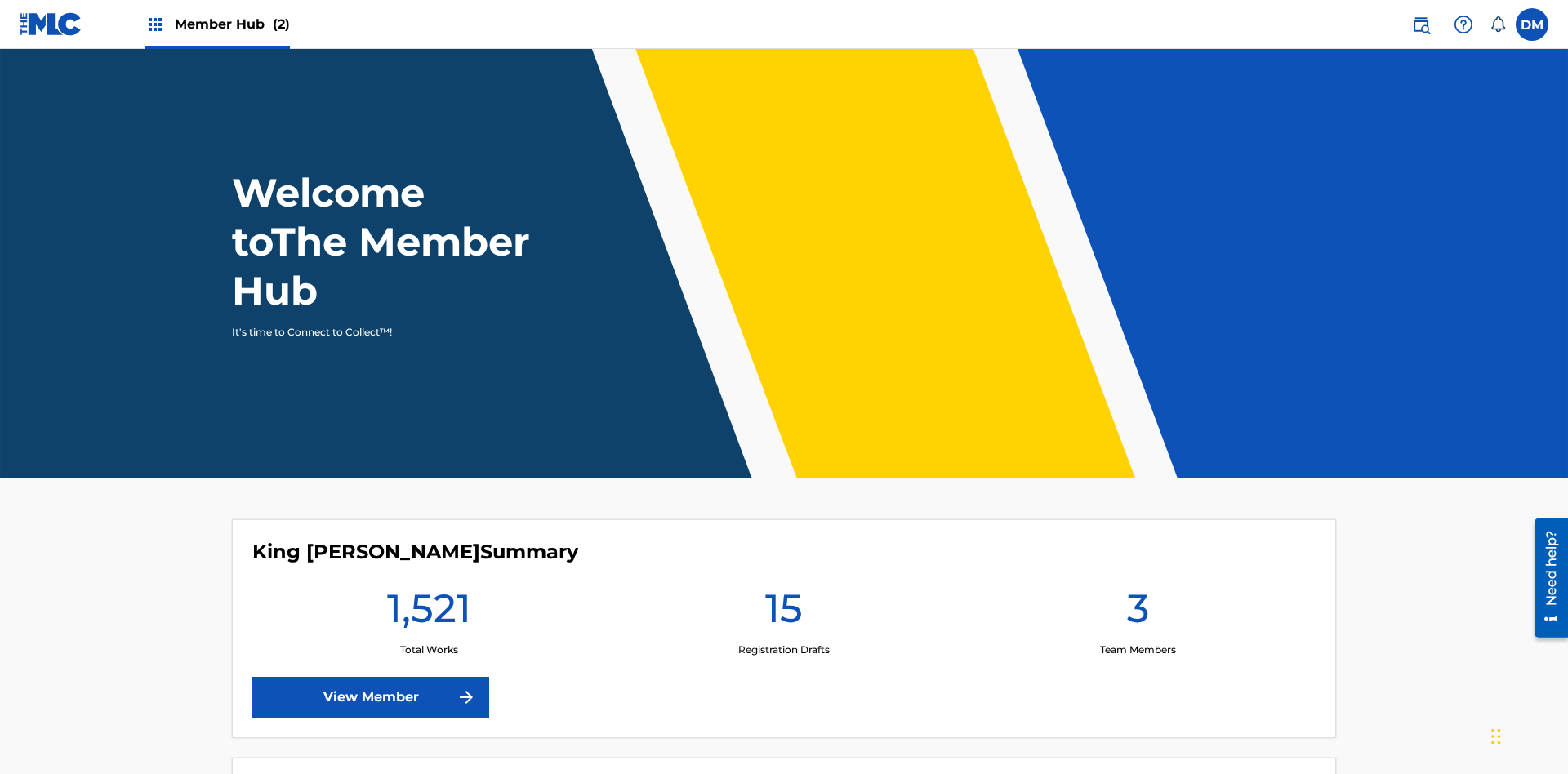
click at [231, 24] on span "Member Hub (2)" at bounding box center [232, 24] width 115 height 19
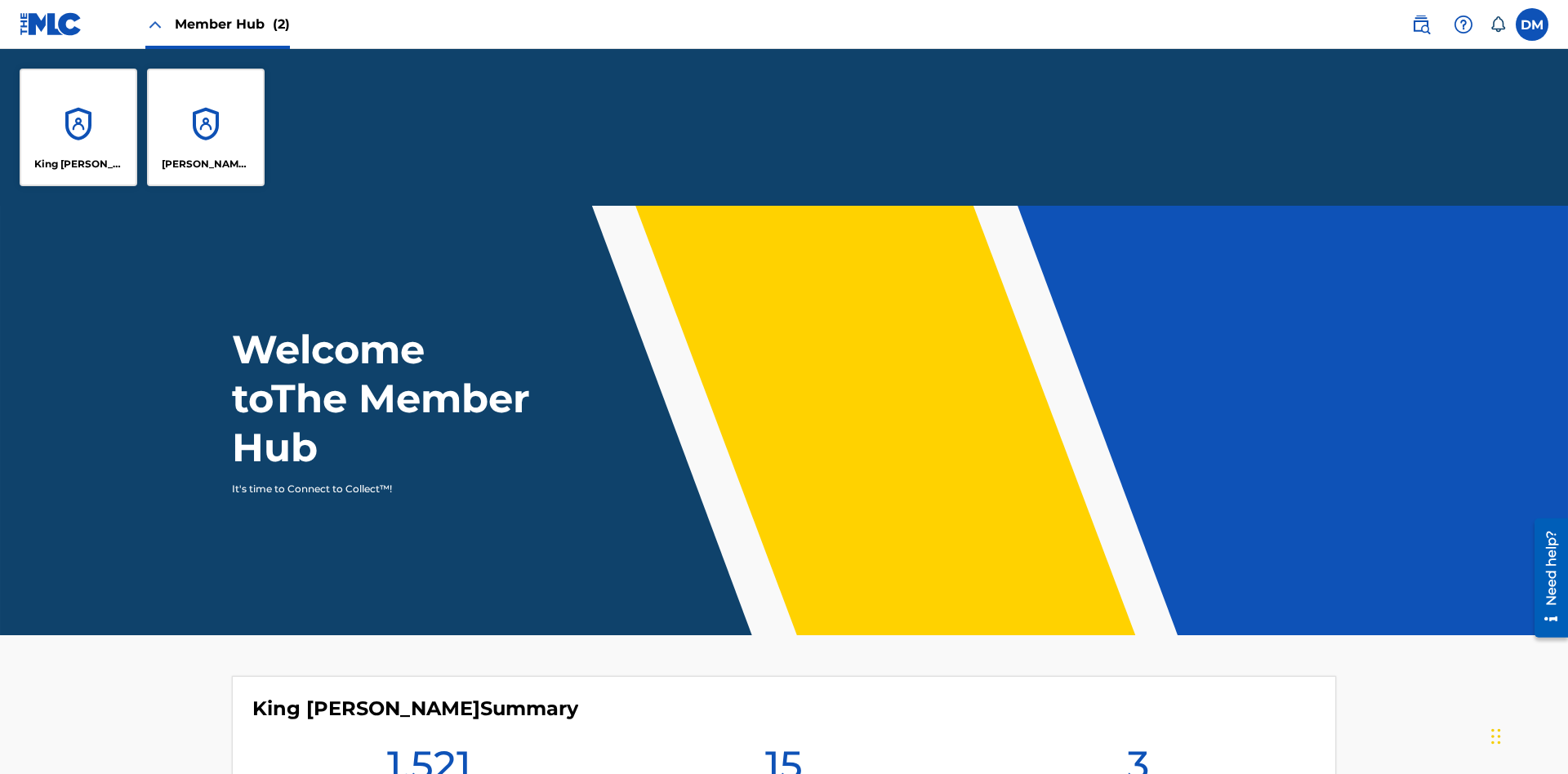
scroll to position [59, 0]
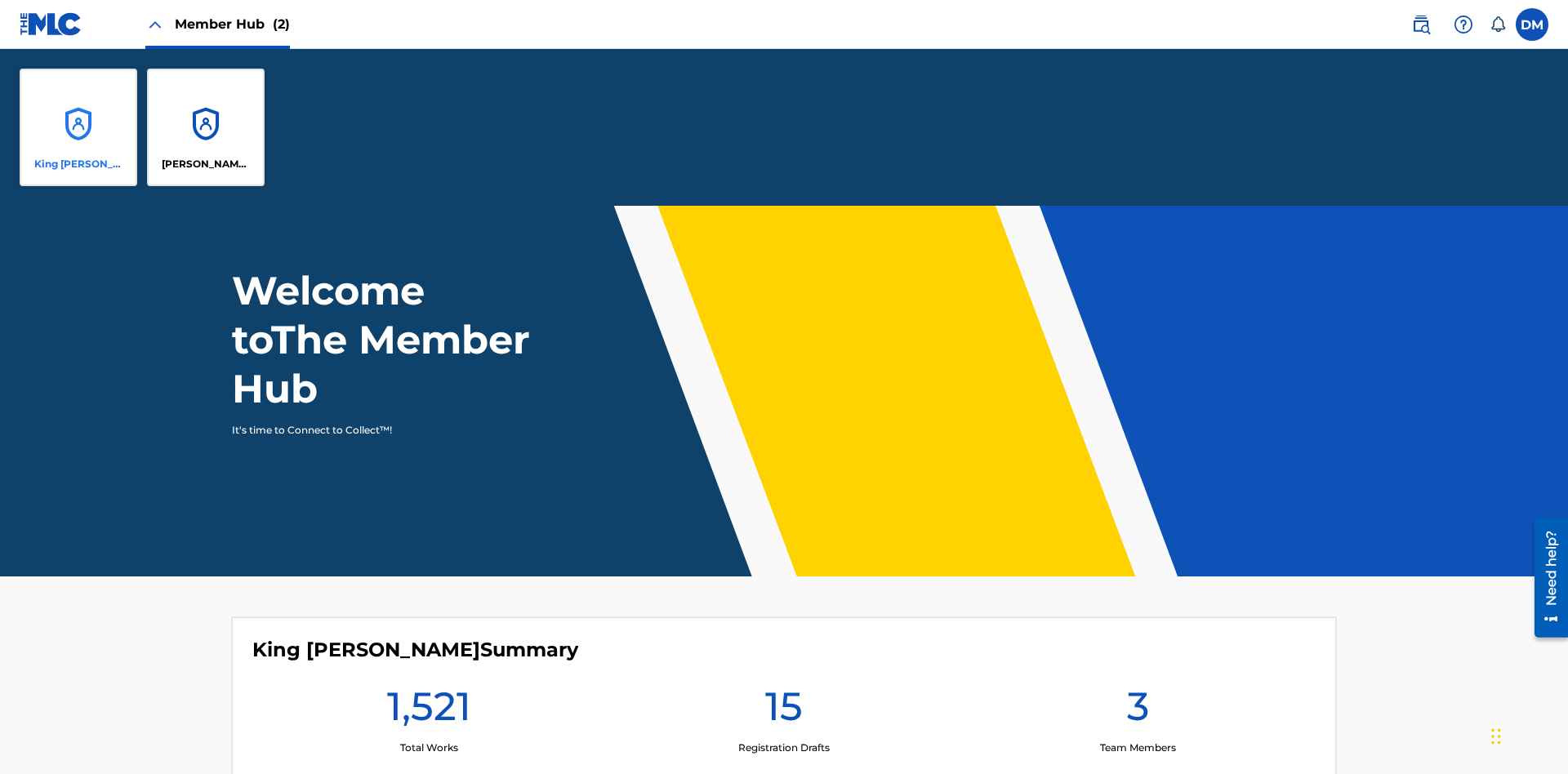
click at [78, 164] on p "King [PERSON_NAME]" at bounding box center [79, 164] width 89 height 14
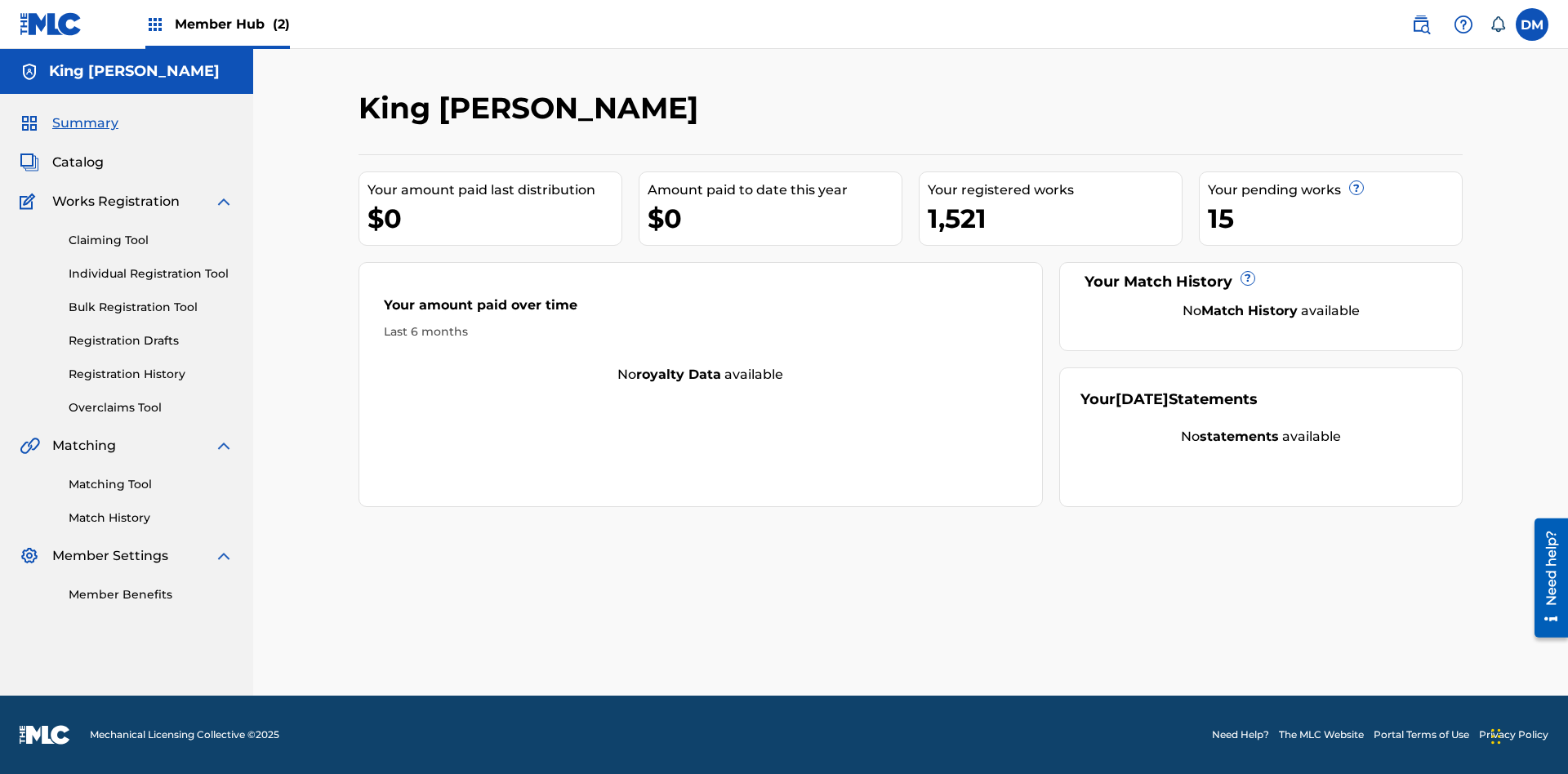
click at [84, 124] on span "Summary" at bounding box center [86, 123] width 67 height 20
click at [151, 484] on link "Matching Tool" at bounding box center [150, 485] width 165 height 17
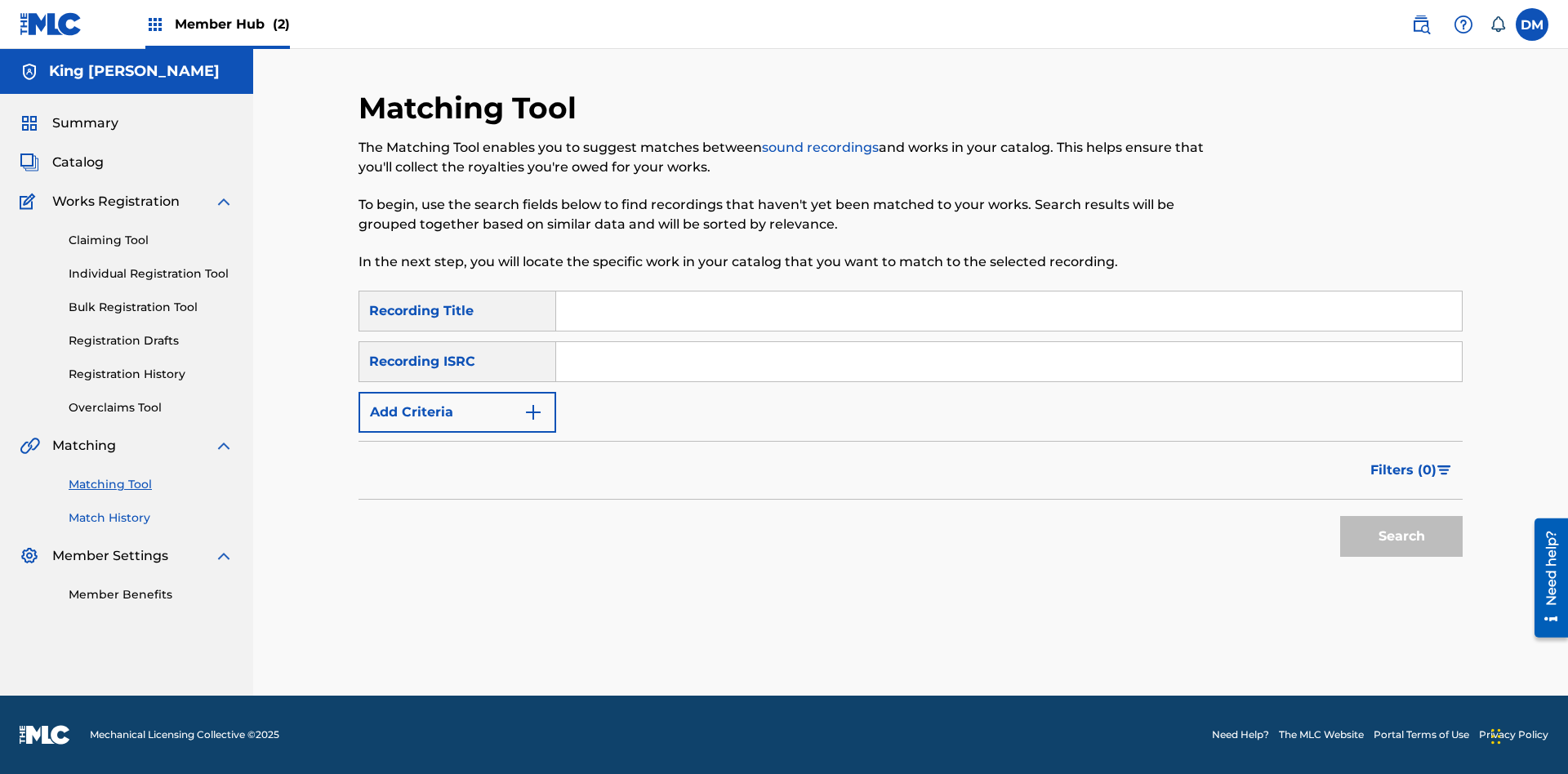
click at [151, 517] on link "Match History" at bounding box center [150, 518] width 165 height 17
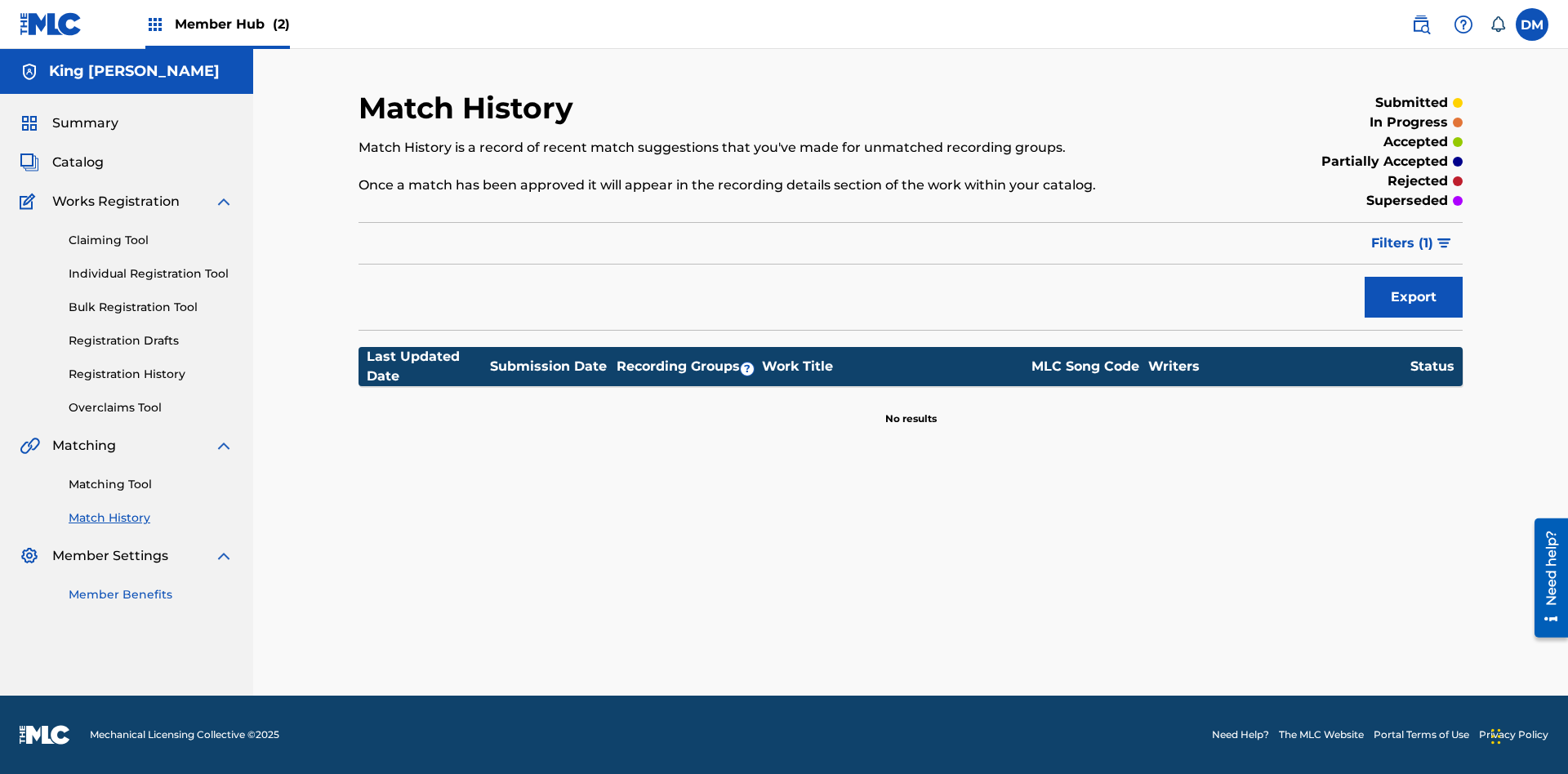
click at [151, 594] on link "Member Benefits" at bounding box center [150, 594] width 165 height 17
click at [151, 407] on link "Overclaims Tool" at bounding box center [150, 408] width 165 height 17
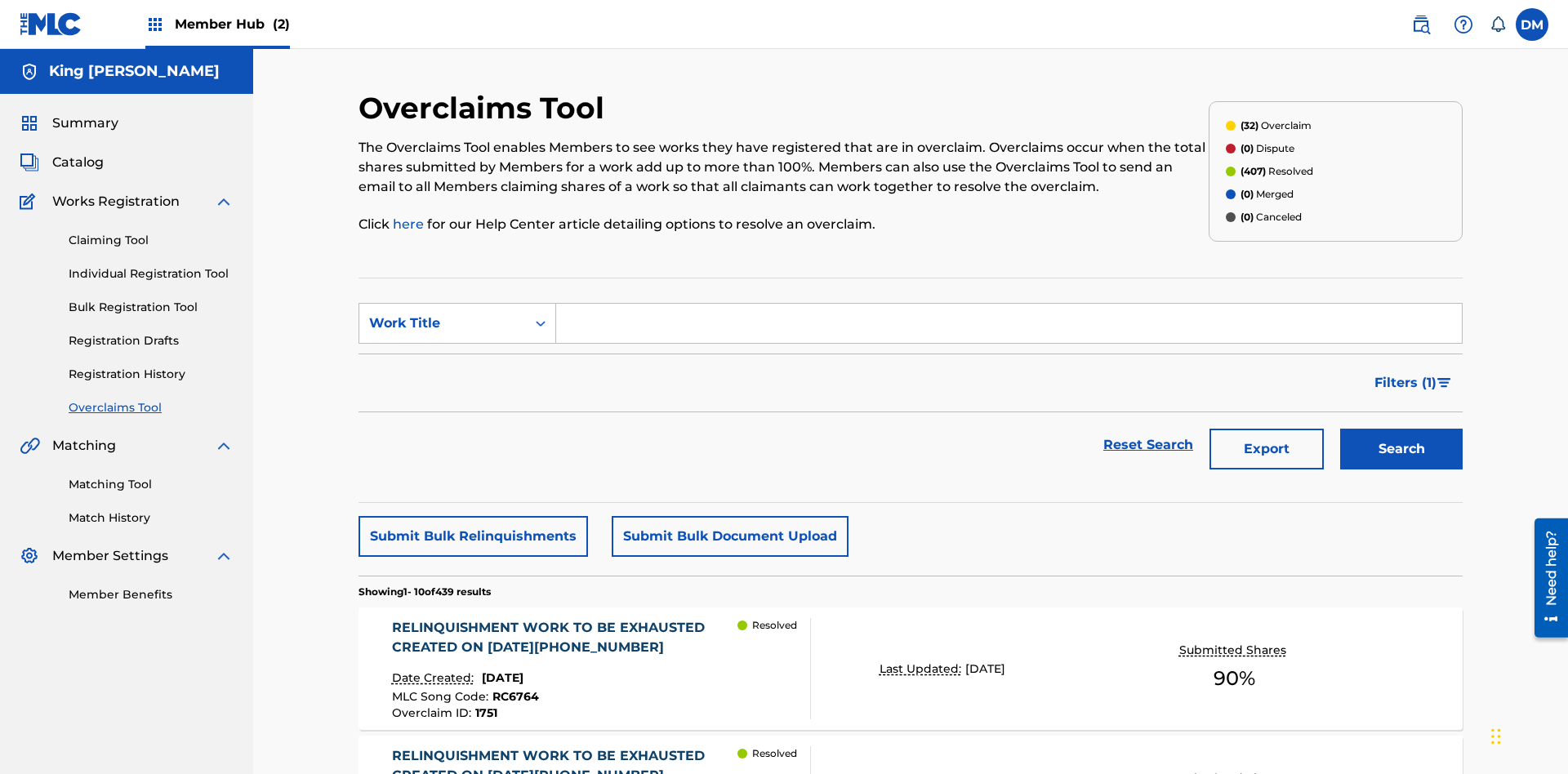
scroll to position [55, 0]
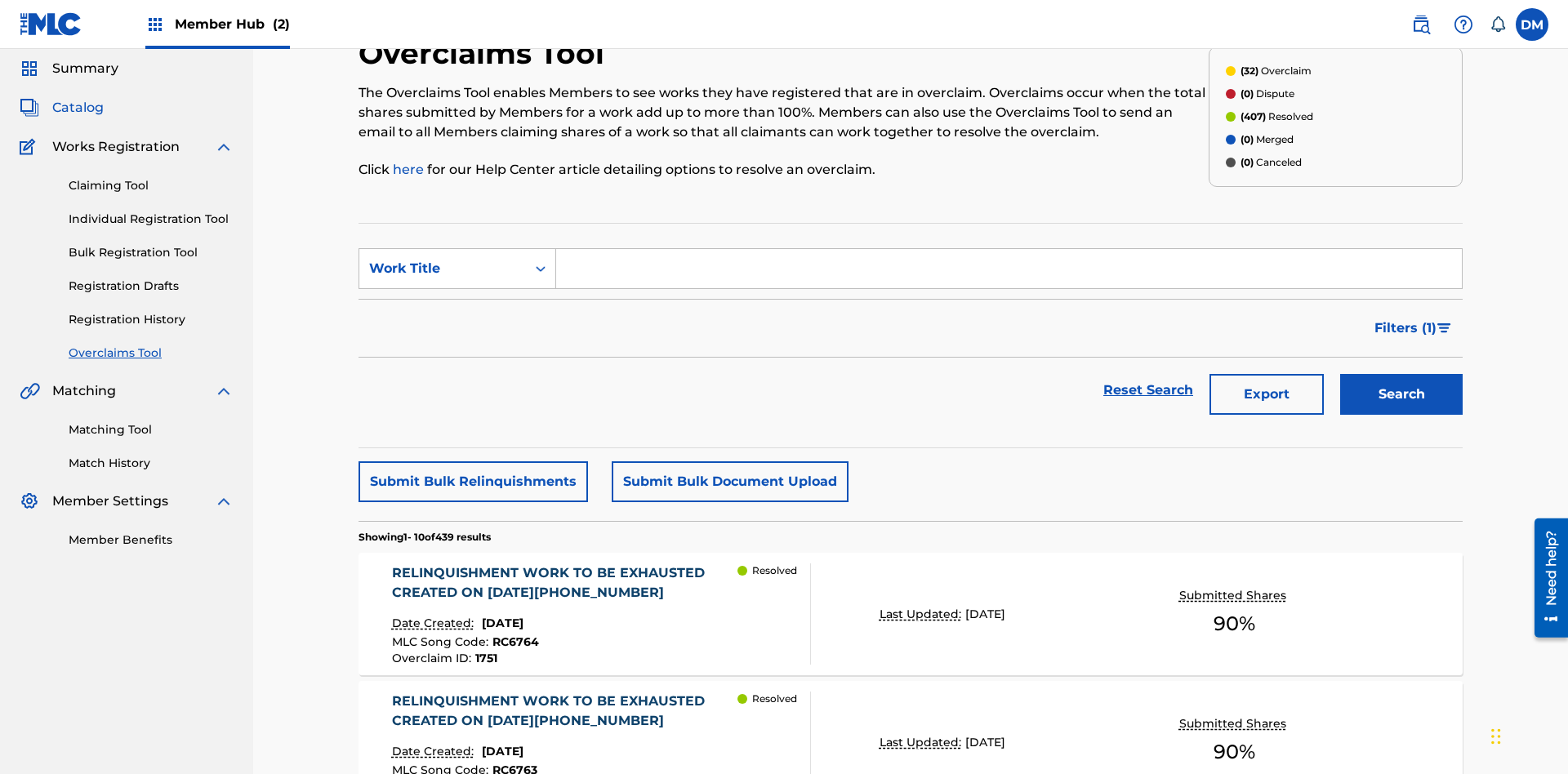
click at [78, 107] on span "Catalog" at bounding box center [78, 107] width 51 height 20
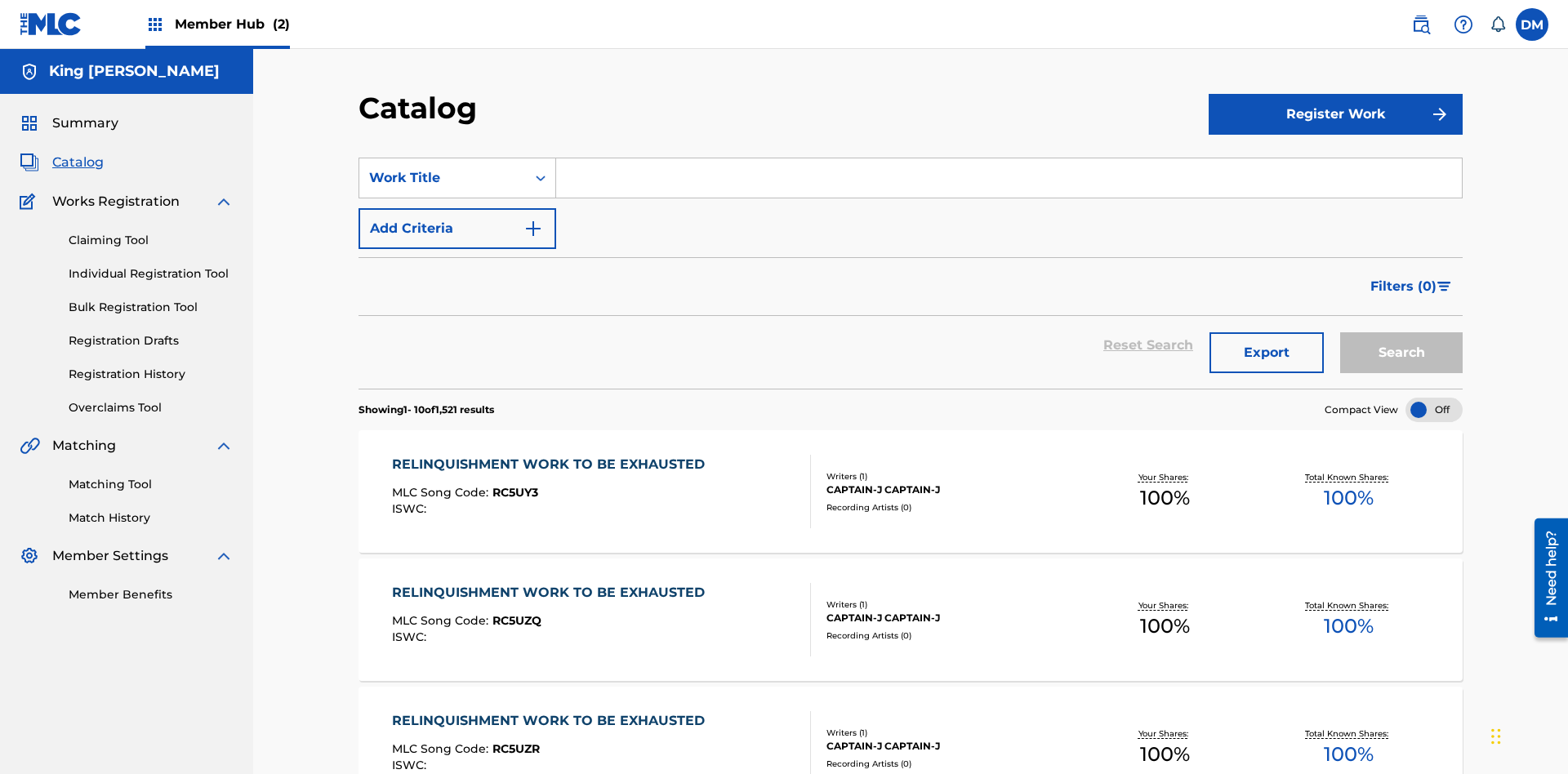
scroll to position [134, 0]
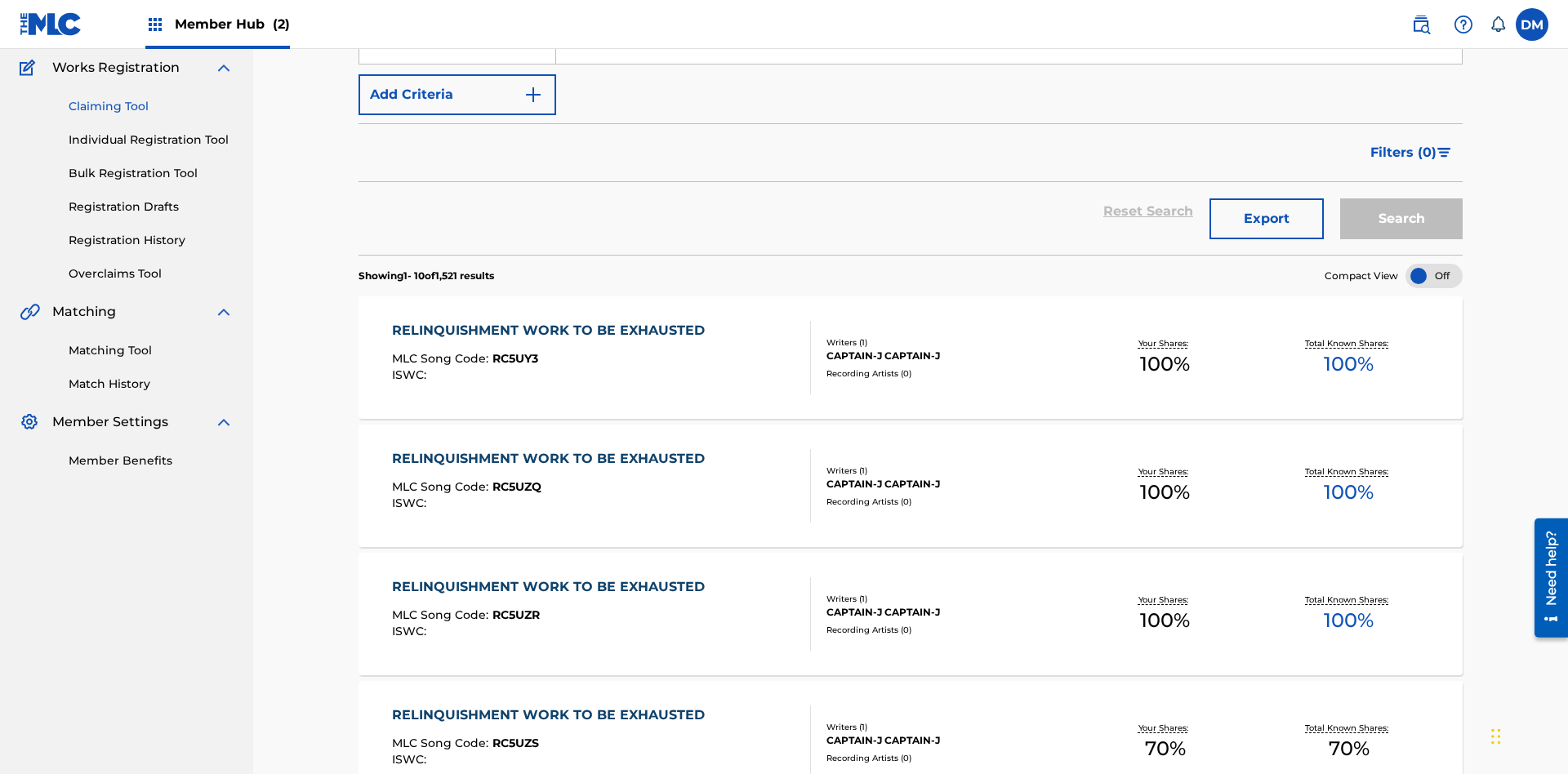
click at [151, 106] on link "Claiming Tool" at bounding box center [150, 106] width 165 height 17
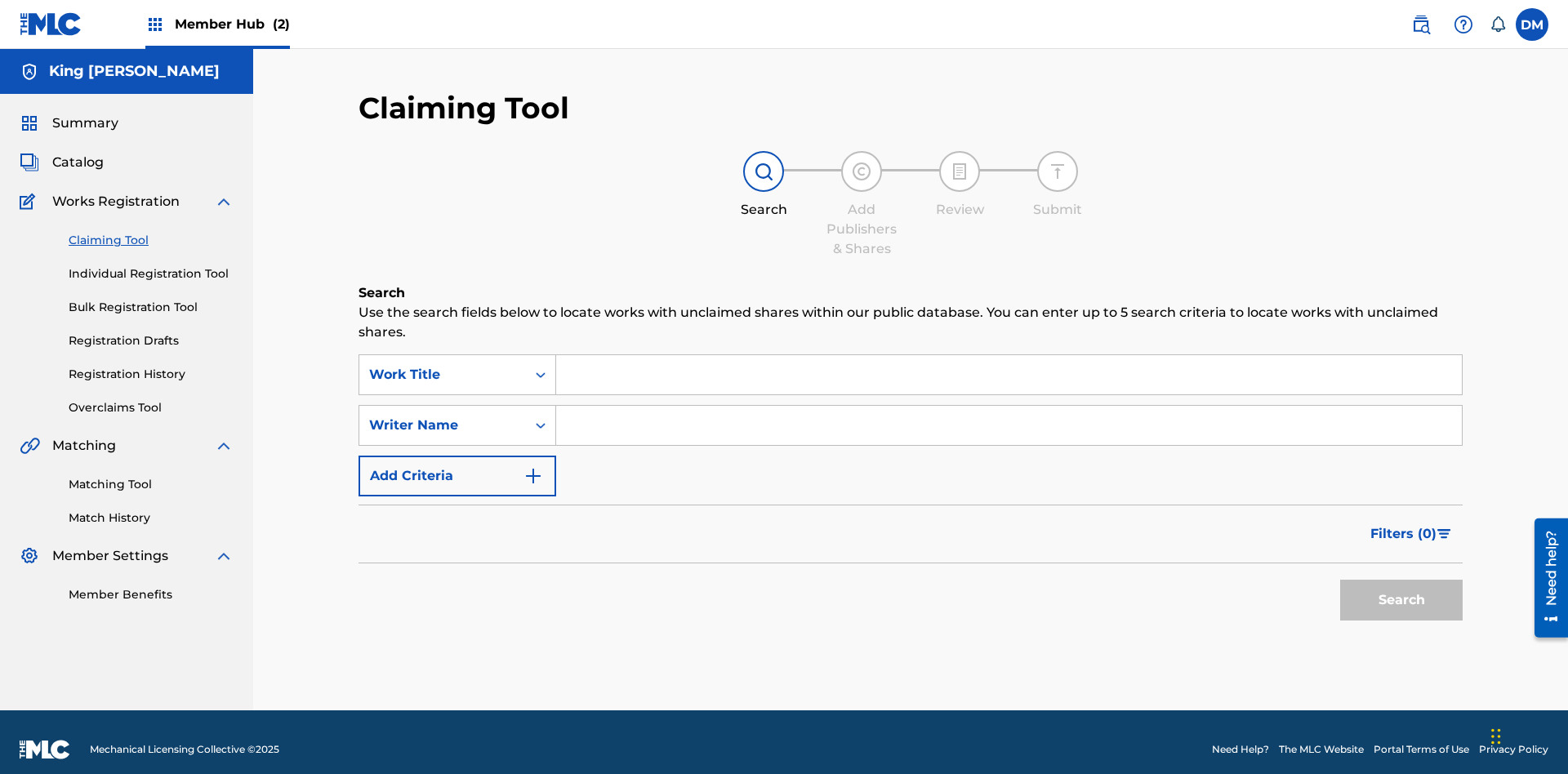
scroll to position [14, 0]
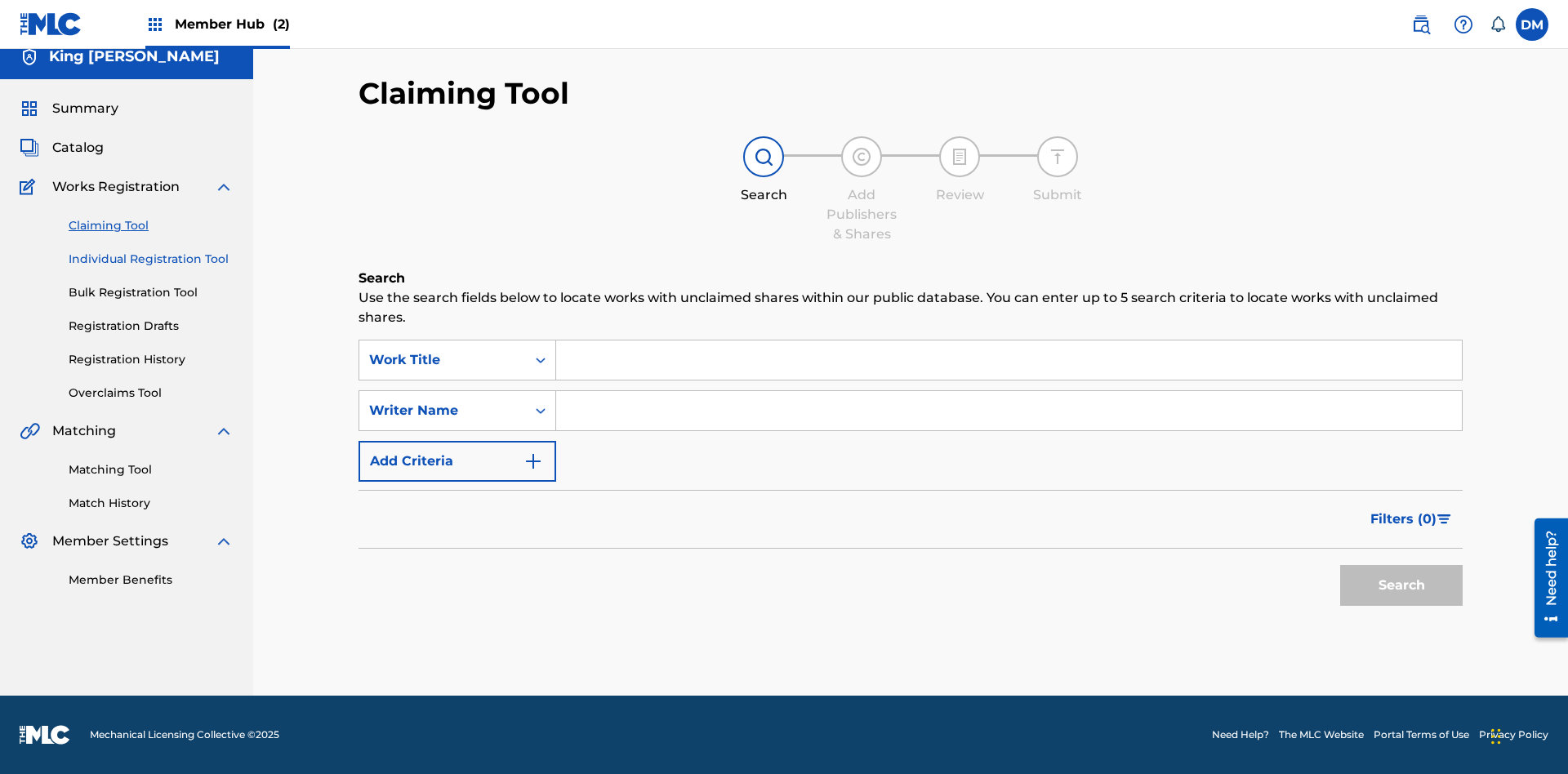
click at [151, 259] on link "Individual Registration Tool" at bounding box center [150, 260] width 165 height 17
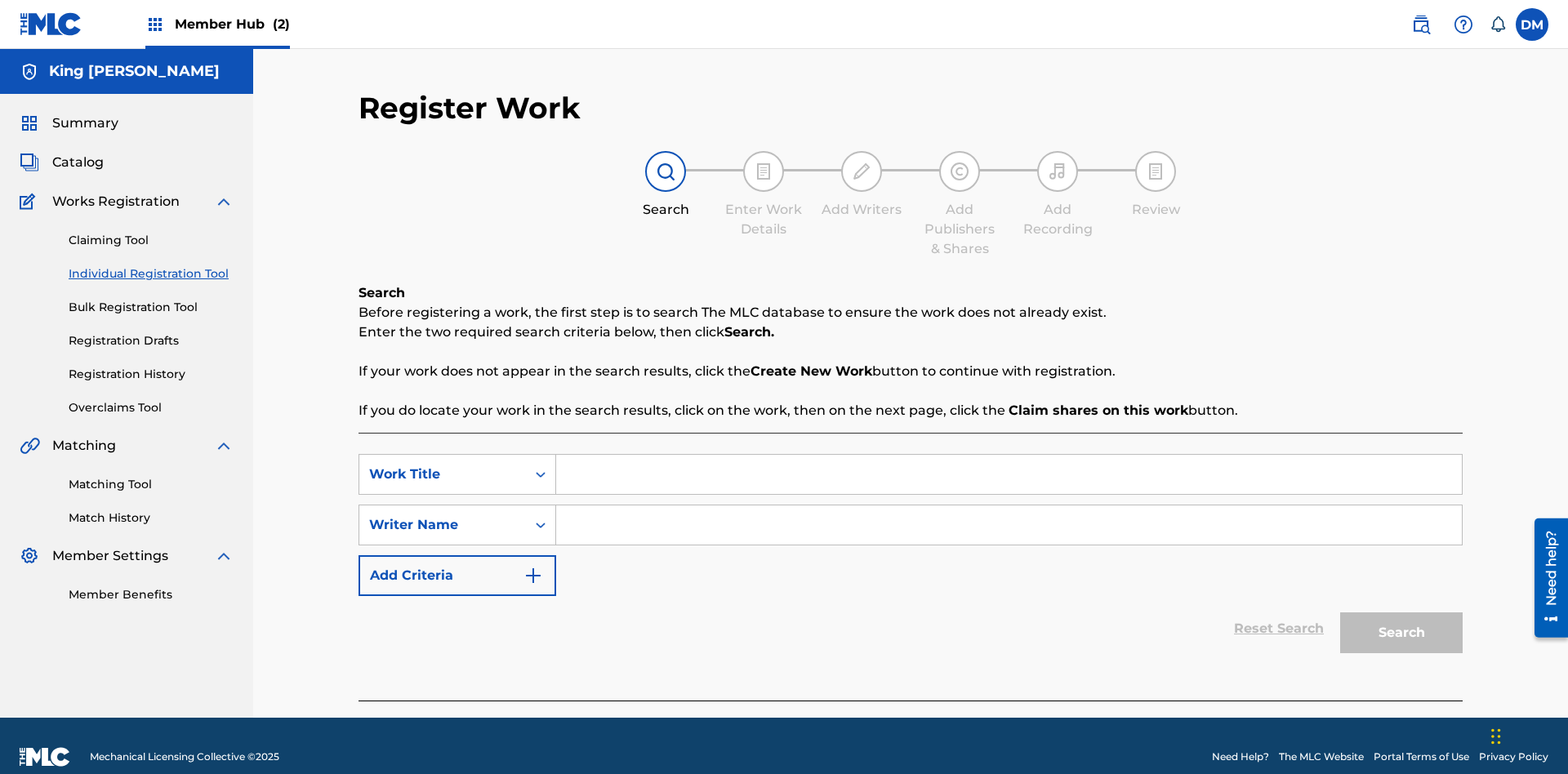
scroll to position [22, 0]
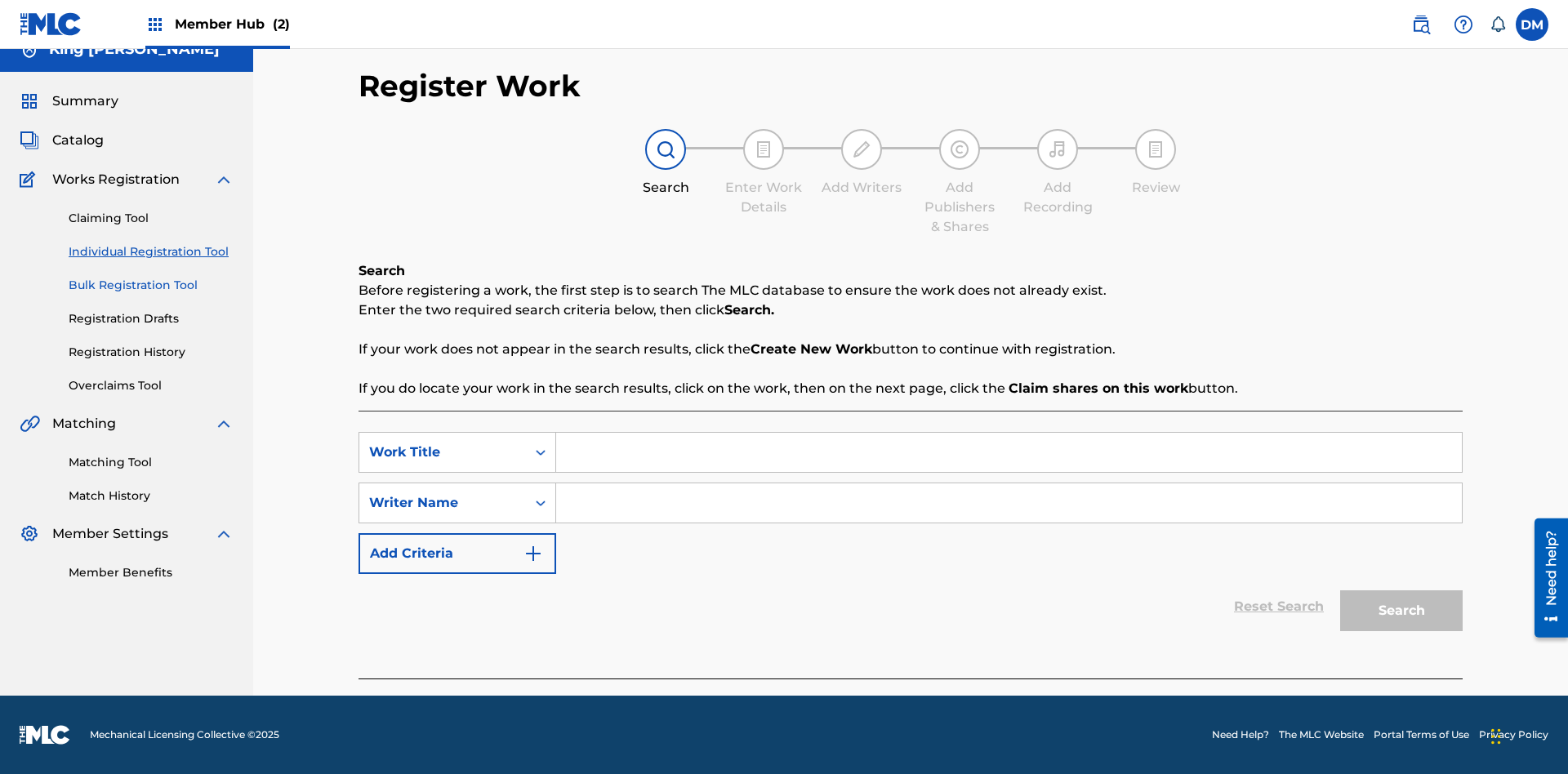
click at [151, 285] on link "Bulk Registration Tool" at bounding box center [150, 285] width 165 height 17
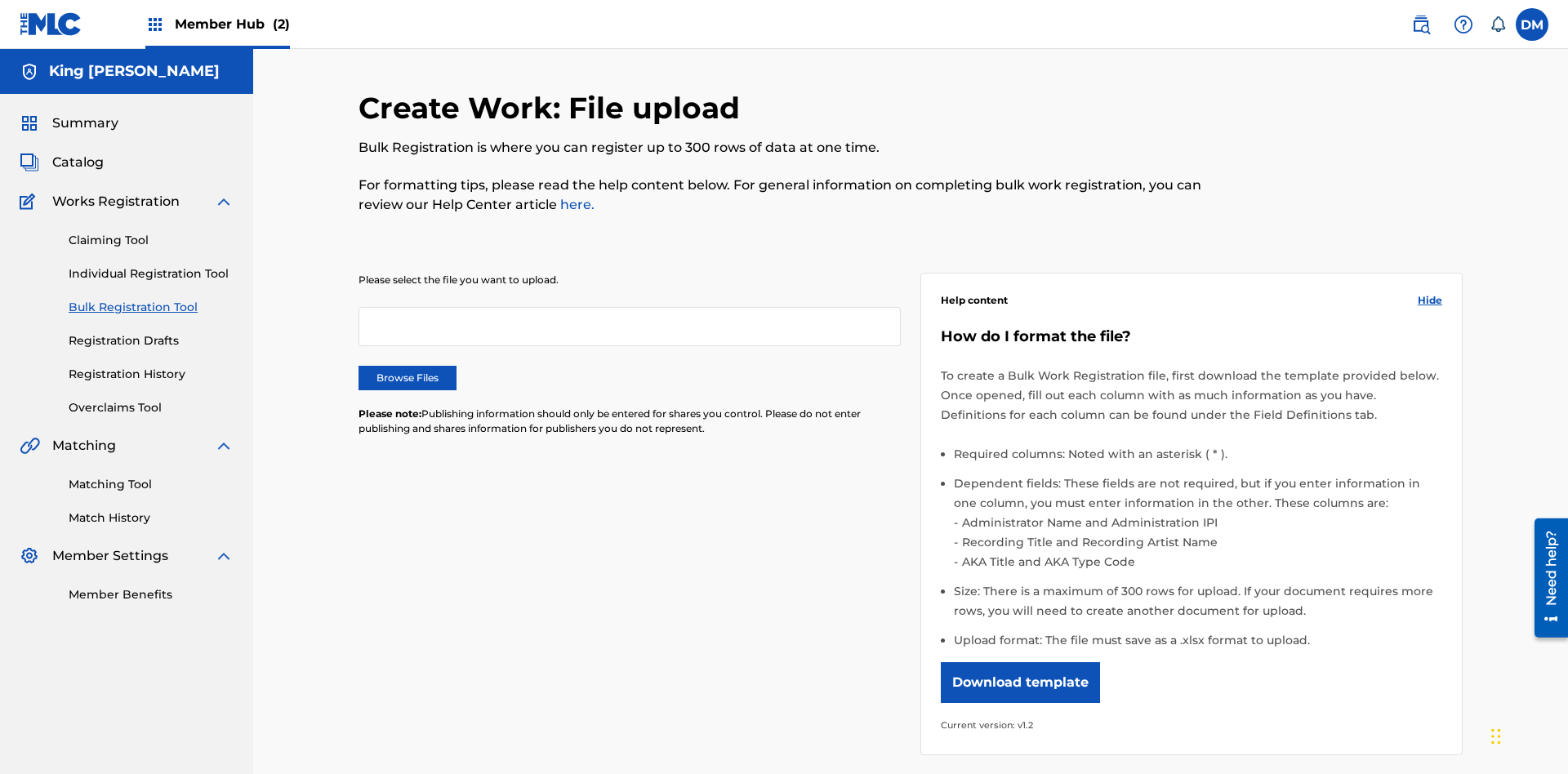
scroll to position [0, 359]
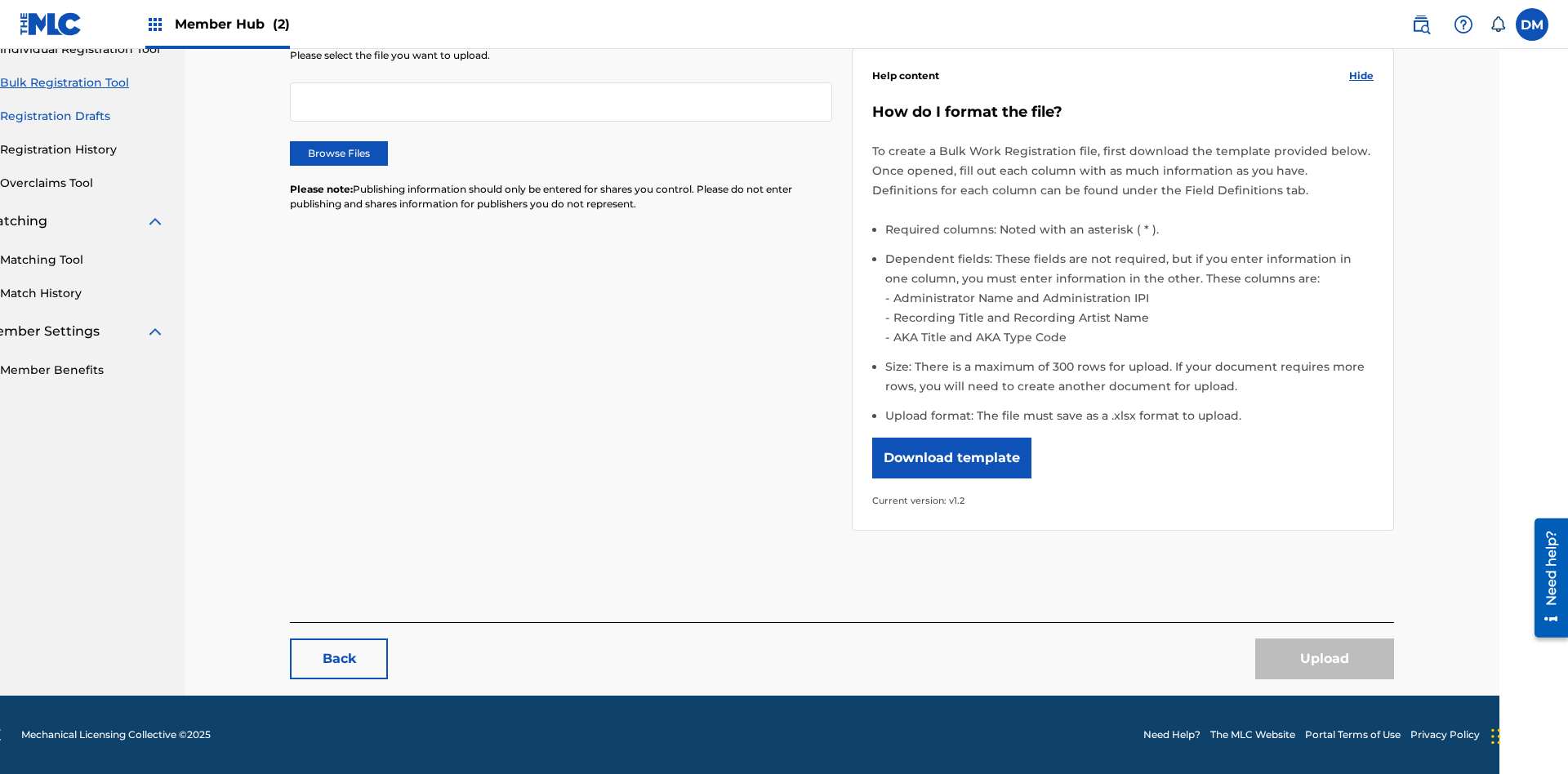
click at [83, 114] on link "Registration Drafts" at bounding box center [82, 116] width 165 height 17
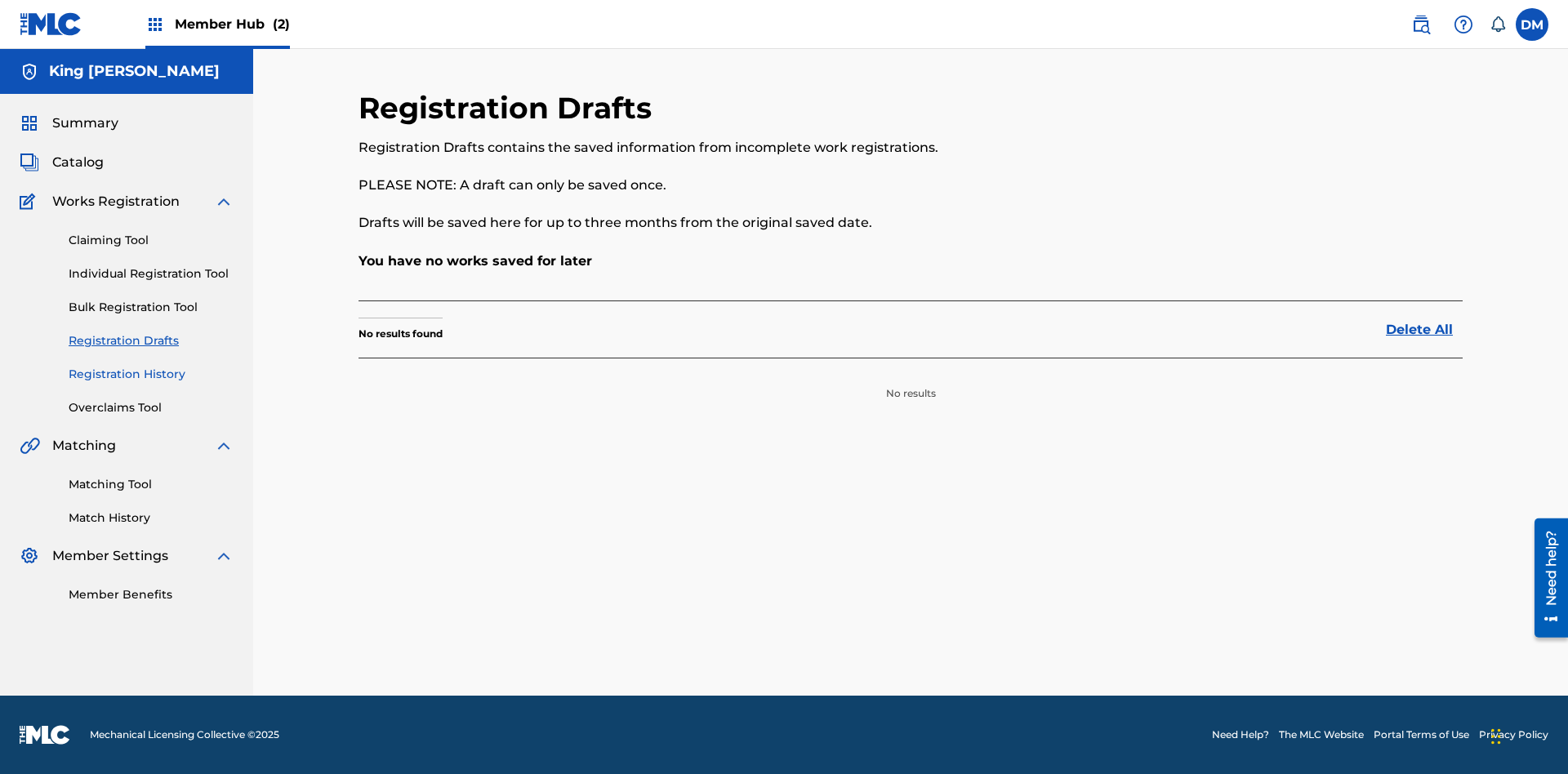
click at [151, 374] on link "Registration History" at bounding box center [150, 375] width 165 height 17
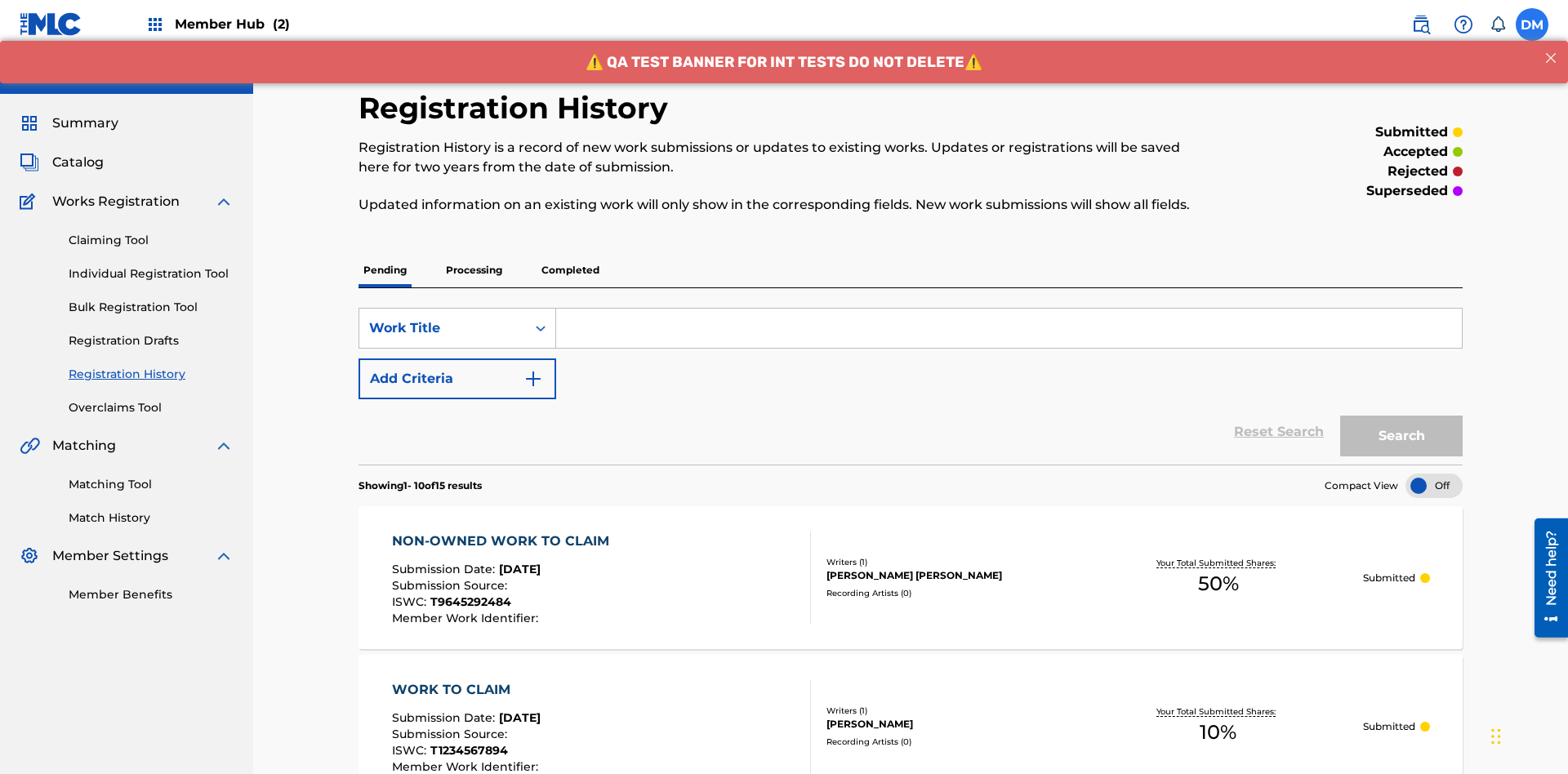
click at [1533, 24] on label at bounding box center [1532, 25] width 32 height 32
click at [1533, 25] on input "[PERSON_NAME] [PERSON_NAME] [EMAIL_ADDRESS][DOMAIN_NAME] Notification Preferenc…" at bounding box center [1533, 25] width 0 height 0
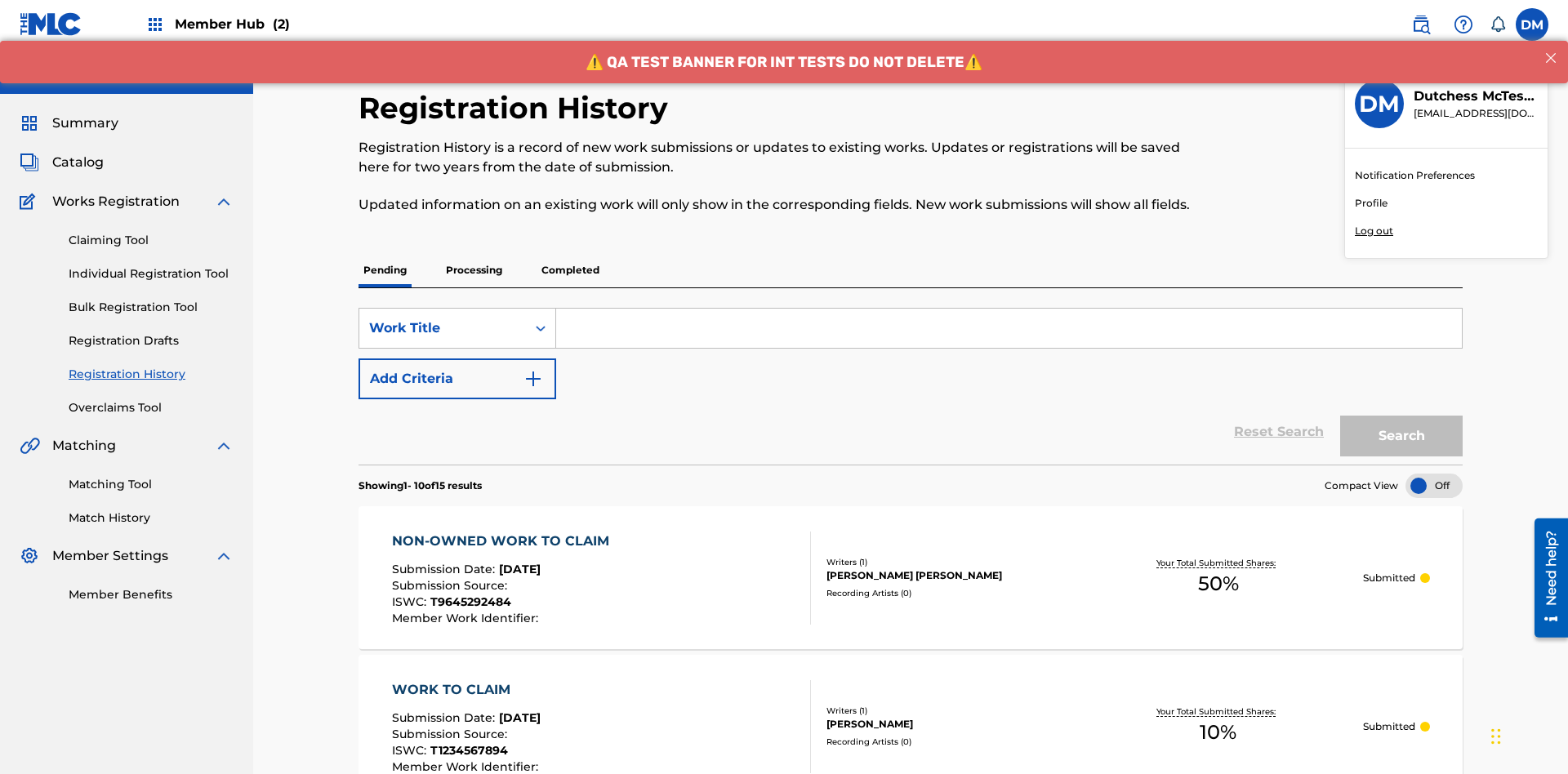
scroll to position [126, 0]
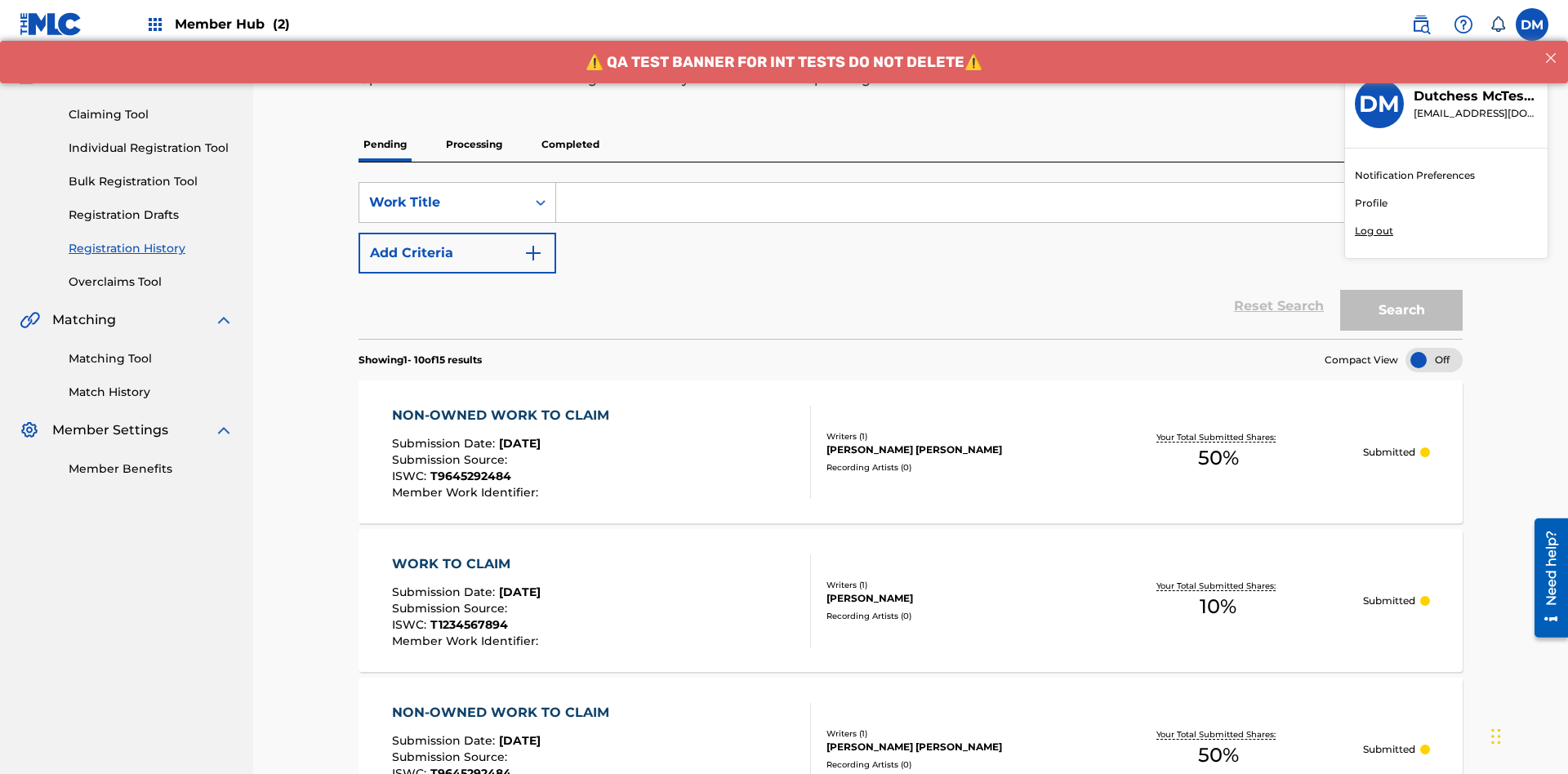
click at [1374, 231] on p "Log out" at bounding box center [1374, 230] width 38 height 14
click at [1533, 25] on input "[PERSON_NAME] [PERSON_NAME] [EMAIL_ADDRESS][DOMAIN_NAME] Notification Preferenc…" at bounding box center [1533, 25] width 0 height 0
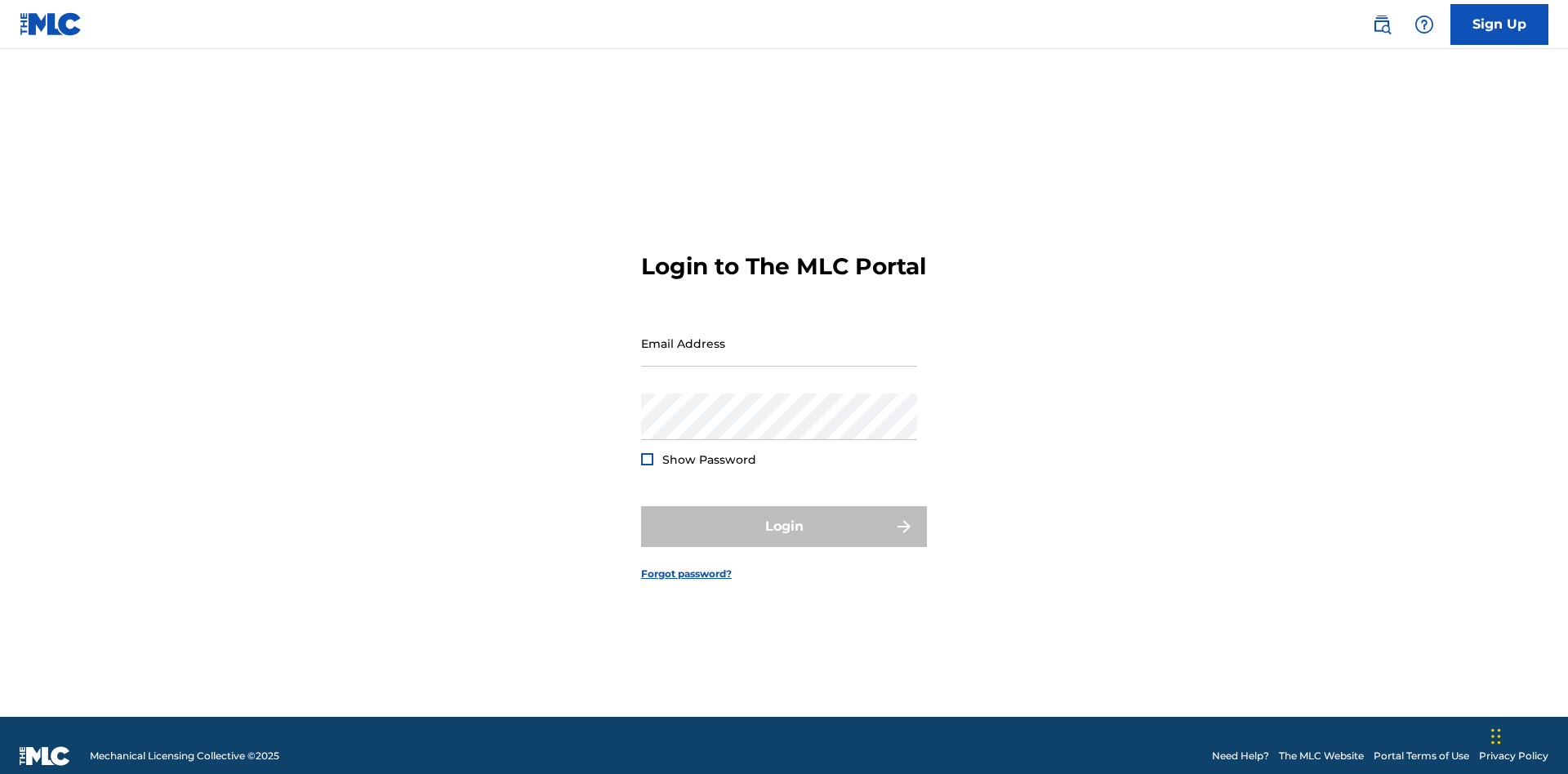
scroll to position [21, 0]
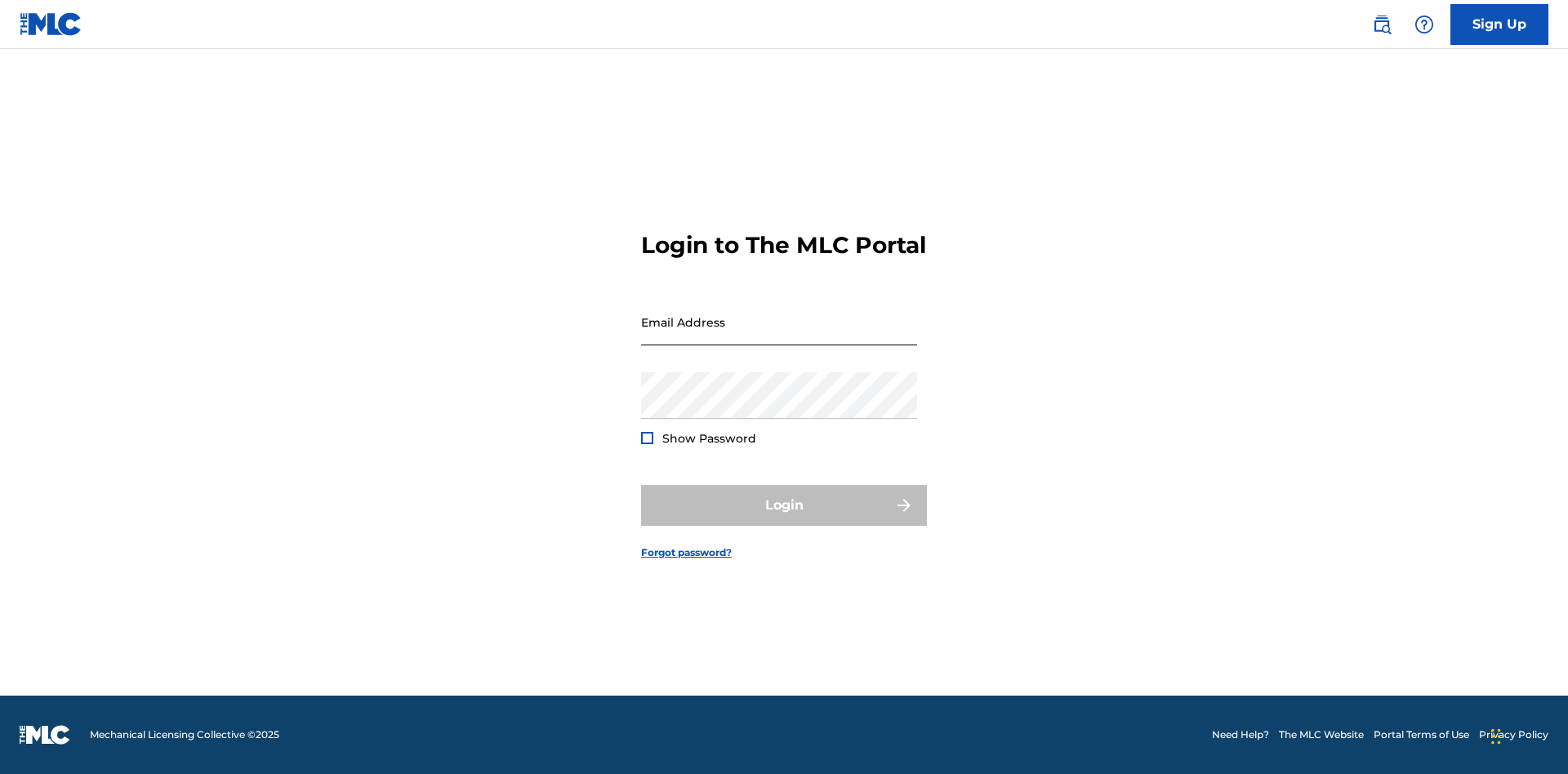
click at [779, 336] on input "Email Address" at bounding box center [779, 321] width 276 height 47
type input "Duke.McTesterson@gmail.com"
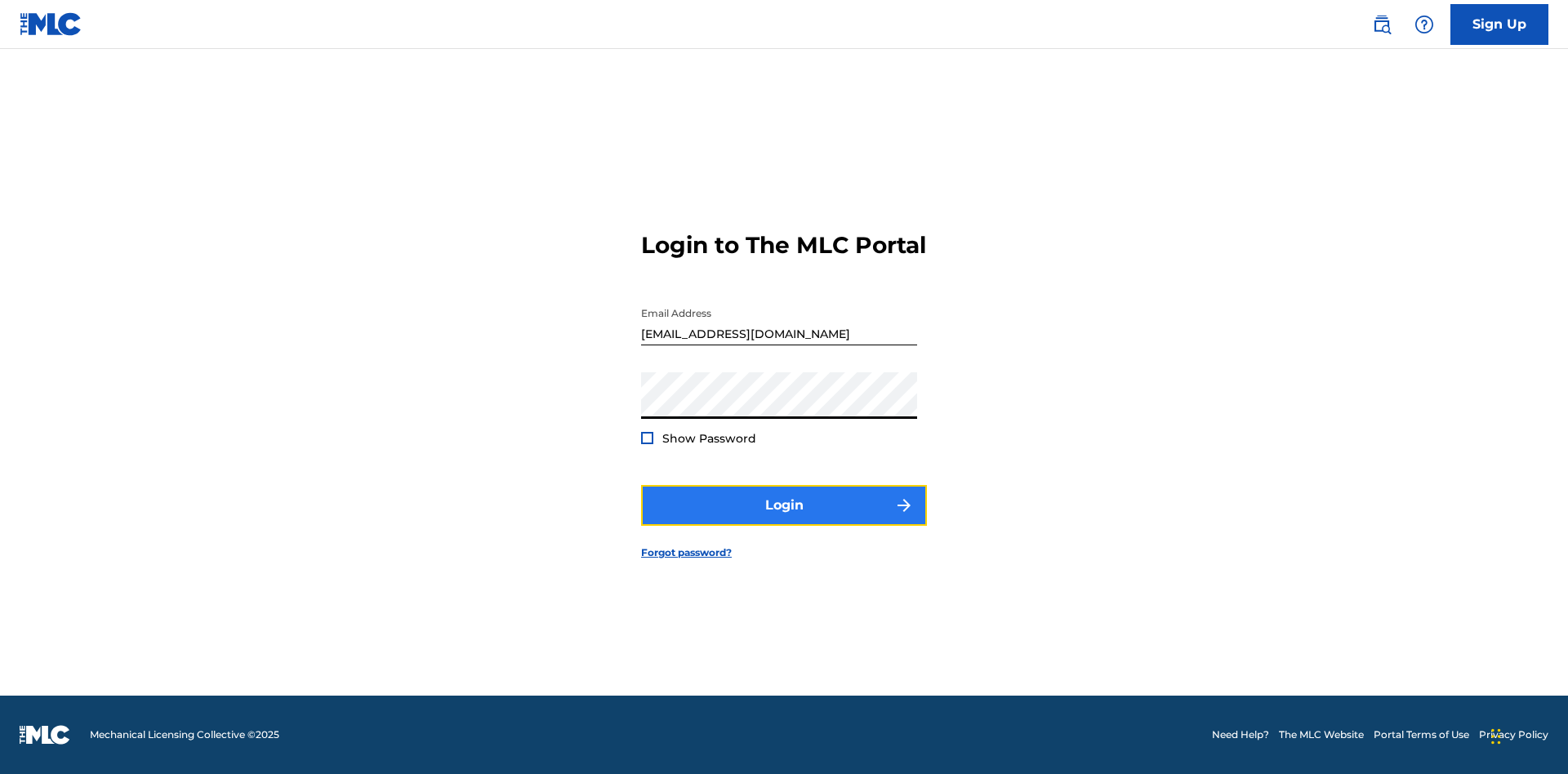
click at [784, 519] on button "Login" at bounding box center [784, 505] width 285 height 41
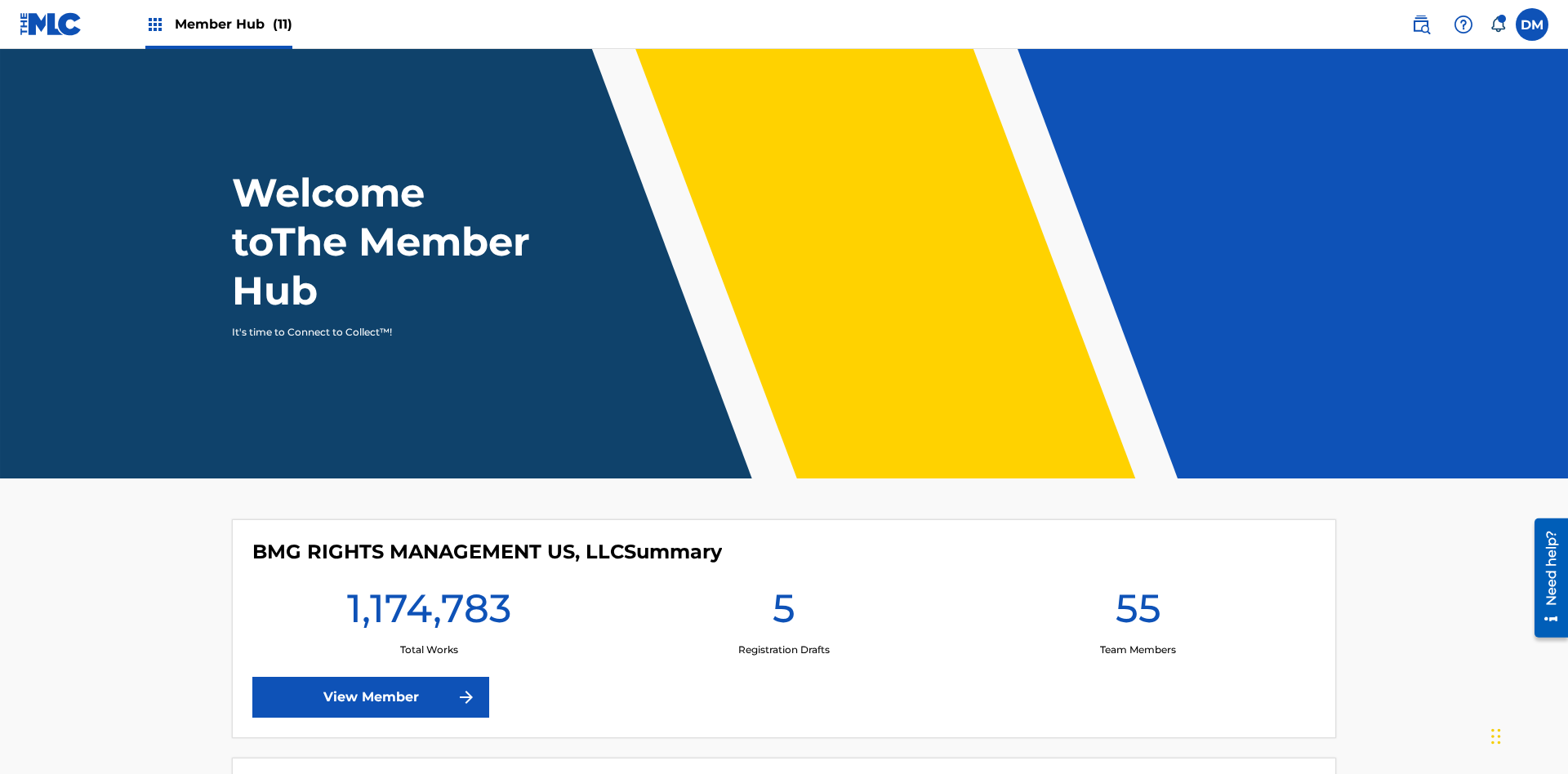
click at [233, 24] on span "Member Hub (11)" at bounding box center [234, 24] width 118 height 19
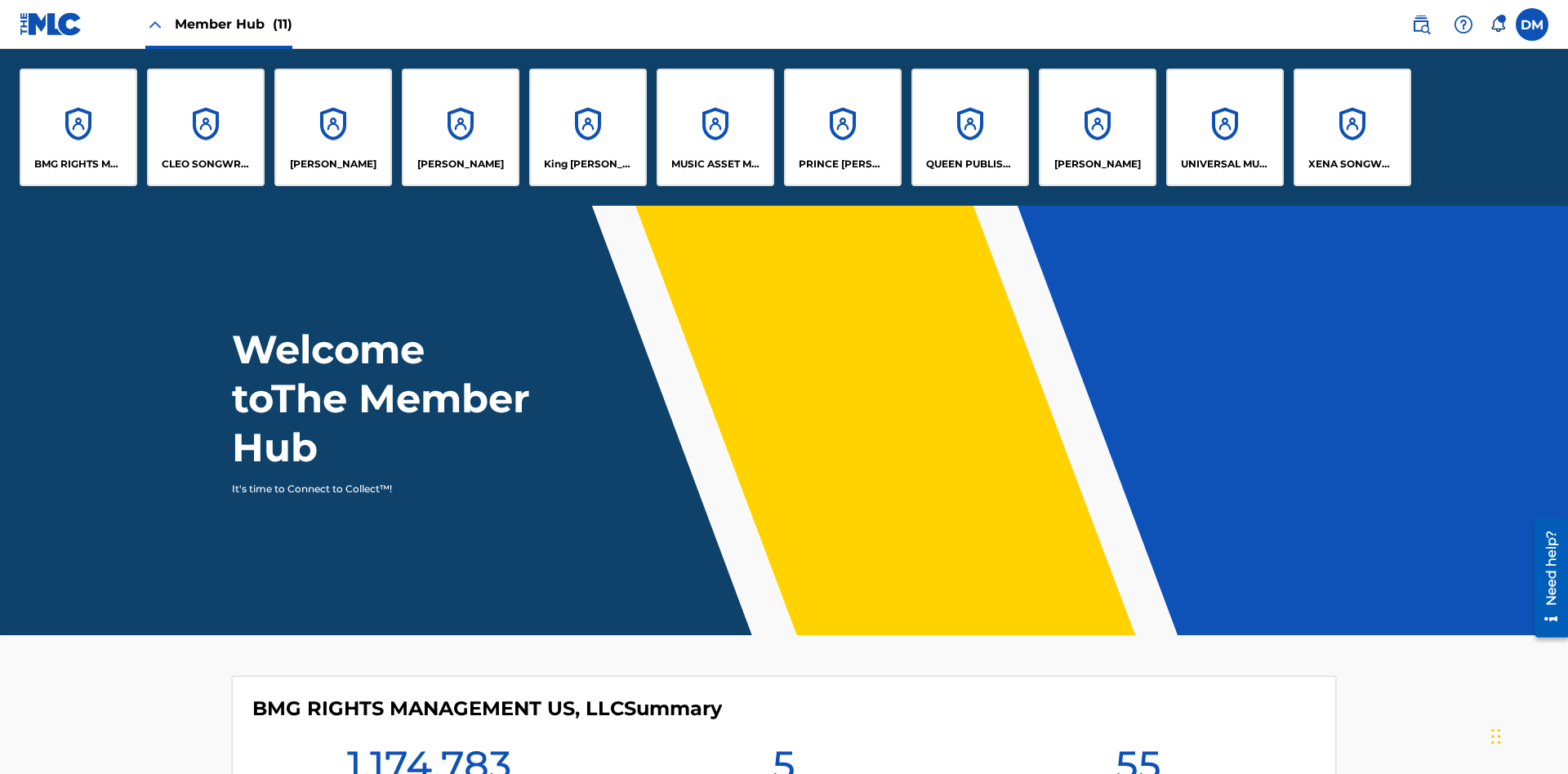
scroll to position [59, 0]
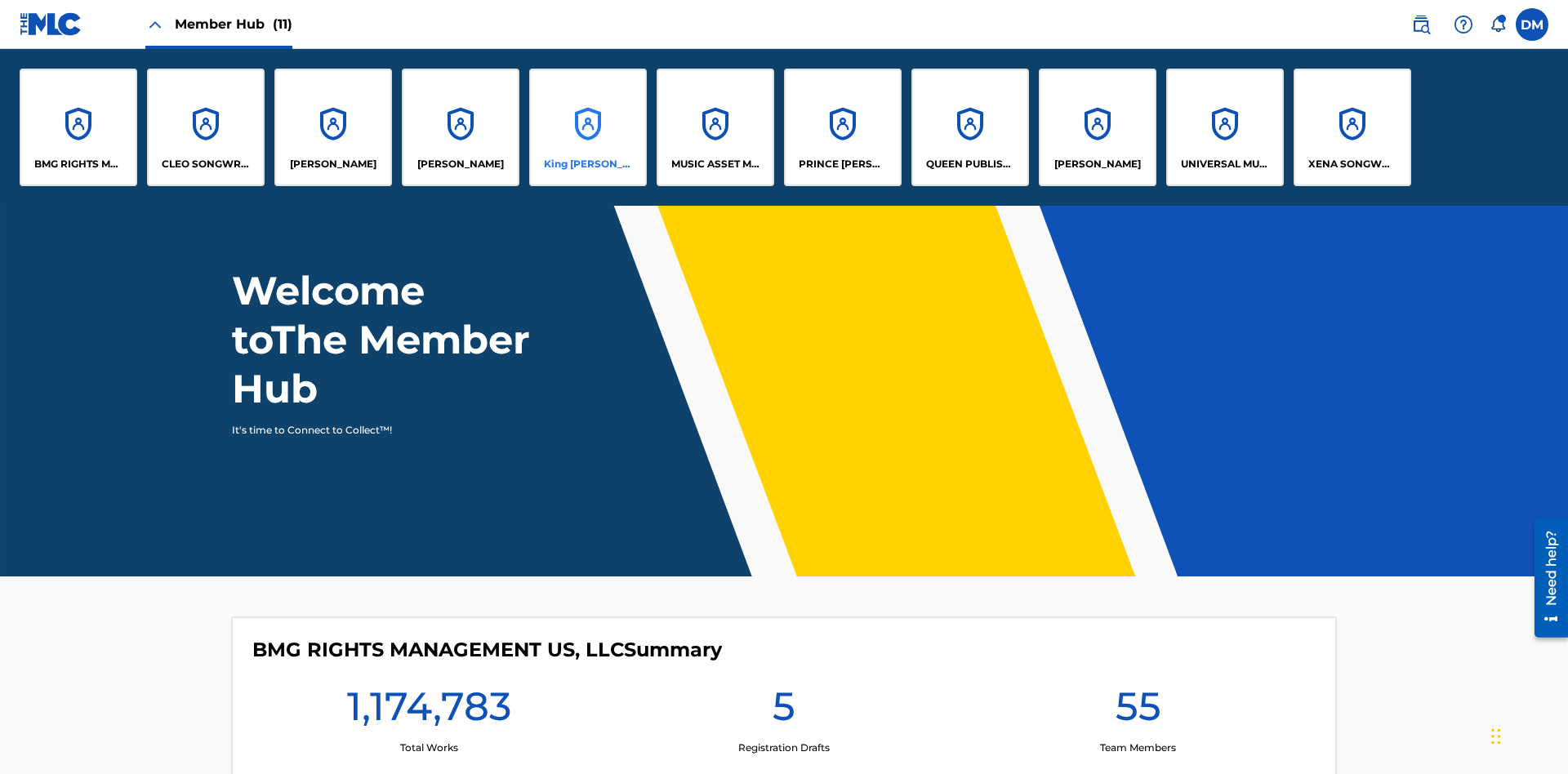
click at [587, 164] on p "King [PERSON_NAME]" at bounding box center [589, 164] width 89 height 14
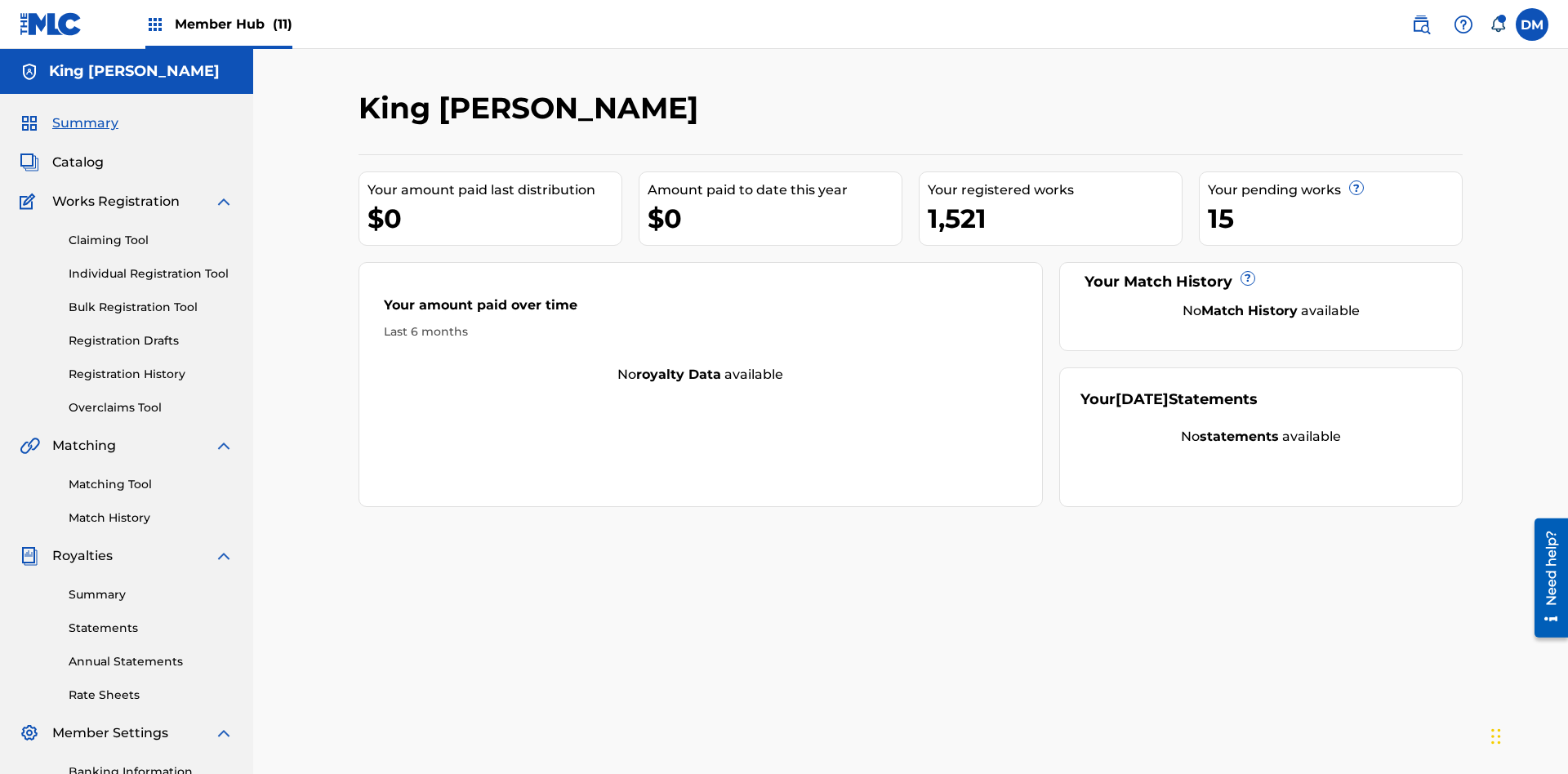
scroll to position [239, 0]
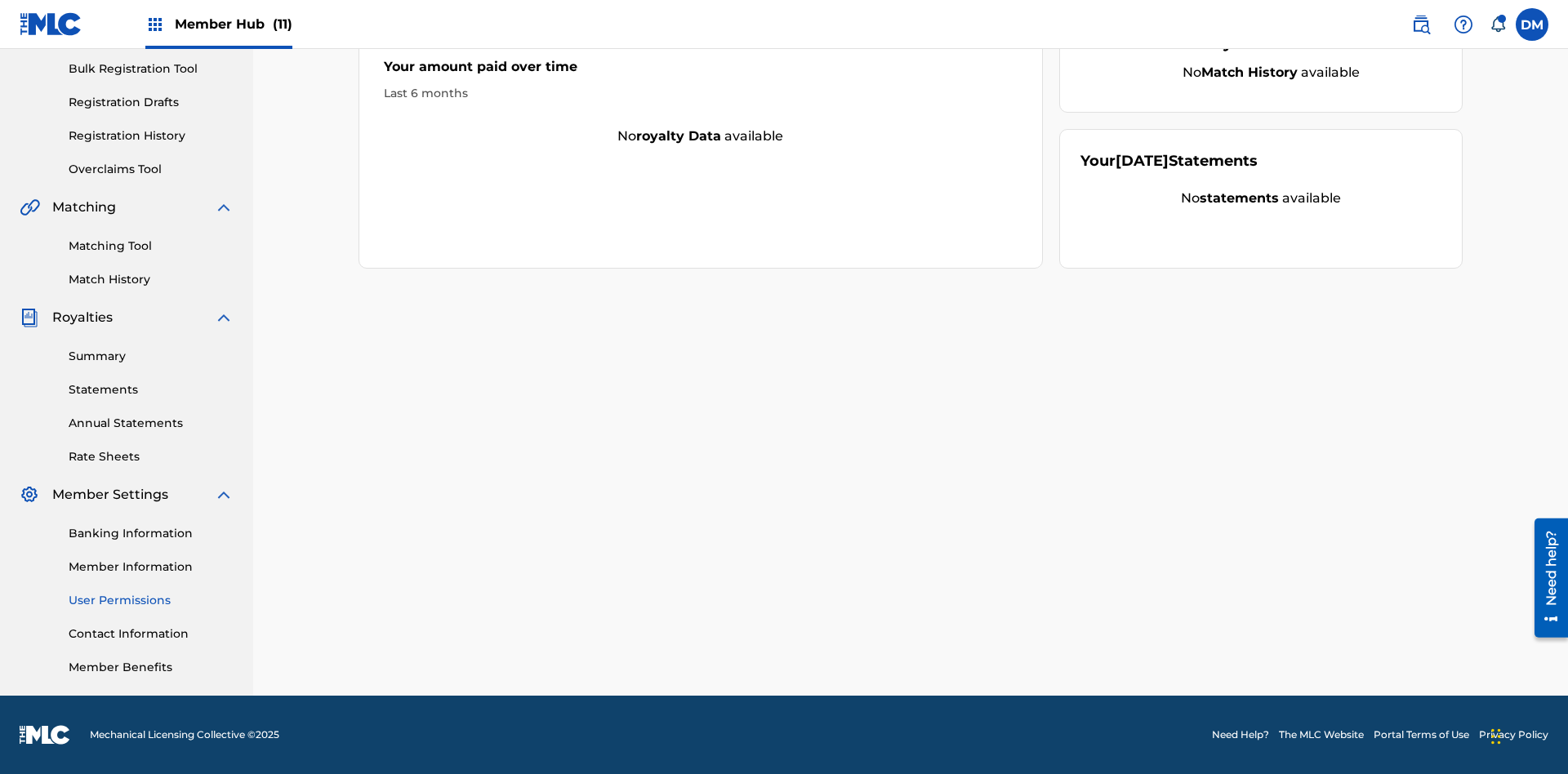
click at [151, 600] on link "User Permissions" at bounding box center [150, 600] width 165 height 17
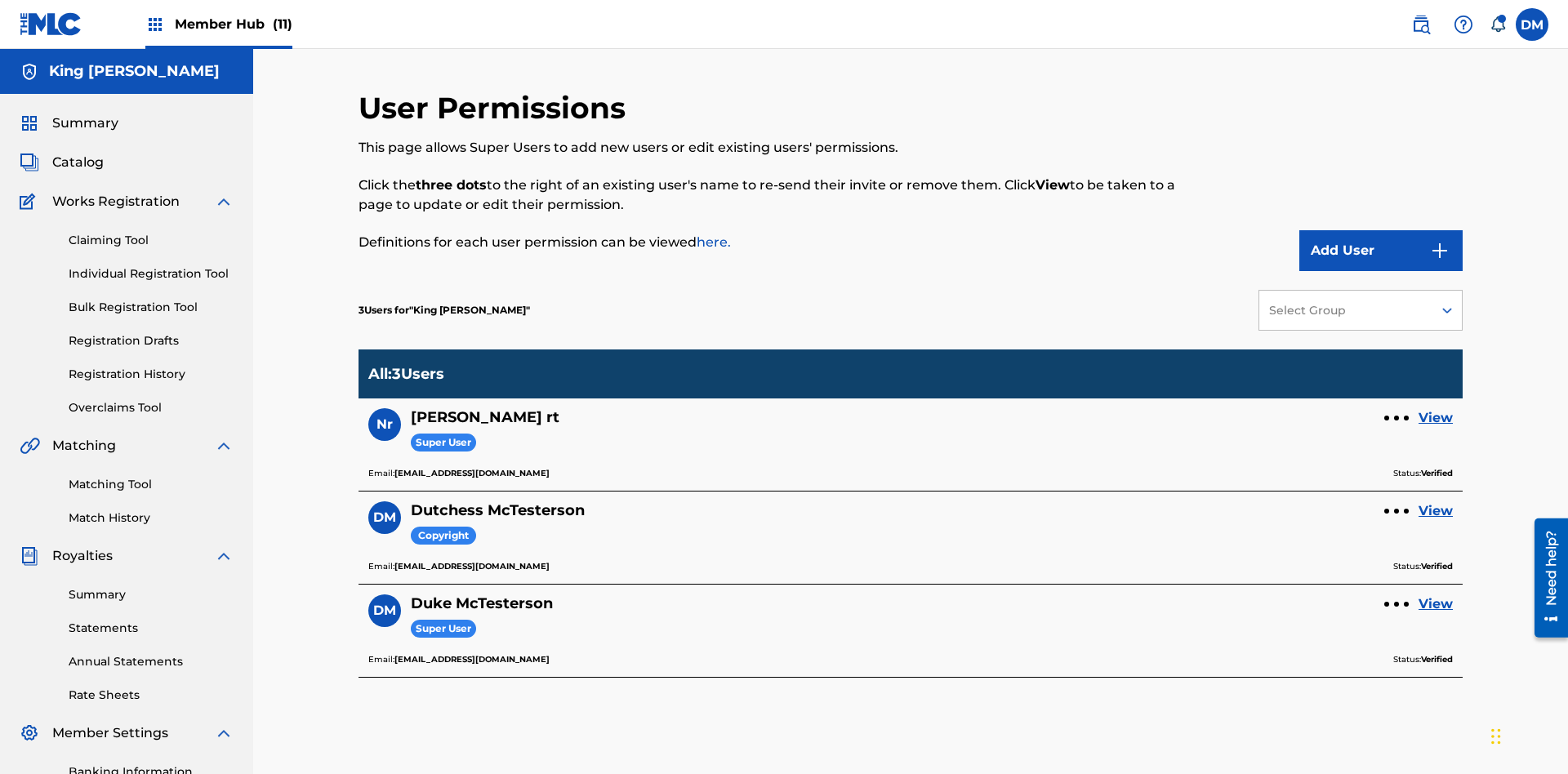
scroll to position [239, 0]
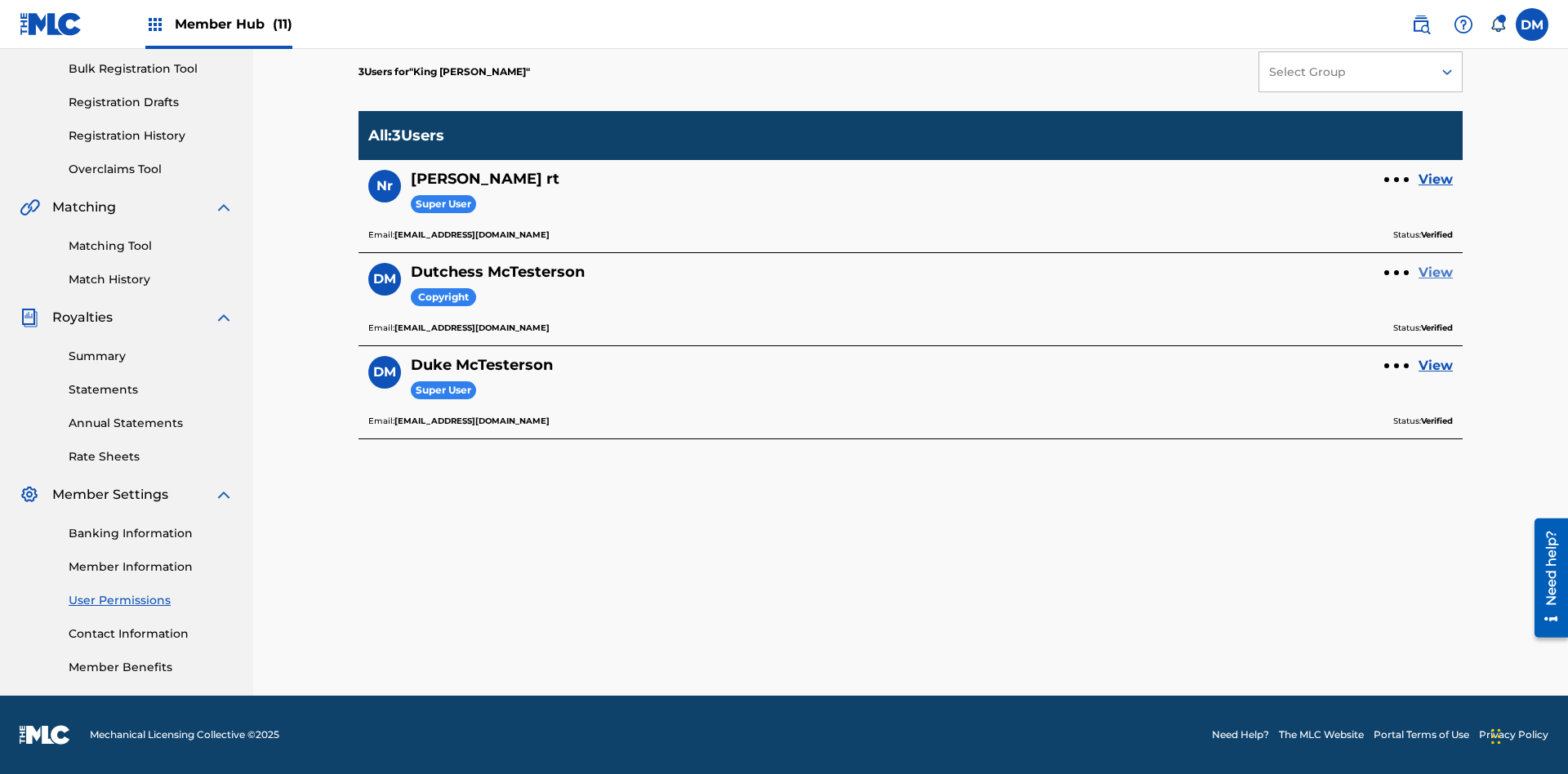
click at [1436, 273] on link "View" at bounding box center [1436, 272] width 34 height 20
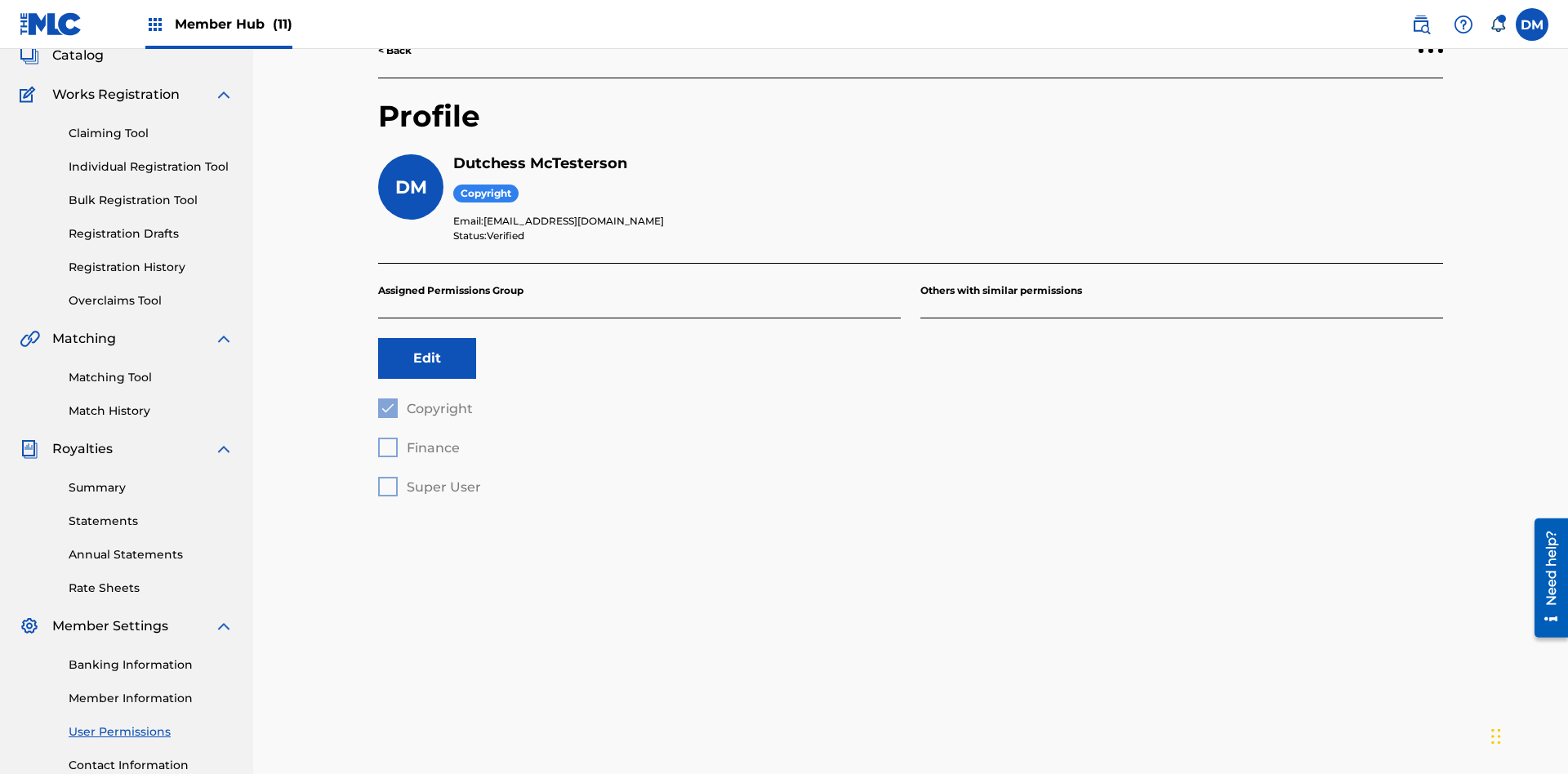
scroll to position [239, 0]
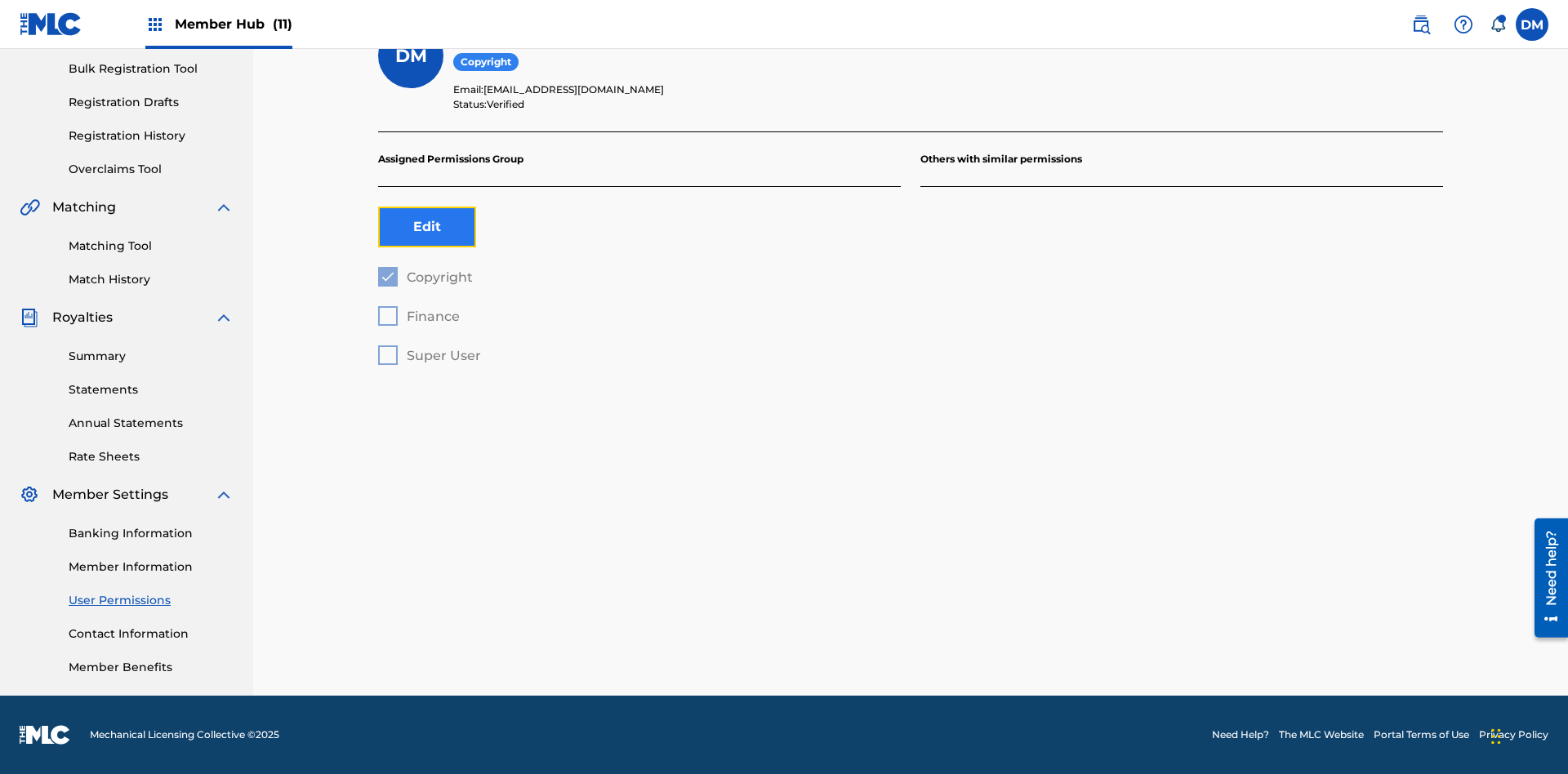
click at [427, 227] on button "Edit" at bounding box center [427, 226] width 98 height 41
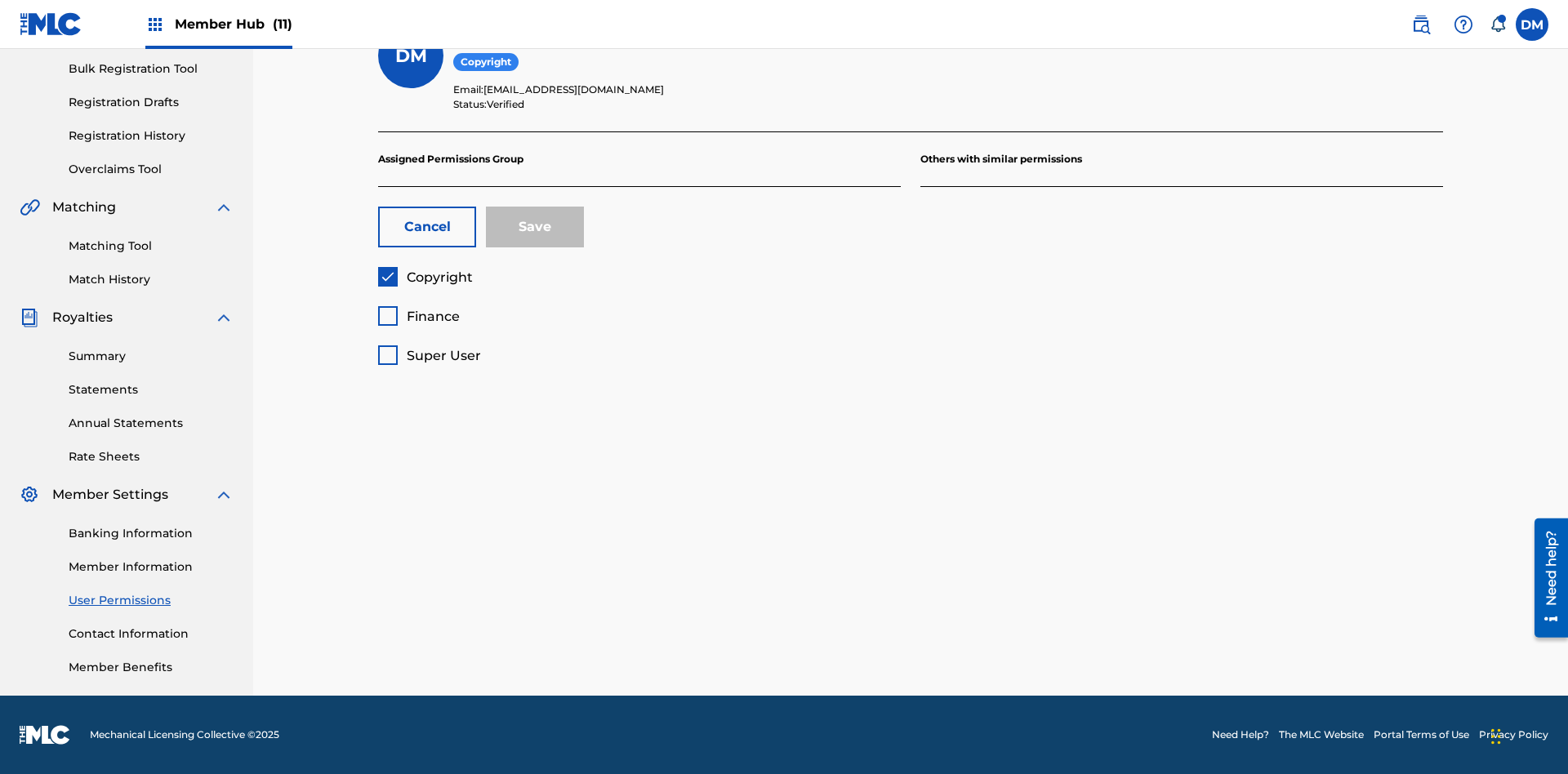
click at [419, 316] on span "Finance" at bounding box center [434, 317] width 53 height 15
click at [535, 227] on button "Save" at bounding box center [535, 226] width 98 height 41
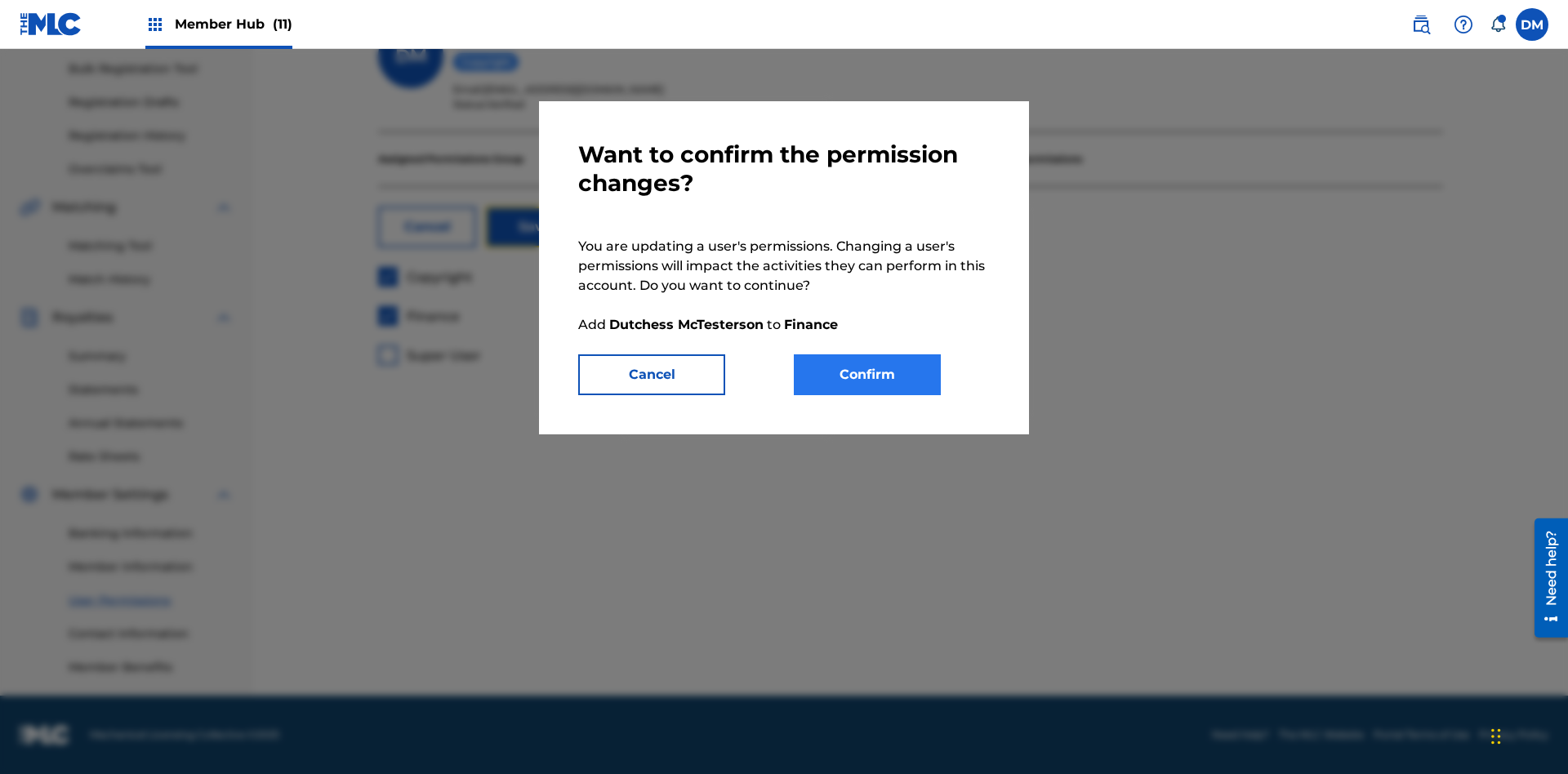
click at [868, 375] on button "Confirm" at bounding box center [867, 375] width 147 height 41
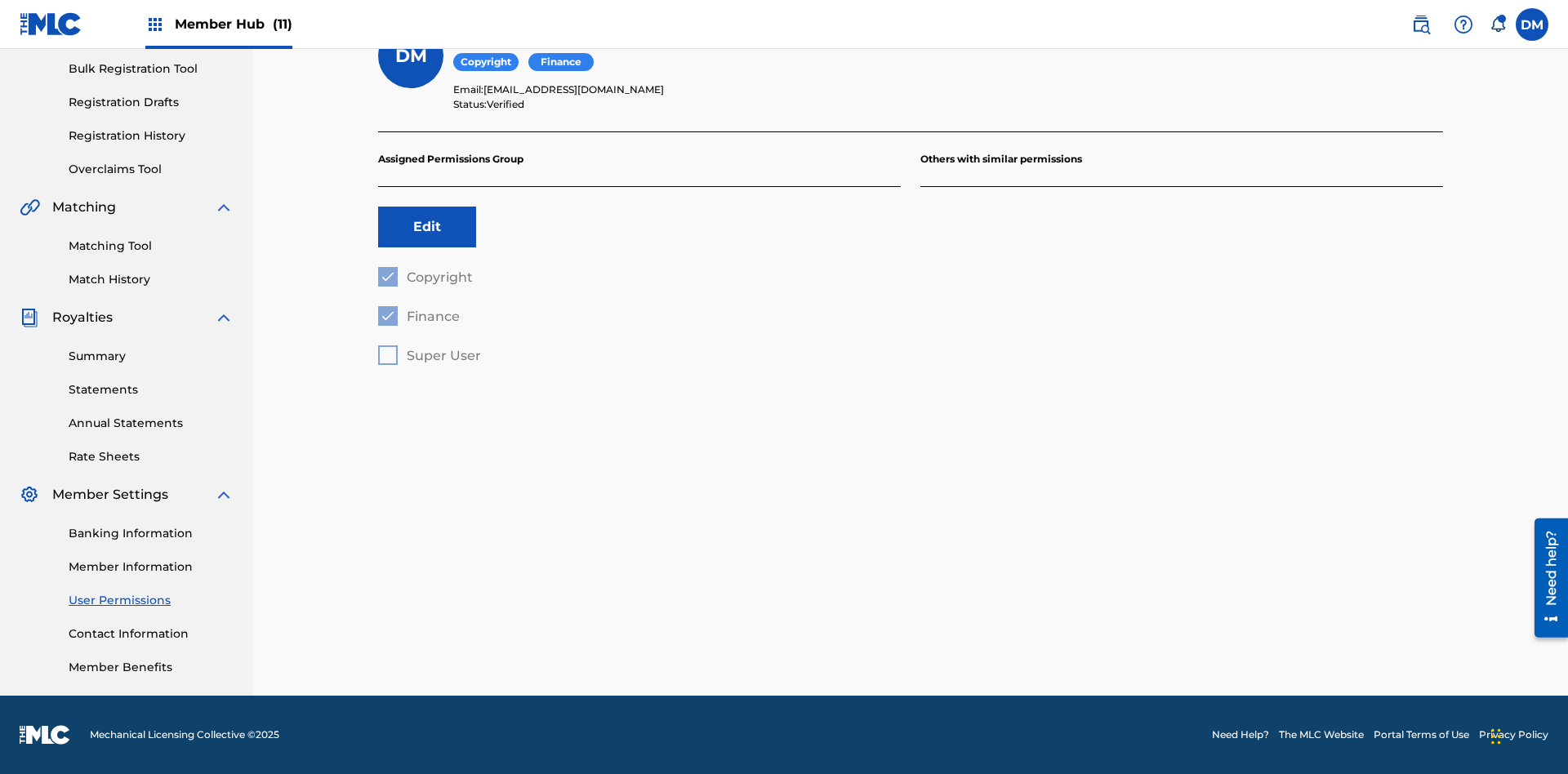
scroll to position [147, 0]
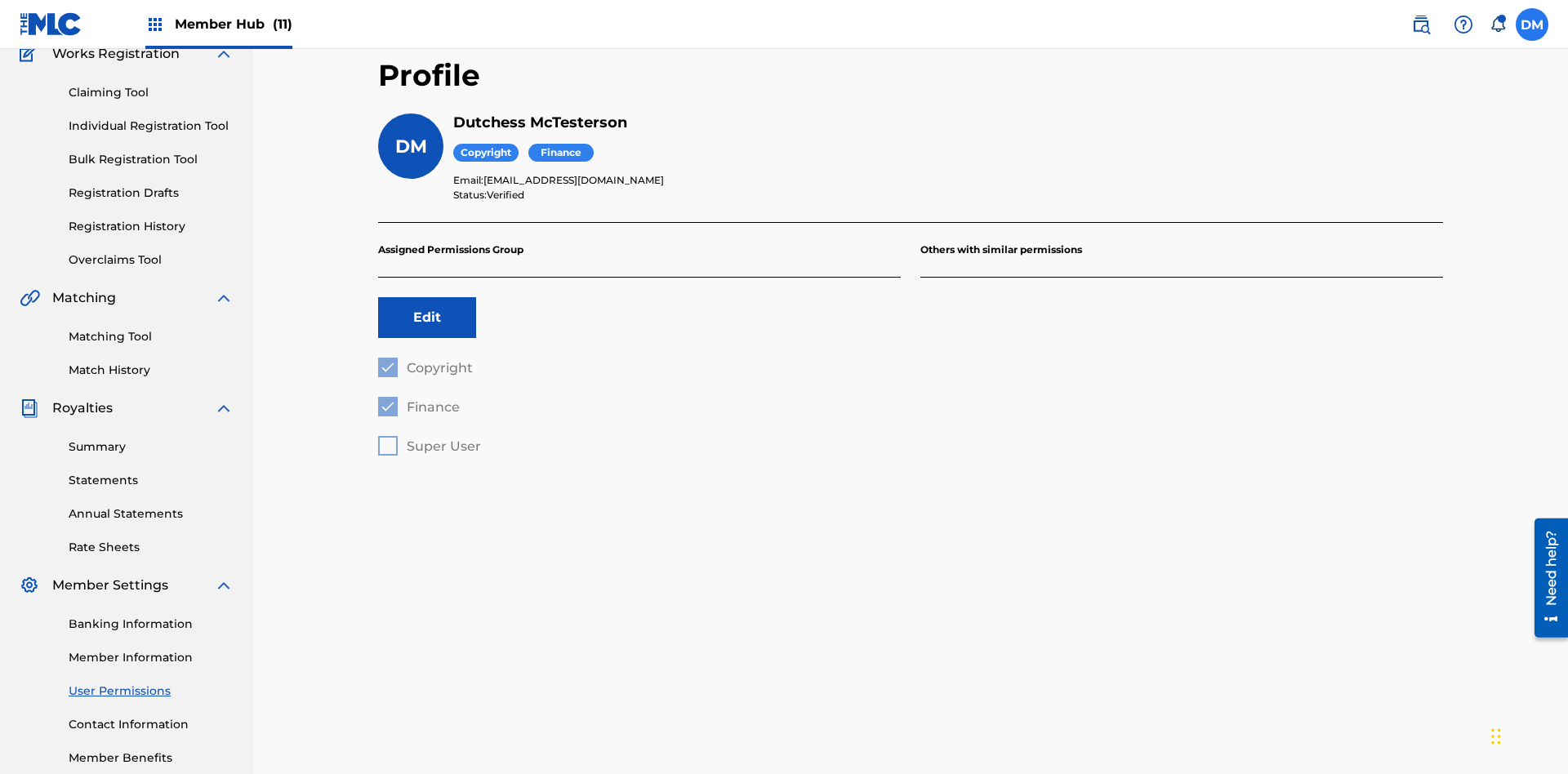
click at [1533, 24] on label at bounding box center [1532, 25] width 32 height 32
click at [1533, 25] on input "DM Duke McTesterson duke.mctesterson@gmail.com Notification Preferences Profile…" at bounding box center [1533, 25] width 0 height 0
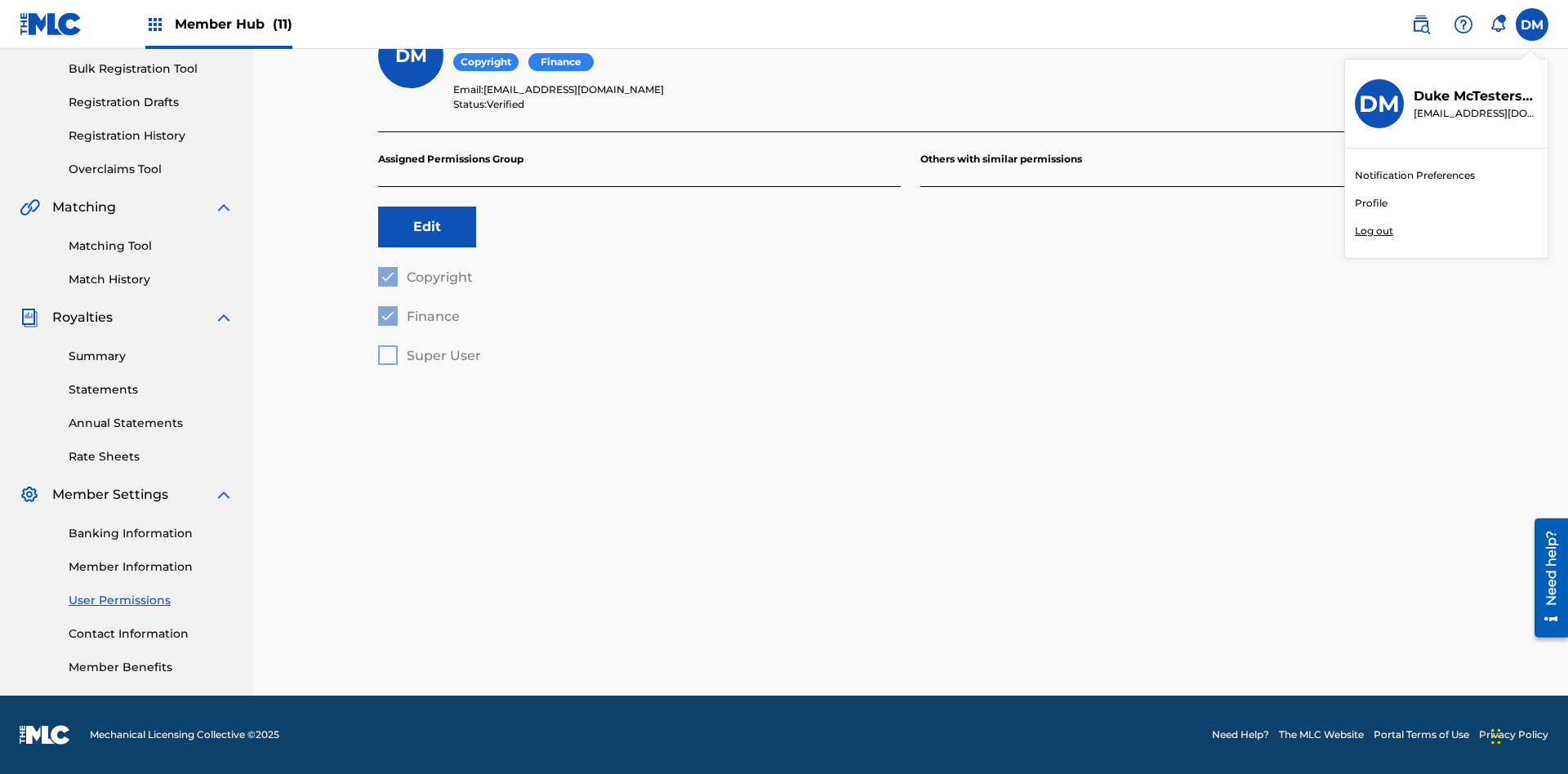
click at [1374, 231] on p "Log out" at bounding box center [1374, 230] width 38 height 14
click at [1533, 25] on input "DM Duke McTesterson duke.mctesterson@gmail.com Notification Preferences Profile…" at bounding box center [1533, 25] width 0 height 0
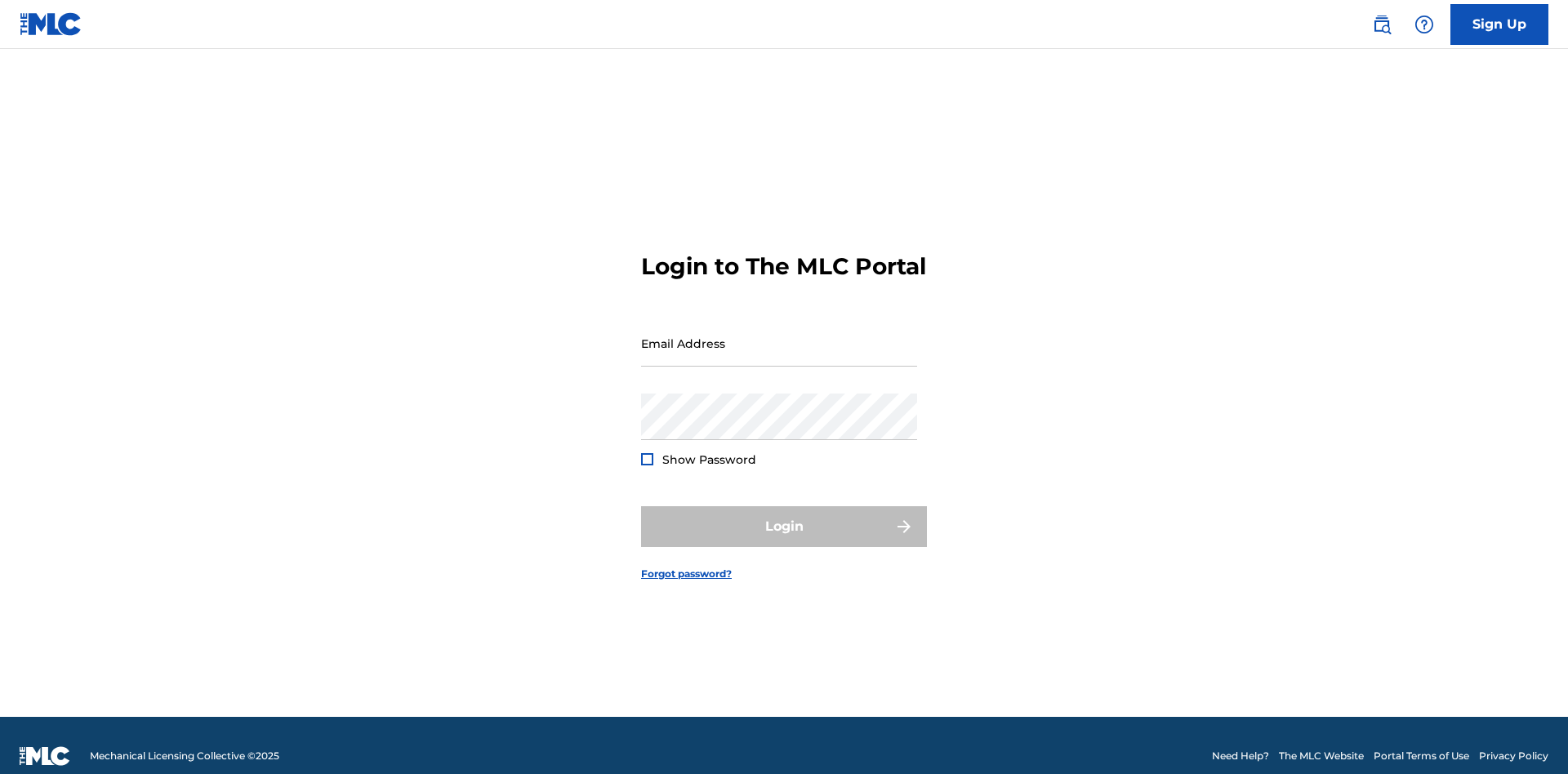
scroll to position [21, 0]
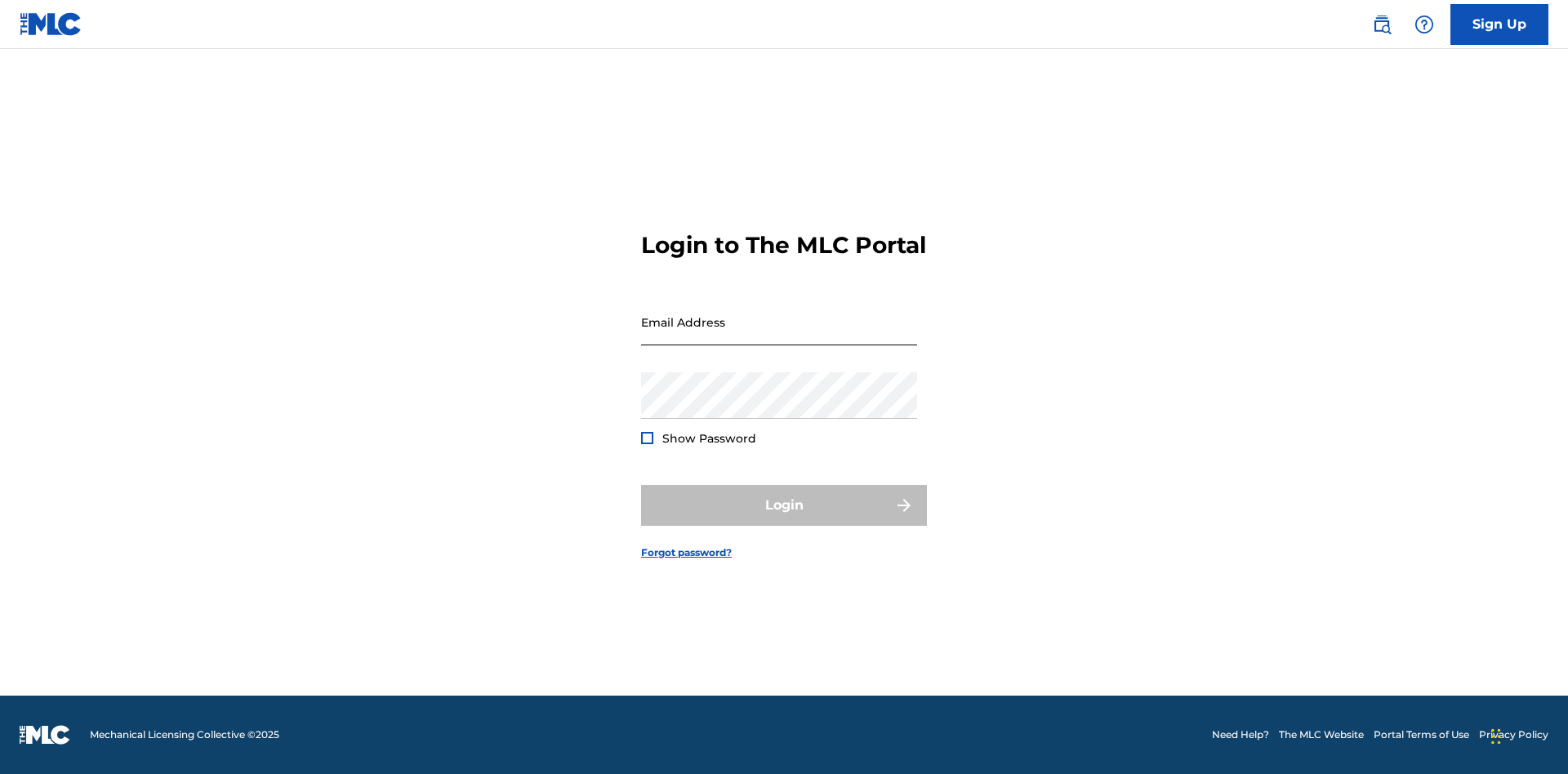
click at [779, 336] on input "Email Address" at bounding box center [779, 321] width 276 height 47
type input "[EMAIL_ADDRESS][DOMAIN_NAME]"
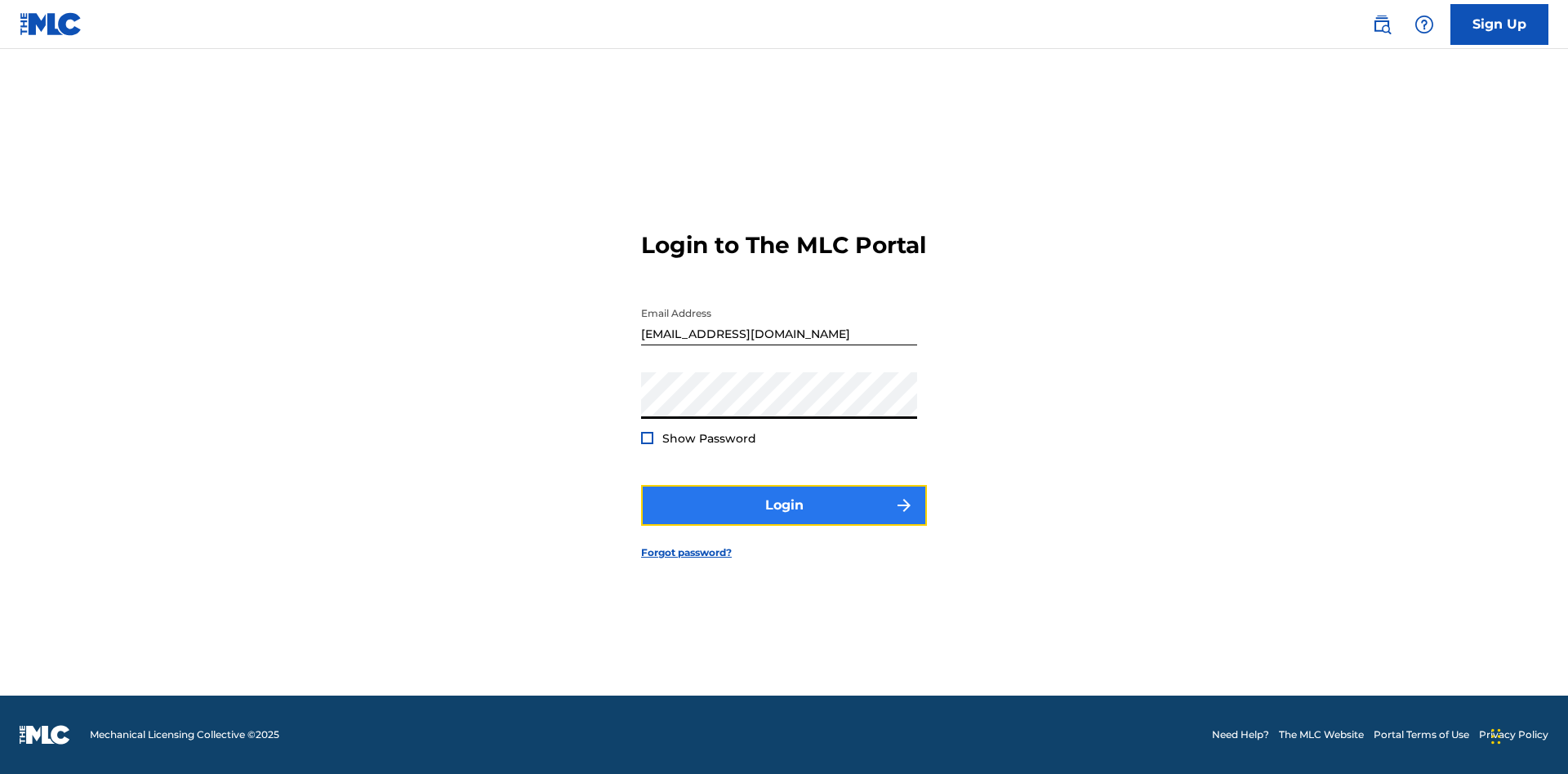
click at [784, 519] on button "Login" at bounding box center [784, 505] width 285 height 41
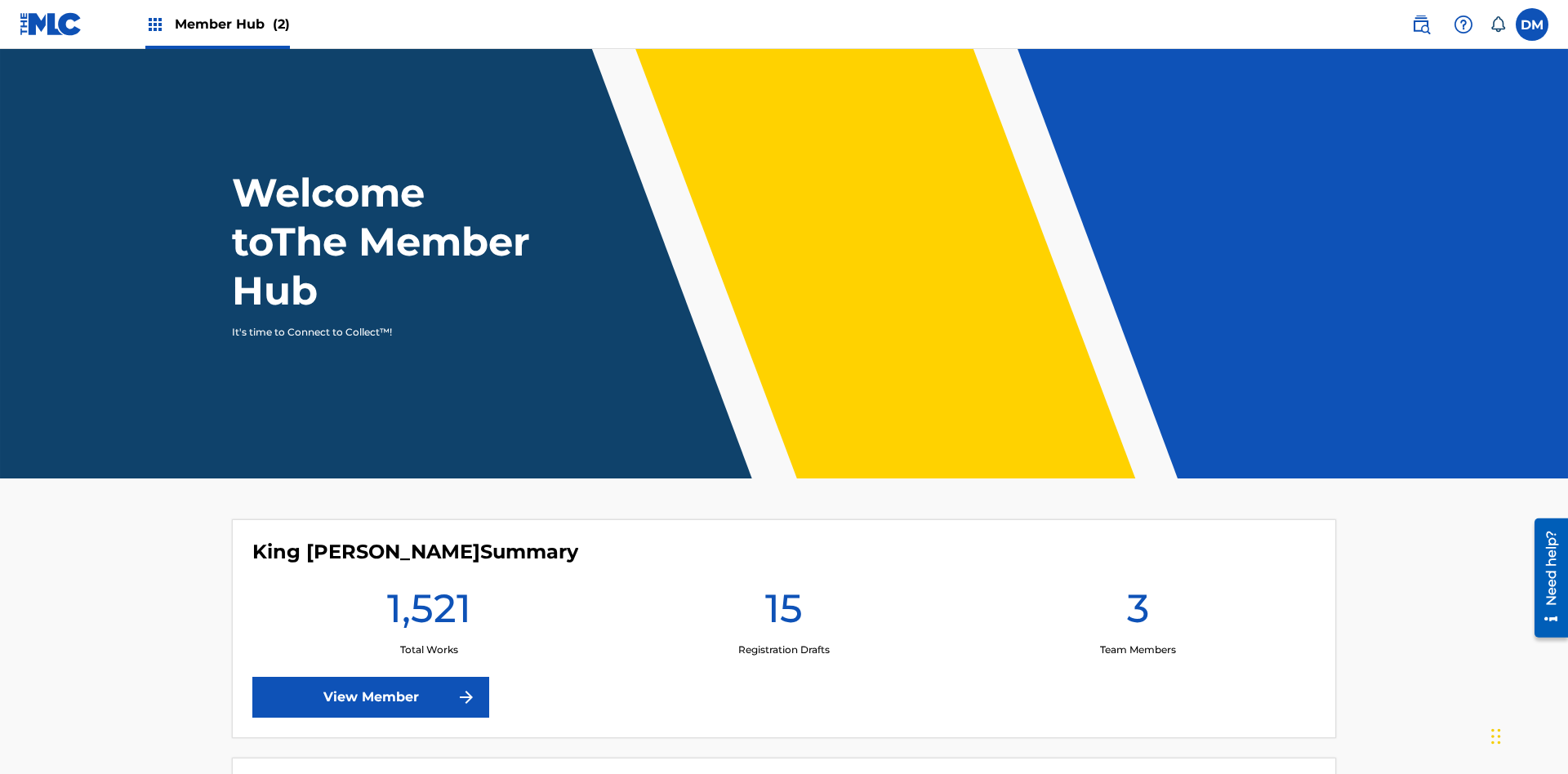
click at [231, 24] on span "Member Hub (2)" at bounding box center [232, 24] width 115 height 19
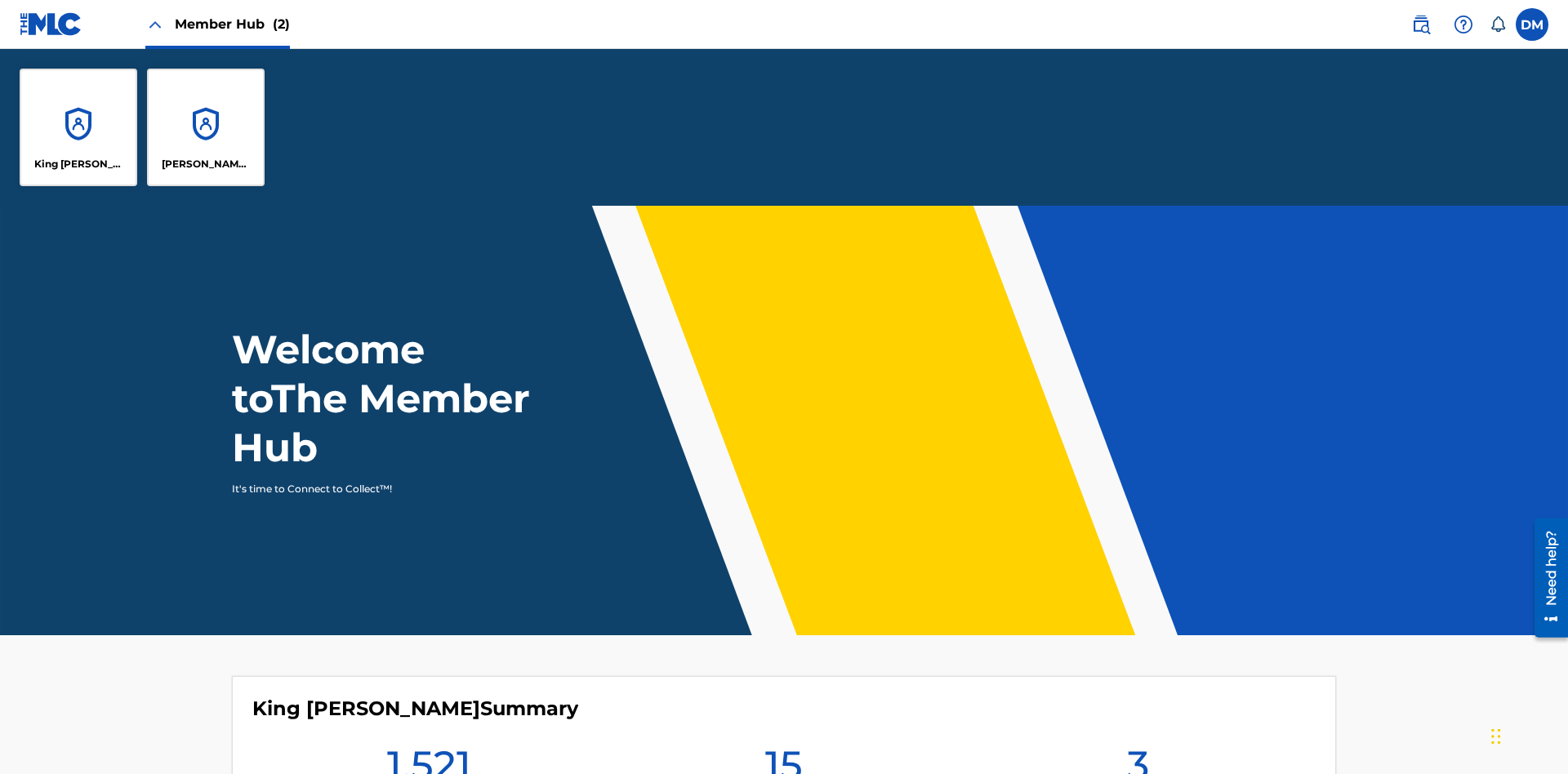
scroll to position [59, 0]
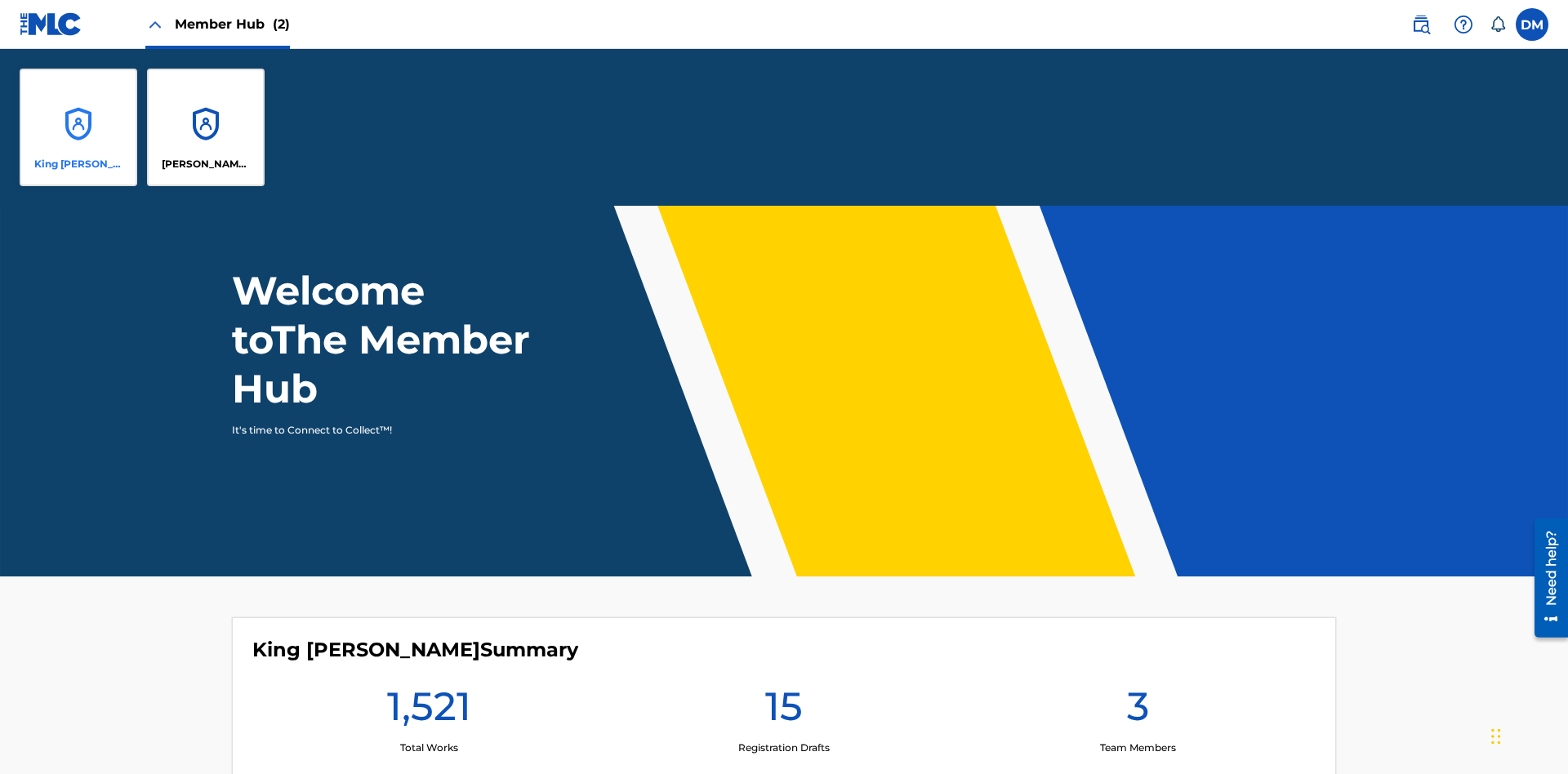
click at [78, 164] on p "King [PERSON_NAME]" at bounding box center [79, 164] width 89 height 14
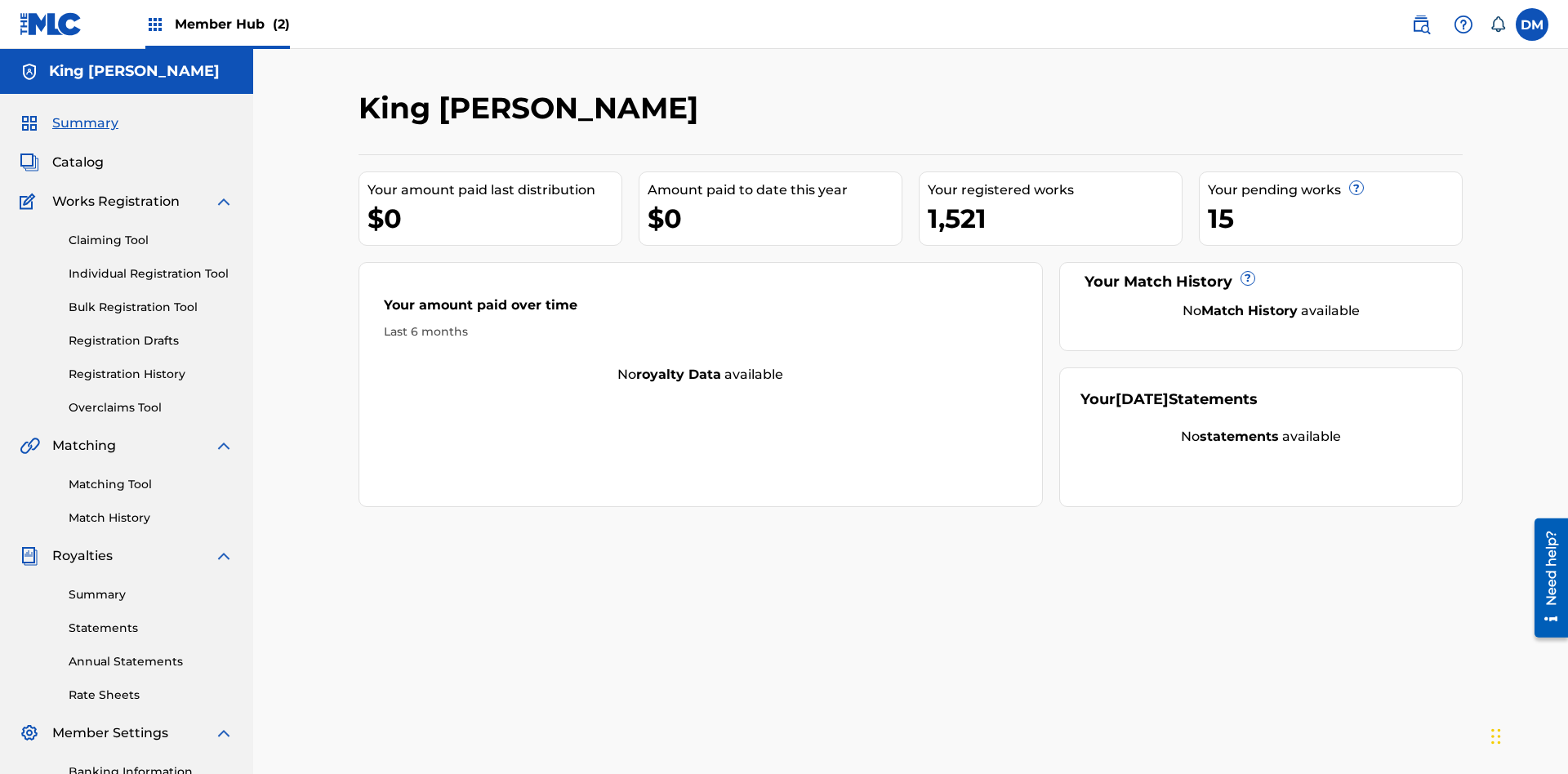
scroll to position [15, 0]
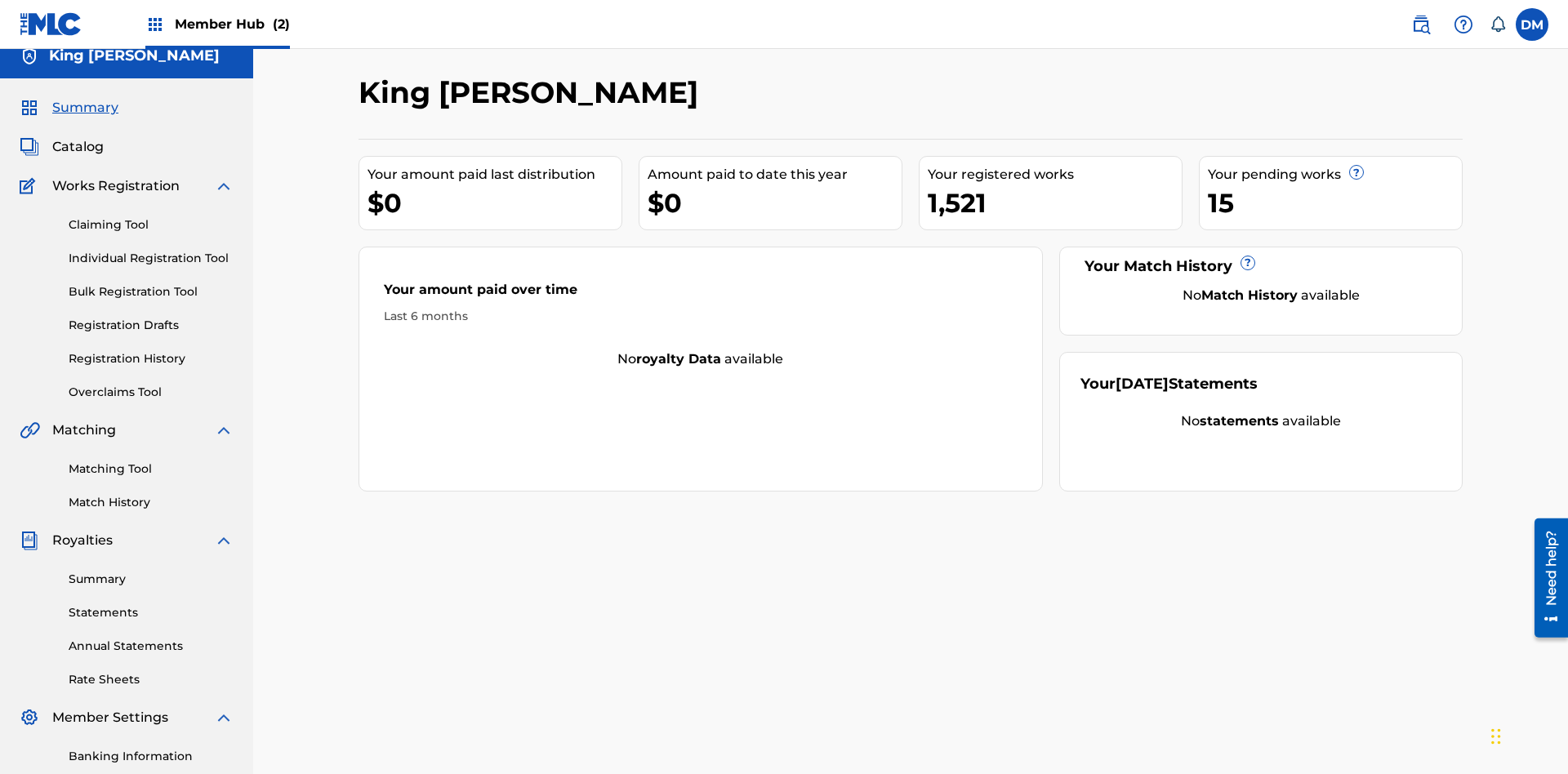
click at [84, 107] on span "Summary" at bounding box center [86, 107] width 67 height 20
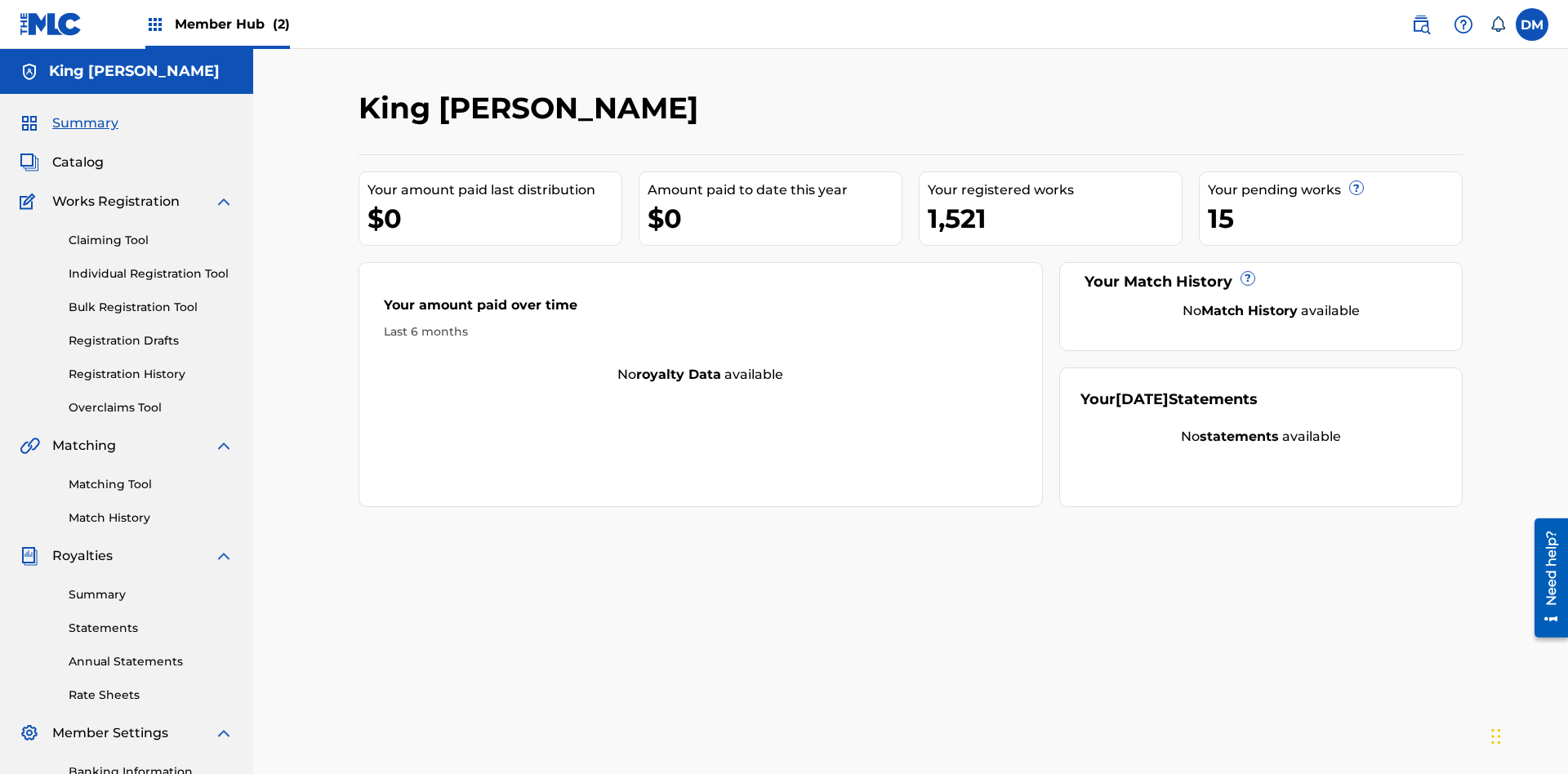
scroll to position [204, 0]
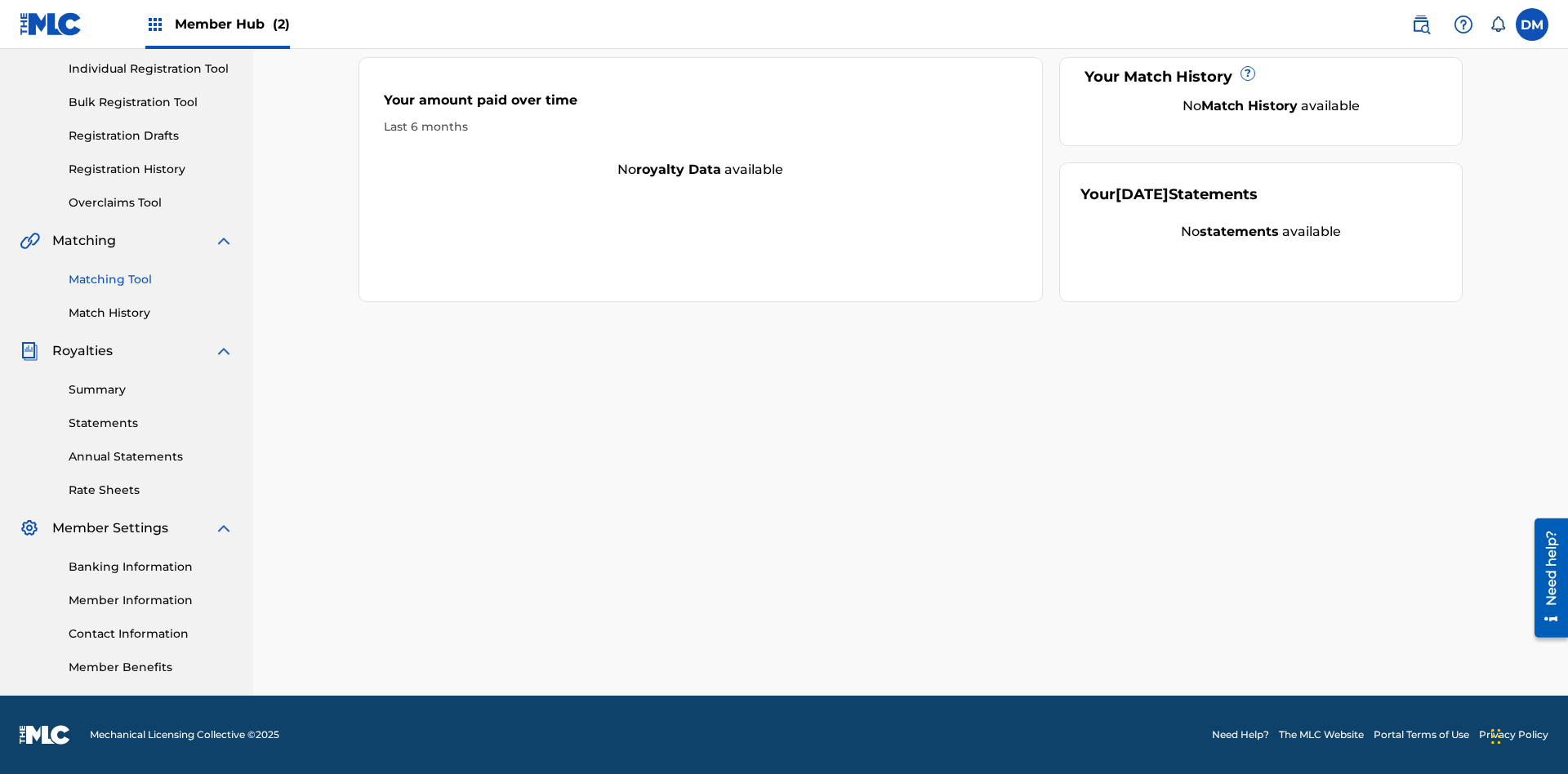
click at [151, 280] on link "Matching Tool" at bounding box center [150, 280] width 165 height 17
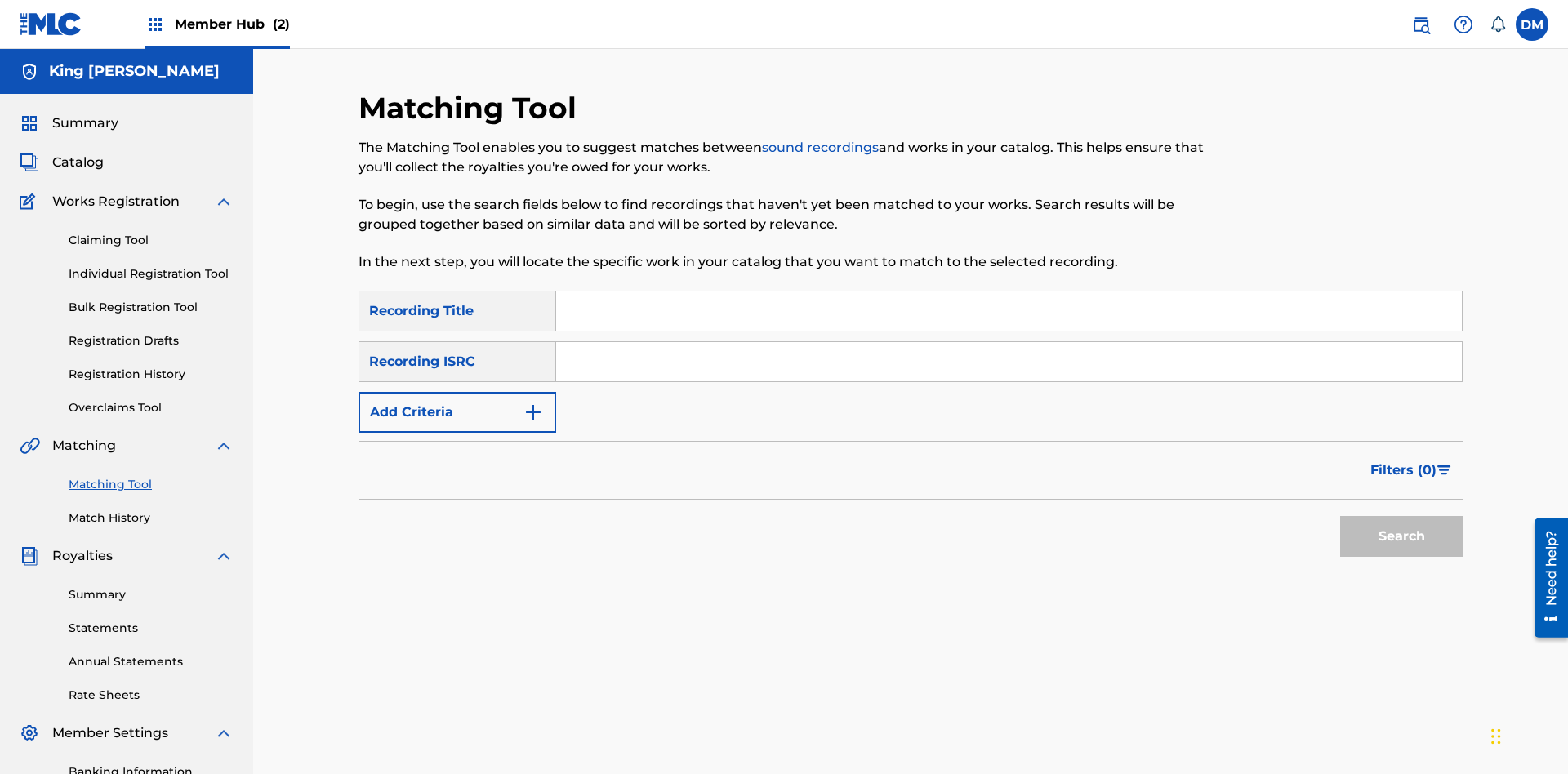
scroll to position [204, 0]
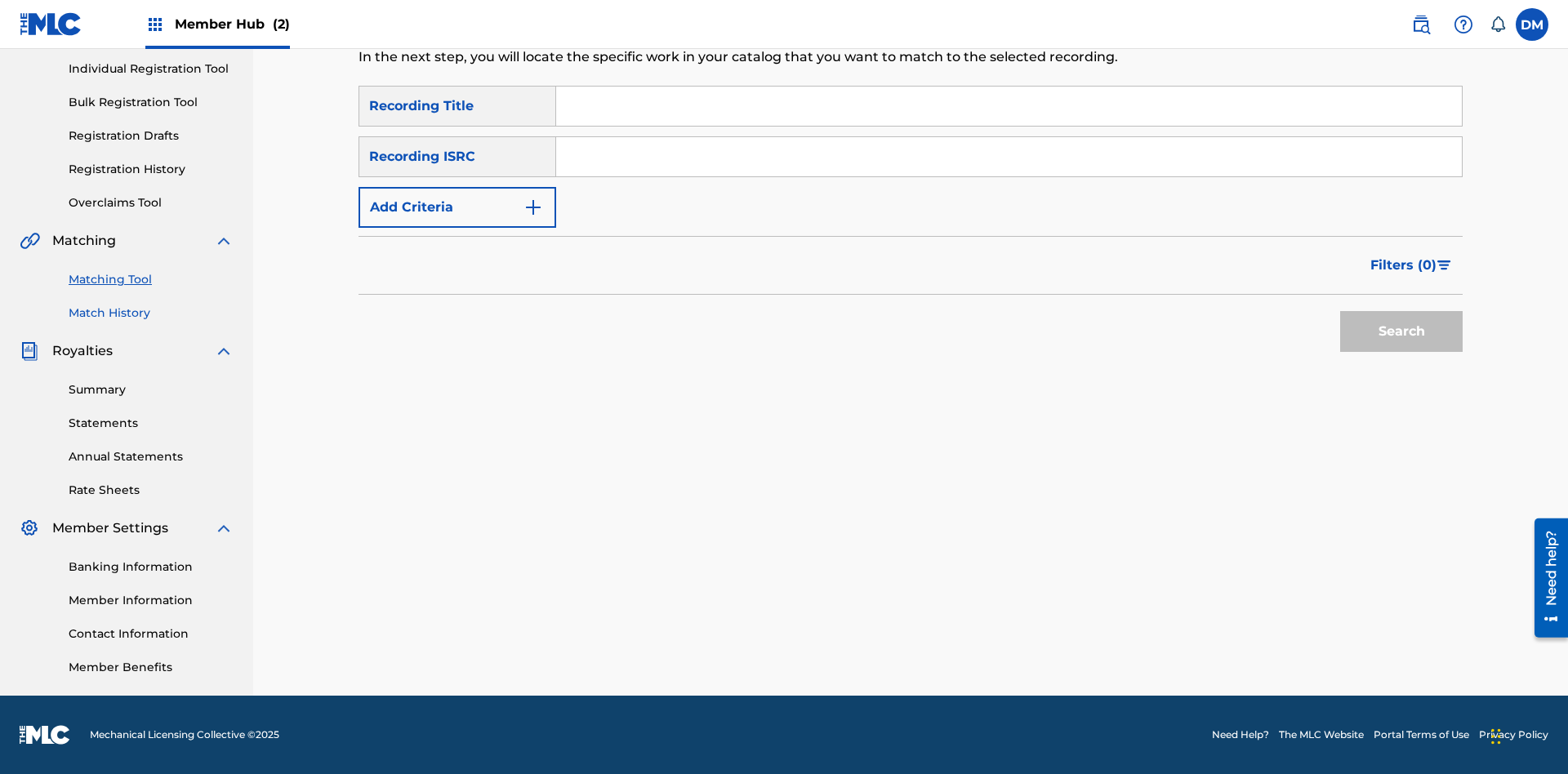
click at [151, 313] on link "Match History" at bounding box center [150, 313] width 165 height 17
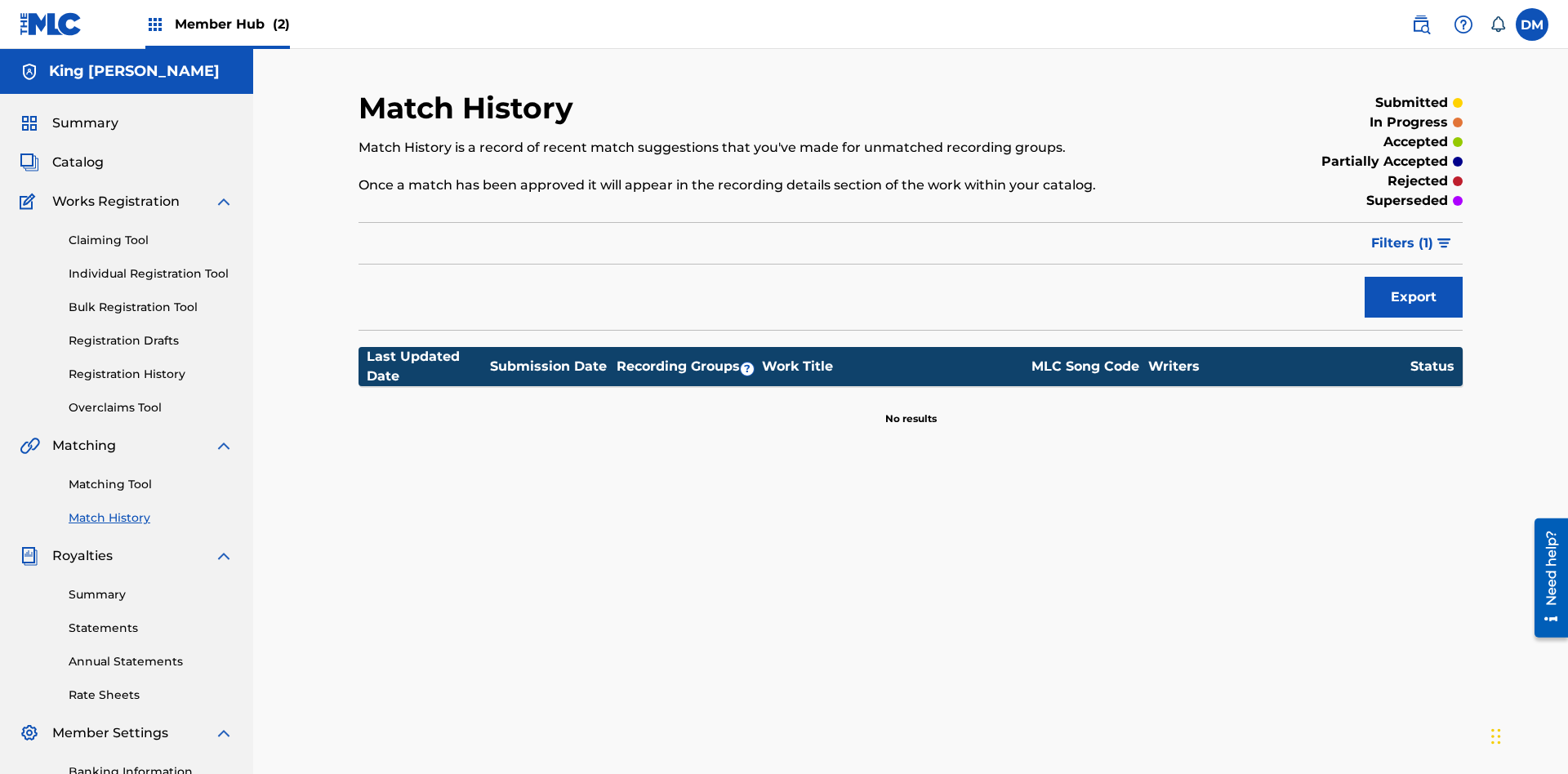
scroll to position [204, 0]
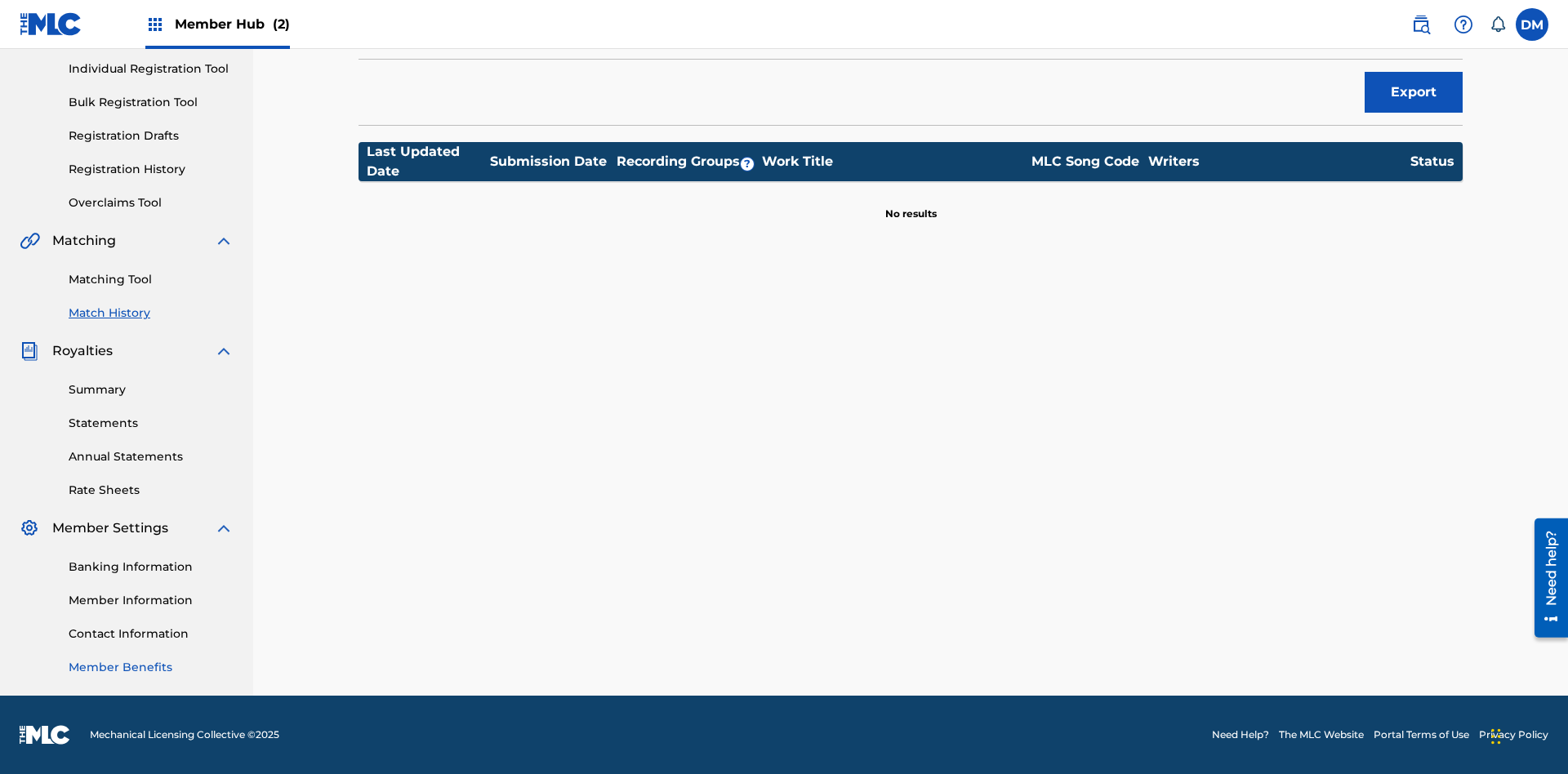
click at [151, 667] on link "Member Benefits" at bounding box center [150, 668] width 165 height 17
click at [151, 203] on link "Overclaims Tool" at bounding box center [150, 203] width 165 height 17
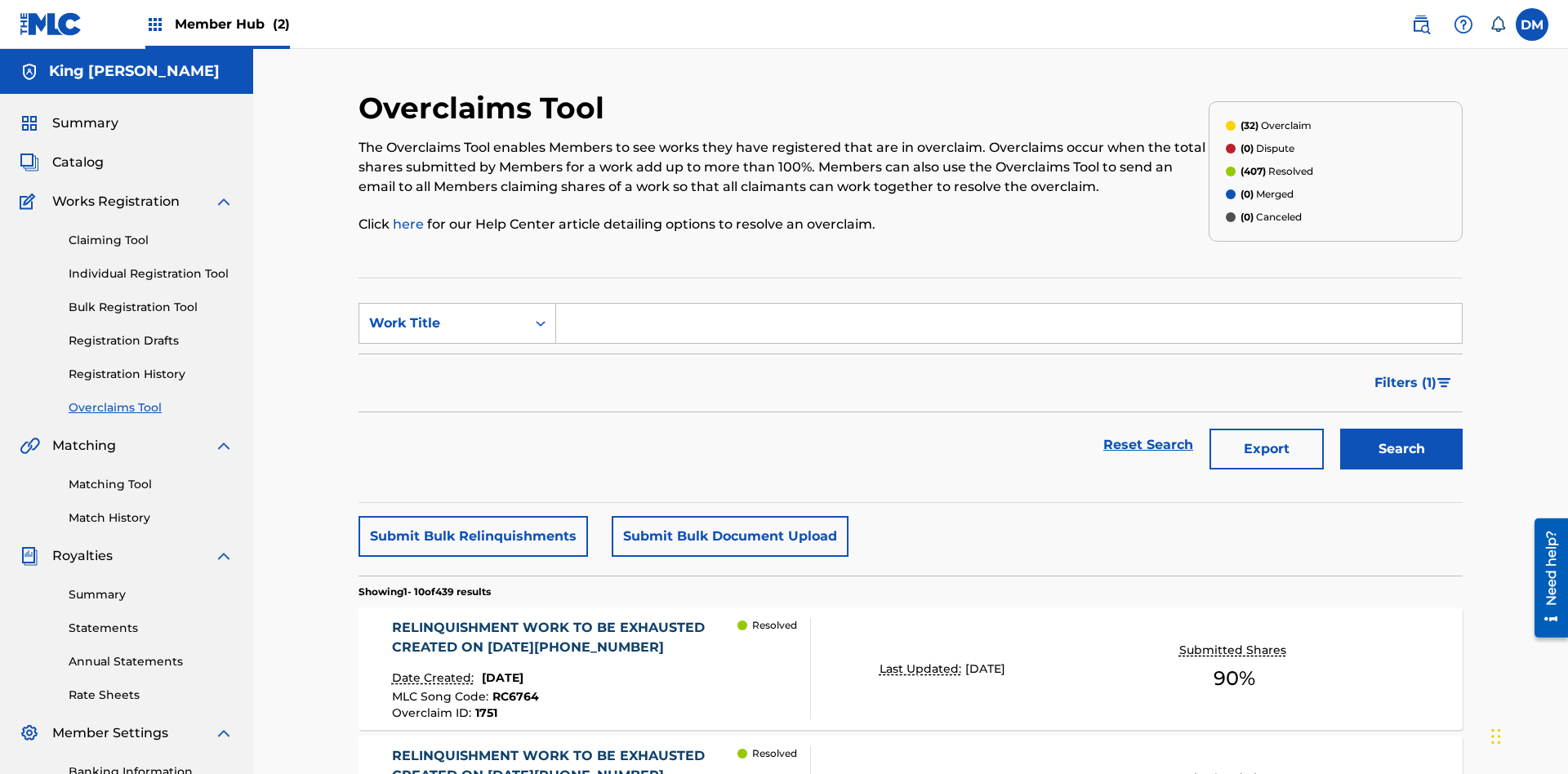
scroll to position [55, 0]
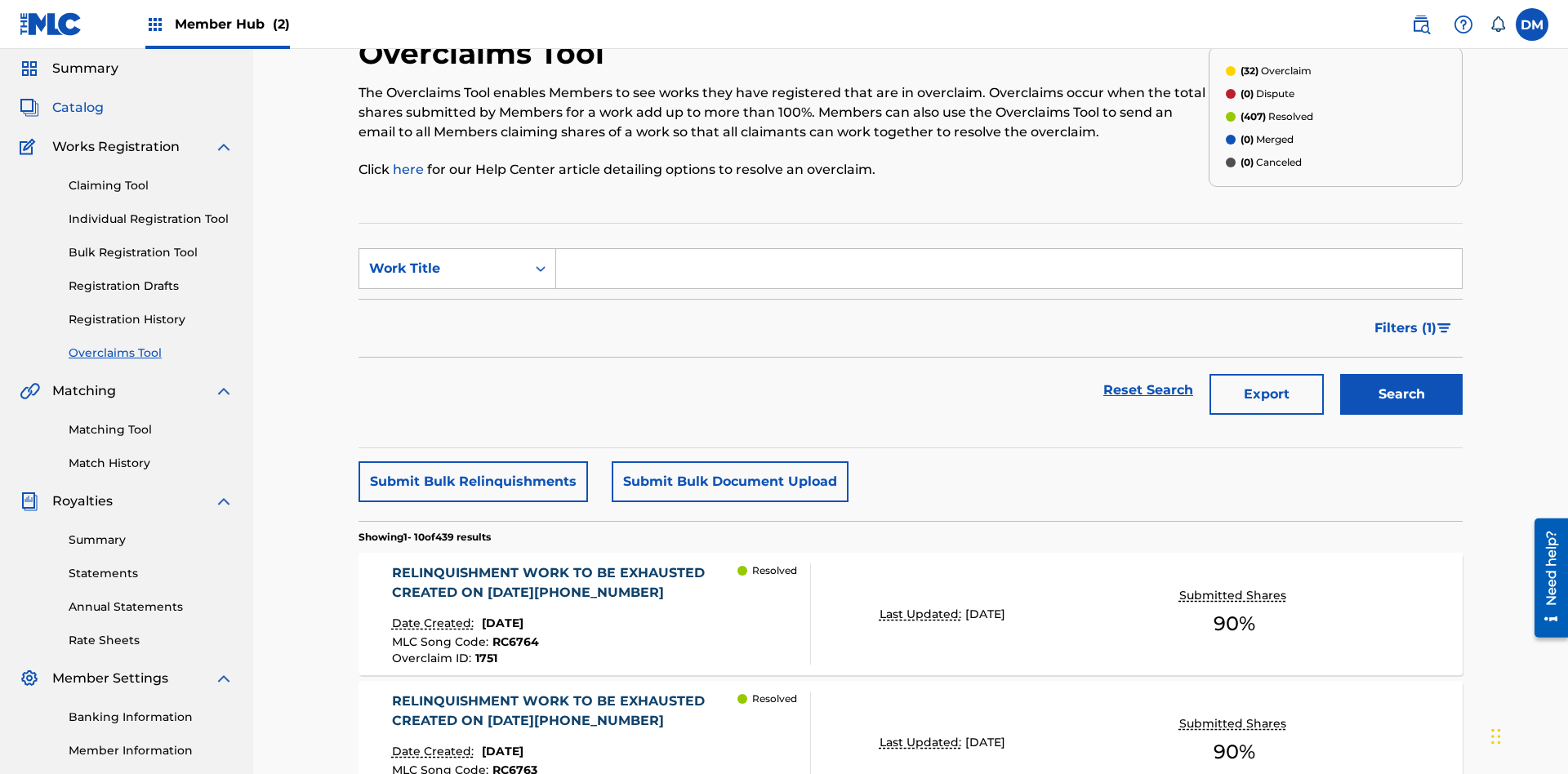
click at [78, 107] on span "Catalog" at bounding box center [78, 107] width 51 height 20
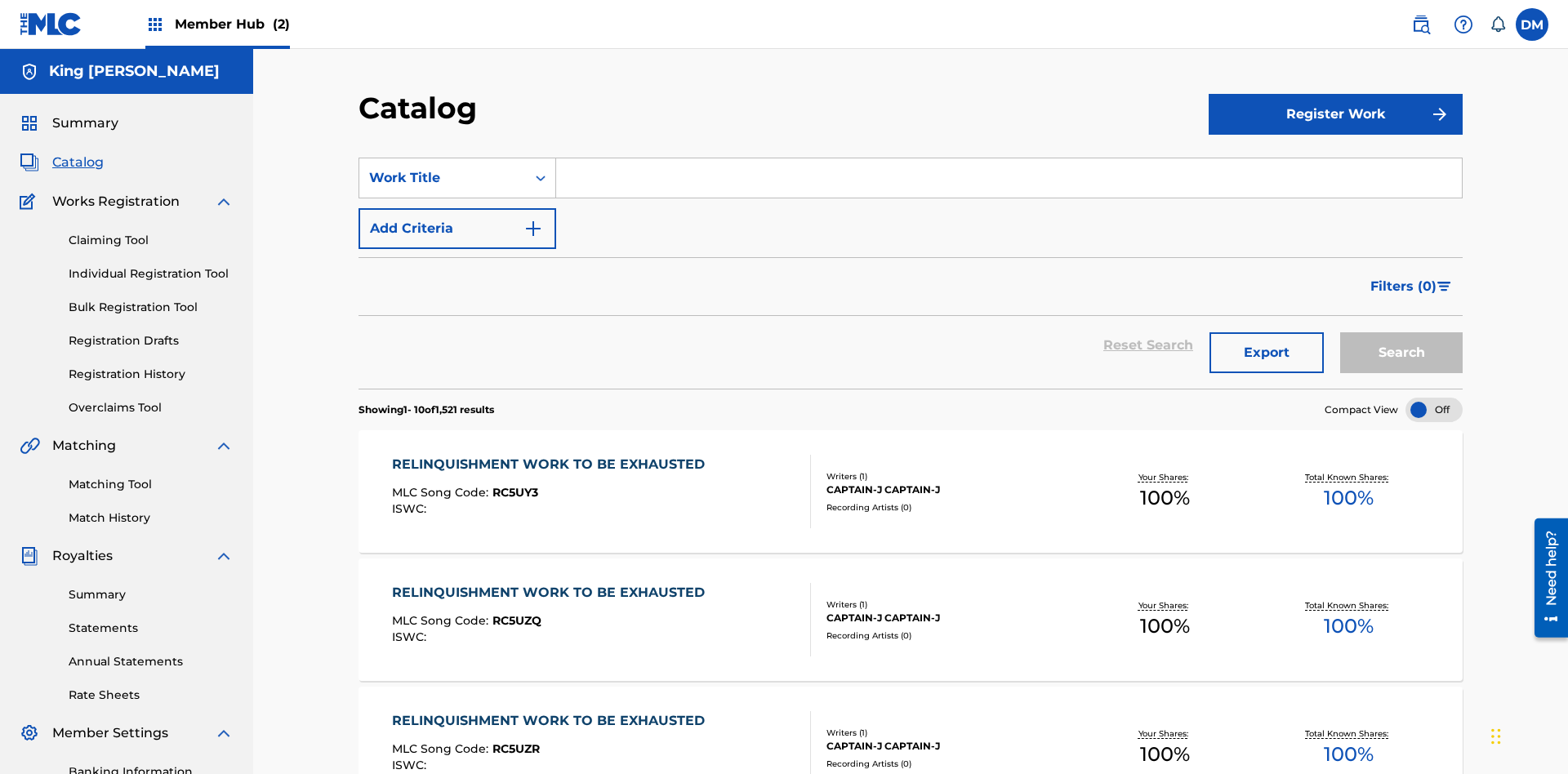
scroll to position [134, 0]
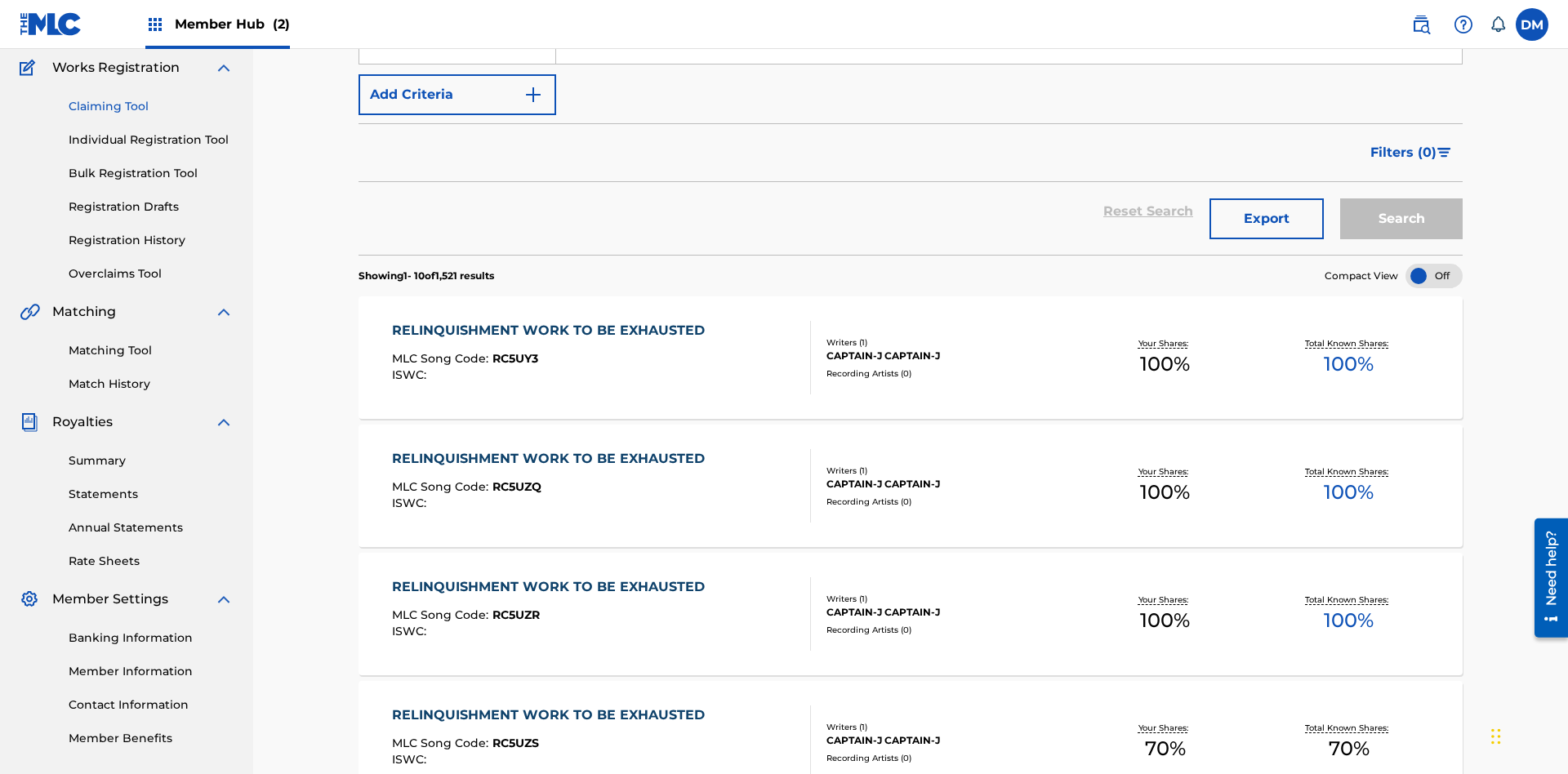
click at [151, 106] on link "Claiming Tool" at bounding box center [150, 106] width 165 height 17
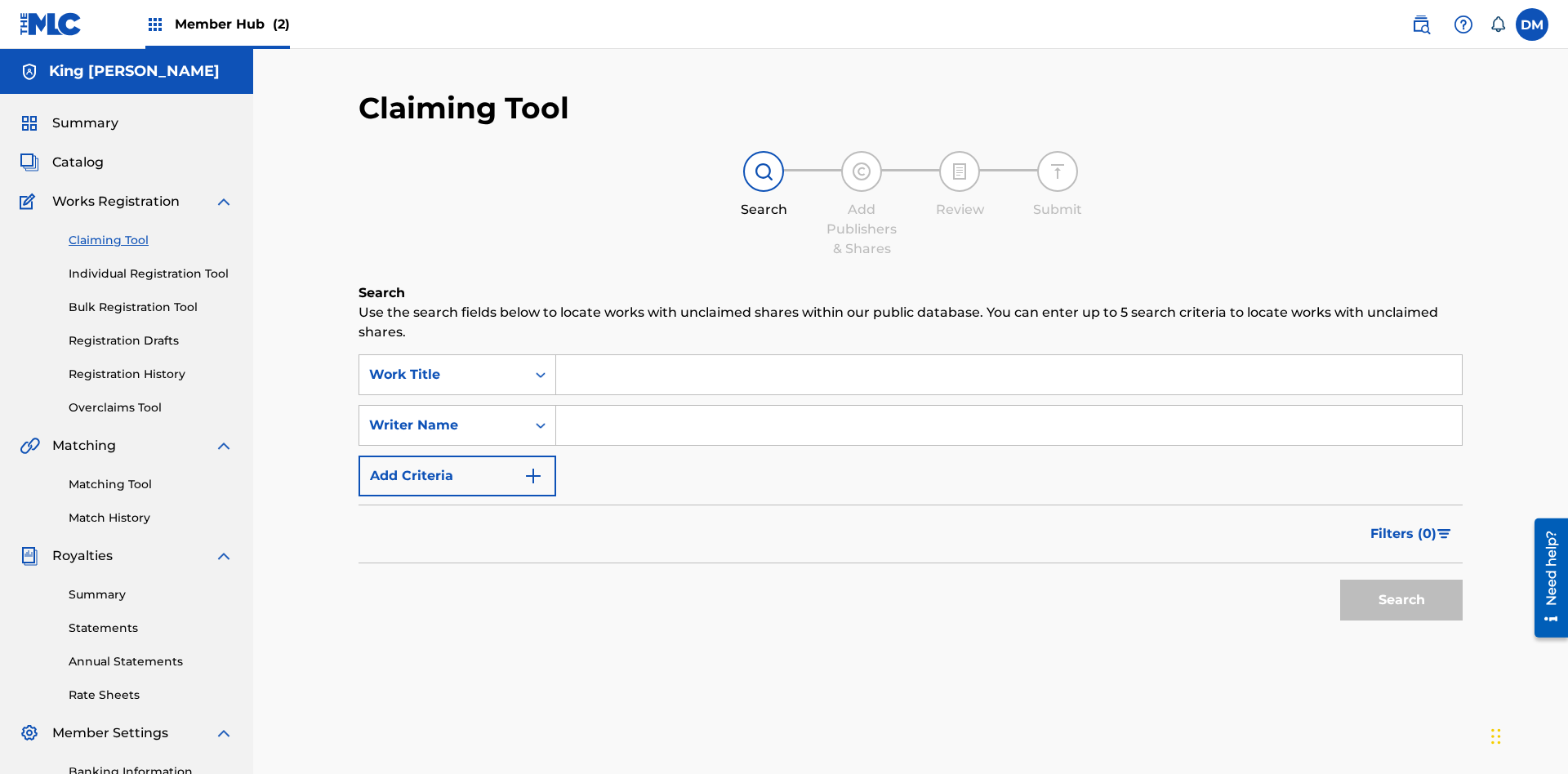
scroll to position [167, 0]
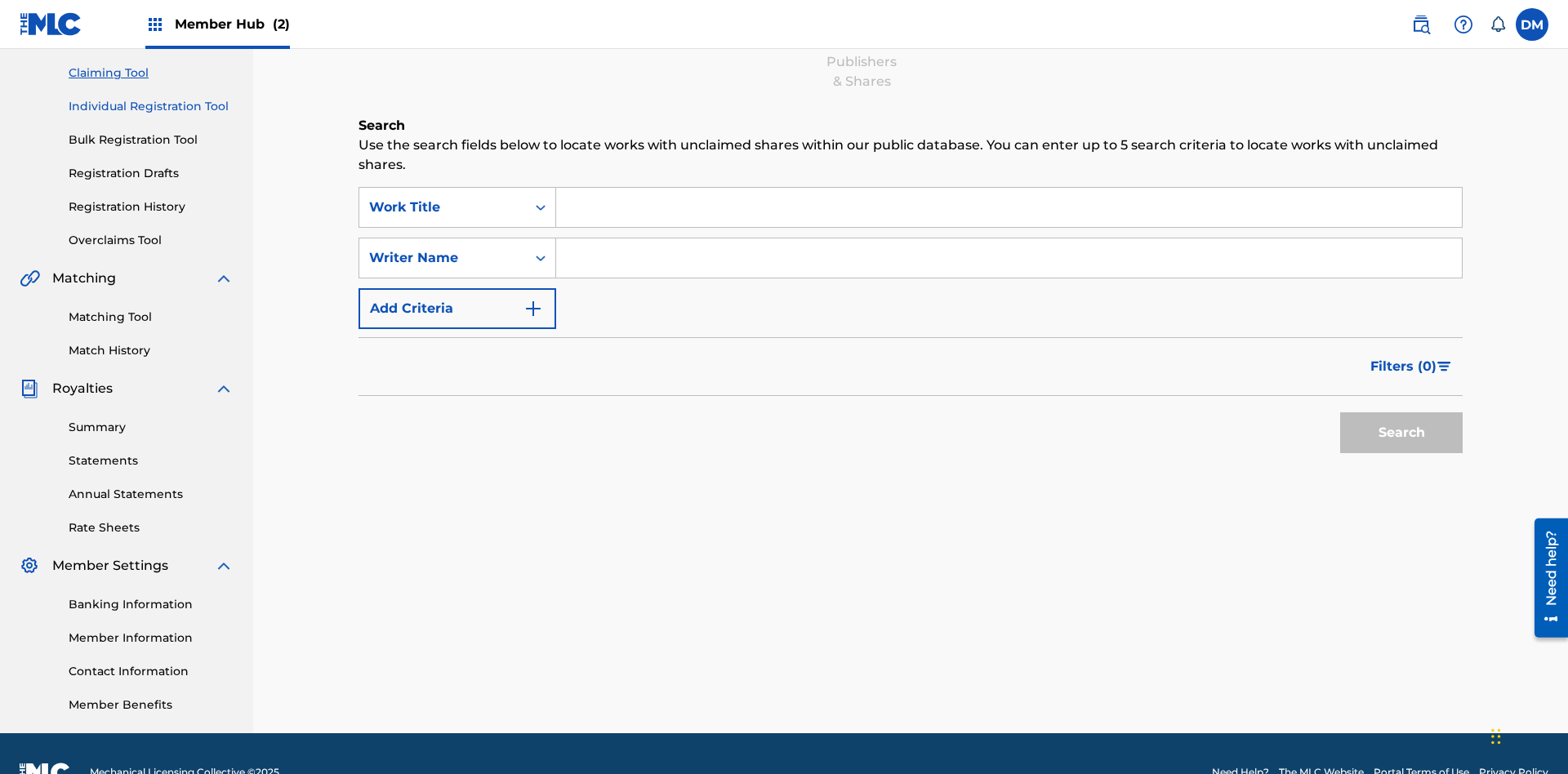
click at [151, 106] on link "Individual Registration Tool" at bounding box center [150, 106] width 165 height 17
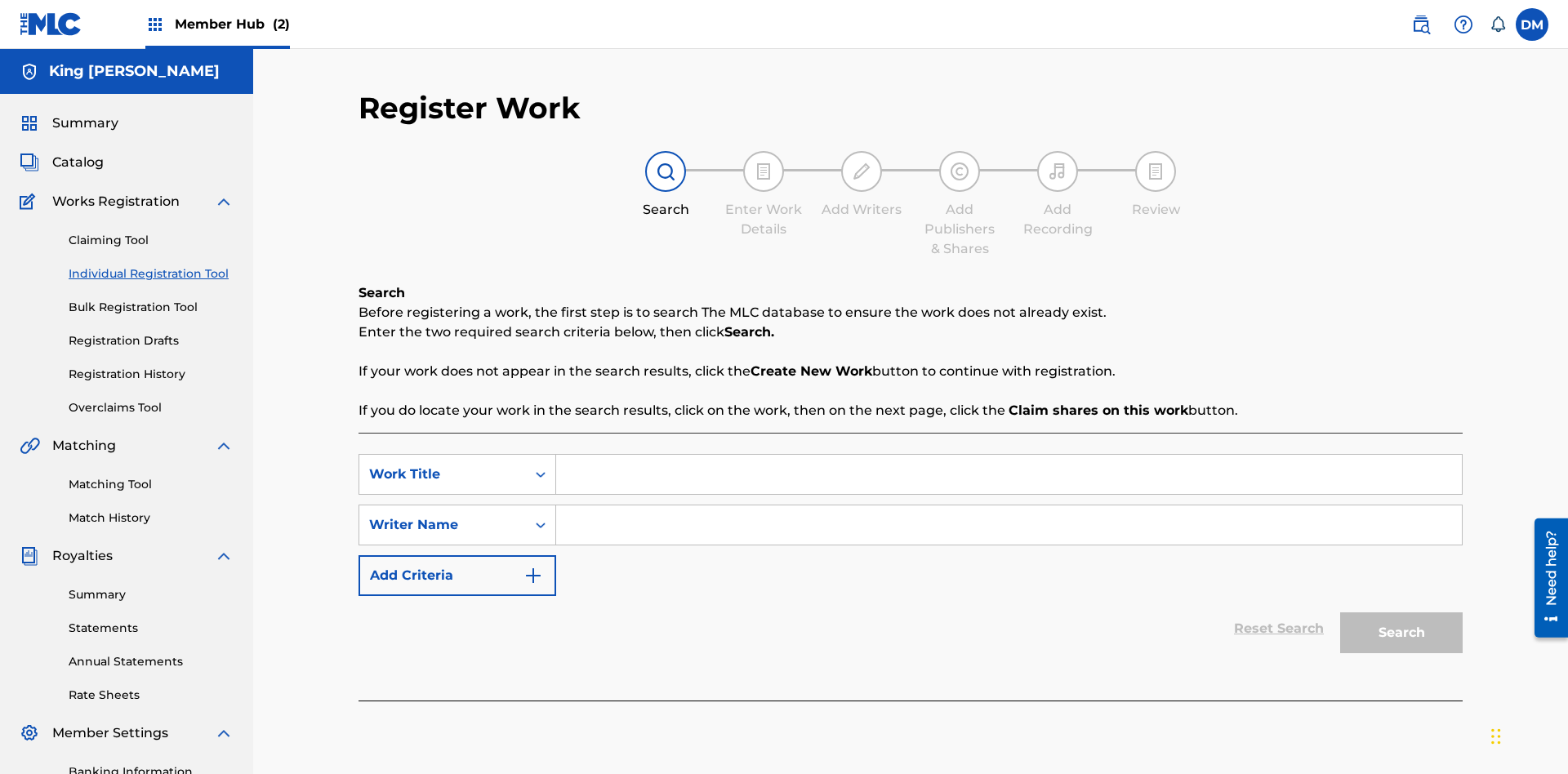
scroll to position [201, 0]
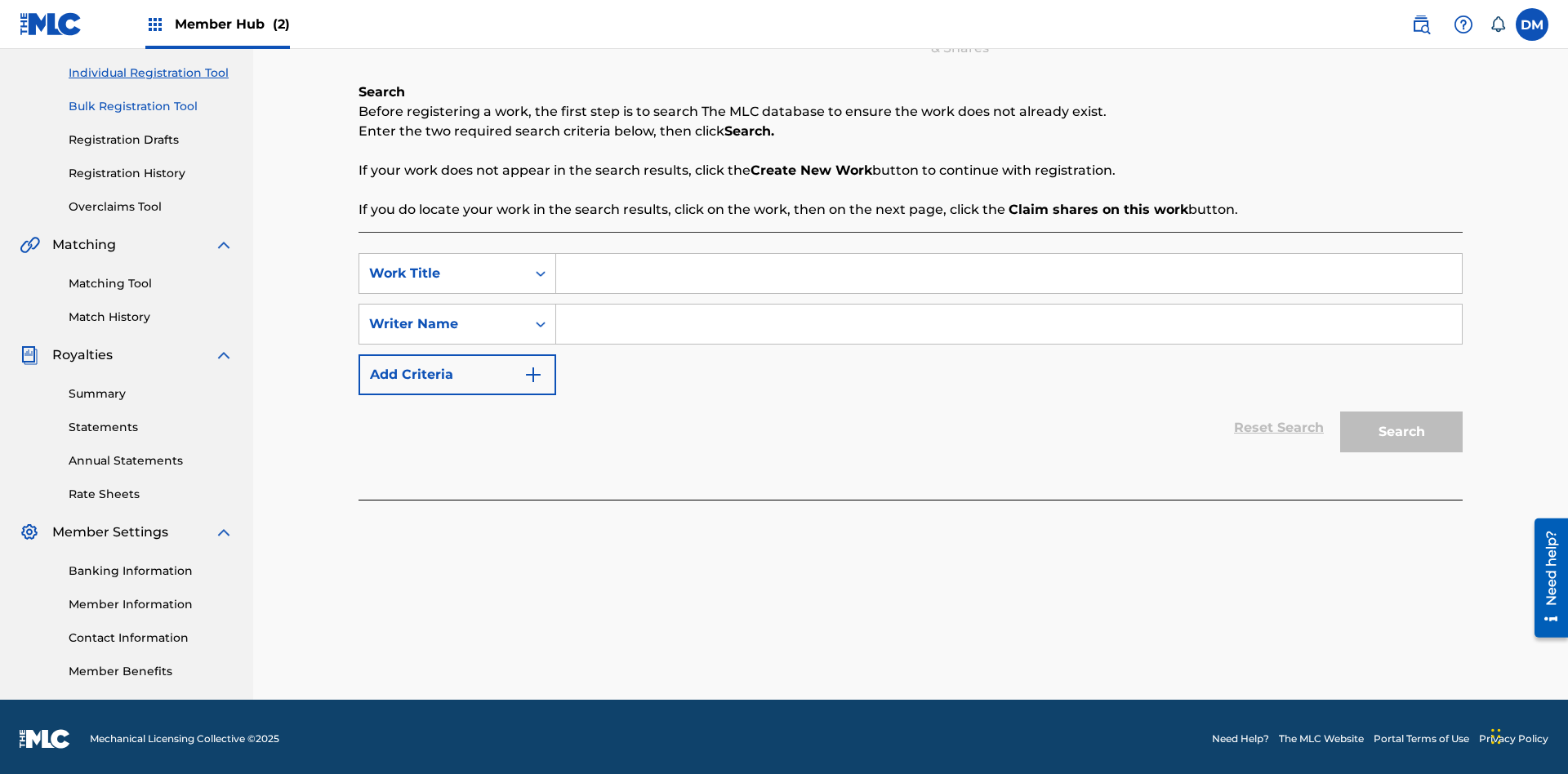
click at [151, 106] on link "Bulk Registration Tool" at bounding box center [150, 106] width 165 height 17
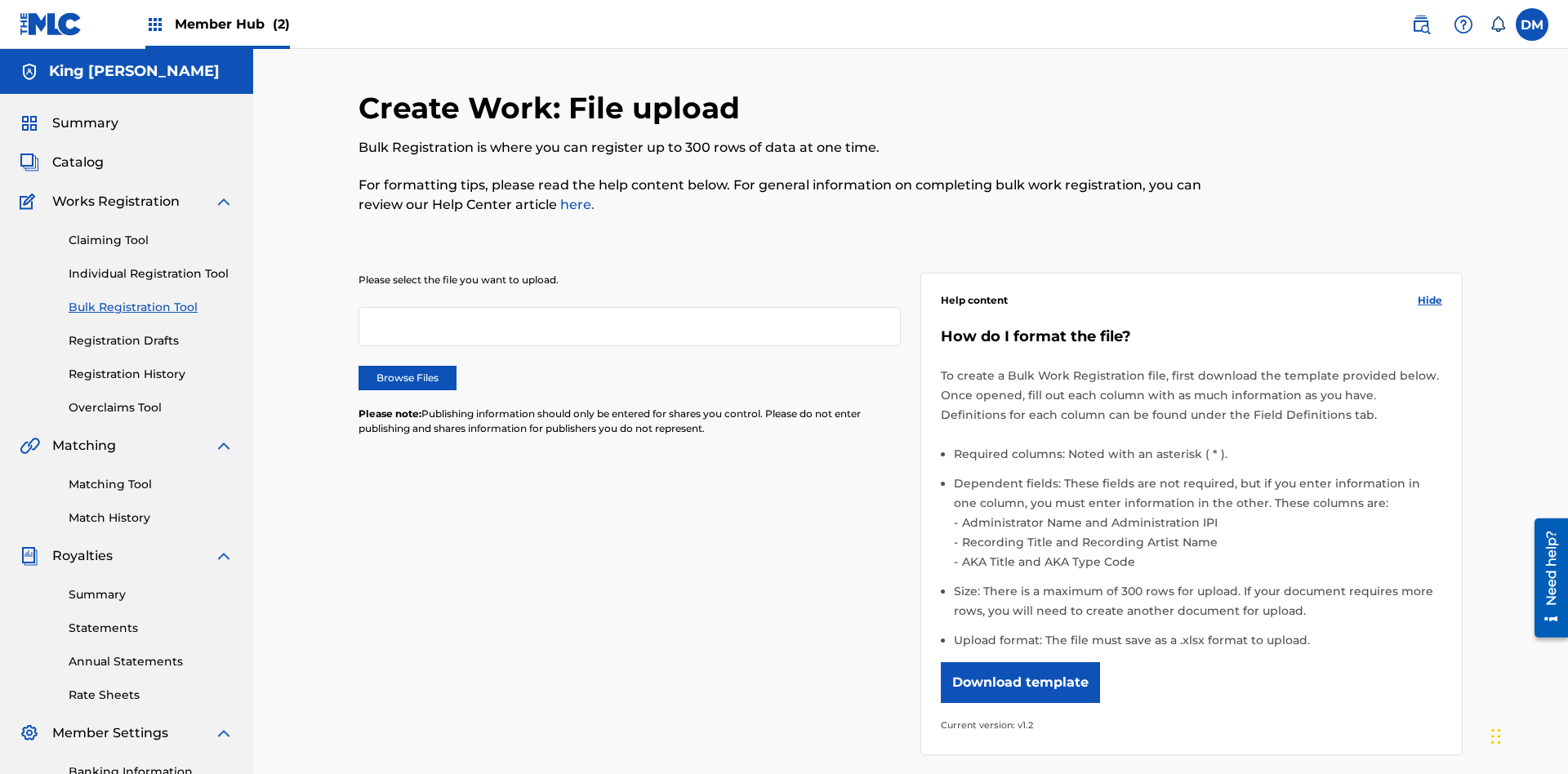
scroll to position [0, 359]
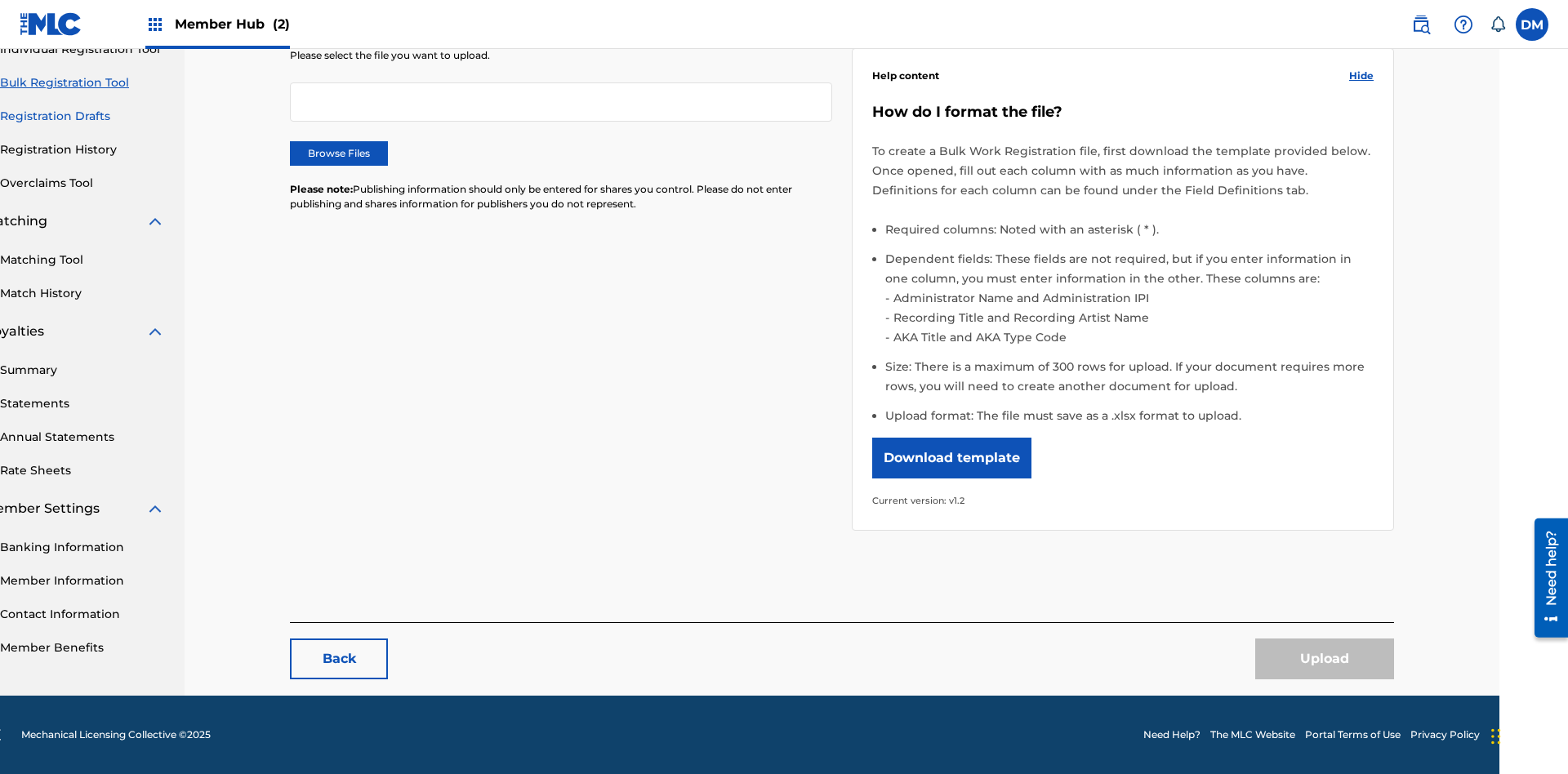
click at [83, 114] on link "Registration Drafts" at bounding box center [82, 116] width 165 height 17
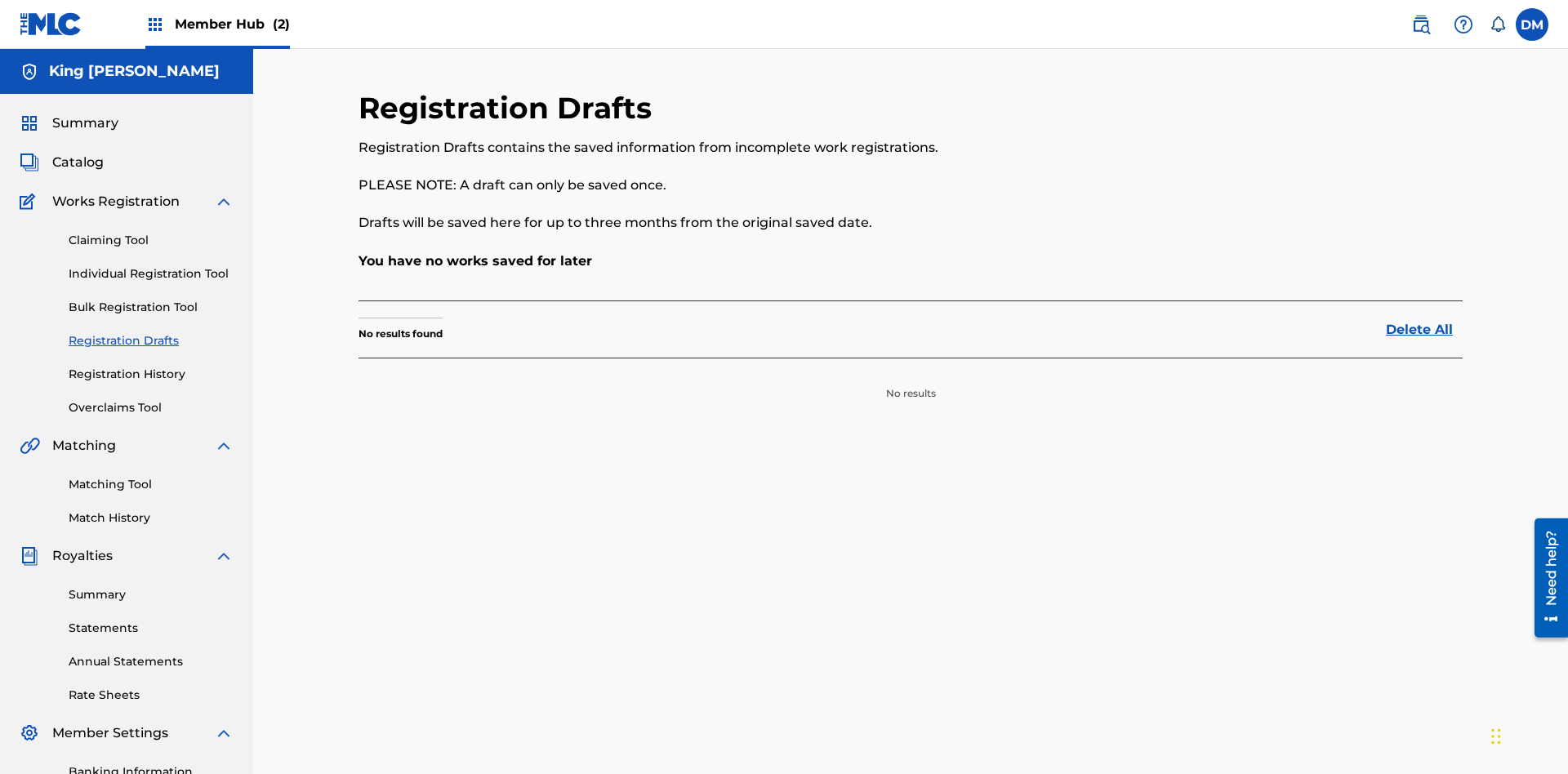
scroll to position [204, 0]
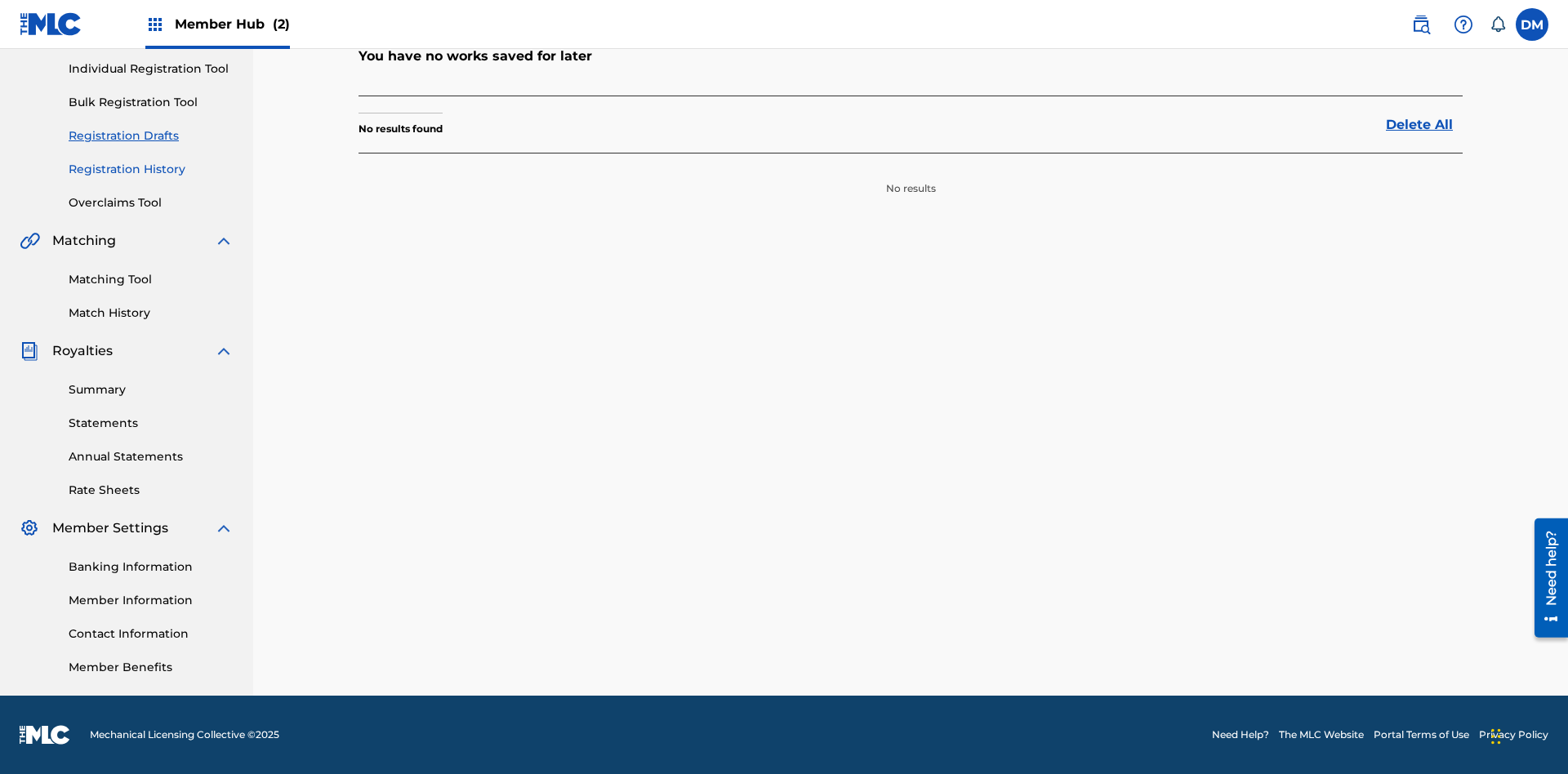
click at [151, 169] on link "Registration History" at bounding box center [150, 169] width 165 height 17
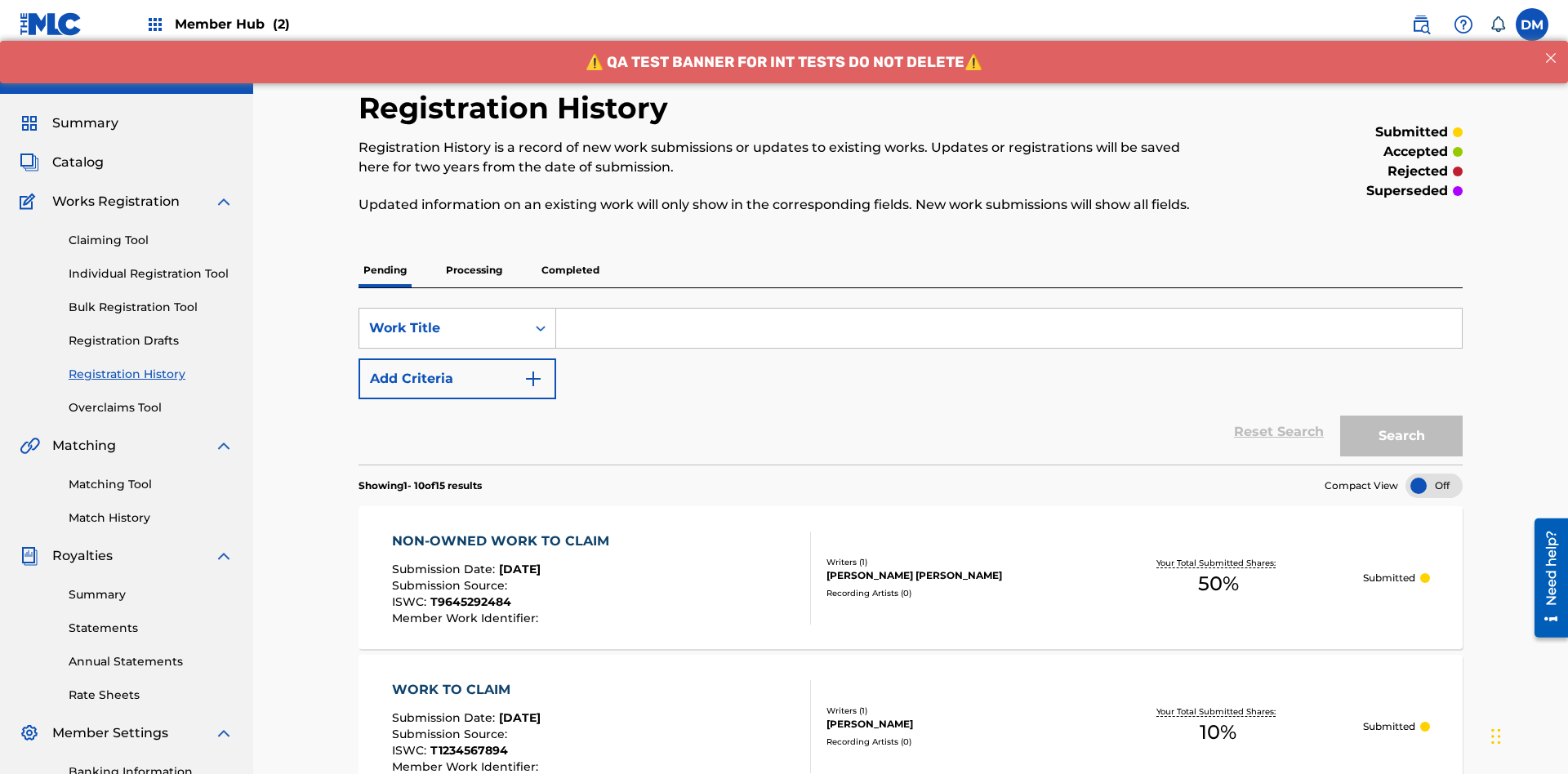
scroll to position [488, 0]
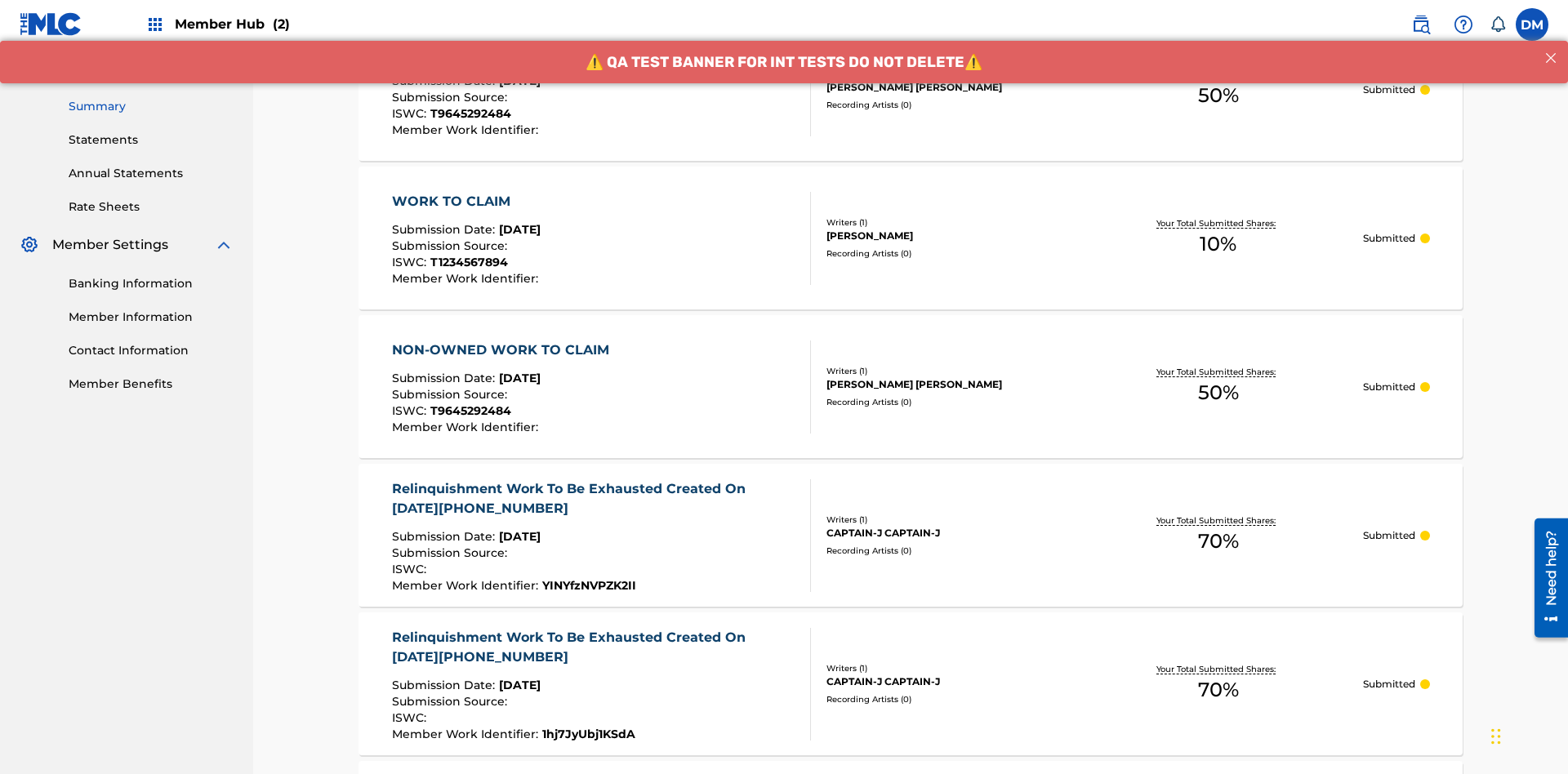
click at [151, 106] on link "Summary" at bounding box center [150, 106] width 165 height 17
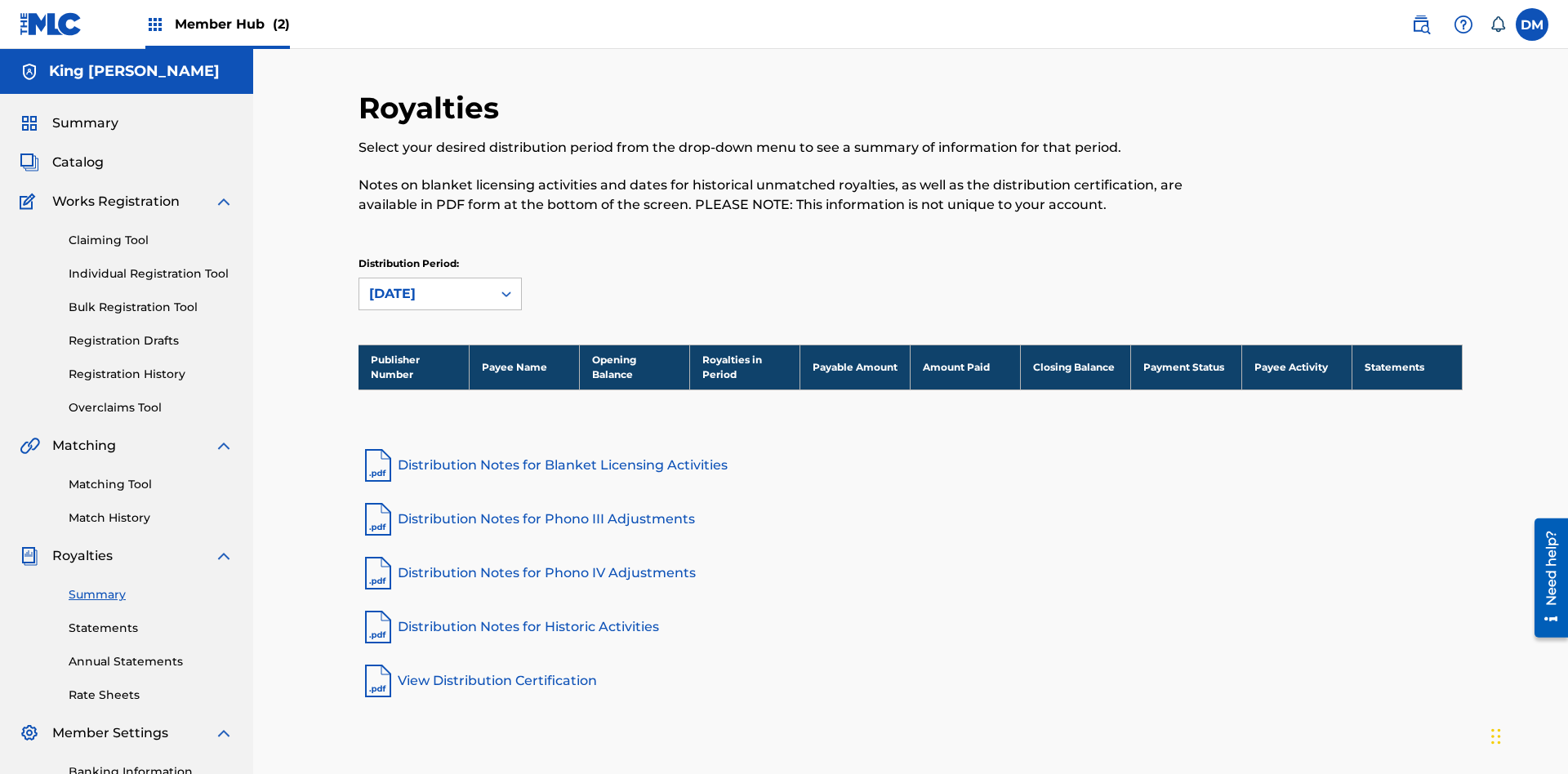
scroll to position [204, 0]
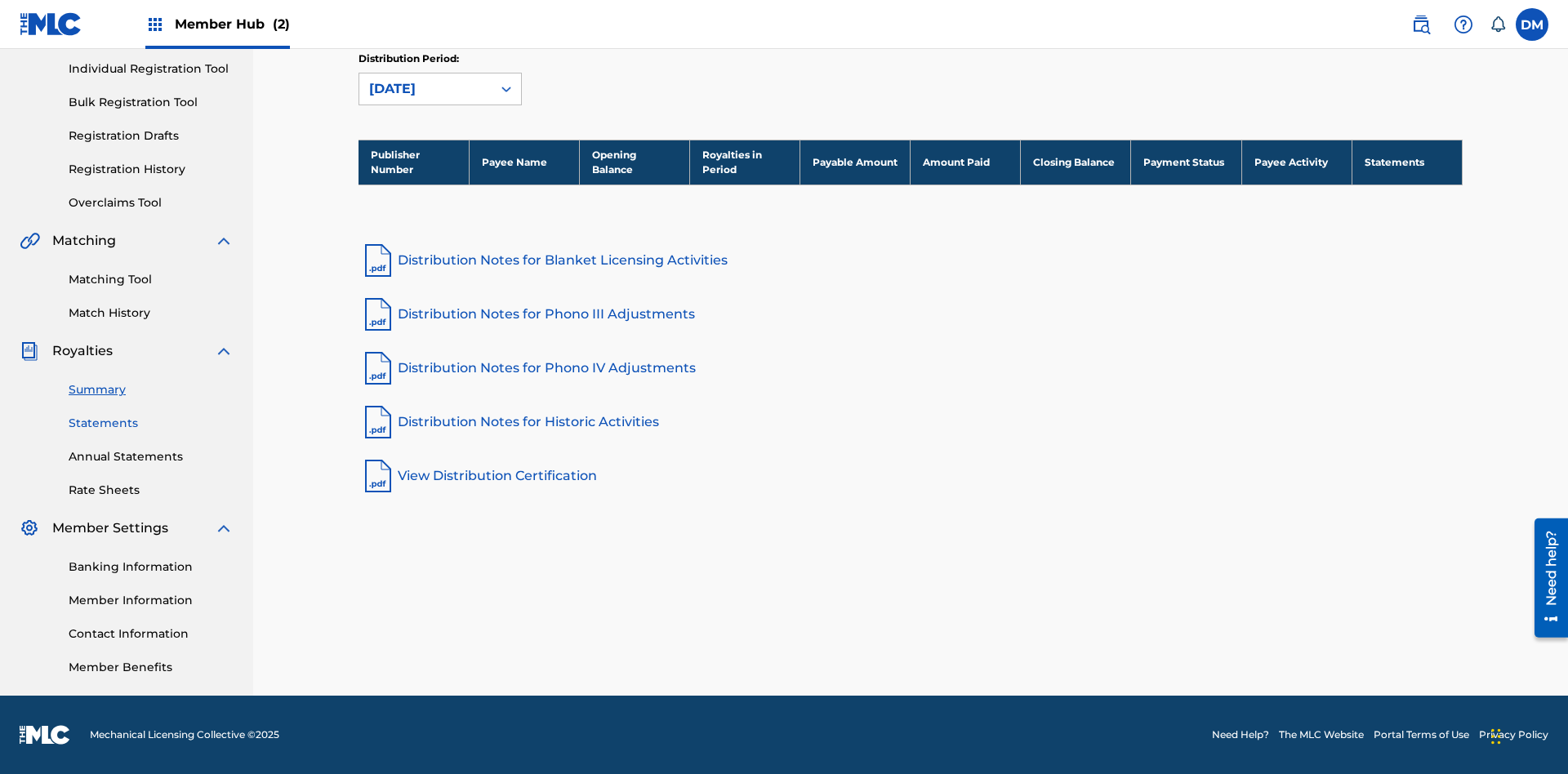
click at [151, 423] on link "Statements" at bounding box center [150, 423] width 165 height 17
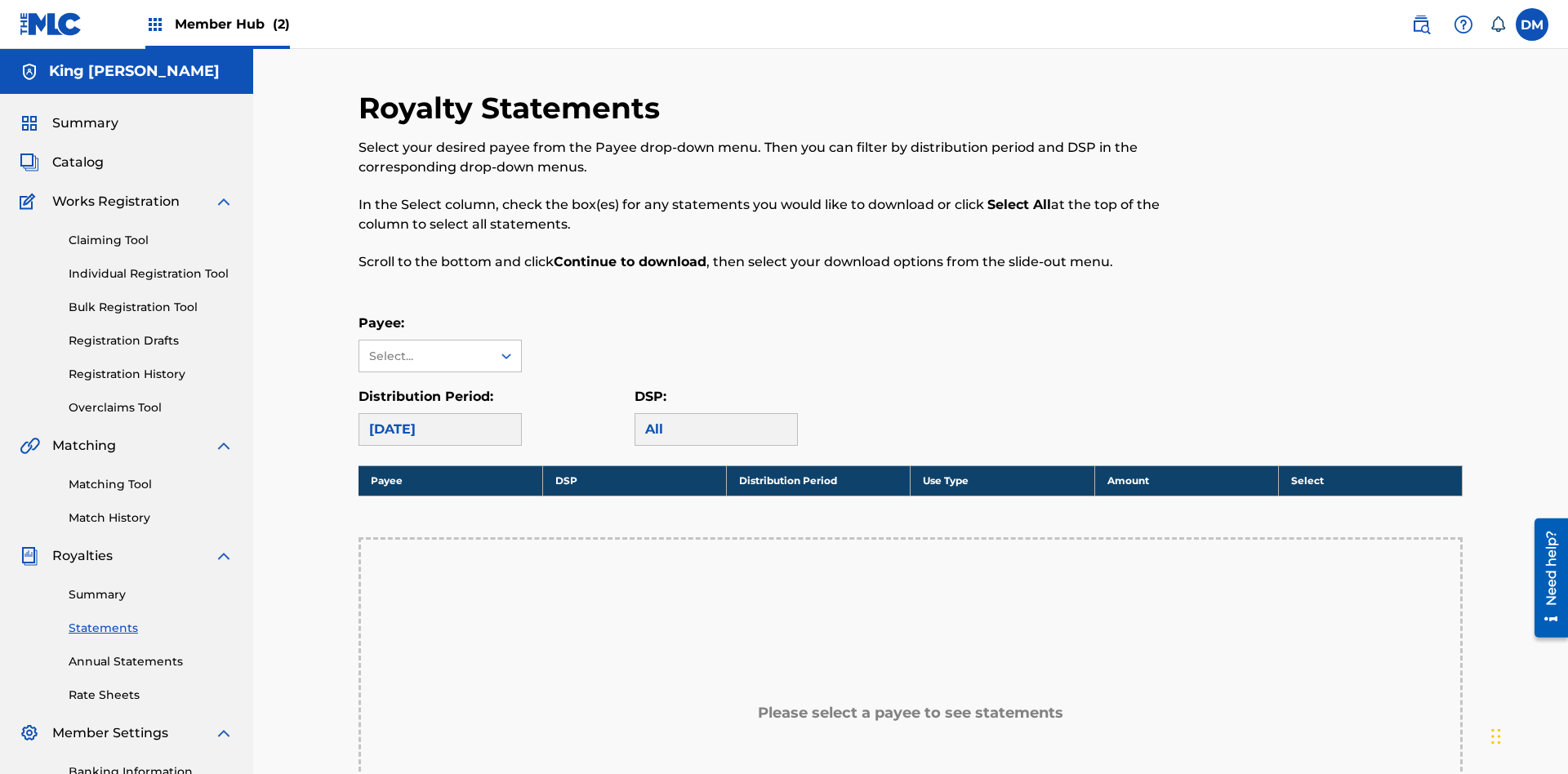
scroll to position [366, 0]
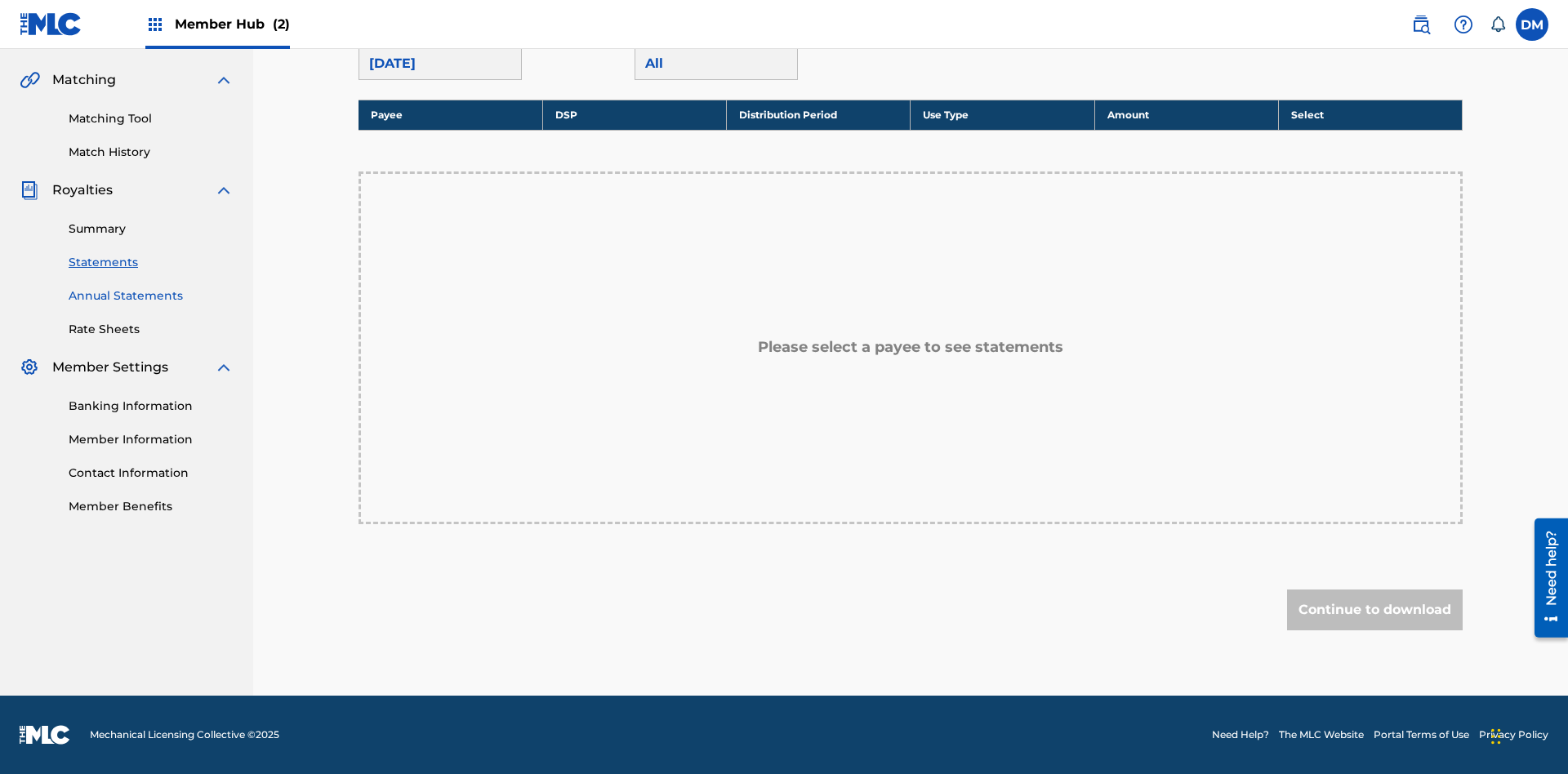
click at [151, 296] on link "Annual Statements" at bounding box center [150, 296] width 165 height 17
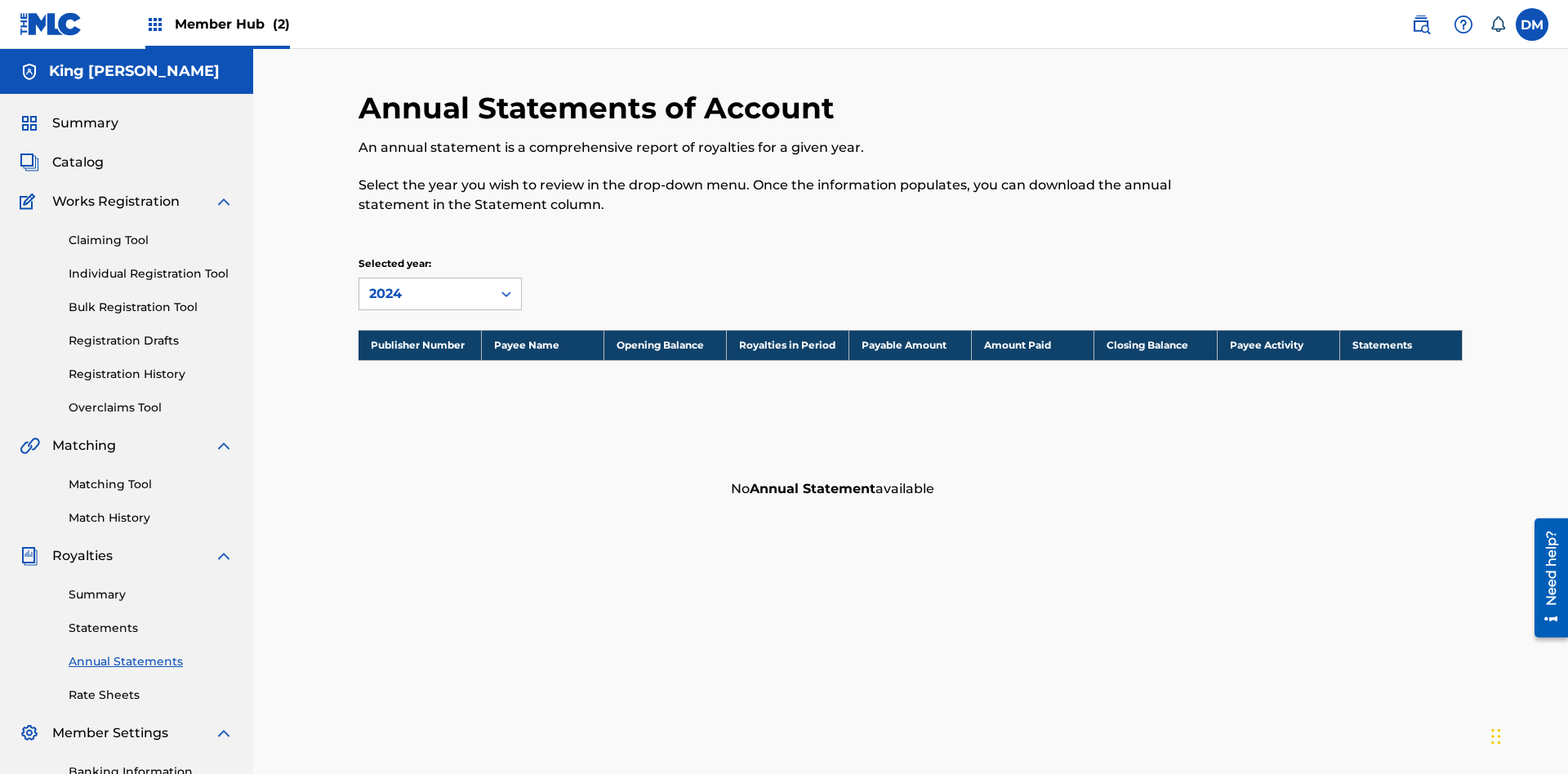
scroll to position [204, 0]
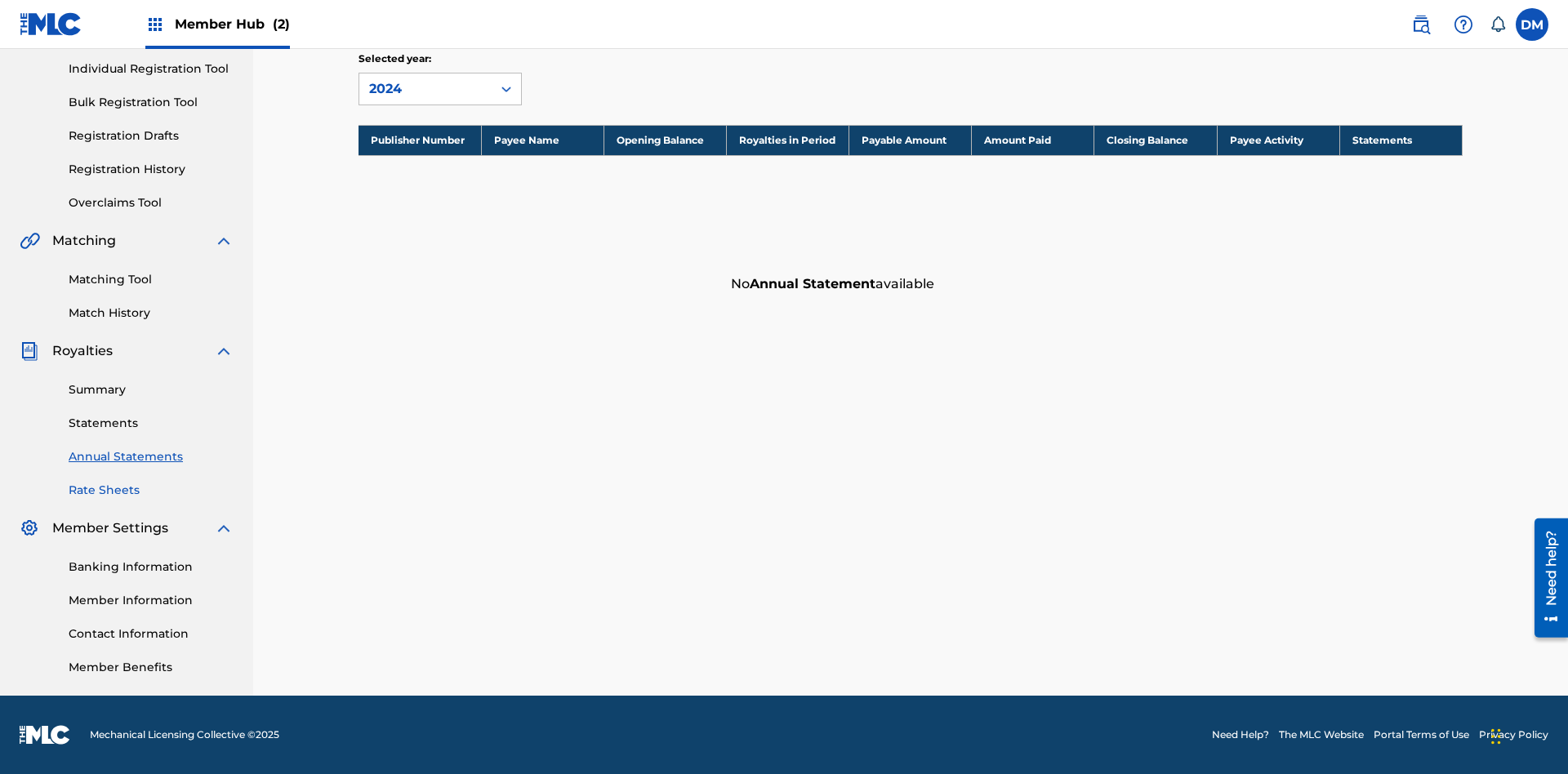
click at [151, 490] on link "Rate Sheets" at bounding box center [150, 491] width 165 height 17
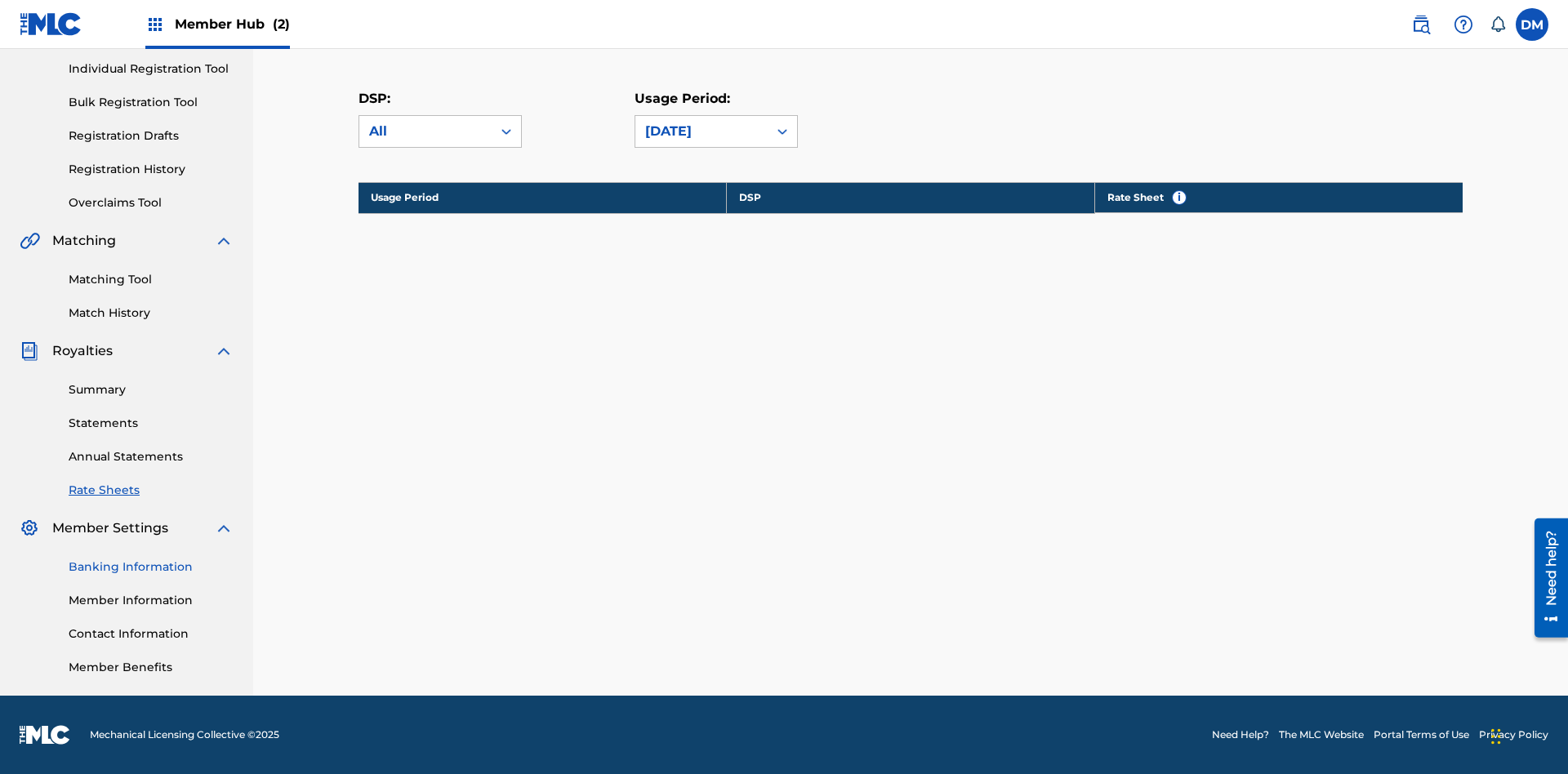
click at [151, 567] on link "Banking Information" at bounding box center [150, 567] width 165 height 17
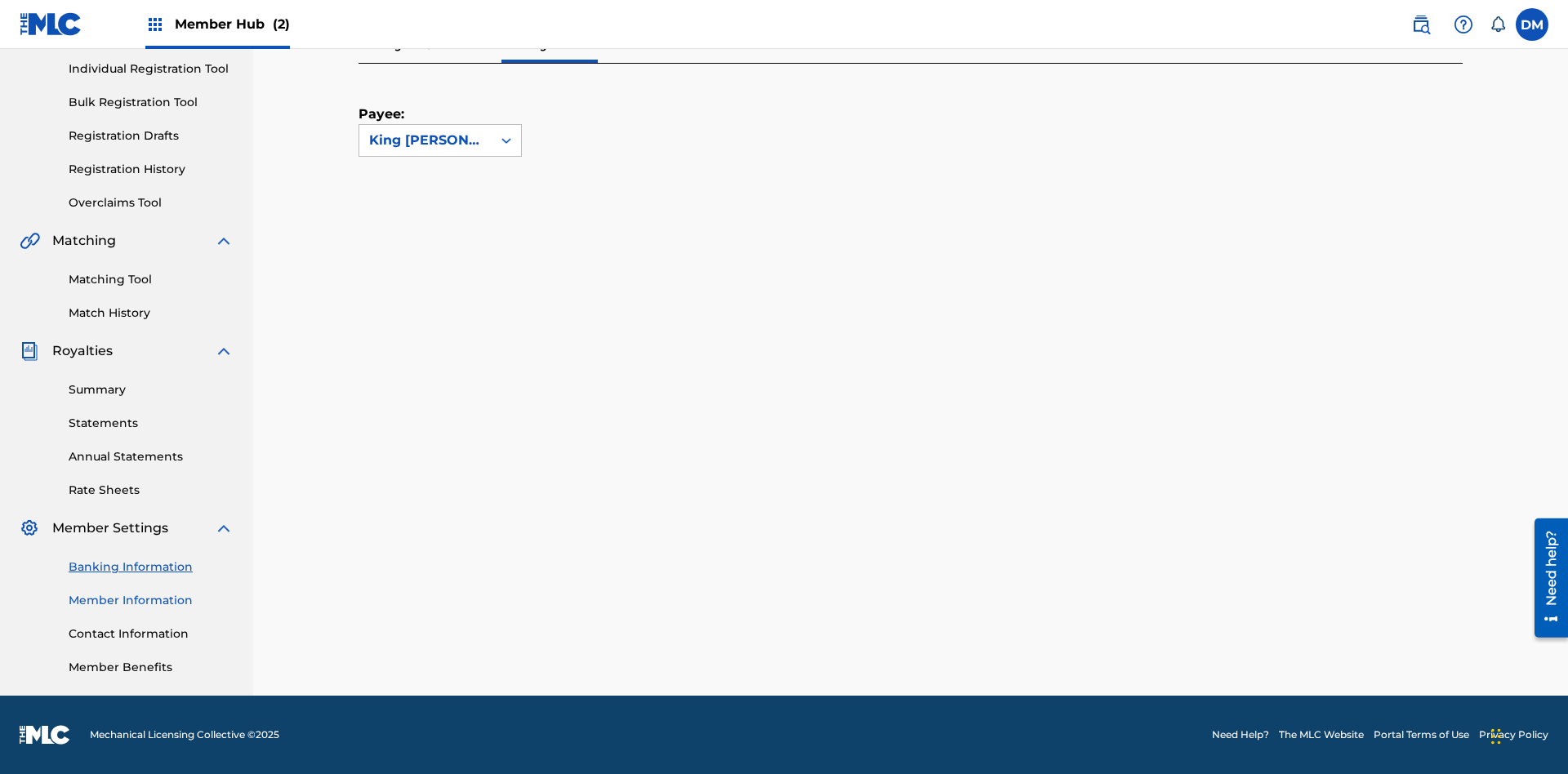
click at [151, 600] on link "Member Information" at bounding box center [150, 600] width 165 height 17
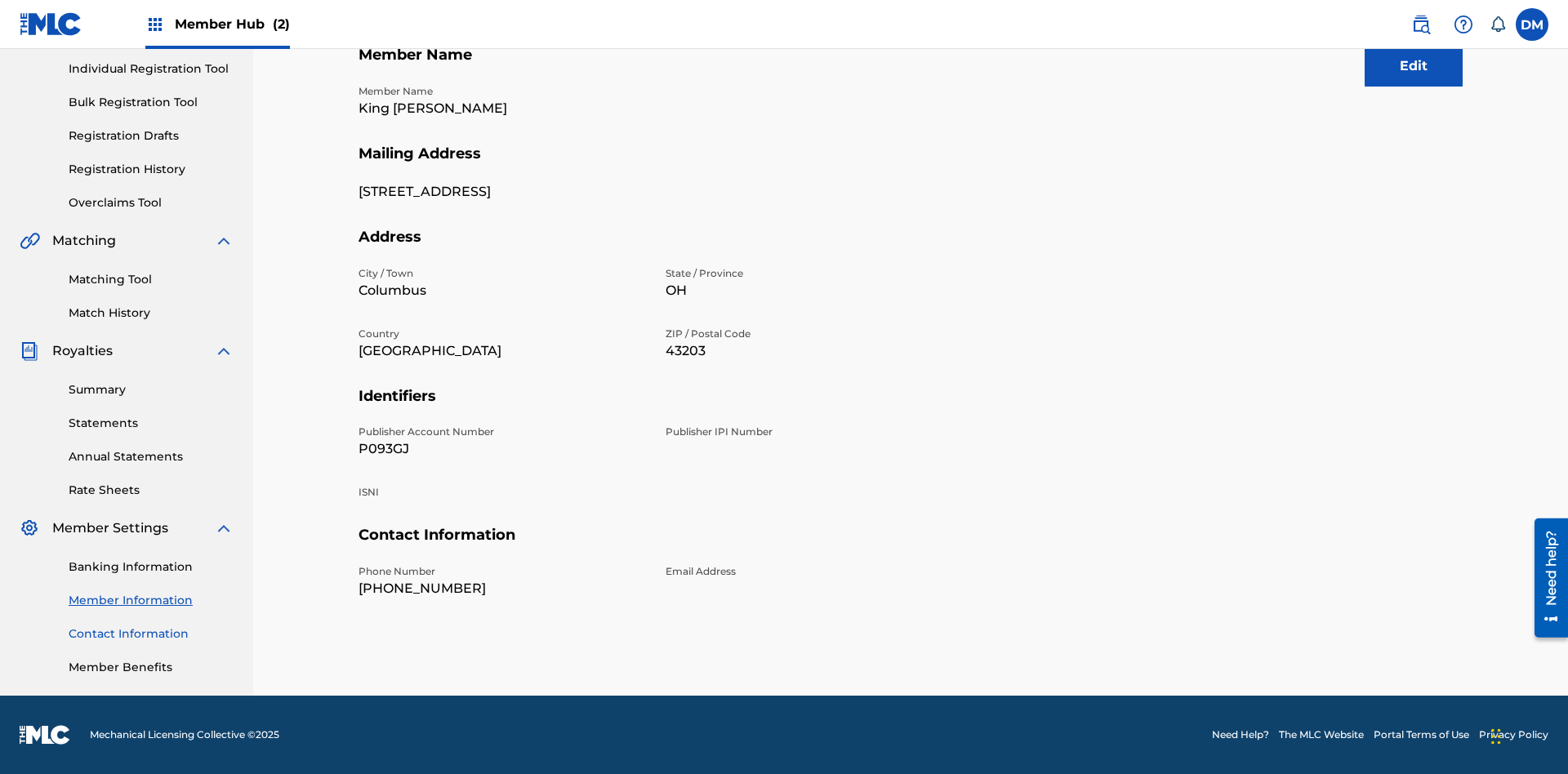
click at [151, 633] on link "Contact Information" at bounding box center [150, 634] width 165 height 17
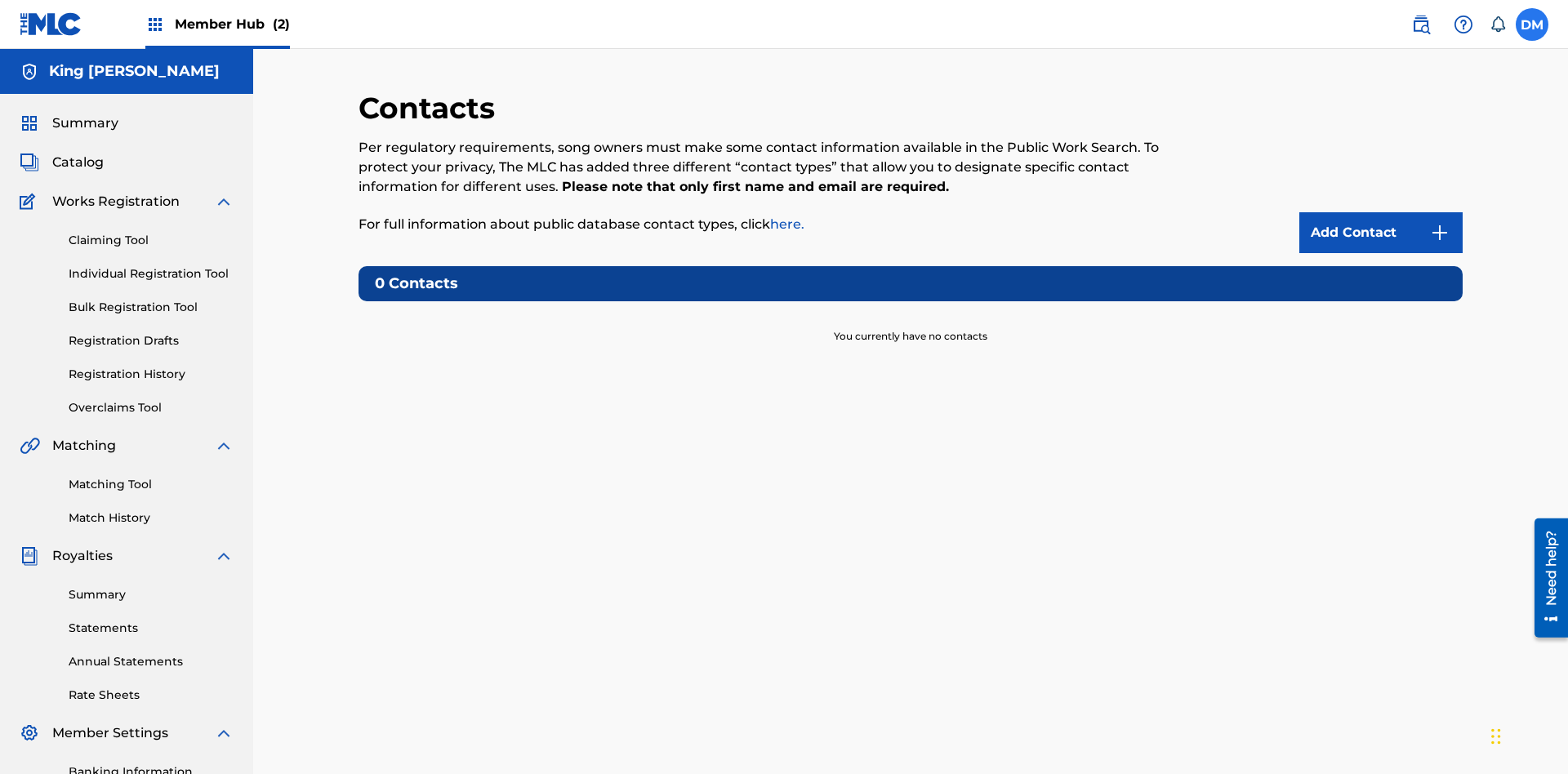
click at [1533, 24] on label at bounding box center [1532, 25] width 32 height 32
click at [1533, 25] on input "[PERSON_NAME] [PERSON_NAME] [EMAIL_ADDRESS][DOMAIN_NAME] Notification Preferenc…" at bounding box center [1533, 25] width 0 height 0
